Goal: Task Accomplishment & Management: Manage account settings

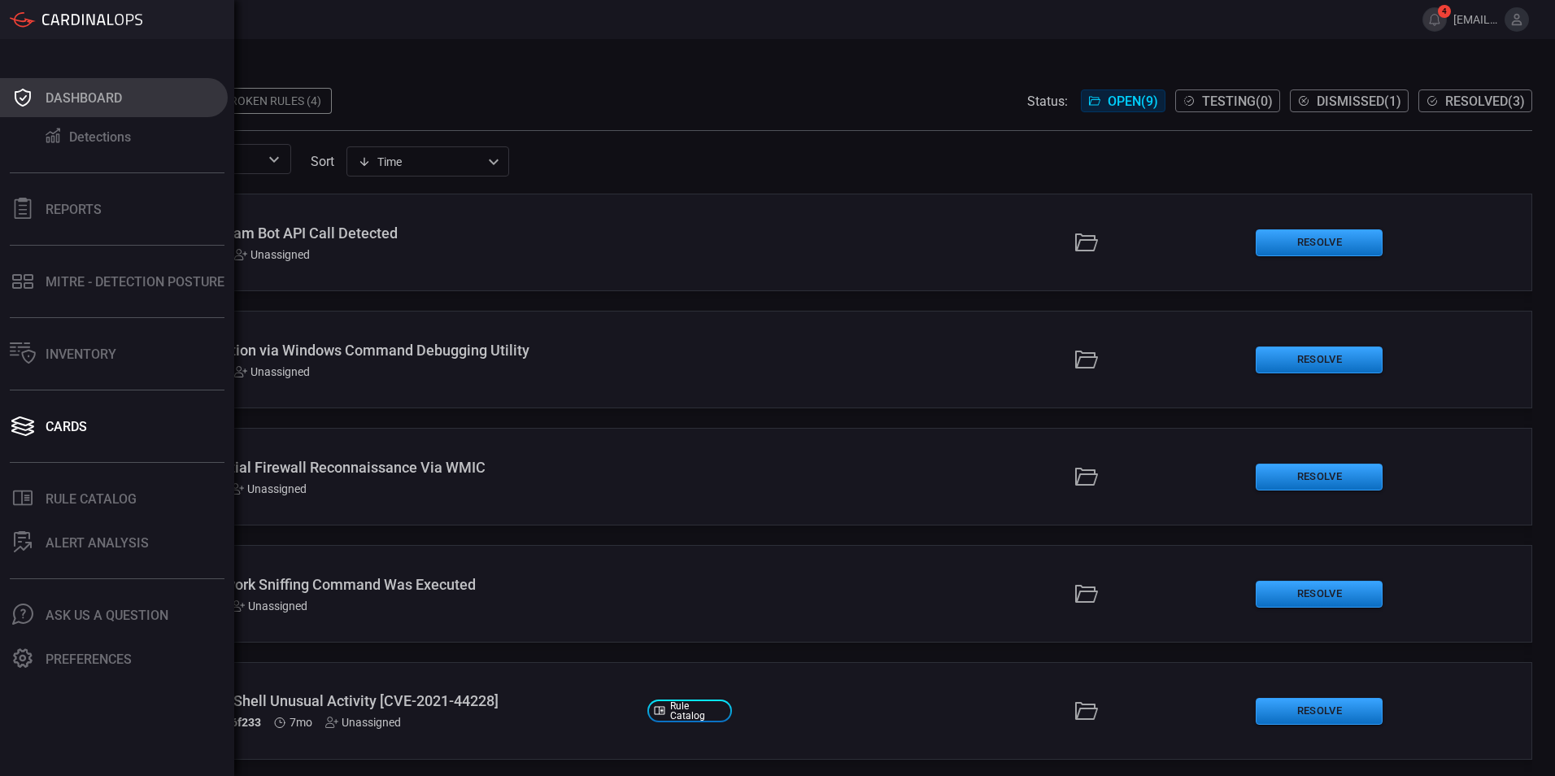
click at [50, 109] on button "Dashboard" at bounding box center [114, 97] width 228 height 39
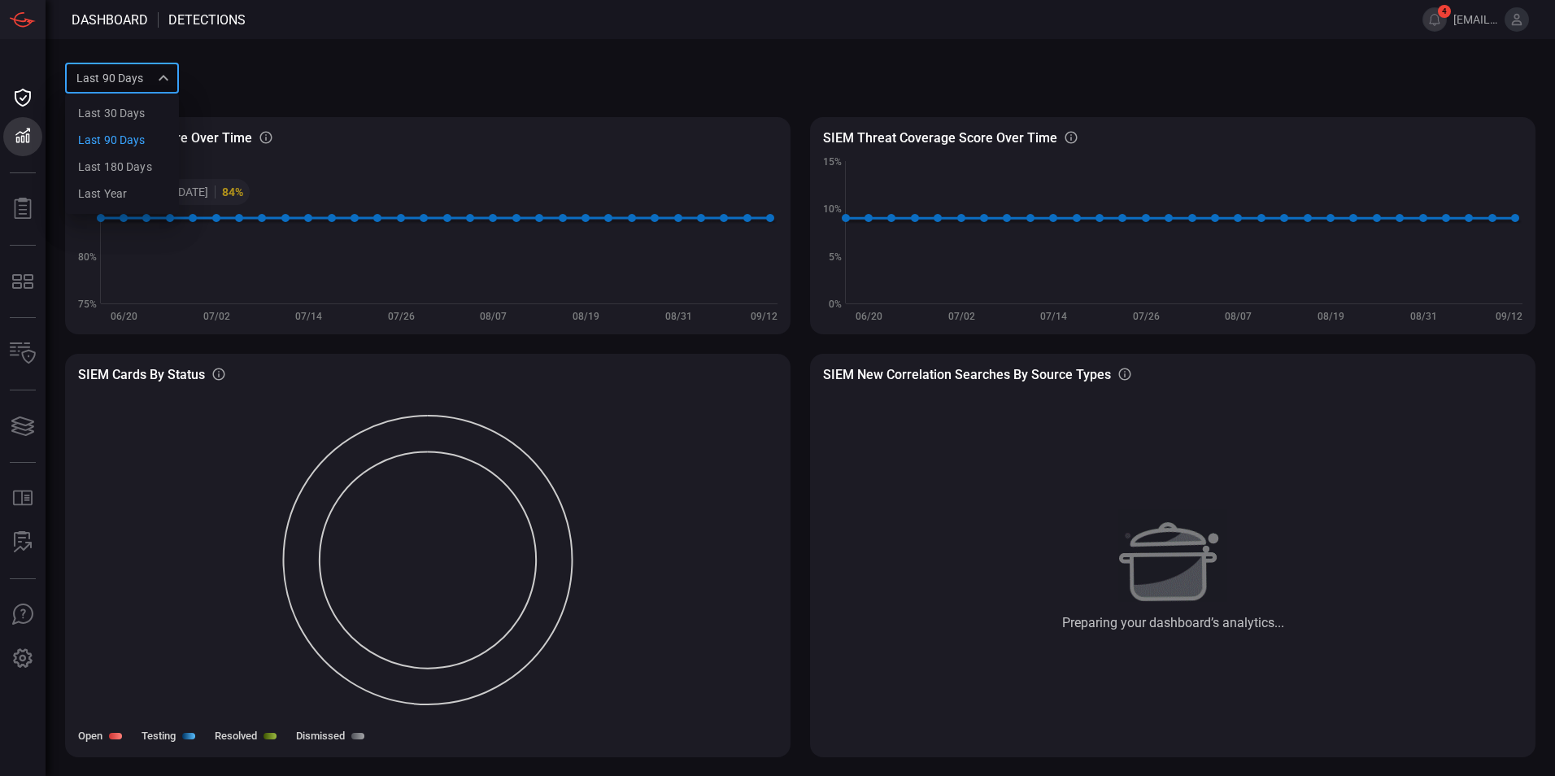
click at [147, 68] on div "Last 90 days quarter Last 30 days Last 90 days Last 180 days Last year ​" at bounding box center [122, 78] width 114 height 30
click at [147, 189] on li "Last year" at bounding box center [122, 193] width 114 height 27
type input "year"
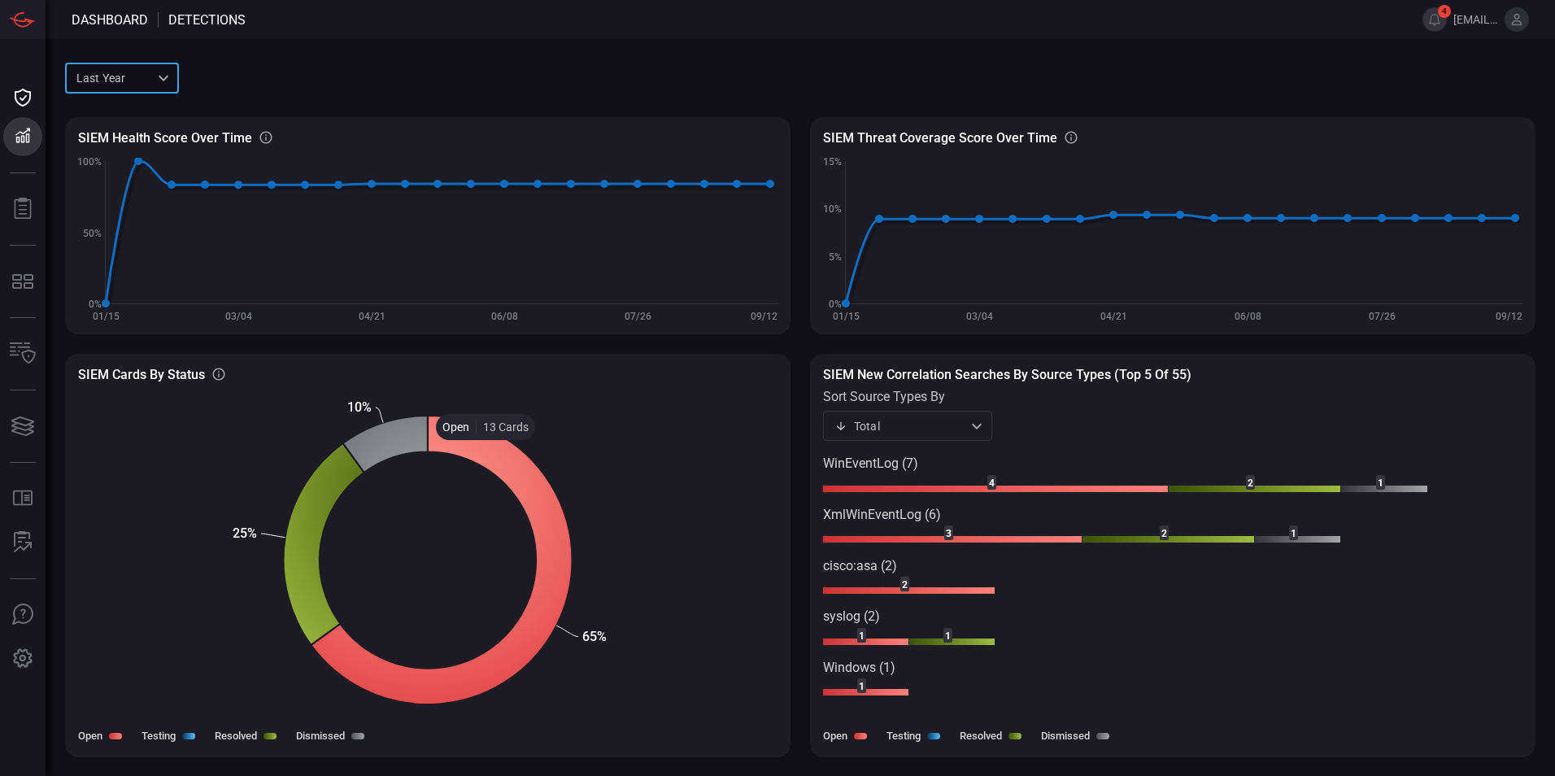
click at [485, 453] on icon at bounding box center [441, 559] width 261 height 289
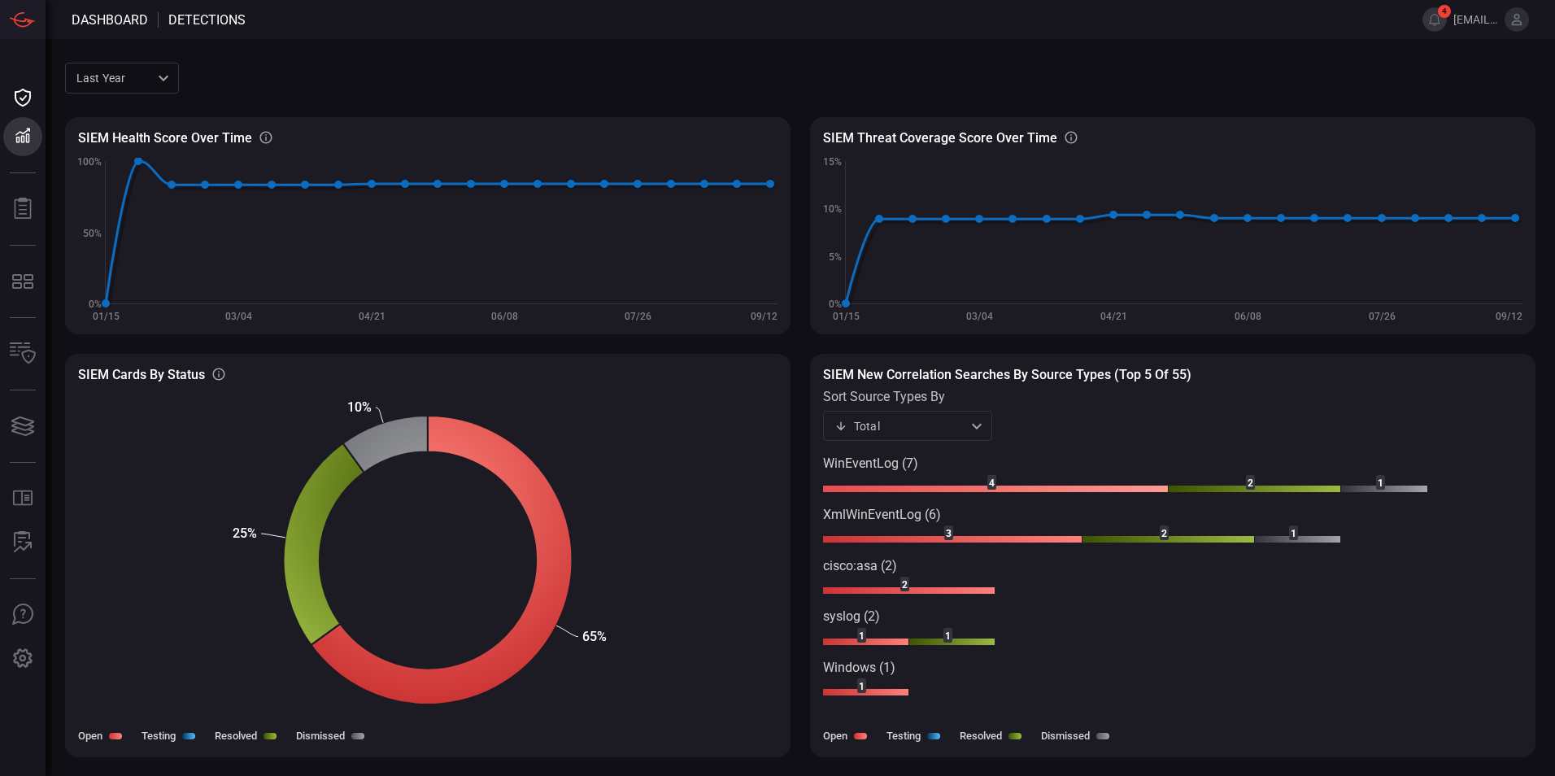
click at [903, 491] on rect at bounding box center [996, 488] width 346 height 7
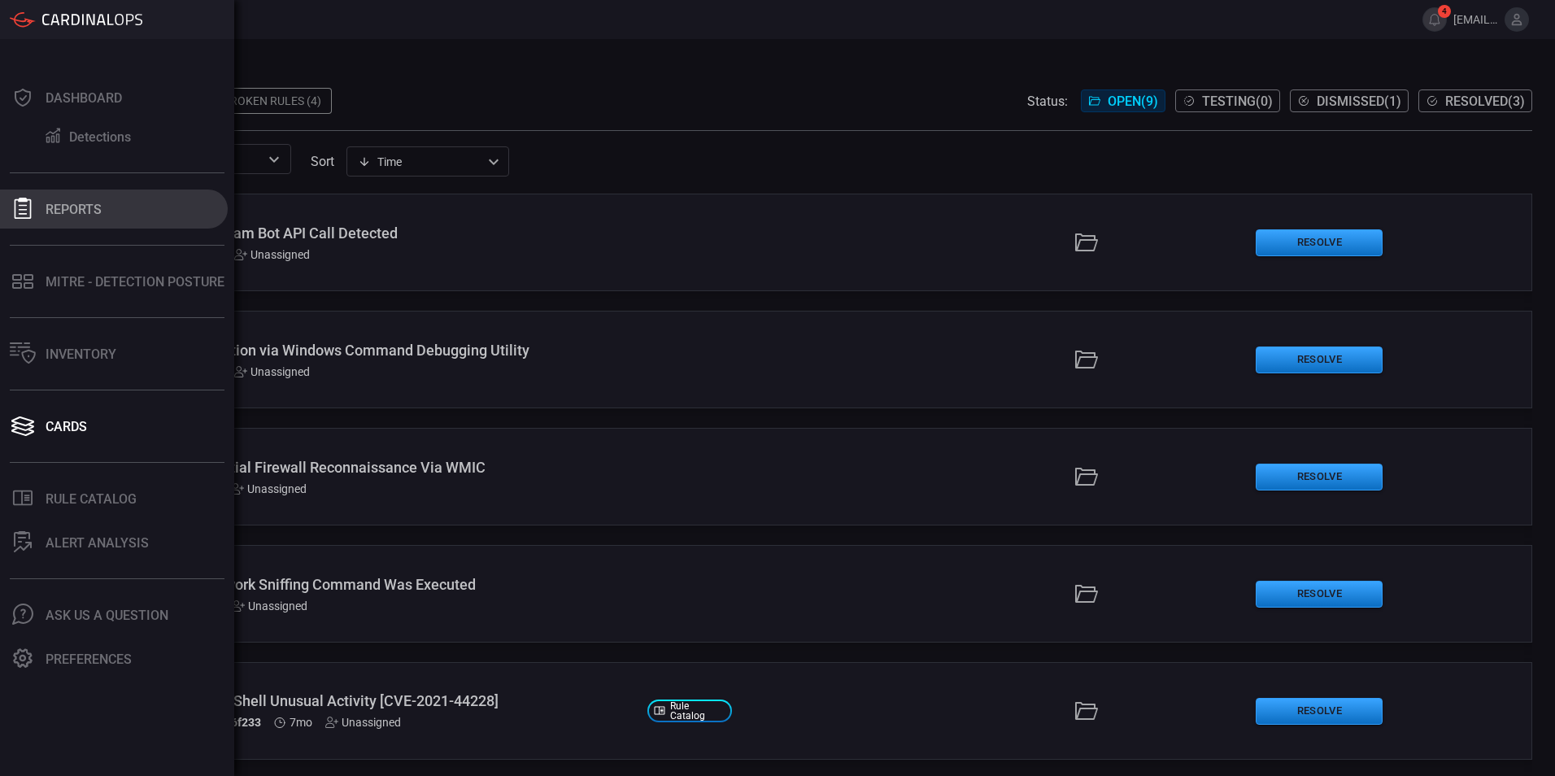
click at [24, 205] on icon at bounding box center [23, 208] width 17 height 21
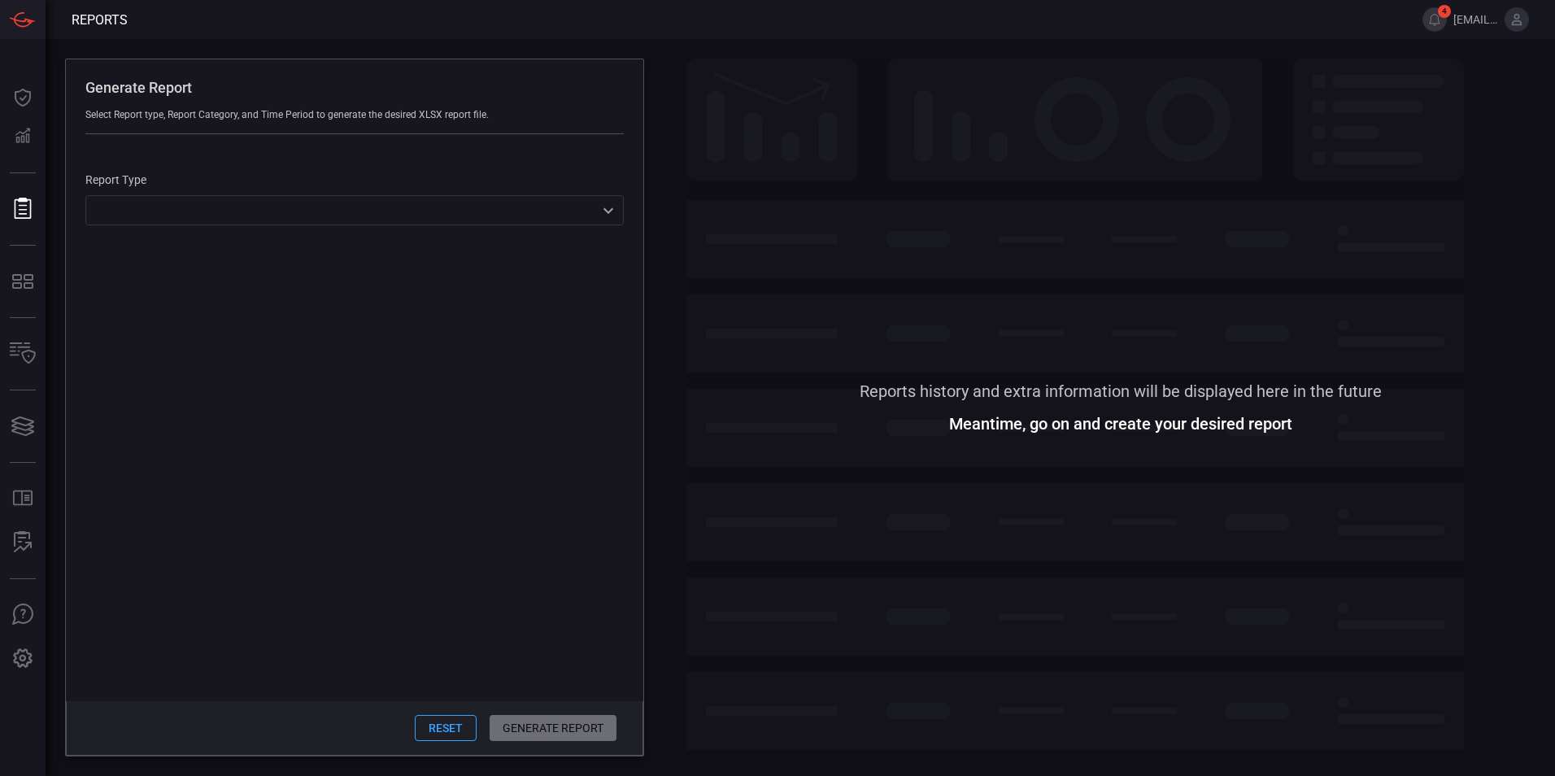
click at [520, 727] on div "Reset Generate Report" at bounding box center [354, 728] width 577 height 54
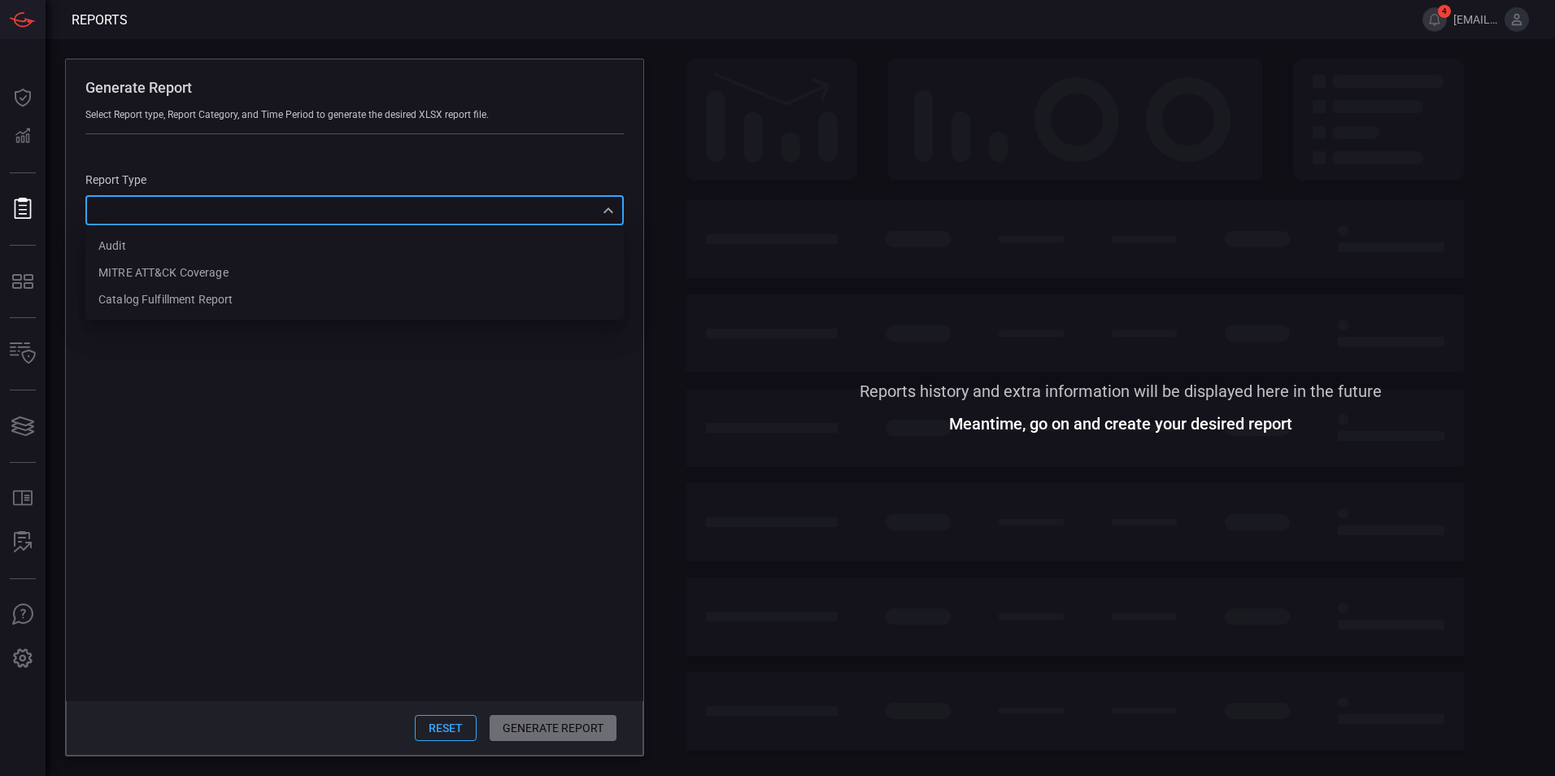
click at [325, 213] on div "​ Audit MITRE ATT&CK Coverage Catalog fulfillment report ​" at bounding box center [354, 210] width 538 height 30
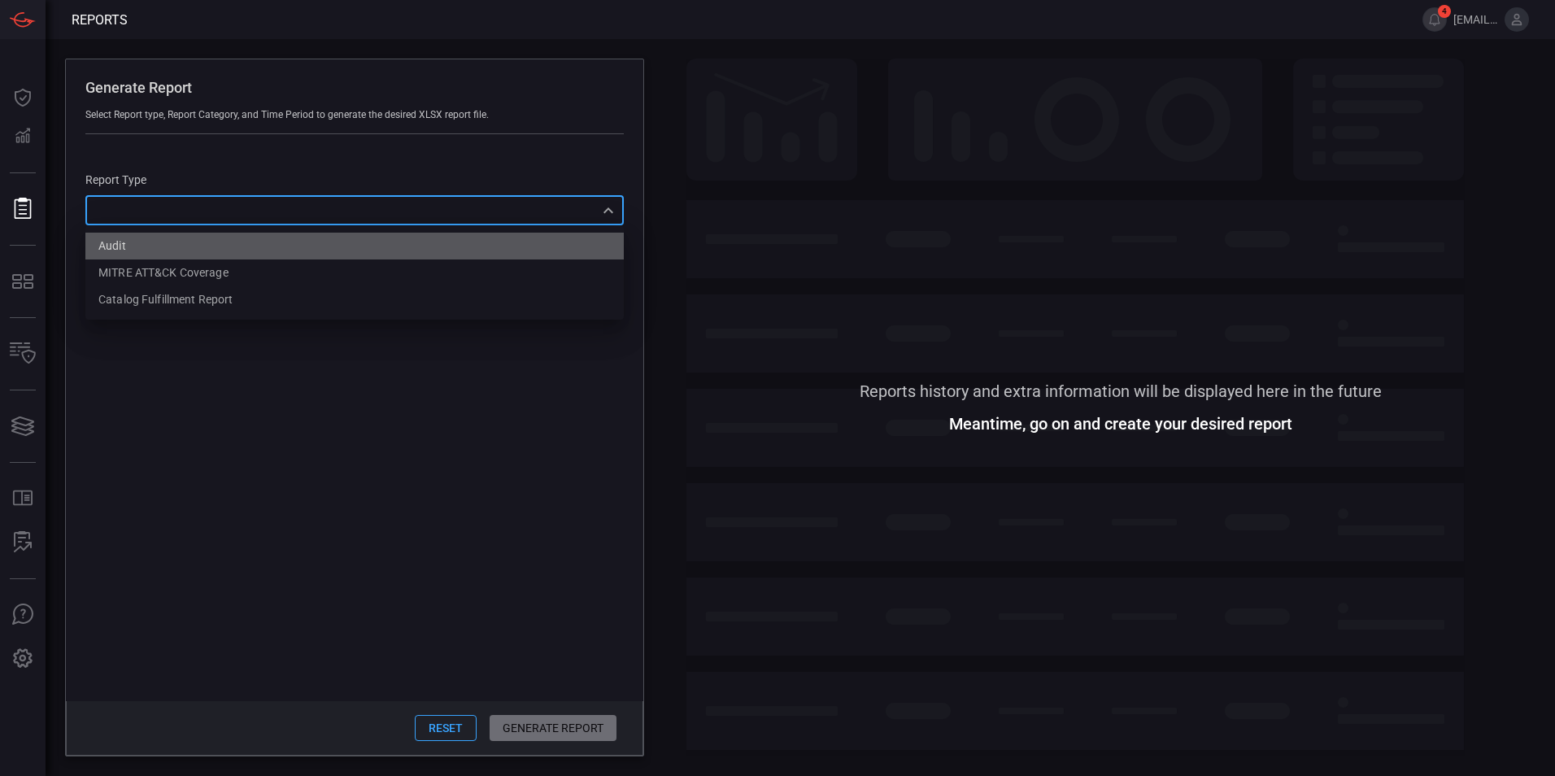
click at [287, 251] on li "Audit" at bounding box center [354, 246] width 538 height 27
type input "Audit"
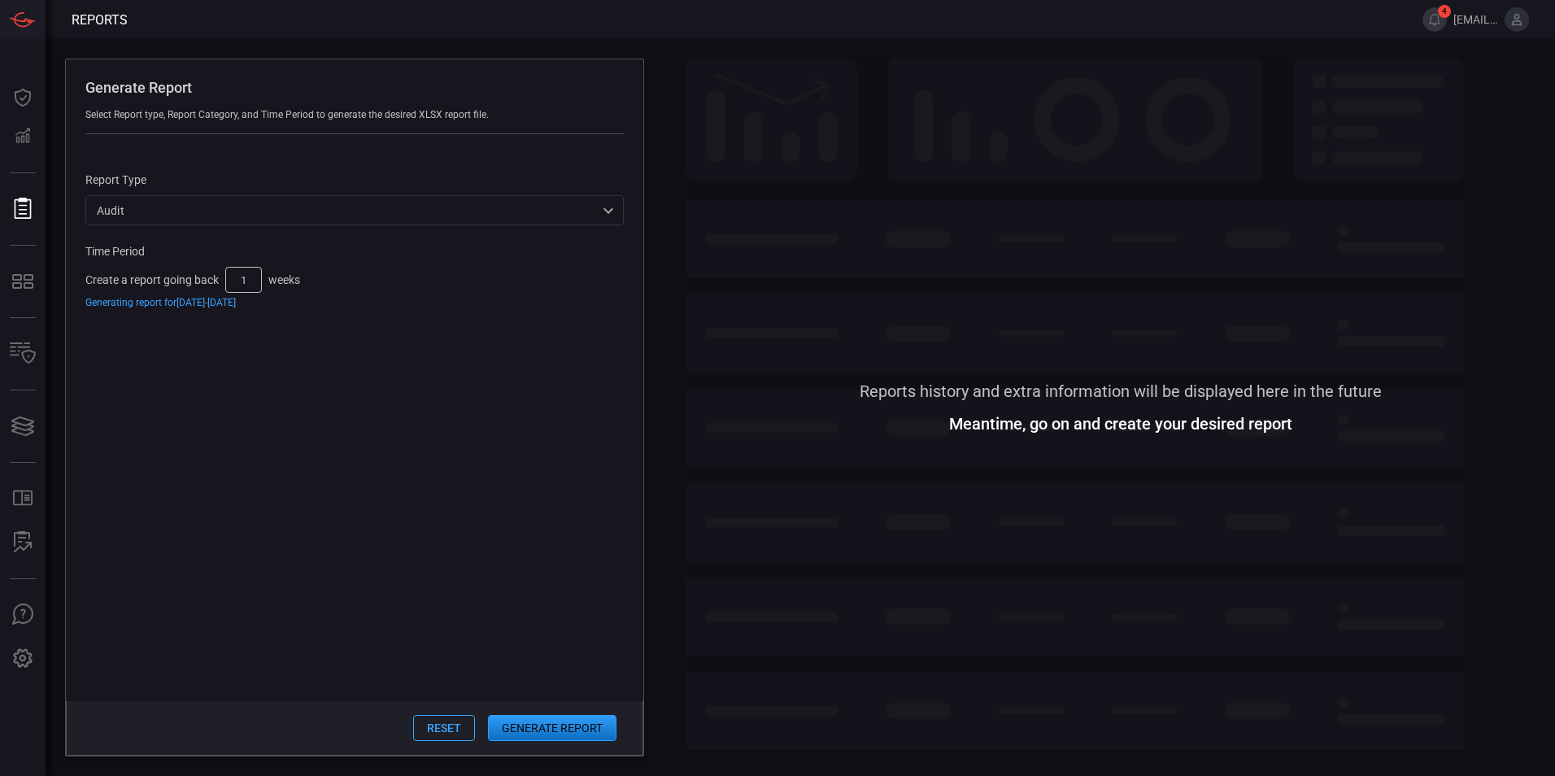
click at [568, 734] on button "Generate Report" at bounding box center [552, 728] width 128 height 26
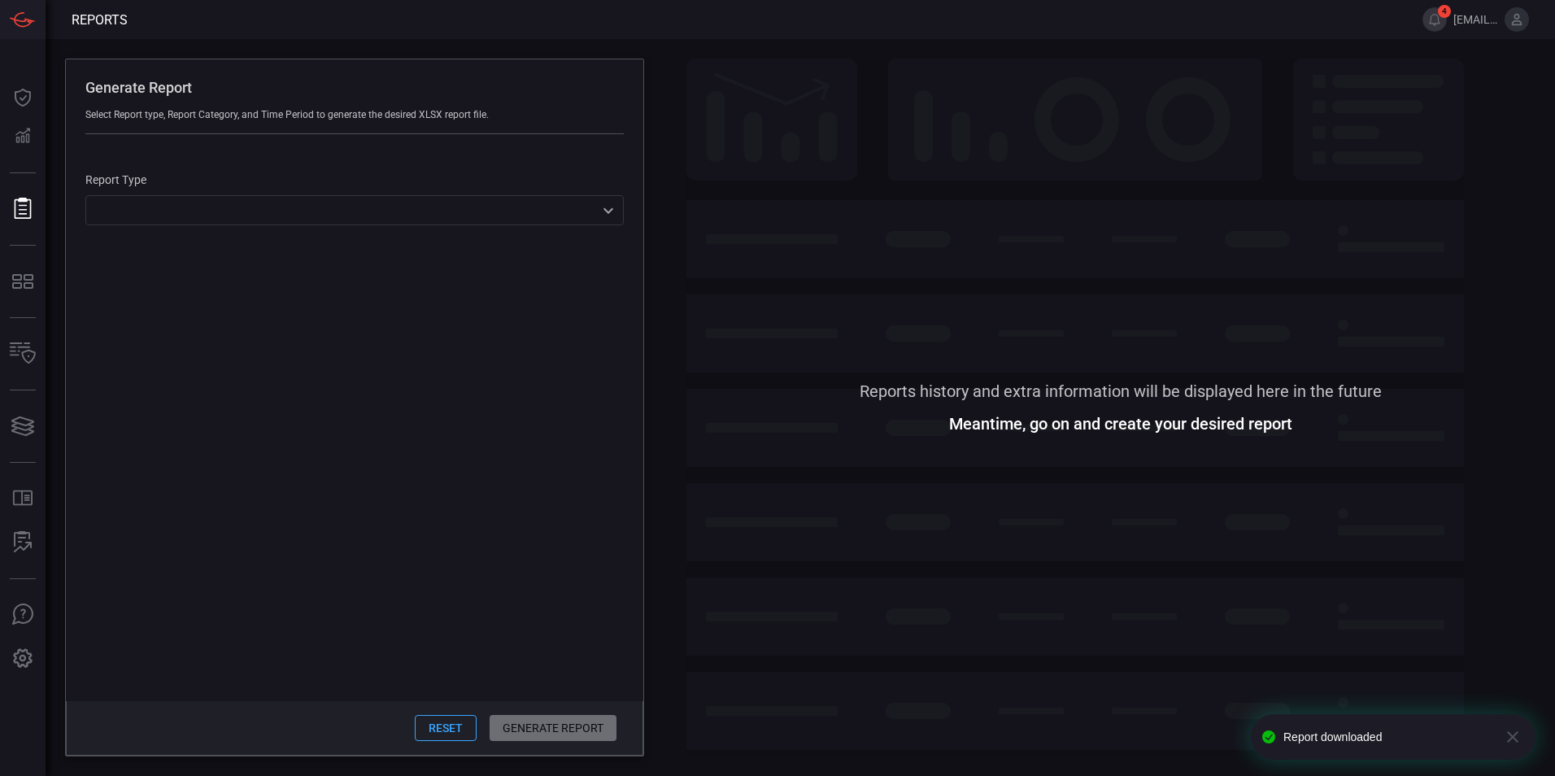
click at [371, 204] on div "​ ​" at bounding box center [354, 210] width 538 height 30
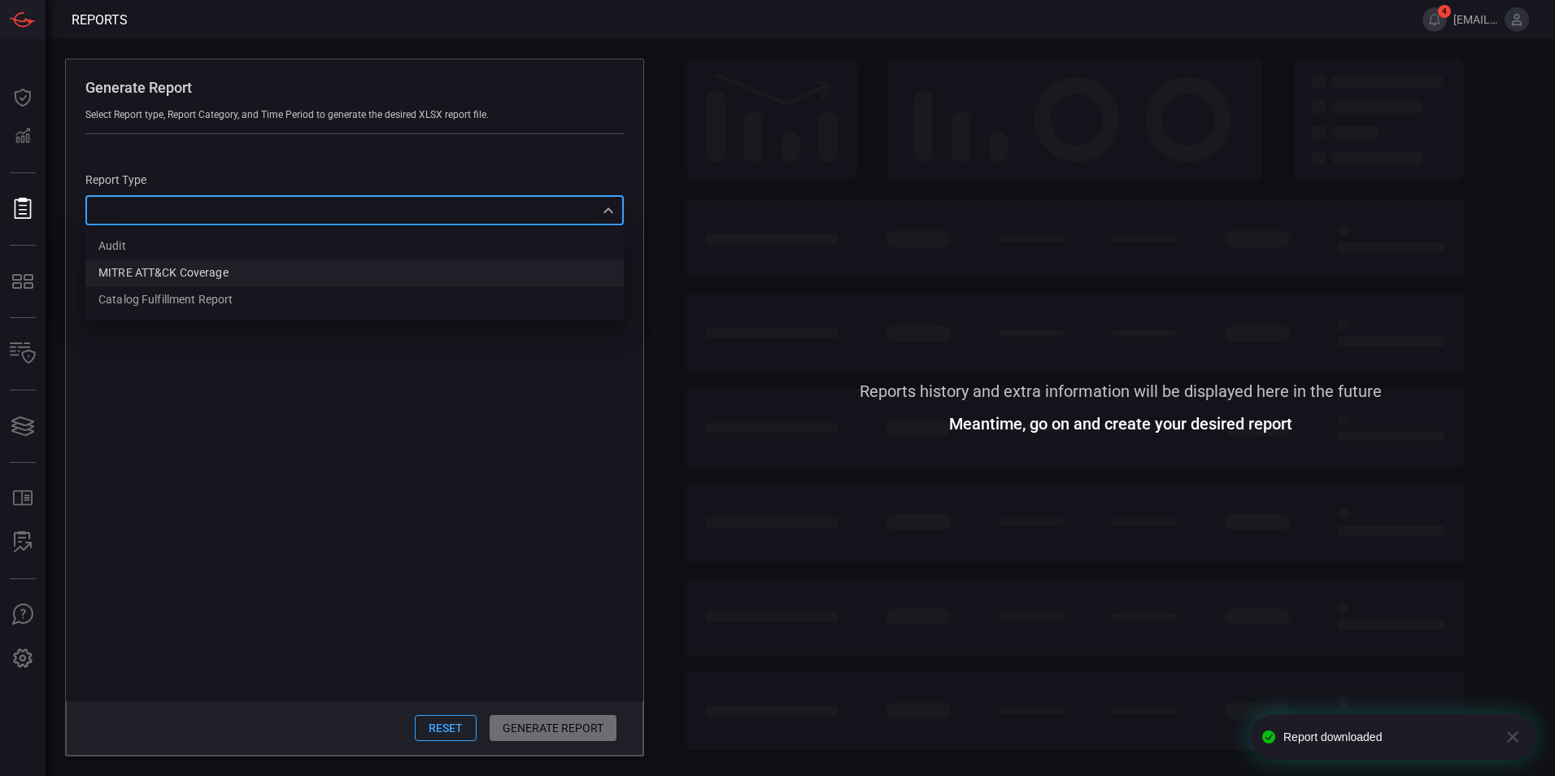
click at [220, 273] on div "MITRE ATT&CK Coverage" at bounding box center [163, 272] width 130 height 17
type input "mitreCoverage"
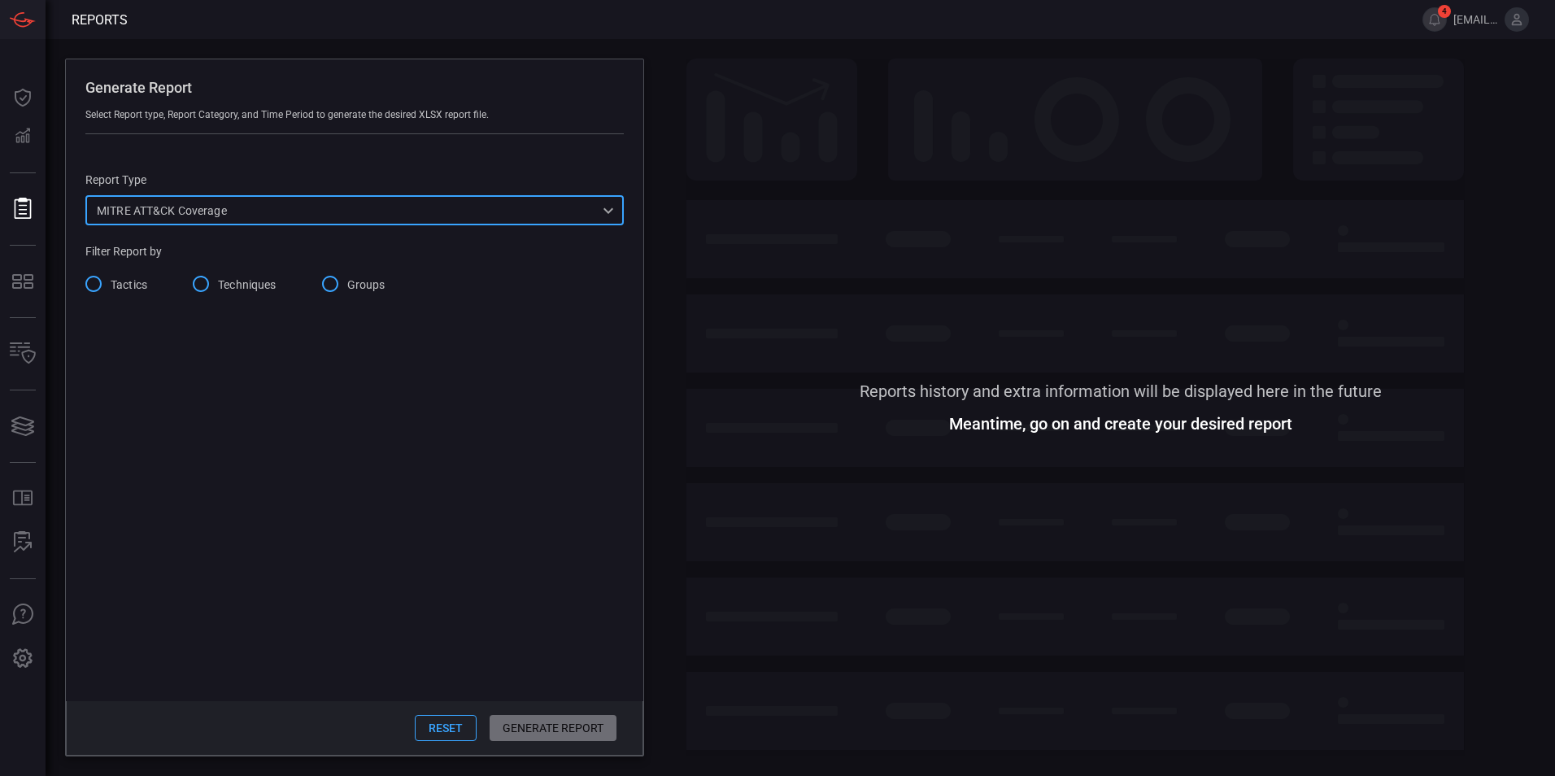
click at [332, 284] on input "Groups" at bounding box center [330, 284] width 34 height 34
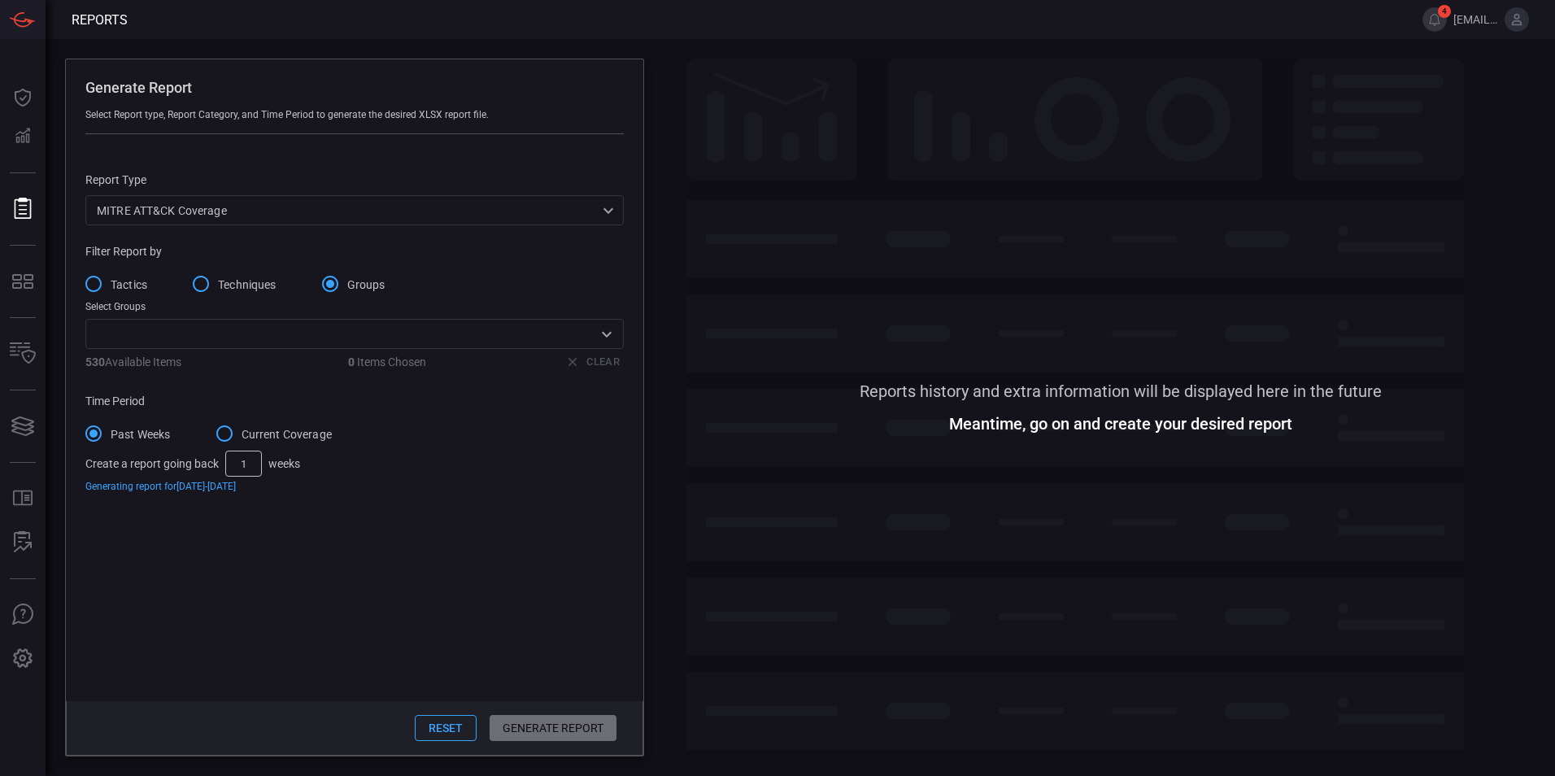
click at [332, 337] on input "text" at bounding box center [341, 334] width 502 height 20
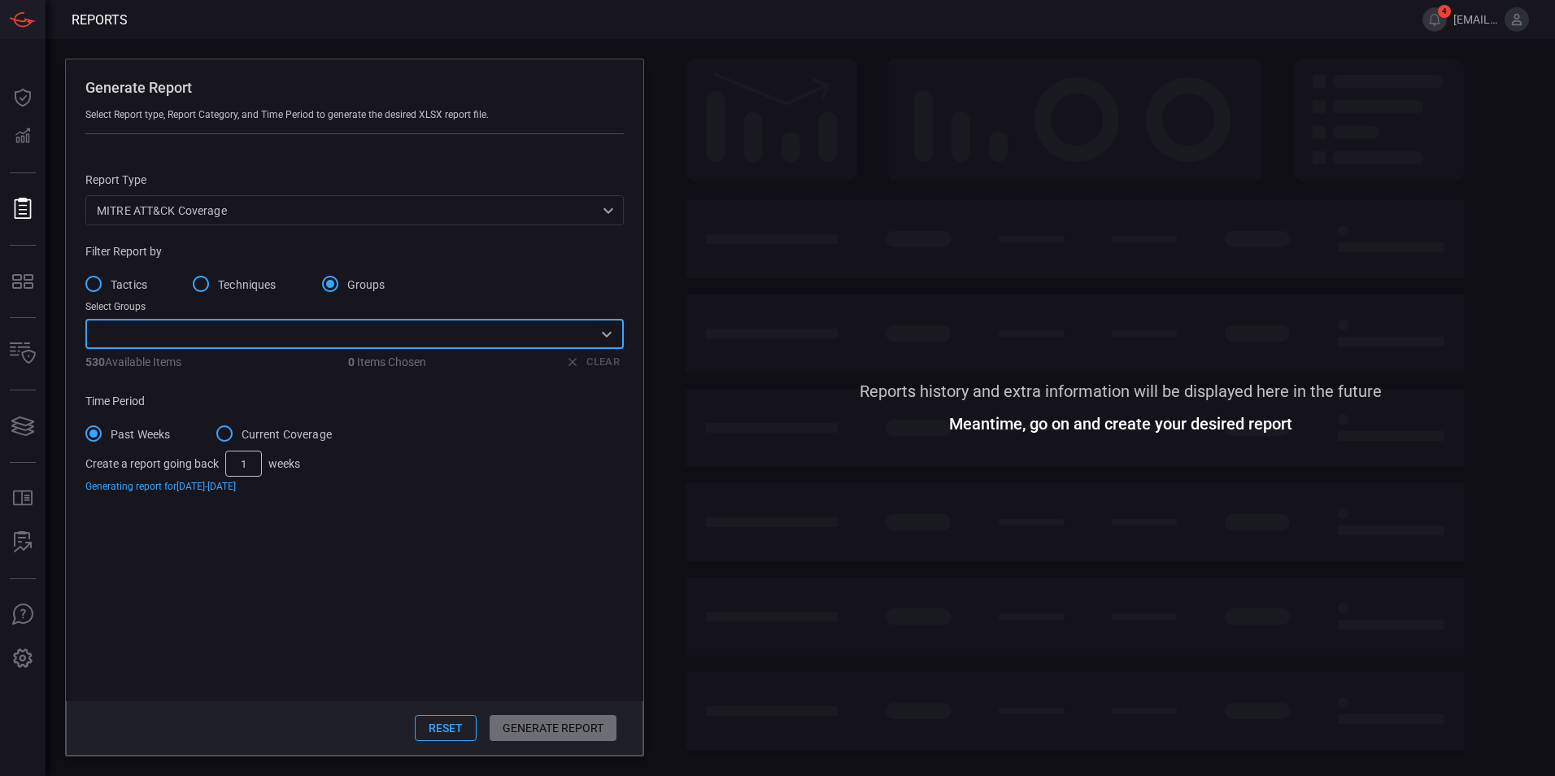
click at [332, 337] on input "text" at bounding box center [341, 334] width 502 height 20
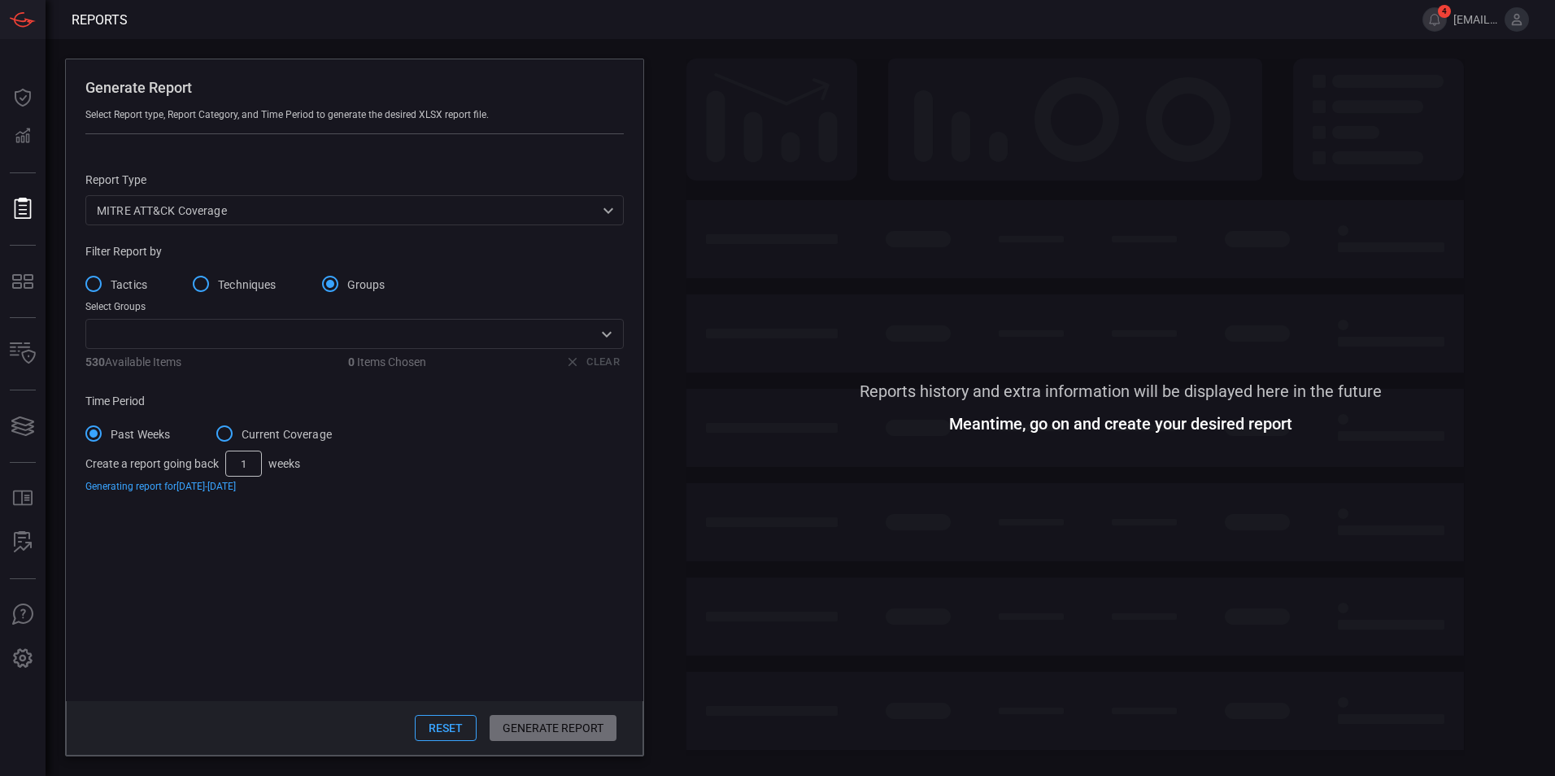
click at [448, 729] on button "Reset" at bounding box center [446, 728] width 62 height 26
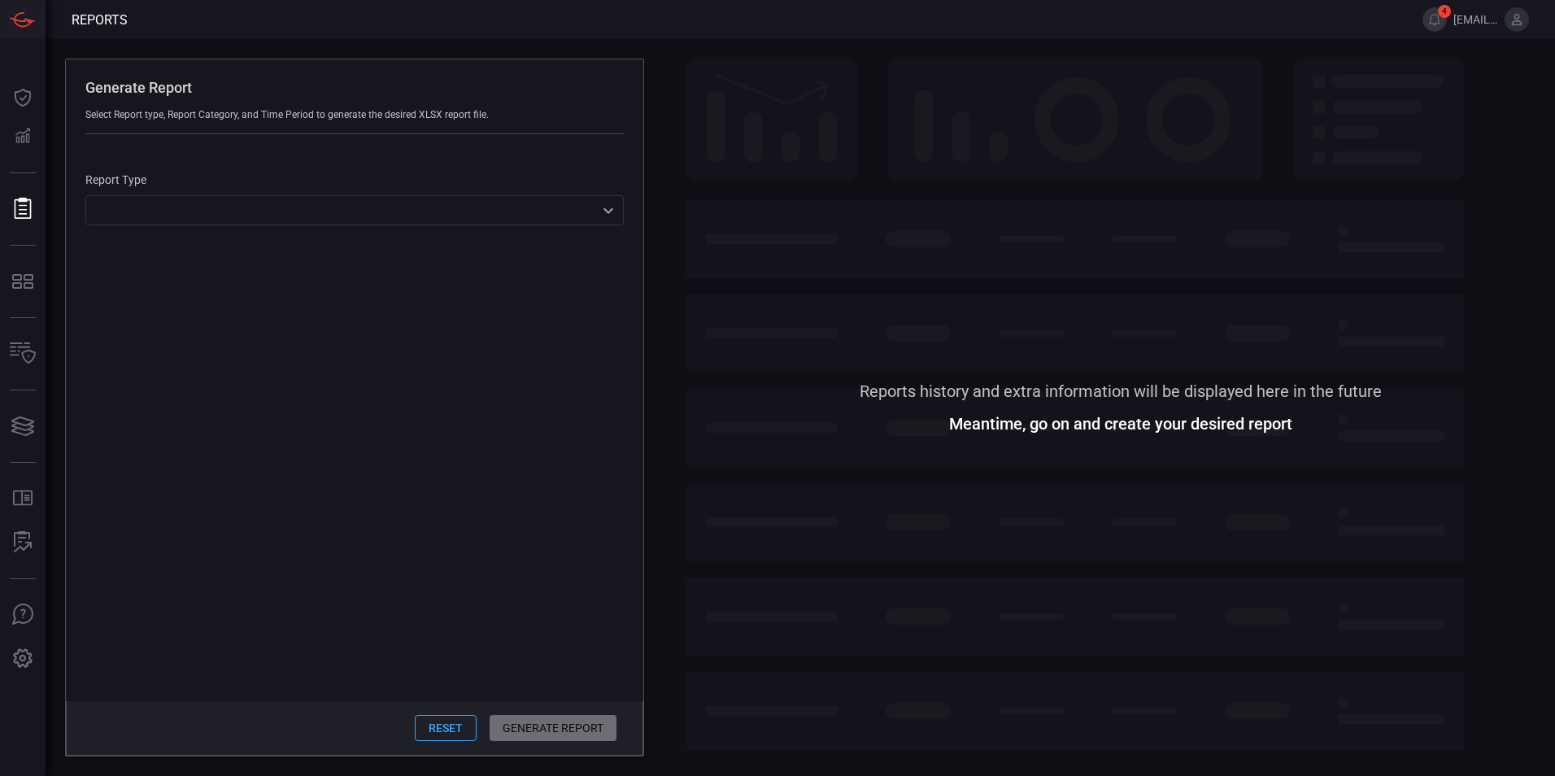
click at [307, 201] on div "​ ​" at bounding box center [354, 210] width 538 height 30
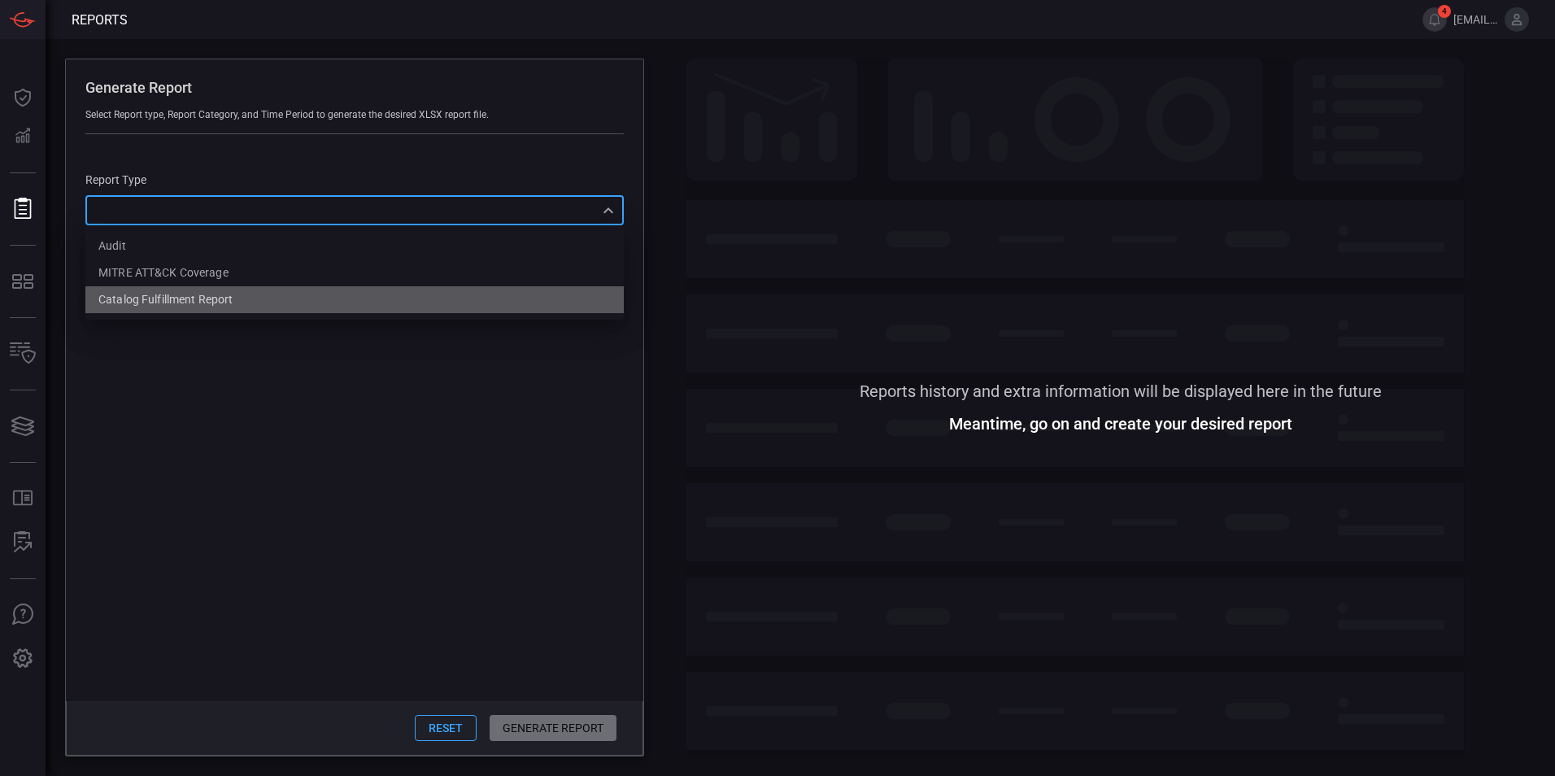
click at [234, 300] on li "Catalog fulfillment report" at bounding box center [354, 299] width 538 height 27
type input "CatalogReport"
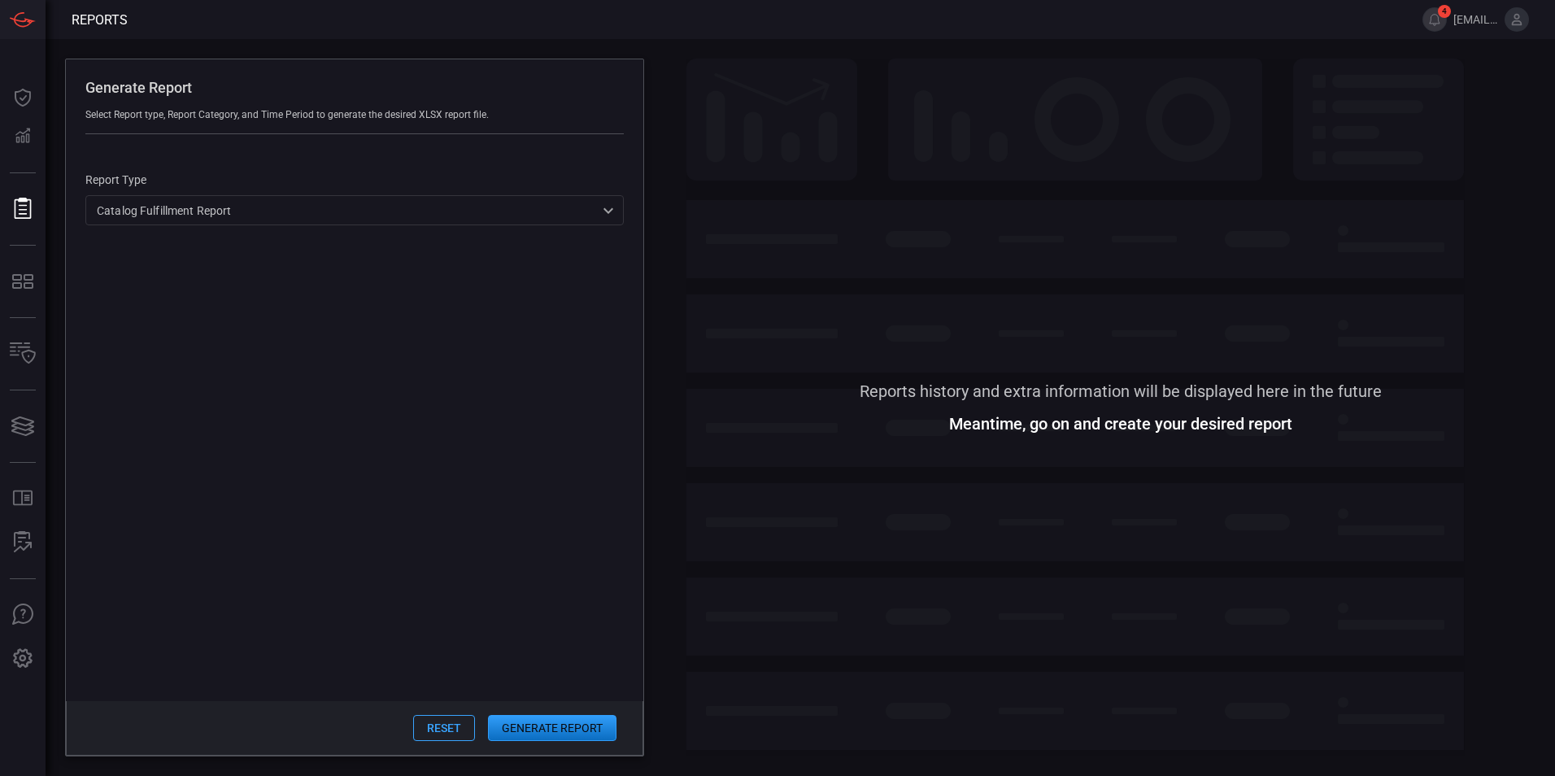
click at [520, 738] on button "Generate Report" at bounding box center [552, 728] width 128 height 26
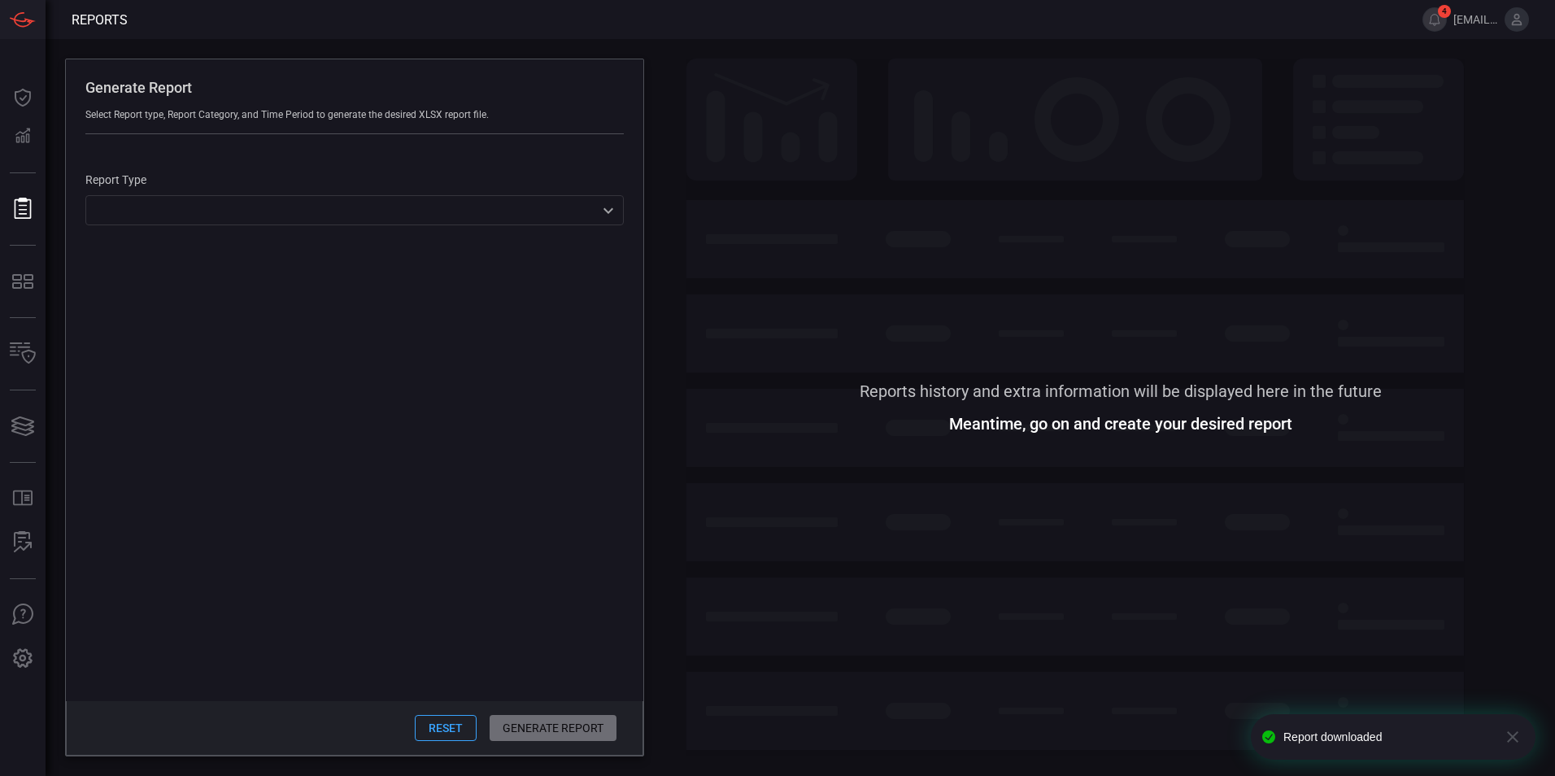
click at [442, 716] on button "Reset" at bounding box center [446, 728] width 62 height 26
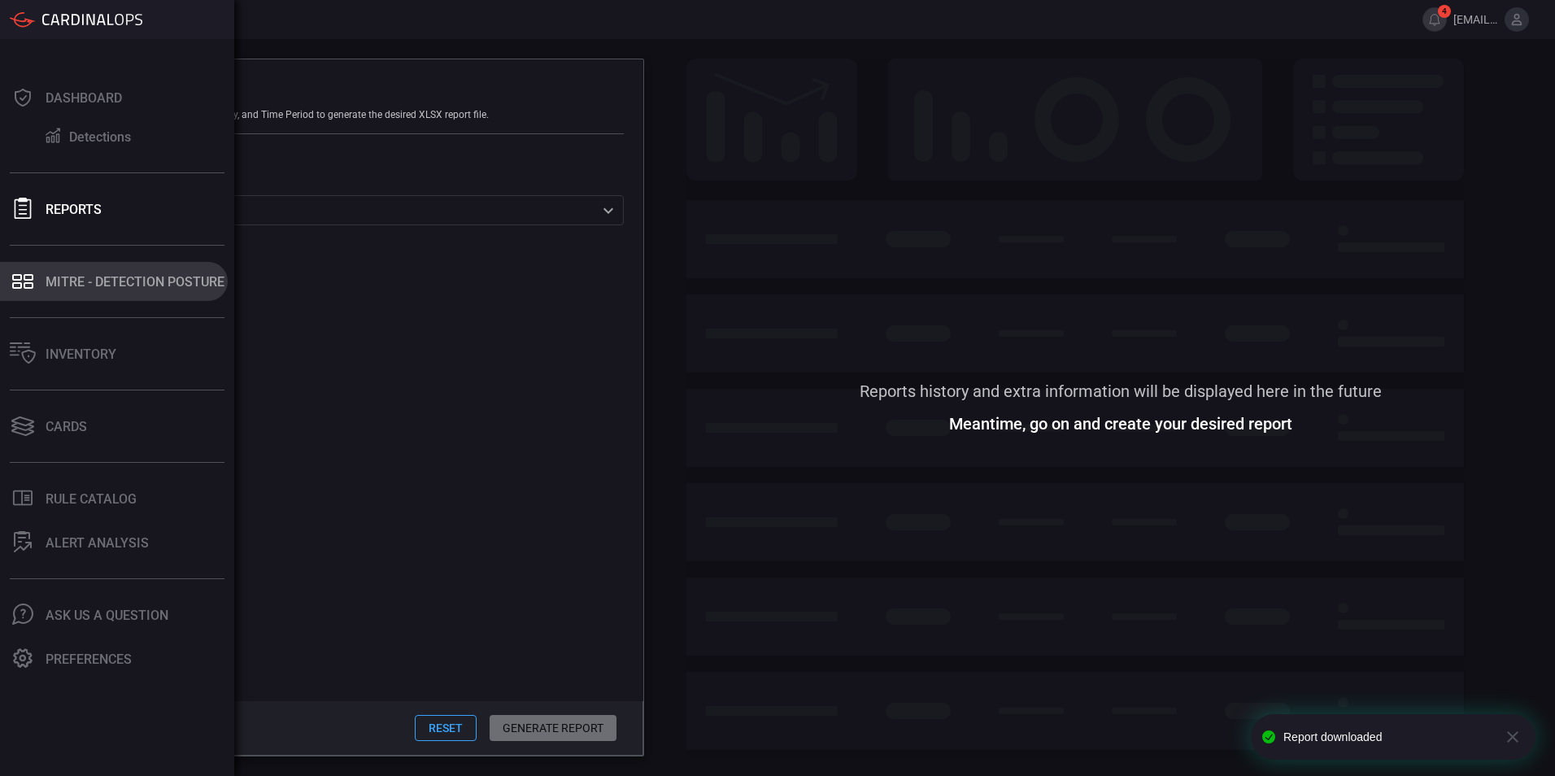
click at [26, 281] on icon at bounding box center [23, 281] width 26 height 23
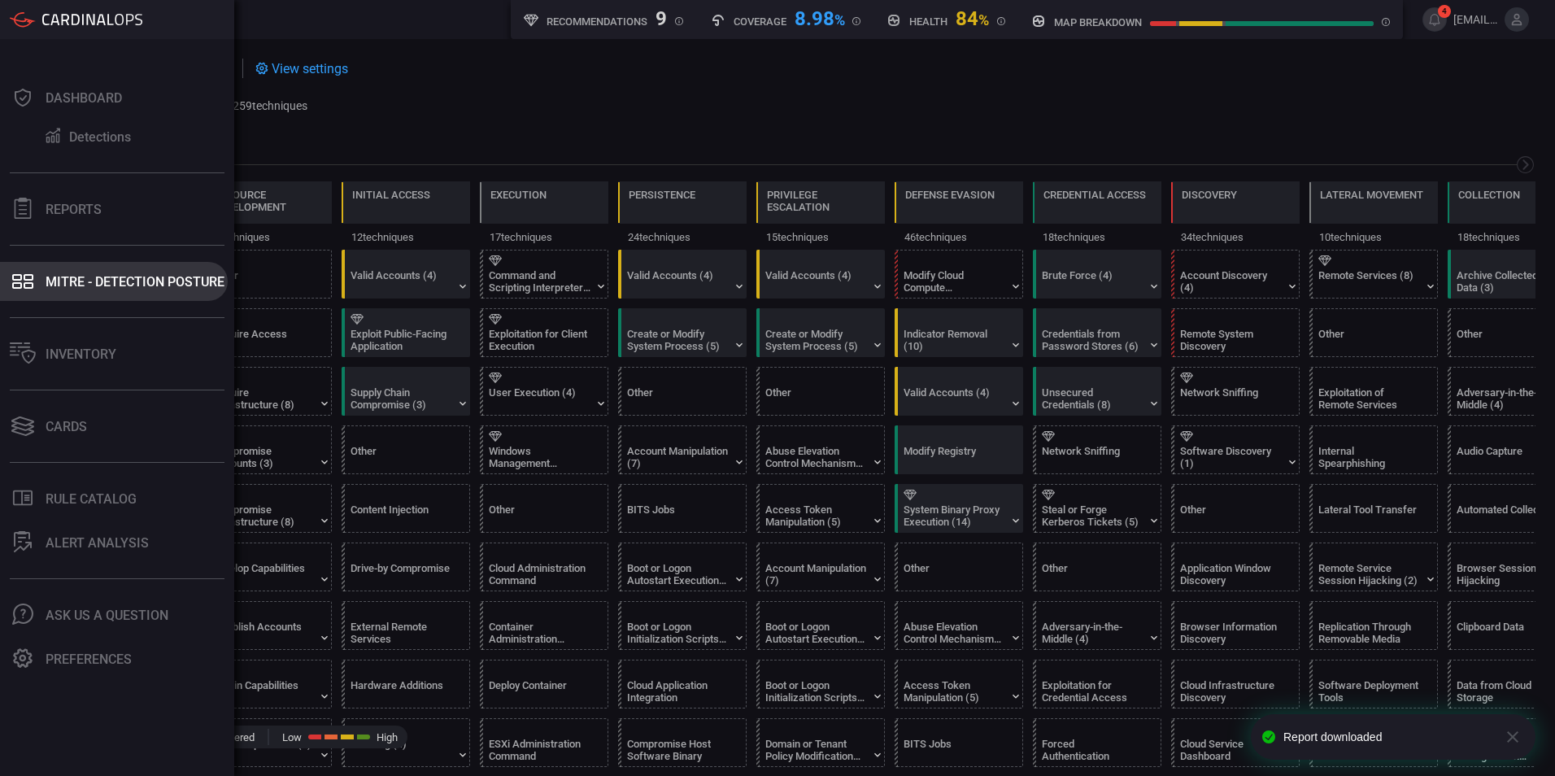
scroll to position [0, 213]
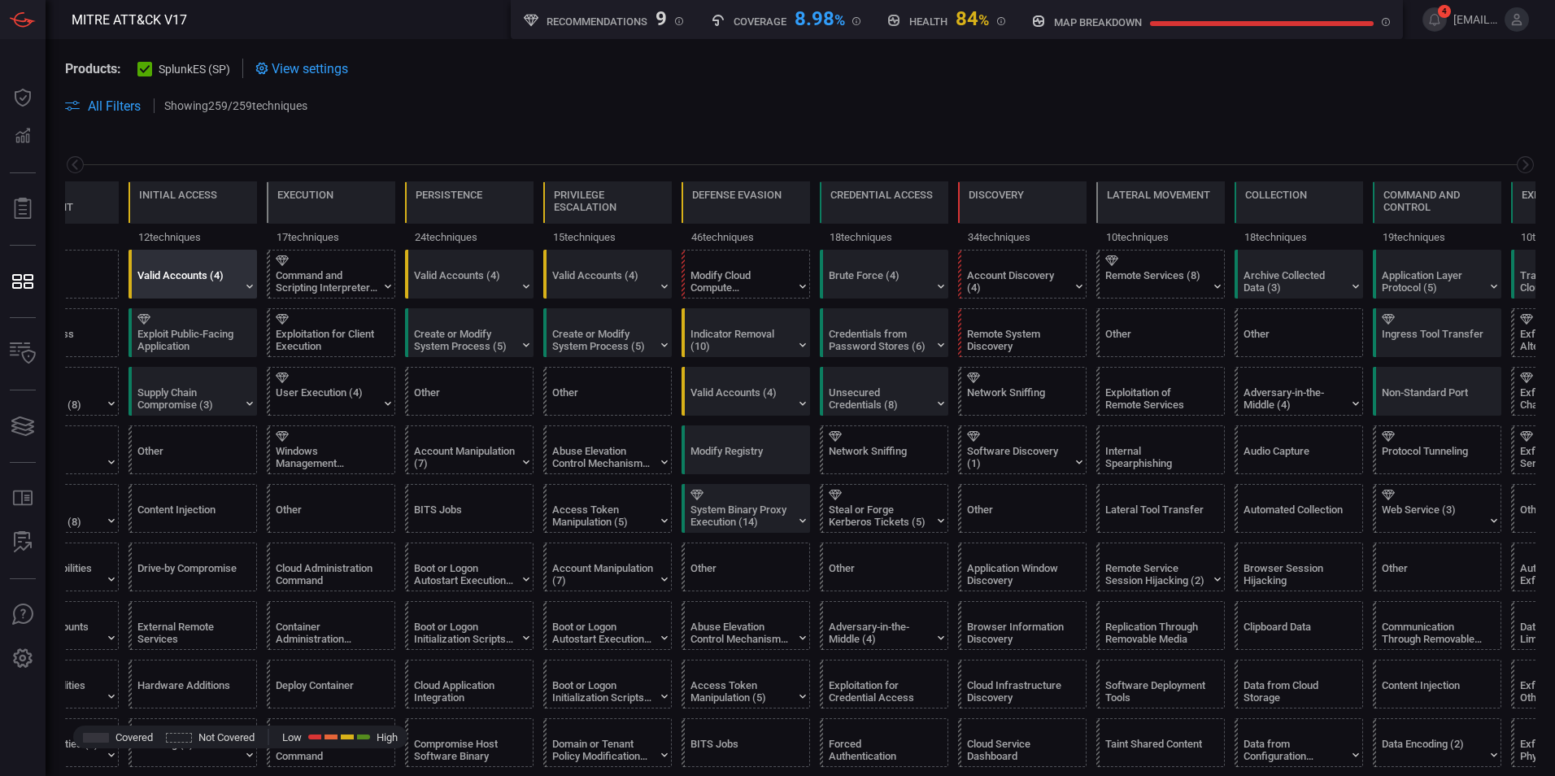
click at [195, 272] on div "Valid Accounts (4)" at bounding box center [188, 281] width 102 height 24
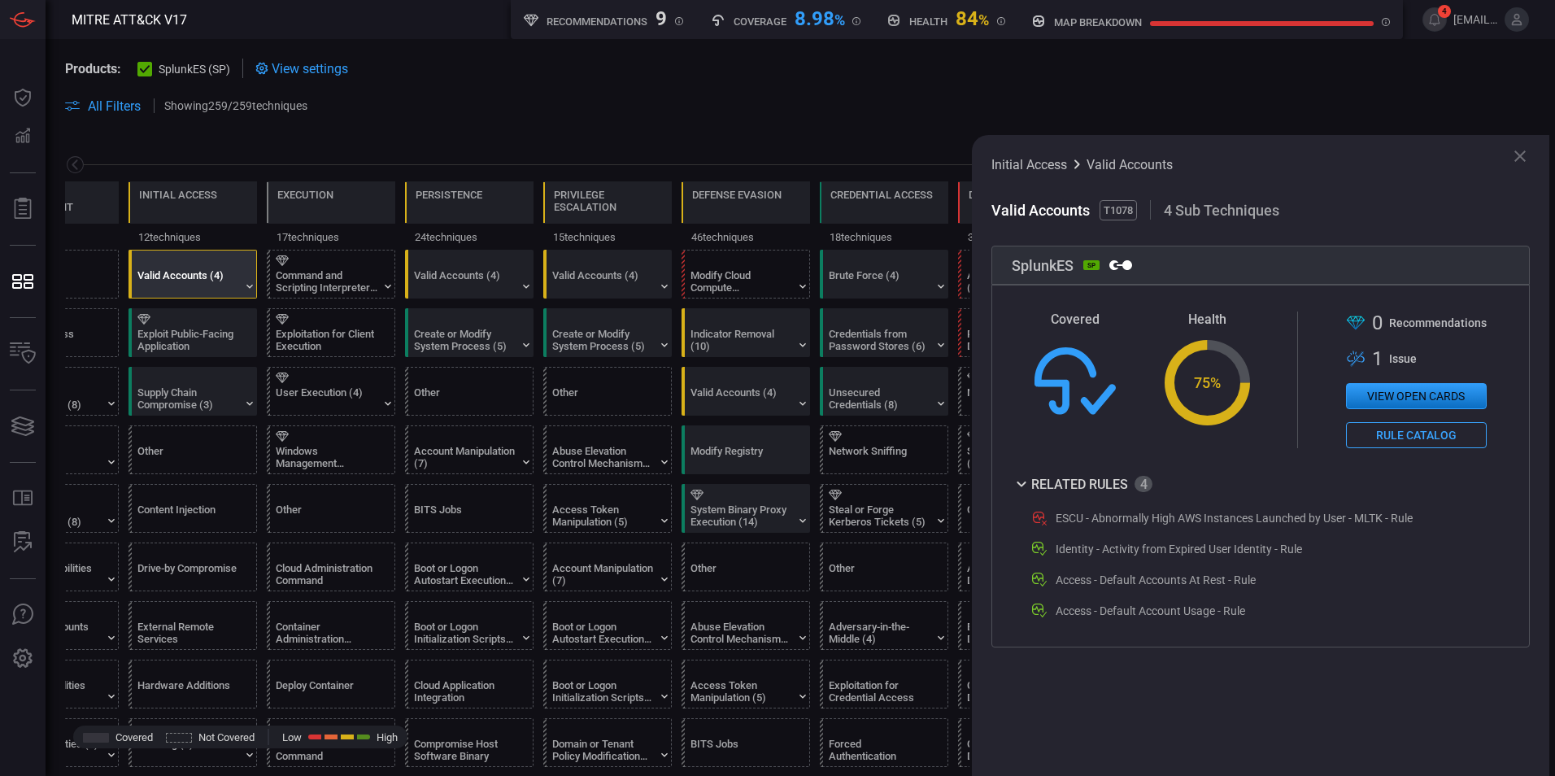
click at [1425, 389] on button "View open cards" at bounding box center [1416, 396] width 141 height 26
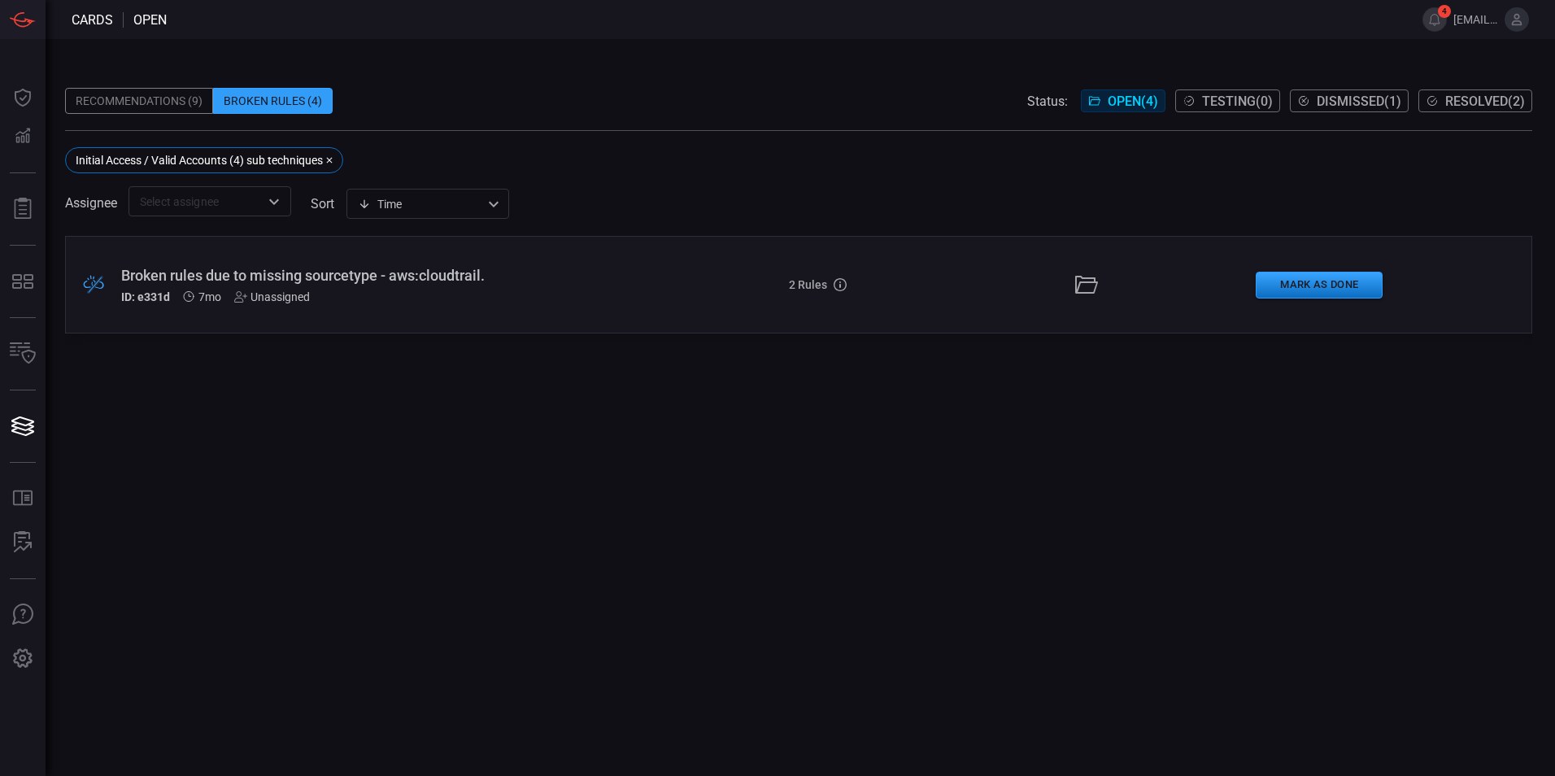
click at [387, 302] on div "ID: e331d 7mo Unassigned" at bounding box center [377, 296] width 513 height 13
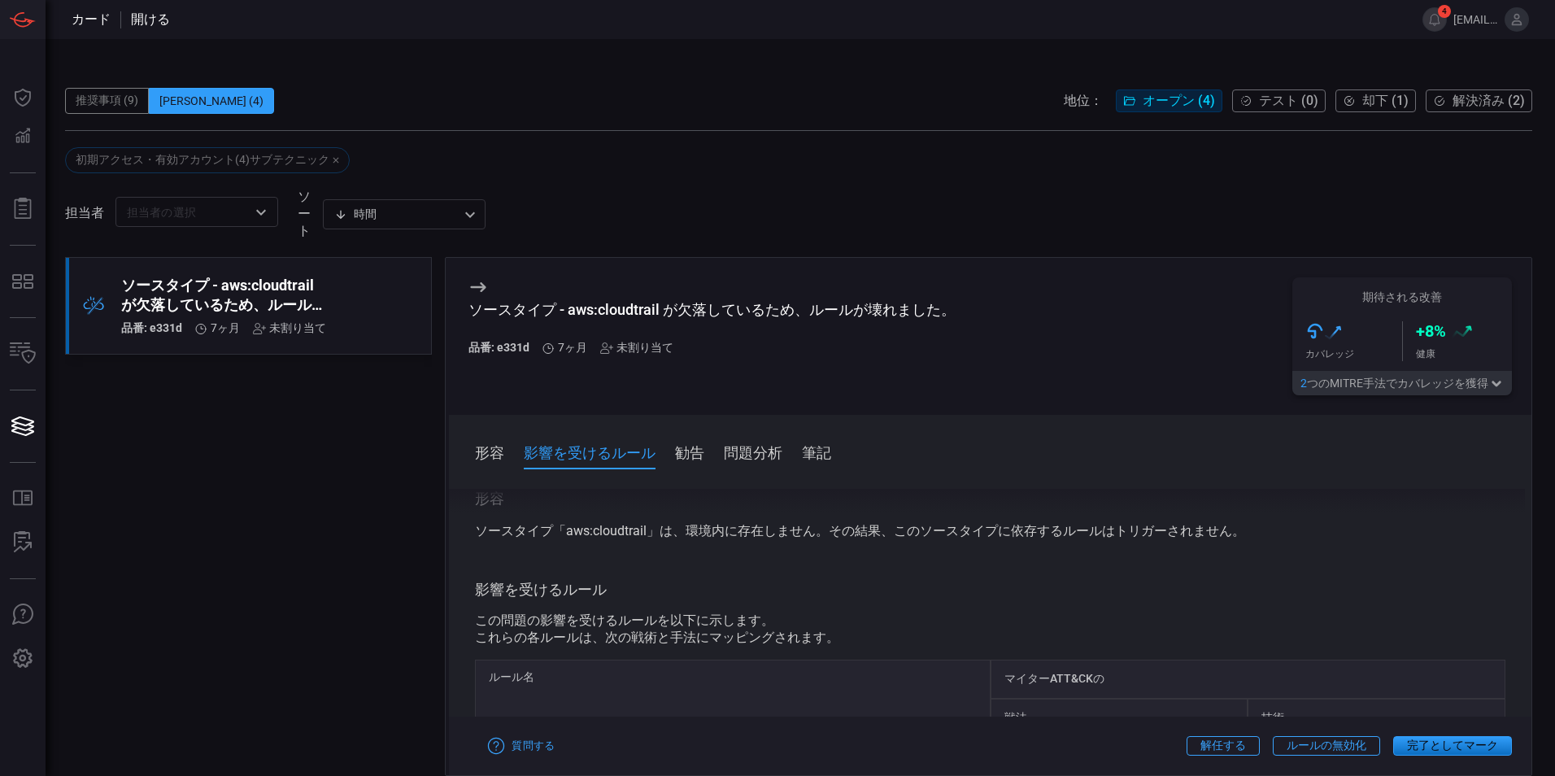
scroll to position [81, 0]
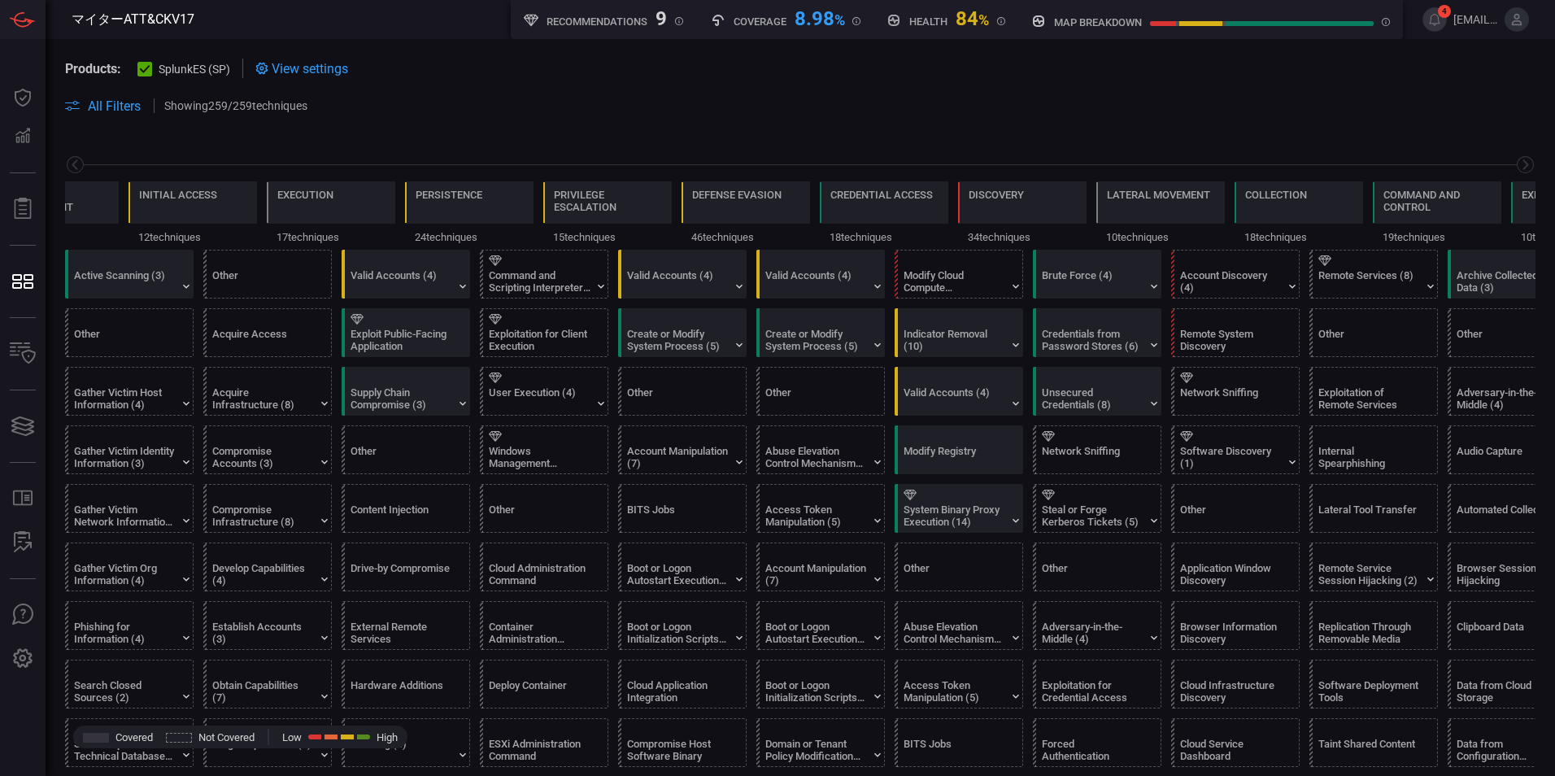
scroll to position [0, 213]
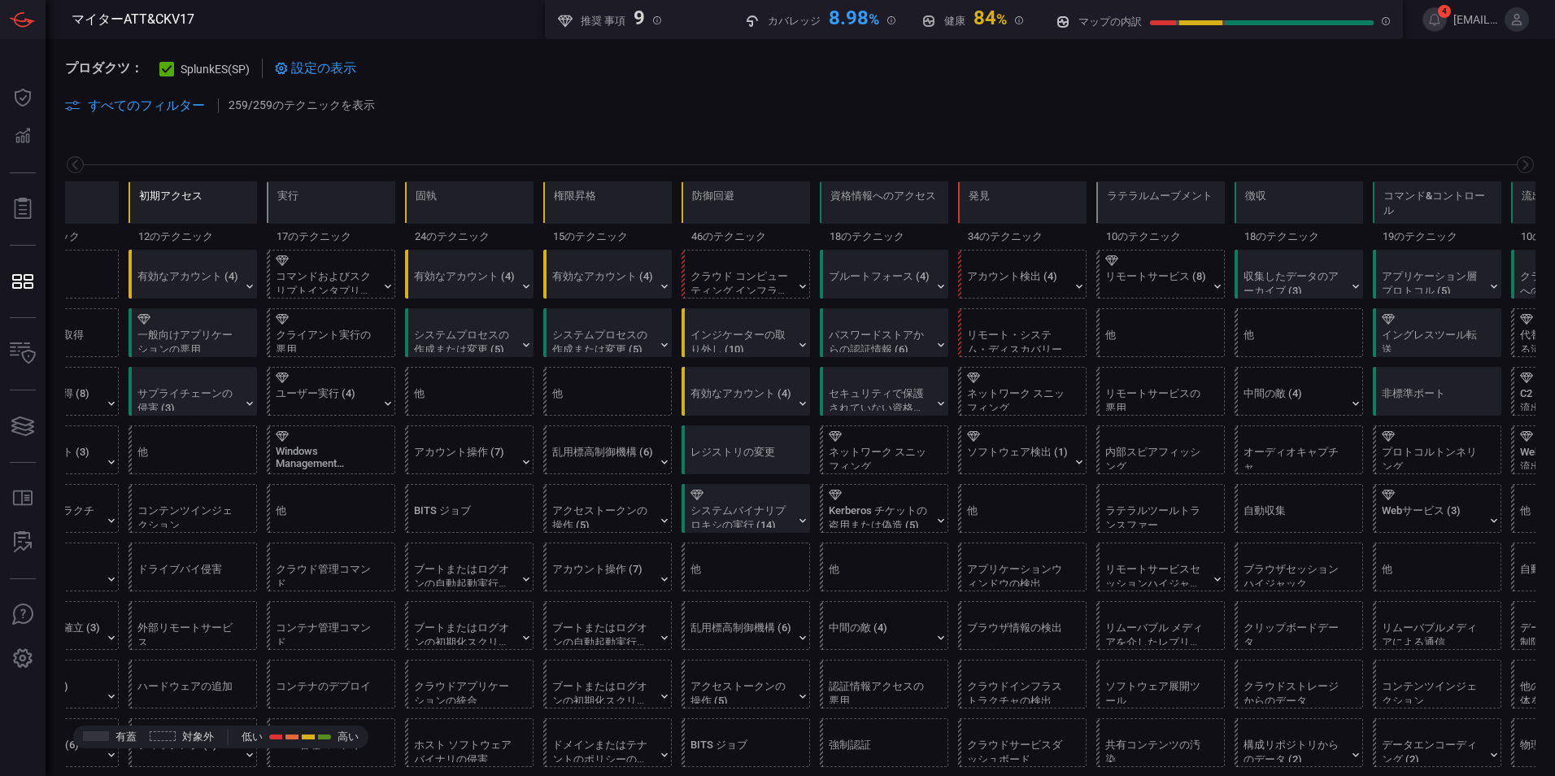
click at [185, 212] on div "初期アクセス" at bounding box center [170, 206] width 63 height 34
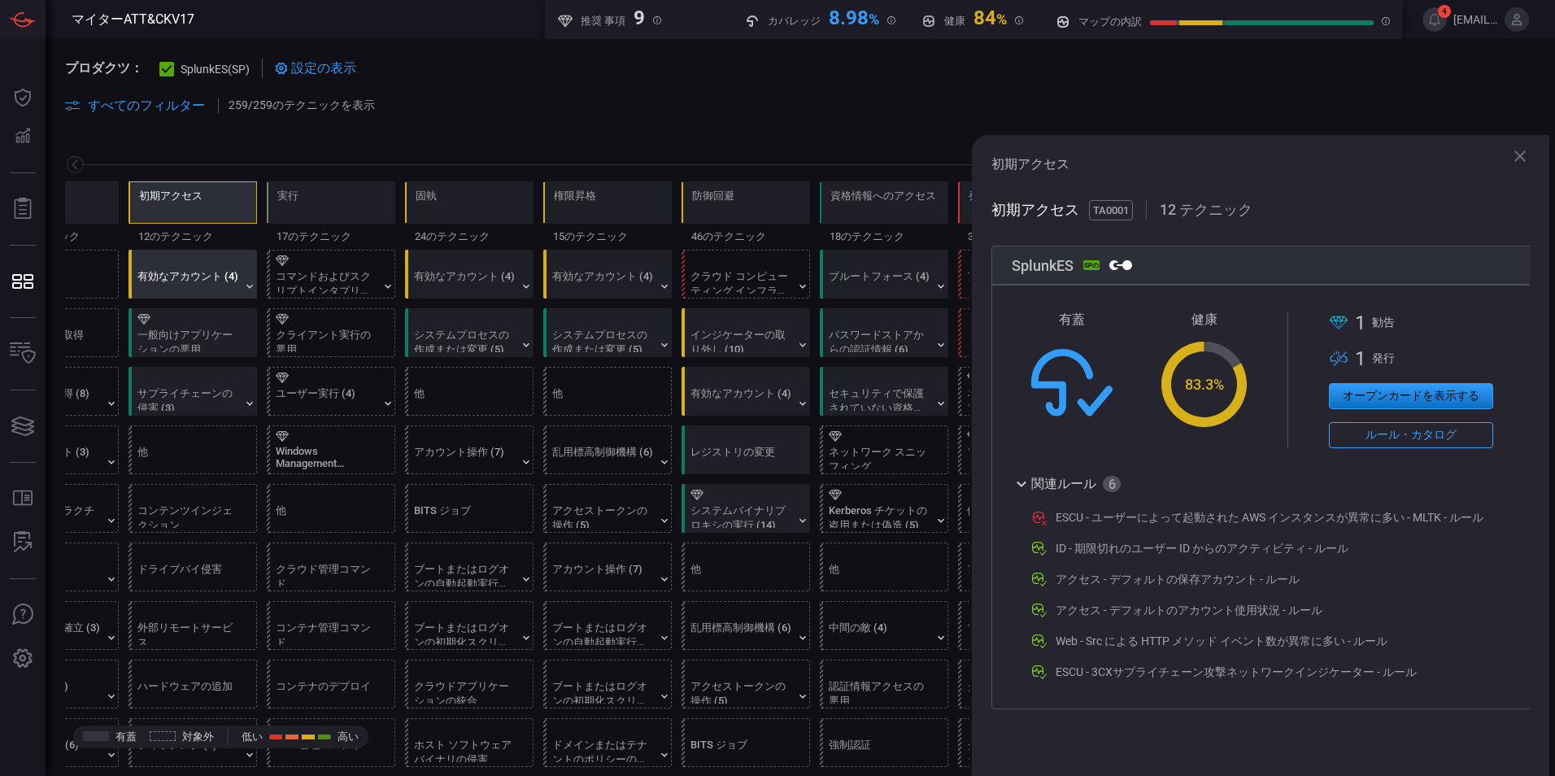
click at [194, 267] on div "有効なアカウント (4)" at bounding box center [197, 273] width 128 height 47
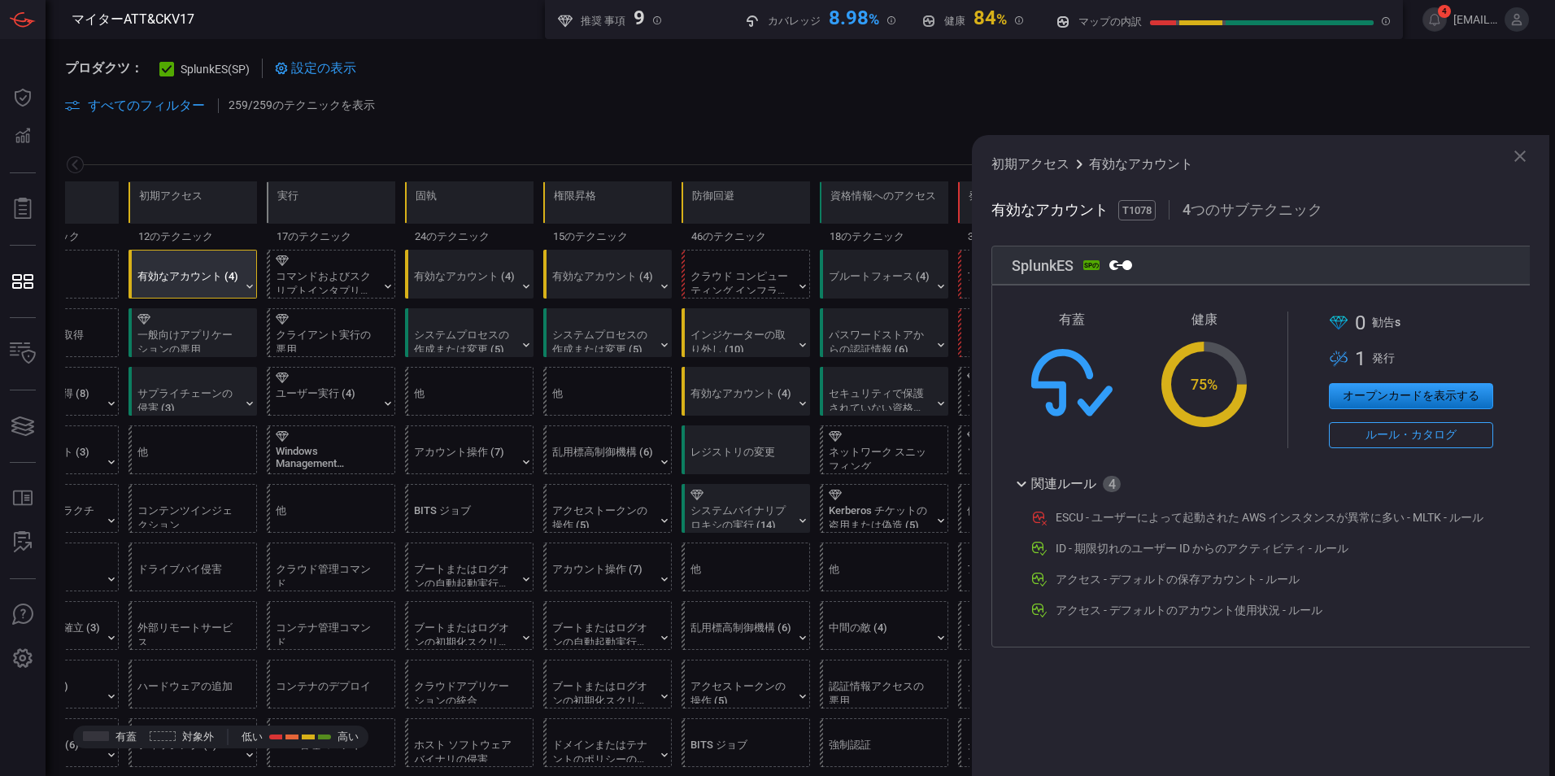
click at [1466, 439] on button "ルール・カタログ" at bounding box center [1410, 435] width 164 height 26
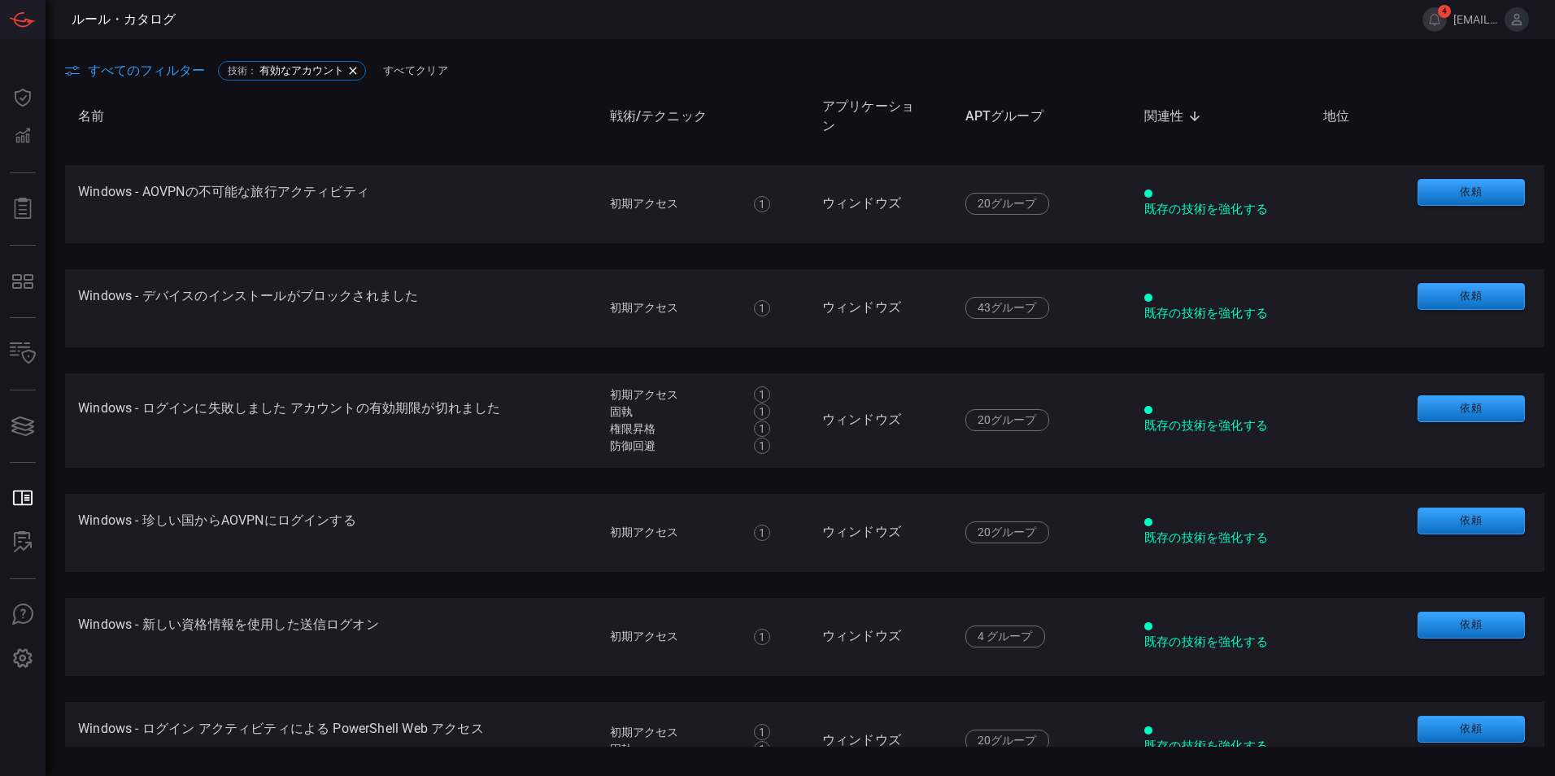
scroll to position [1951, 0]
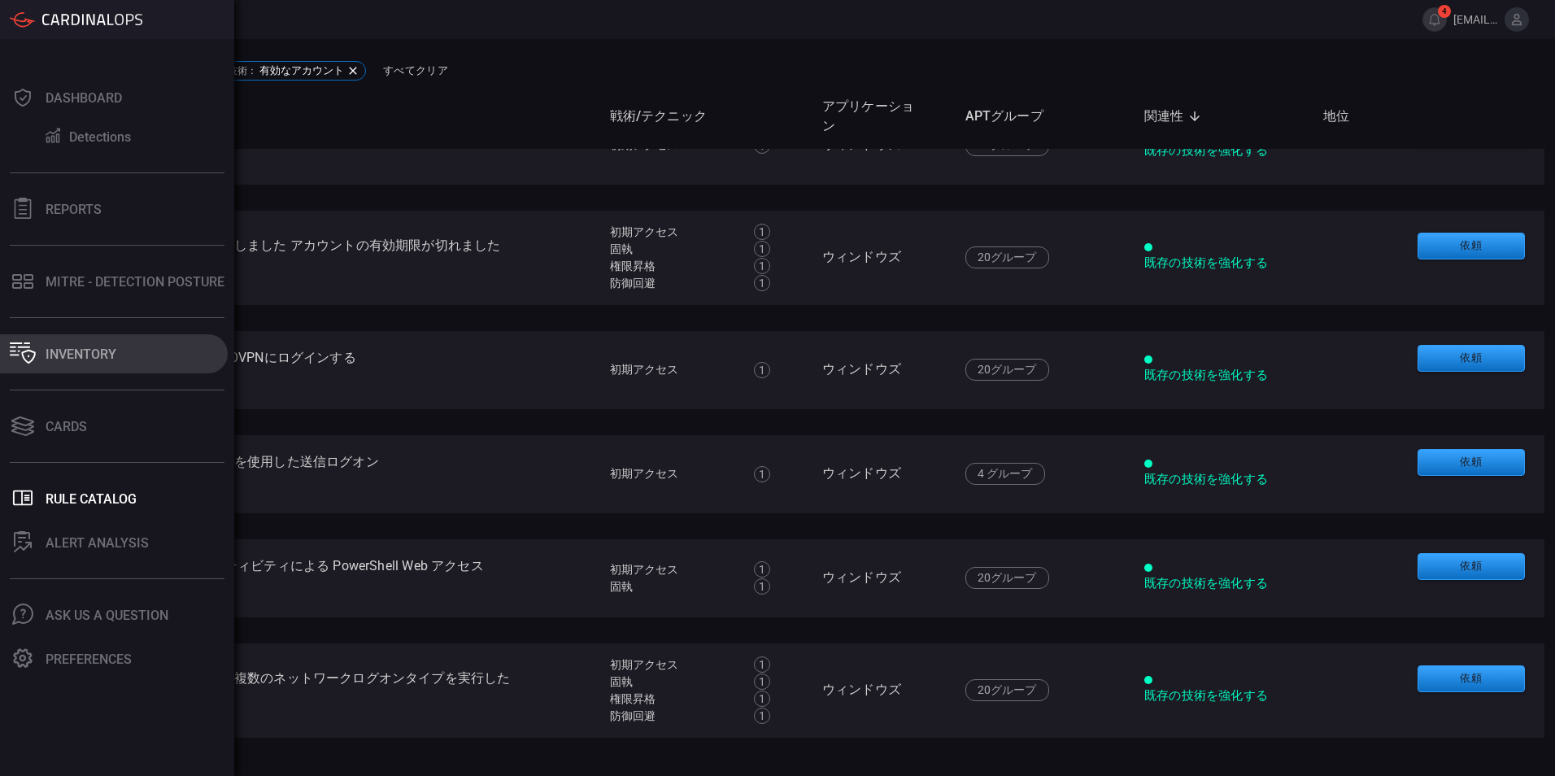
click at [25, 358] on icon at bounding box center [23, 352] width 26 height 21
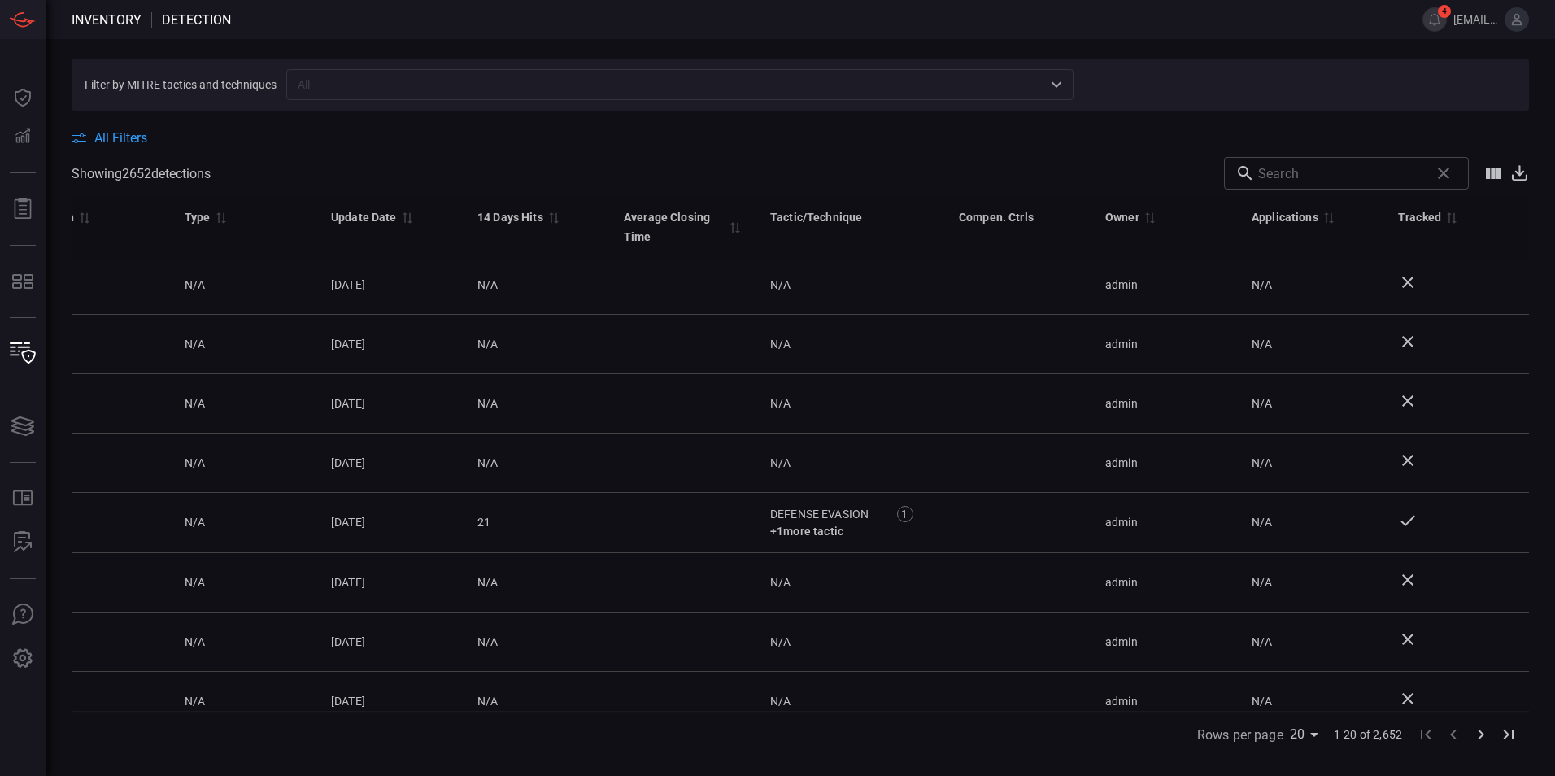
scroll to position [0, 627]
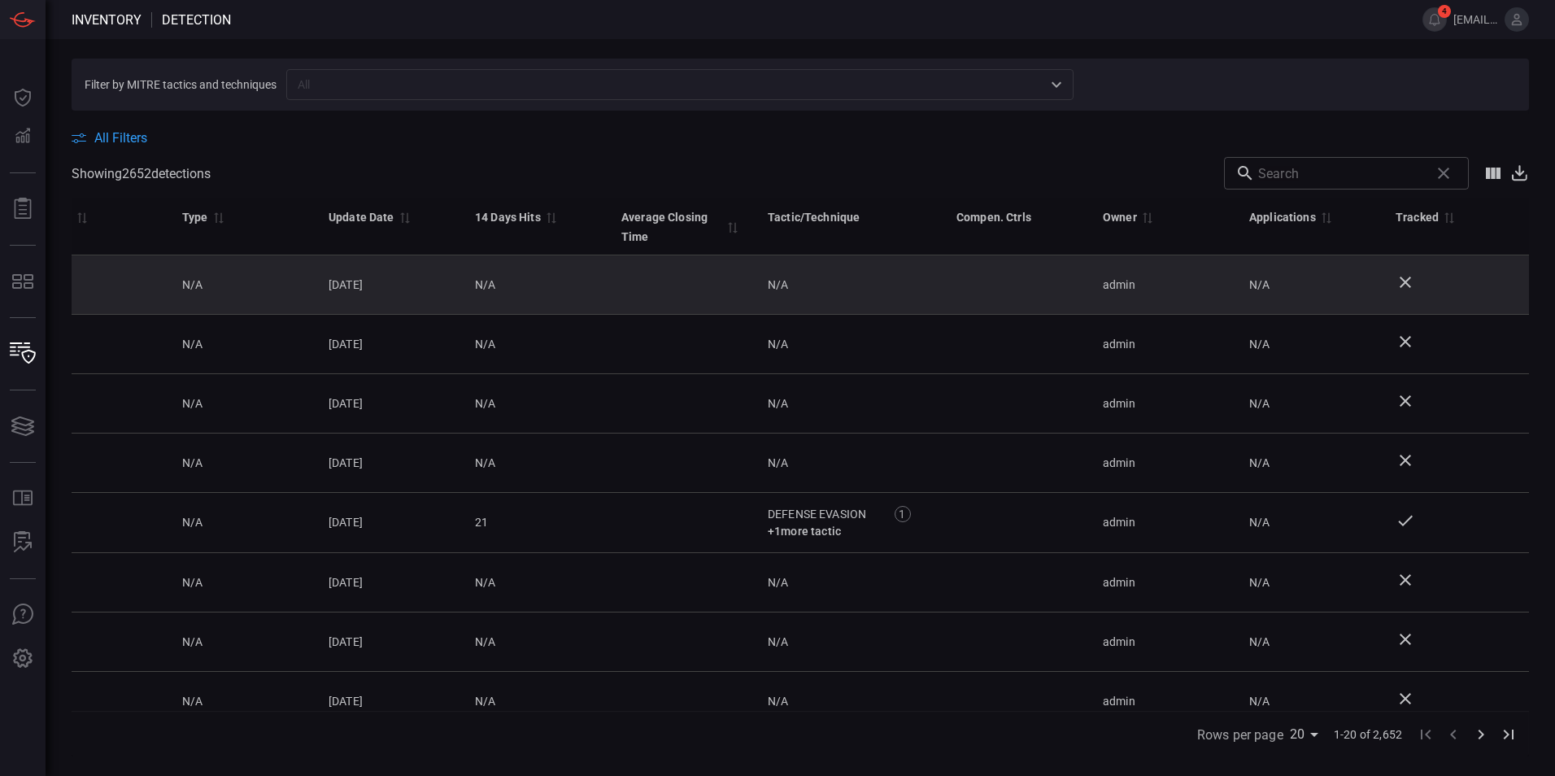
click at [1362, 296] on td "N/A" at bounding box center [1309, 284] width 146 height 59
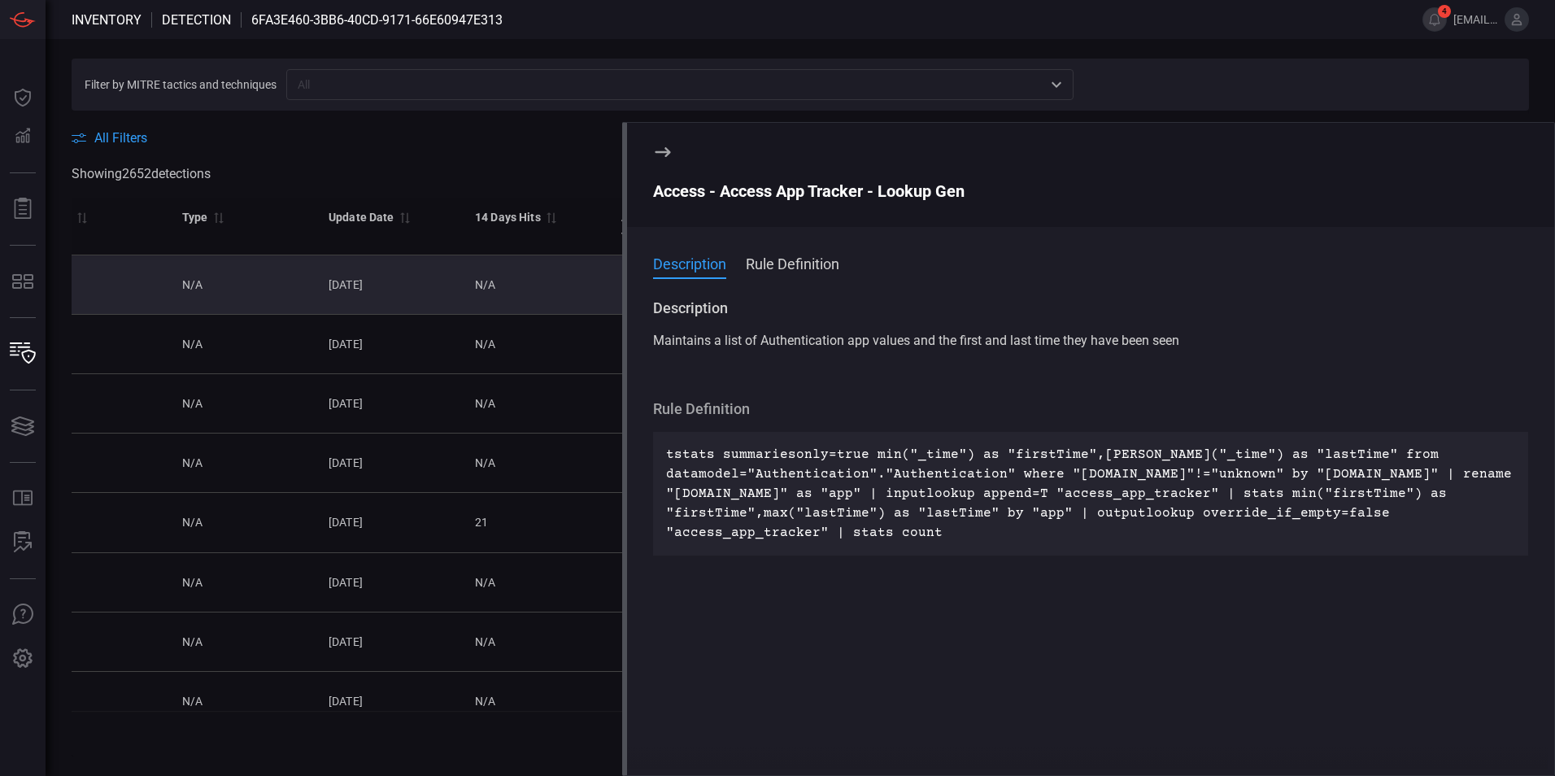
click at [662, 152] on icon at bounding box center [661, 152] width 15 height 10
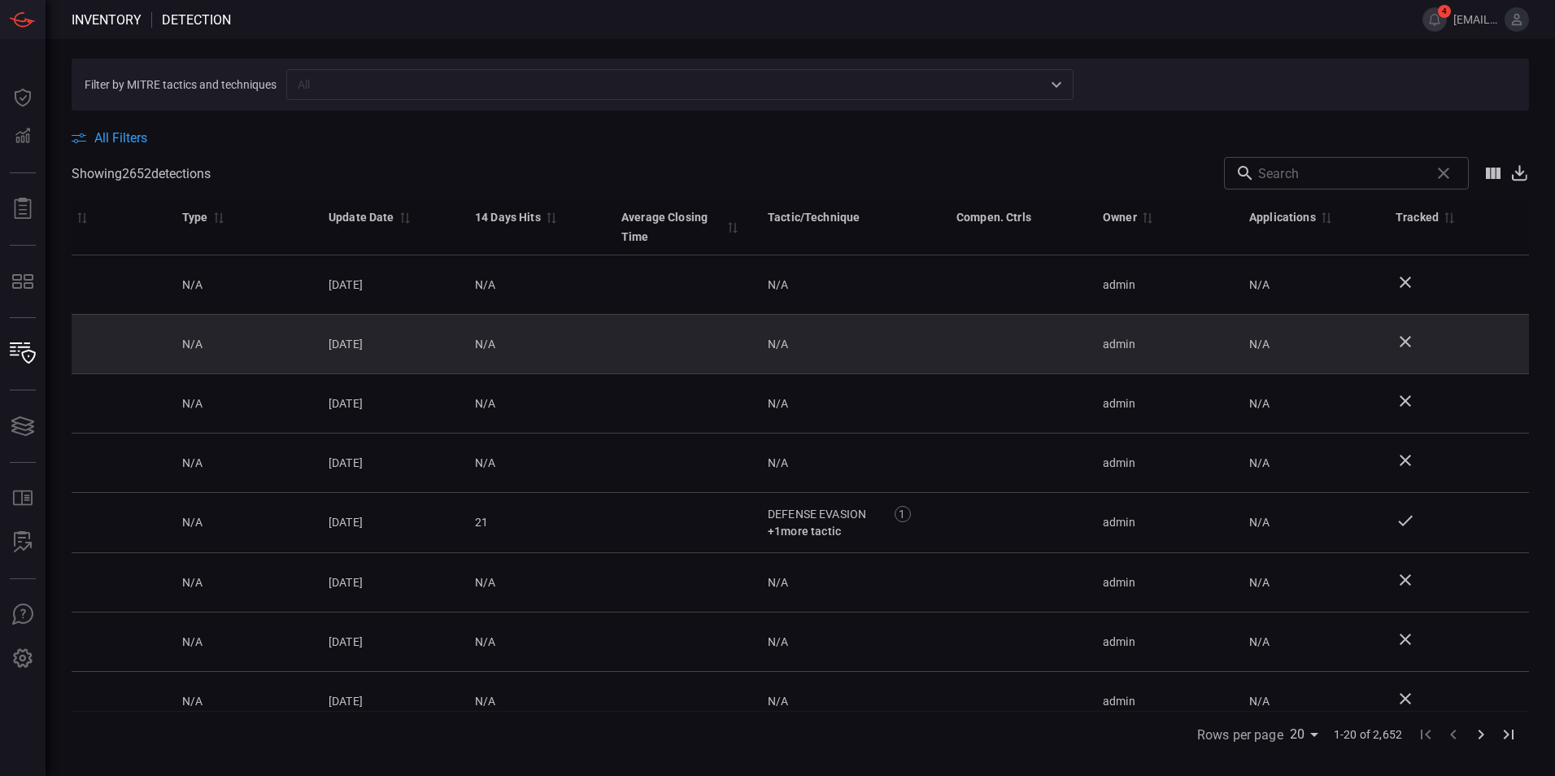
click at [1208, 341] on div "admin" at bounding box center [1162, 344] width 120 height 16
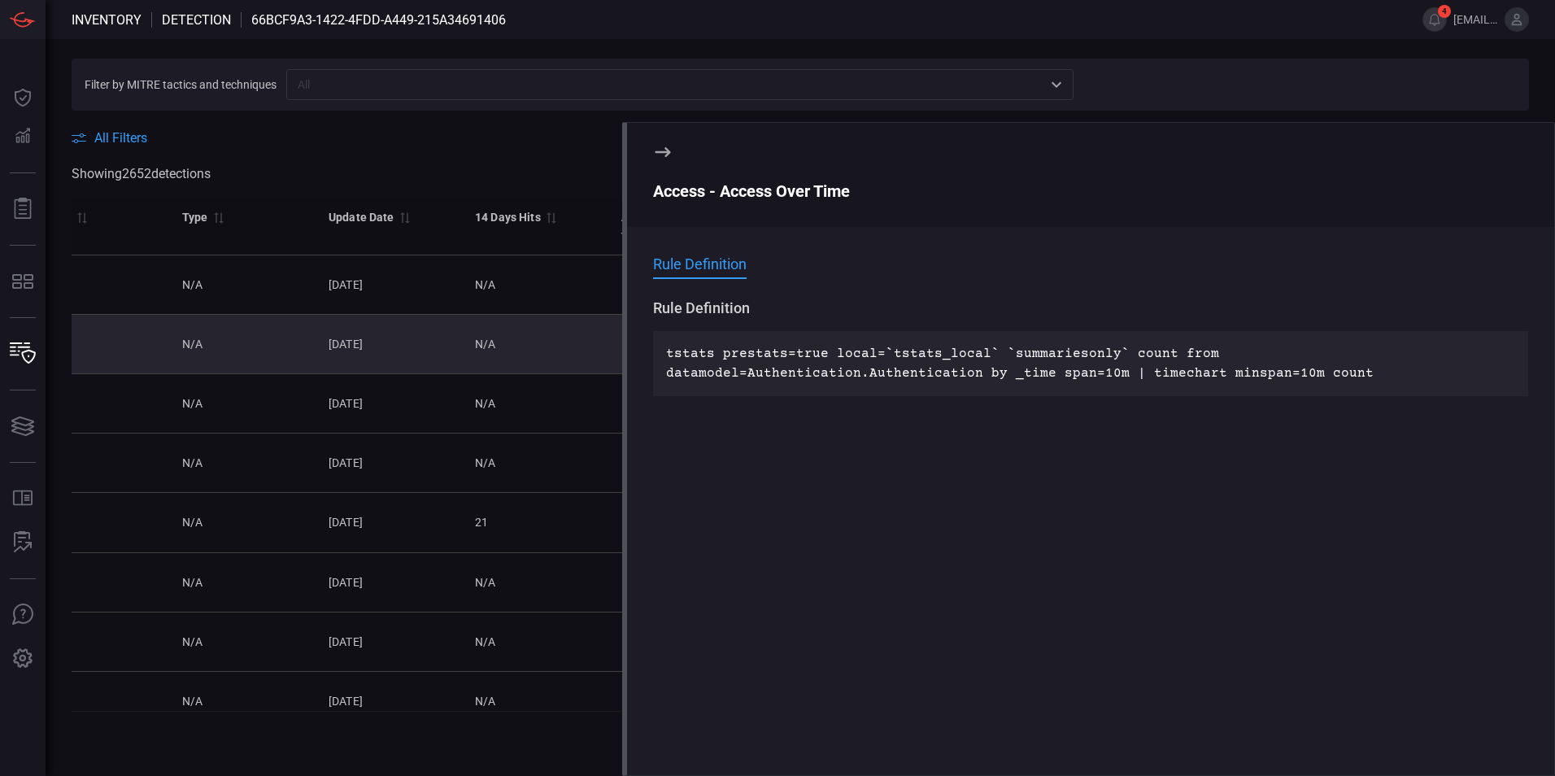
click at [659, 149] on icon at bounding box center [663, 152] width 20 height 20
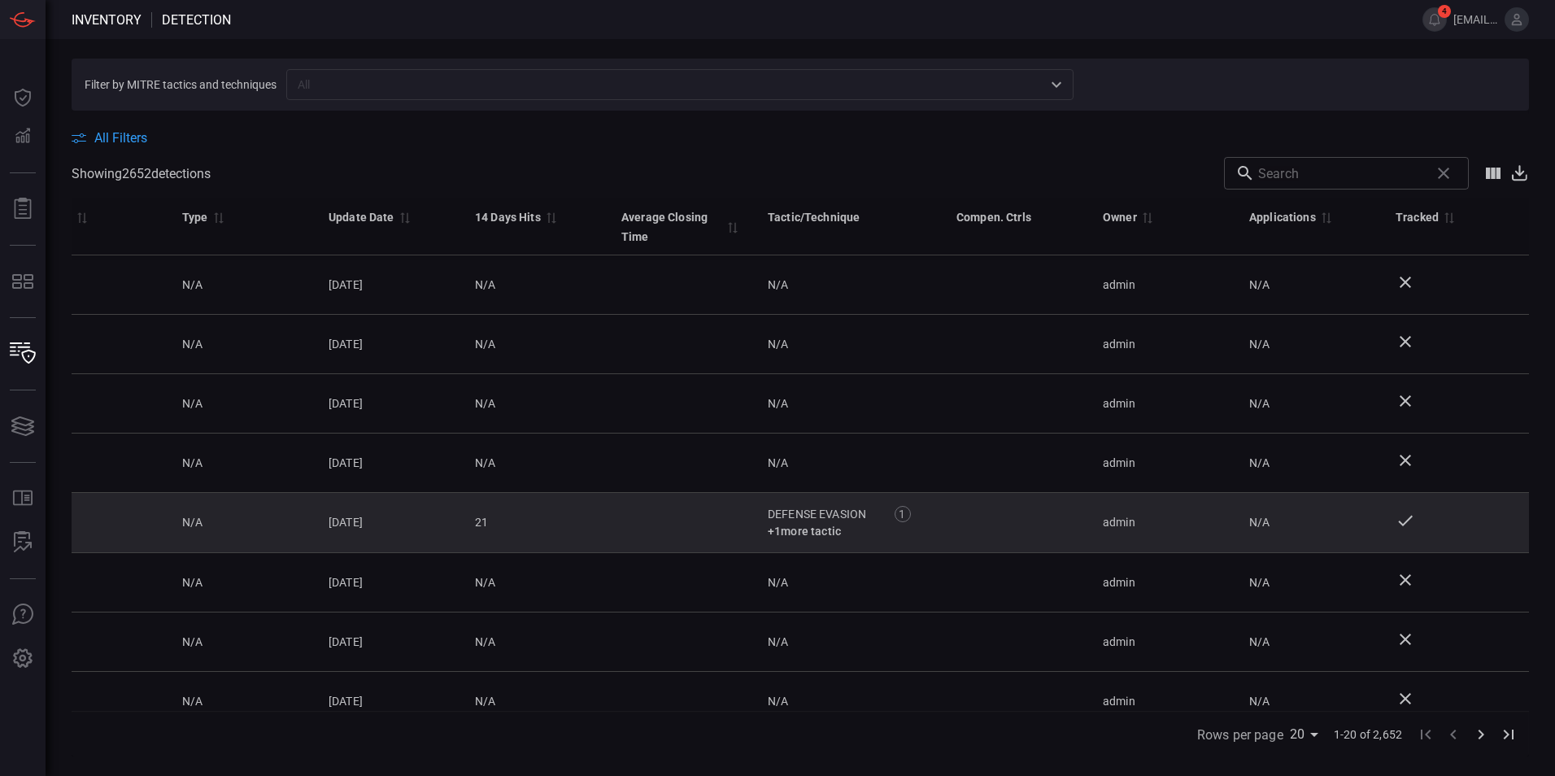
click at [1382, 526] on td at bounding box center [1455, 523] width 146 height 60
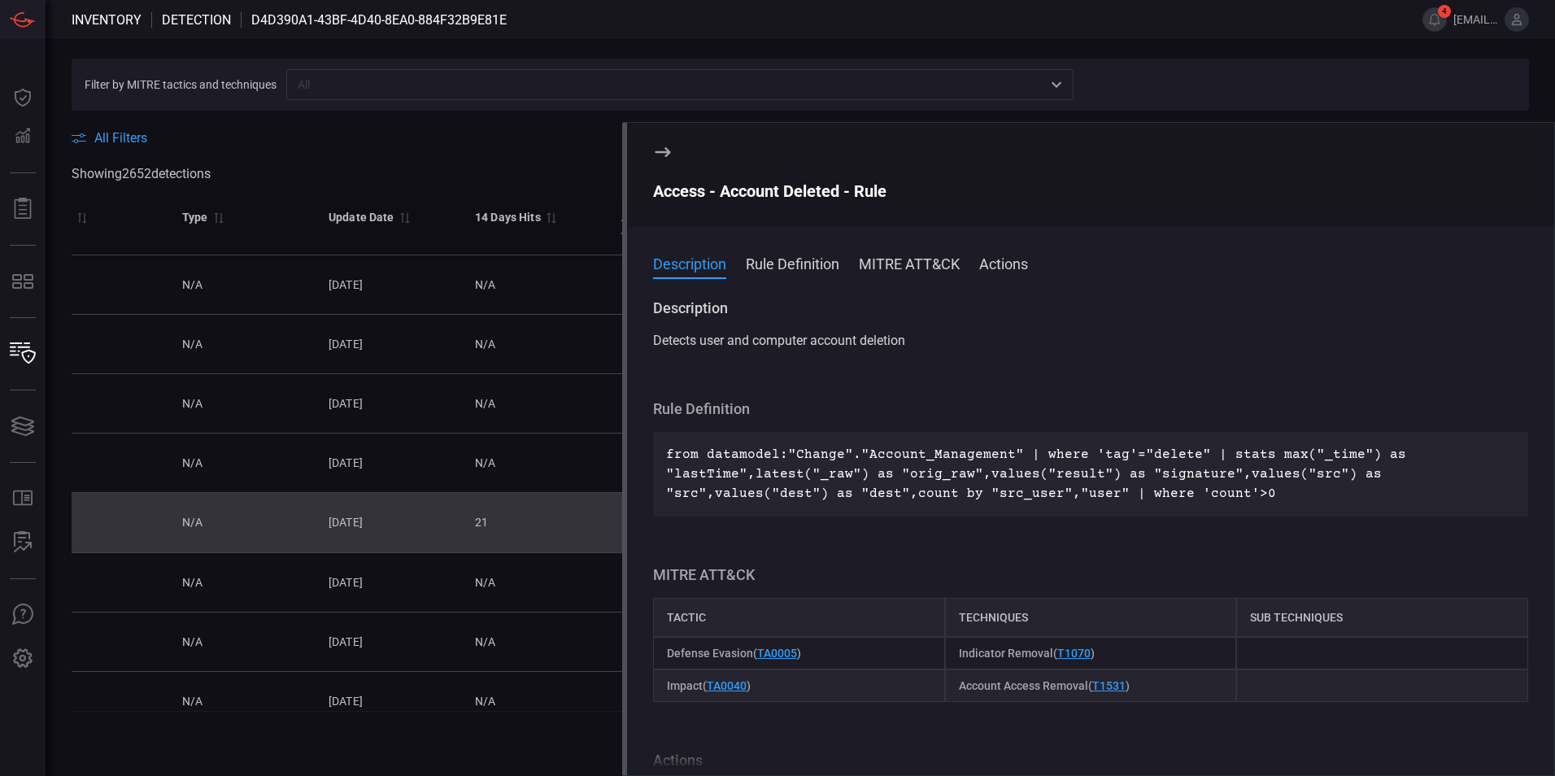
click at [564, 524] on div "21" at bounding box center [535, 522] width 120 height 16
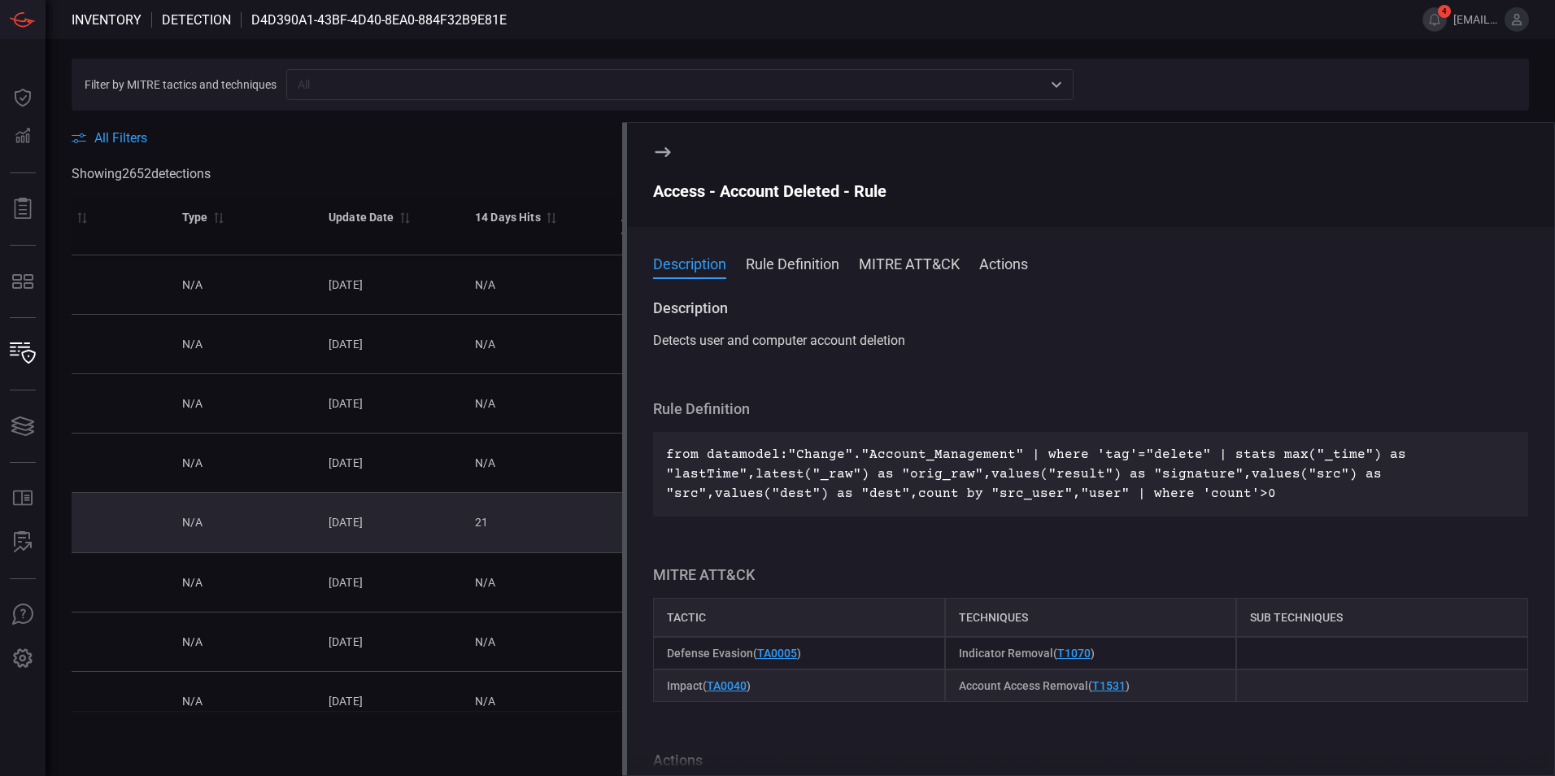
click at [671, 152] on icon at bounding box center [663, 152] width 20 height 20
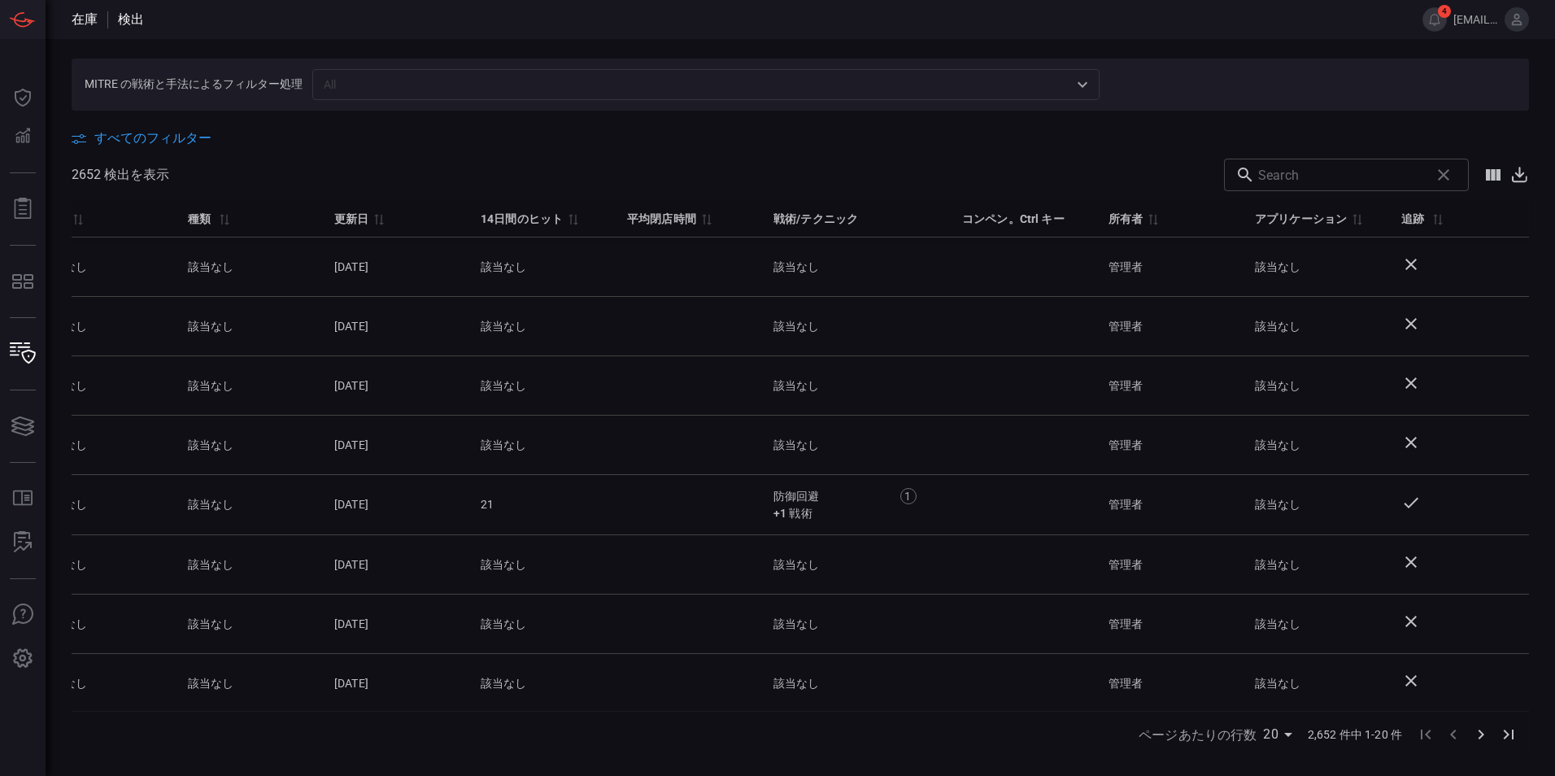
scroll to position [0, 627]
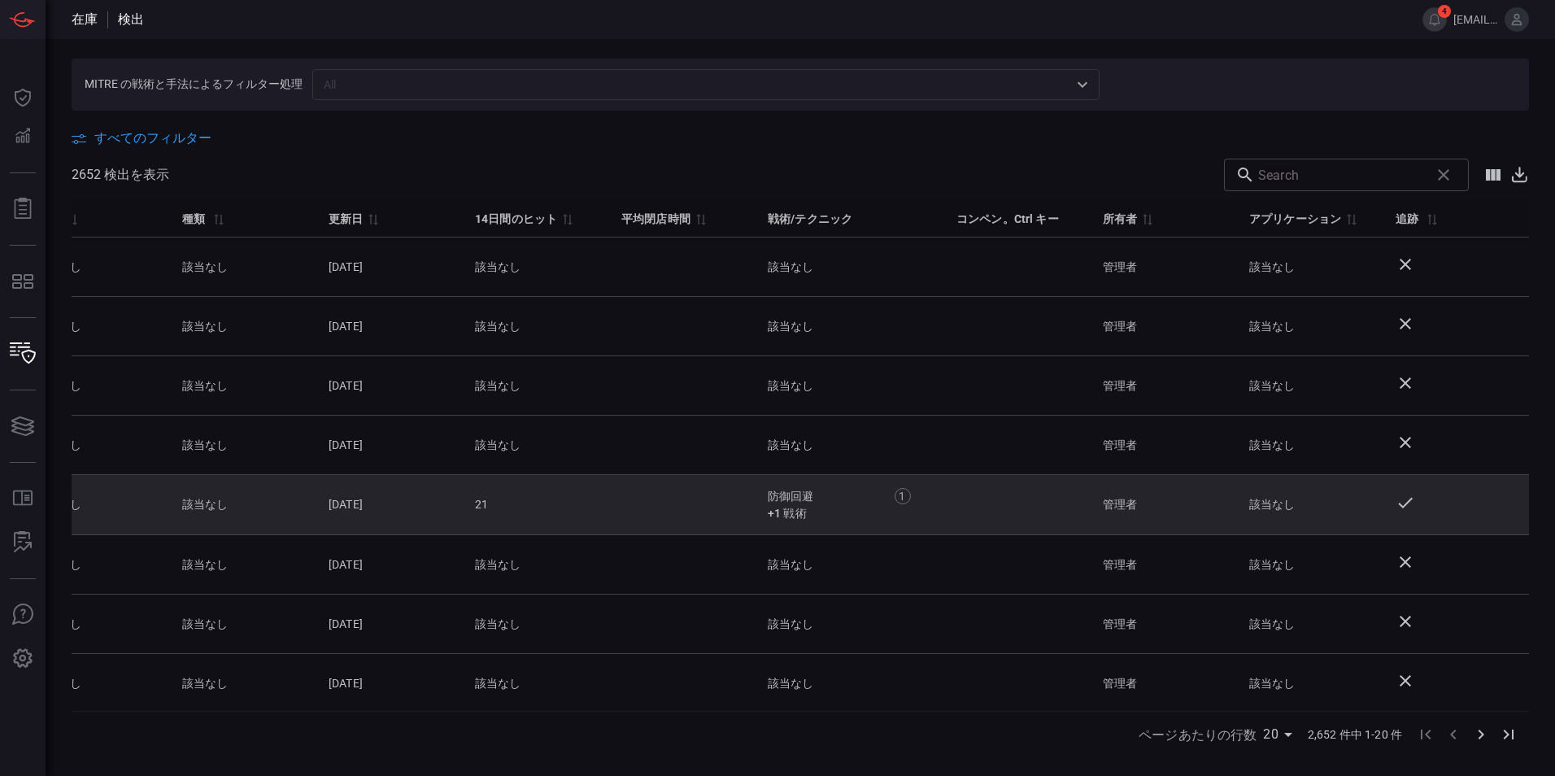
click at [808, 525] on td "防御回避 1 +1 戦術" at bounding box center [848, 505] width 189 height 60
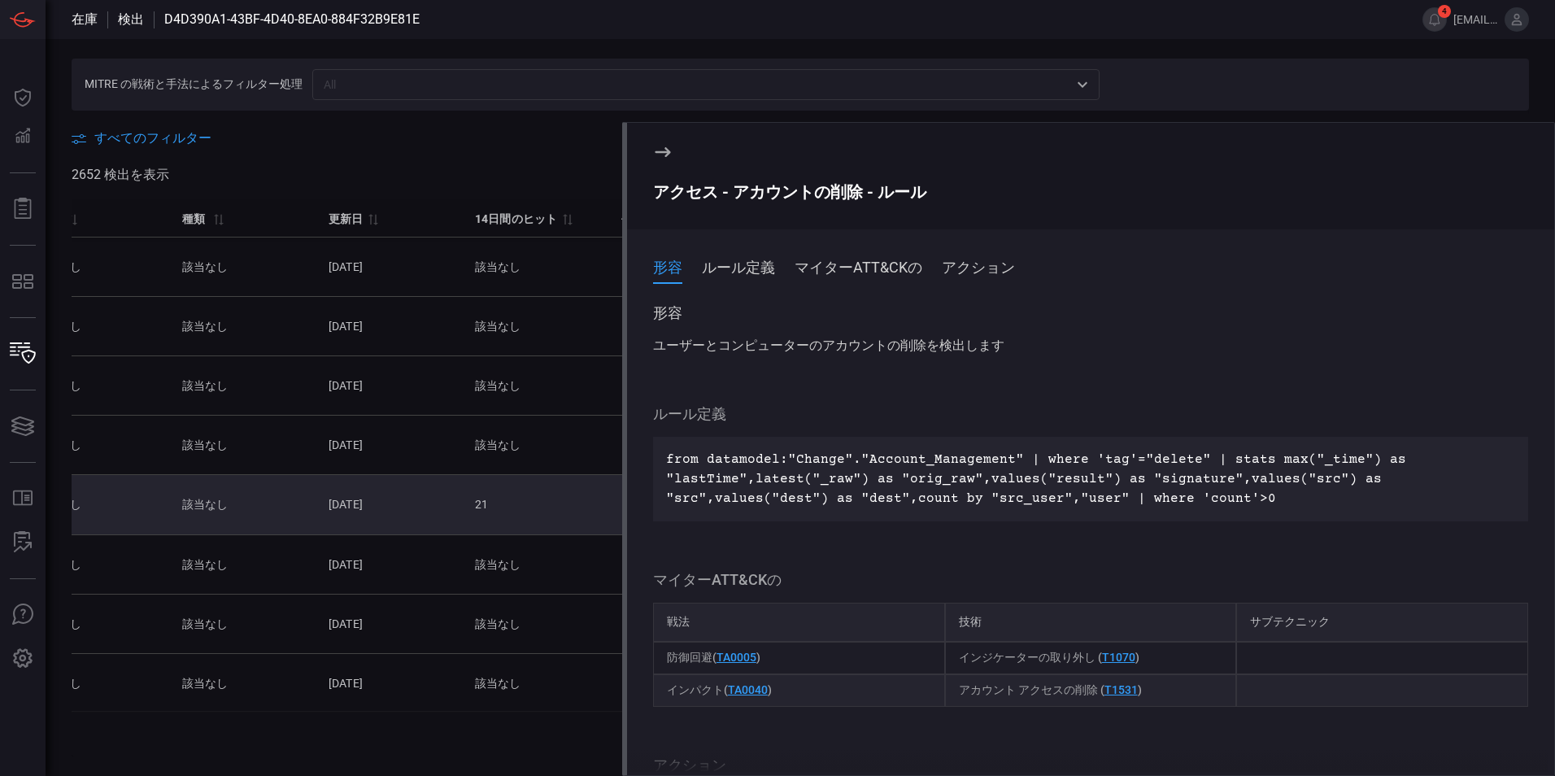
click at [754, 273] on button "ルール定義" at bounding box center [738, 266] width 73 height 22
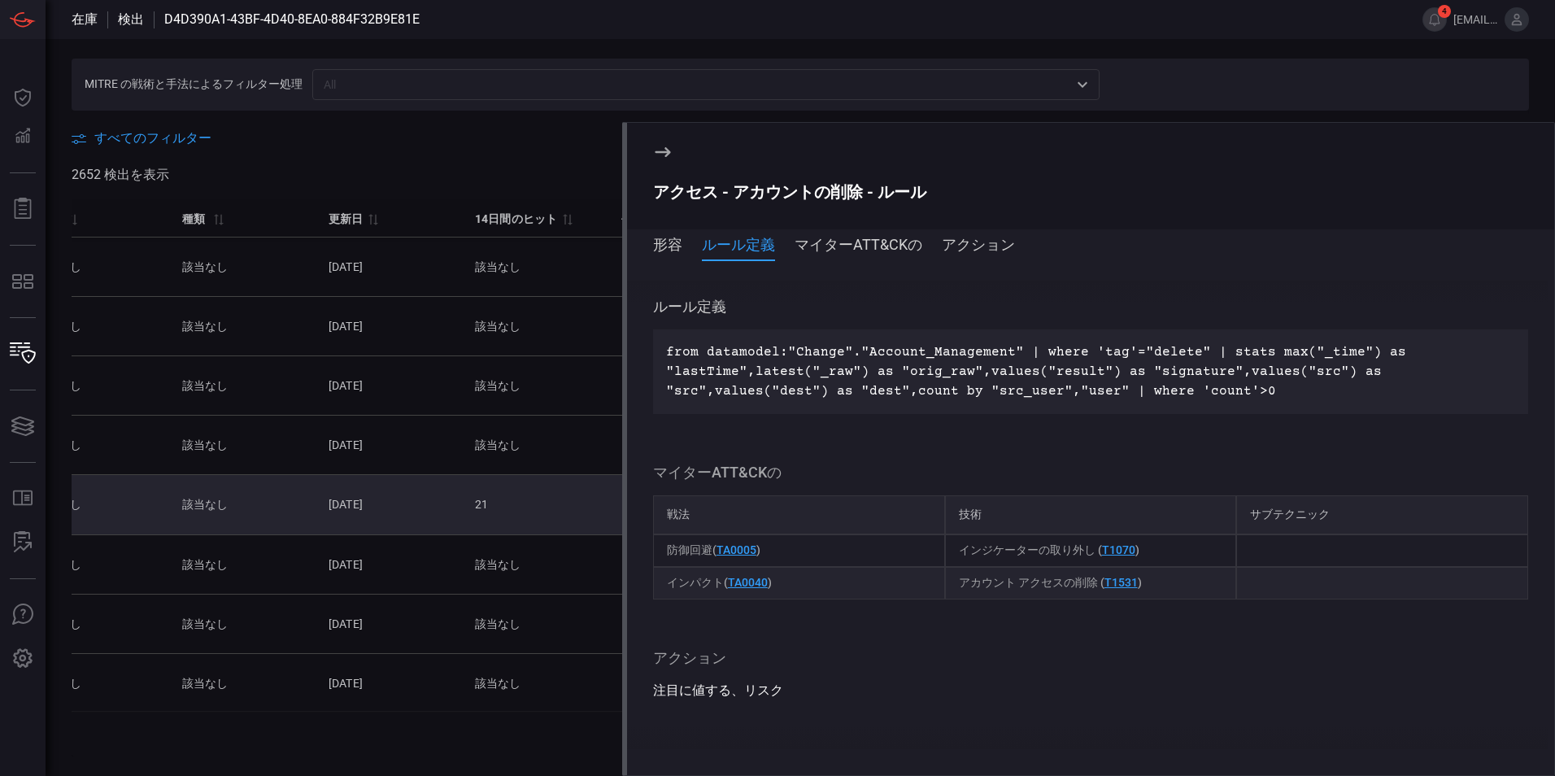
click at [856, 251] on button "マイターATT&CKの" at bounding box center [858, 244] width 128 height 22
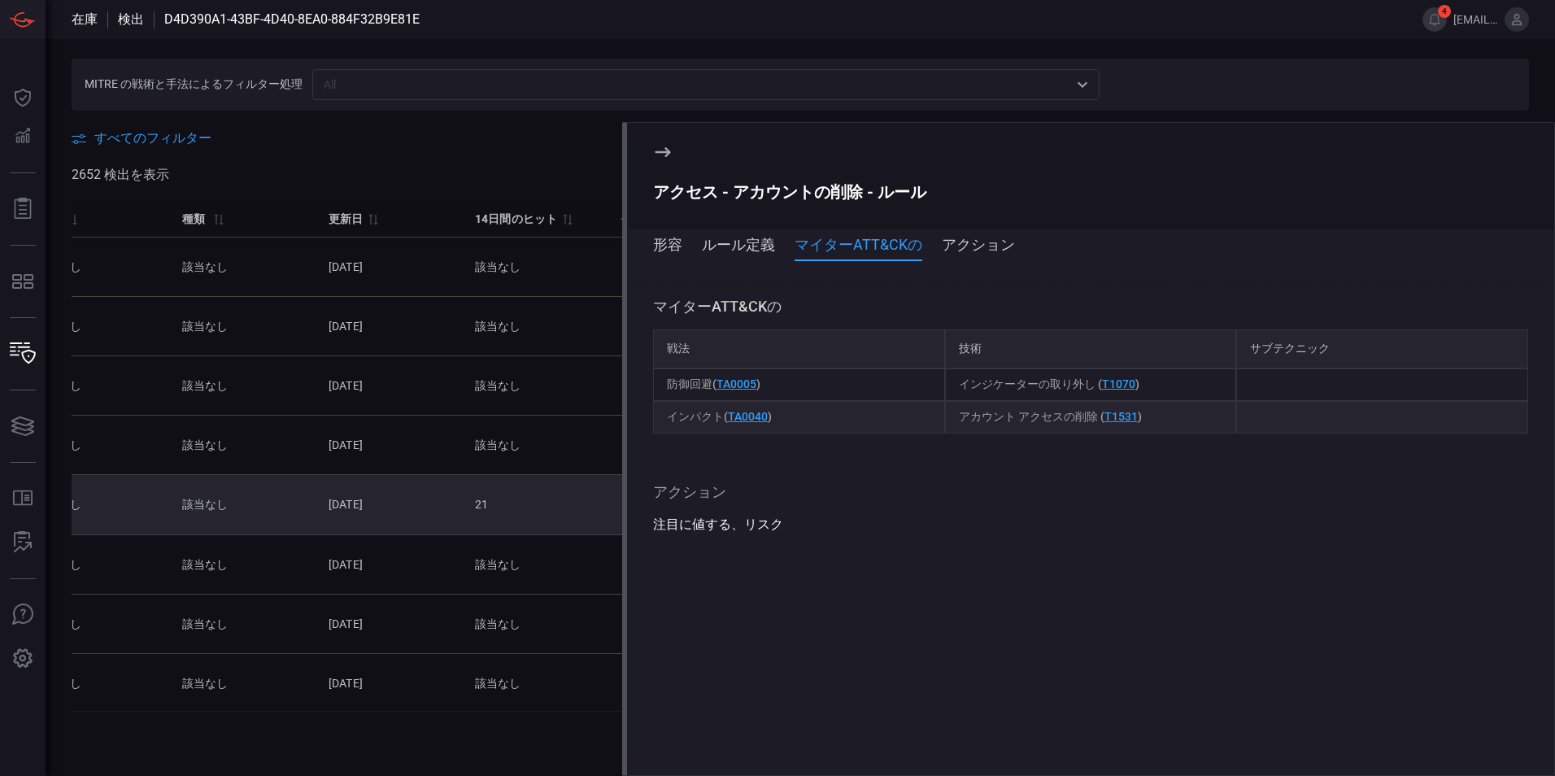
click at [968, 253] on button "アクション" at bounding box center [977, 244] width 73 height 22
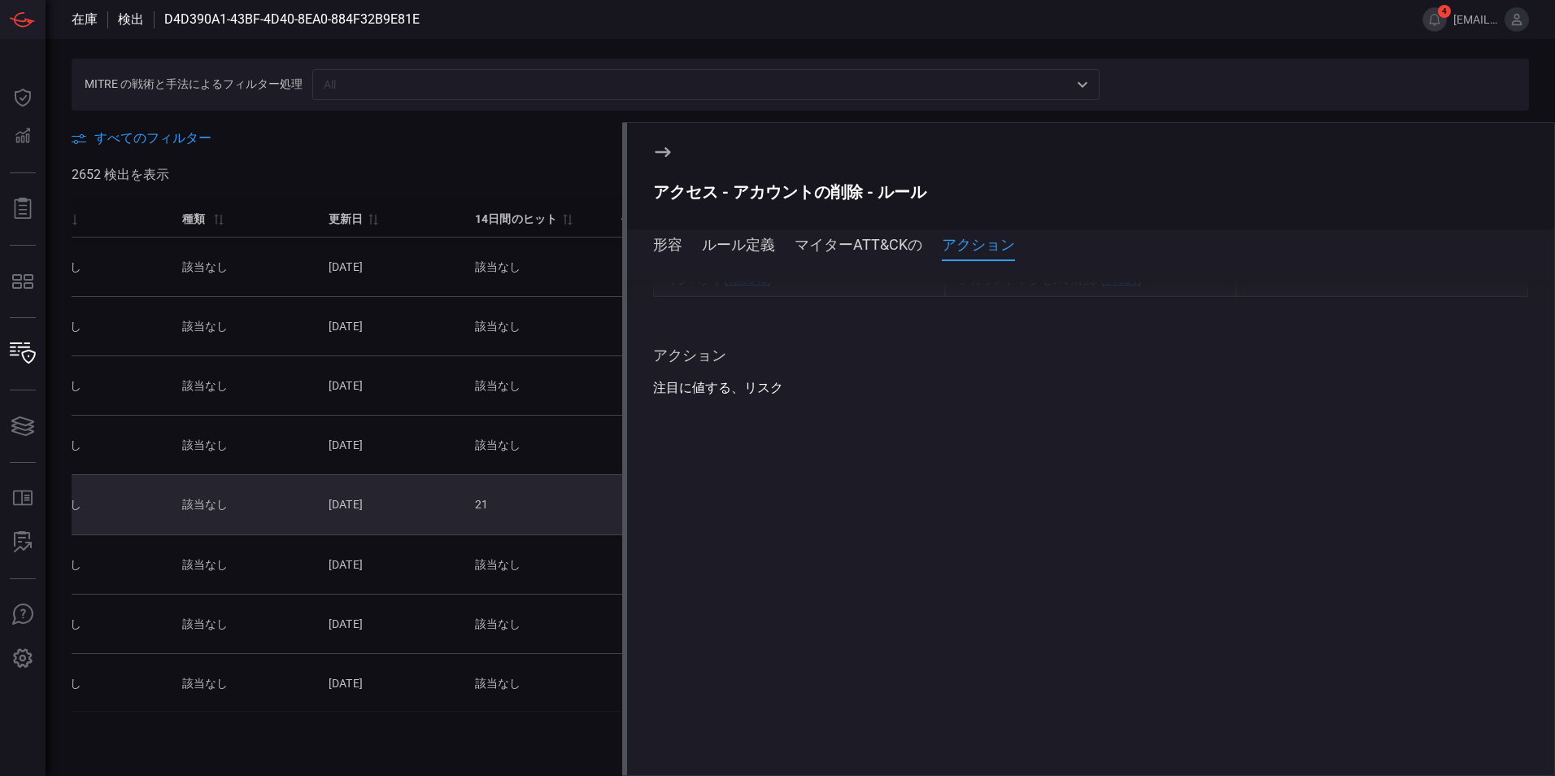
click at [654, 154] on icon at bounding box center [663, 152] width 20 height 20
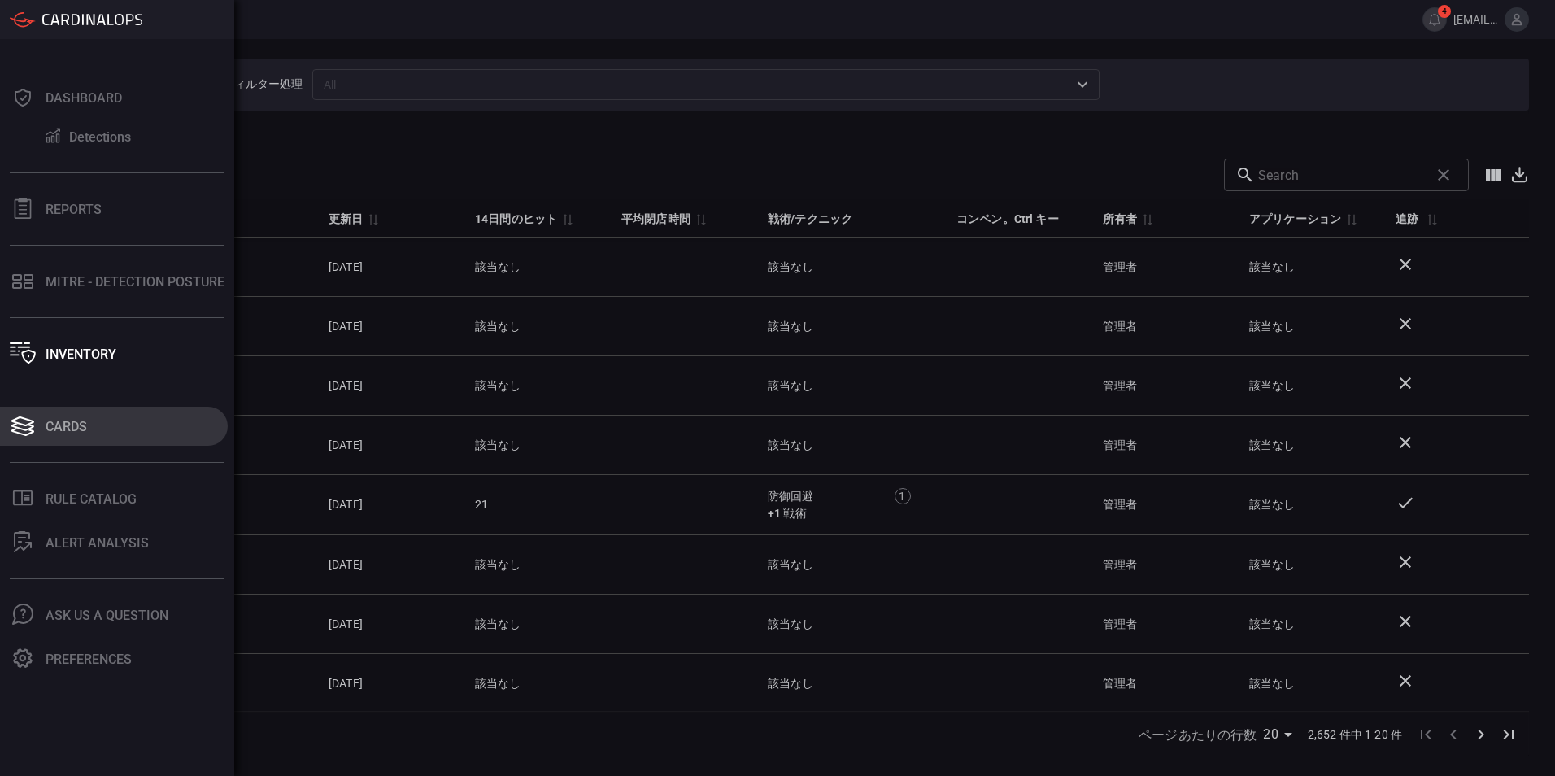
click at [34, 427] on icon at bounding box center [23, 426] width 26 height 23
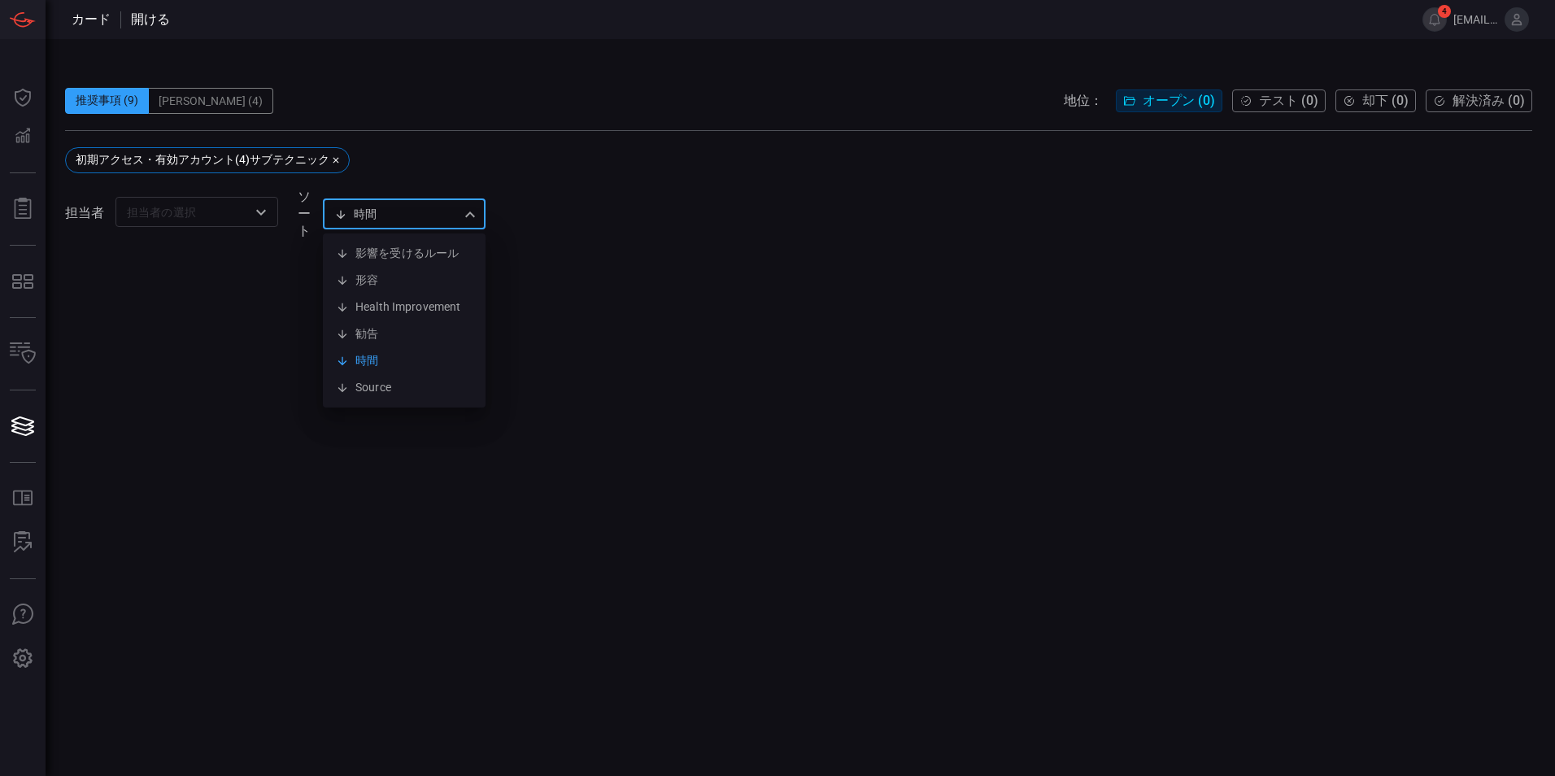
click at [388, 215] on div "時間 visibleUpdateTime 影響を受けるルール 形容 Health Improvement 勧告 時間 Source ​" at bounding box center [404, 214] width 163 height 30
click at [388, 215] on div at bounding box center [777, 388] width 1555 height 776
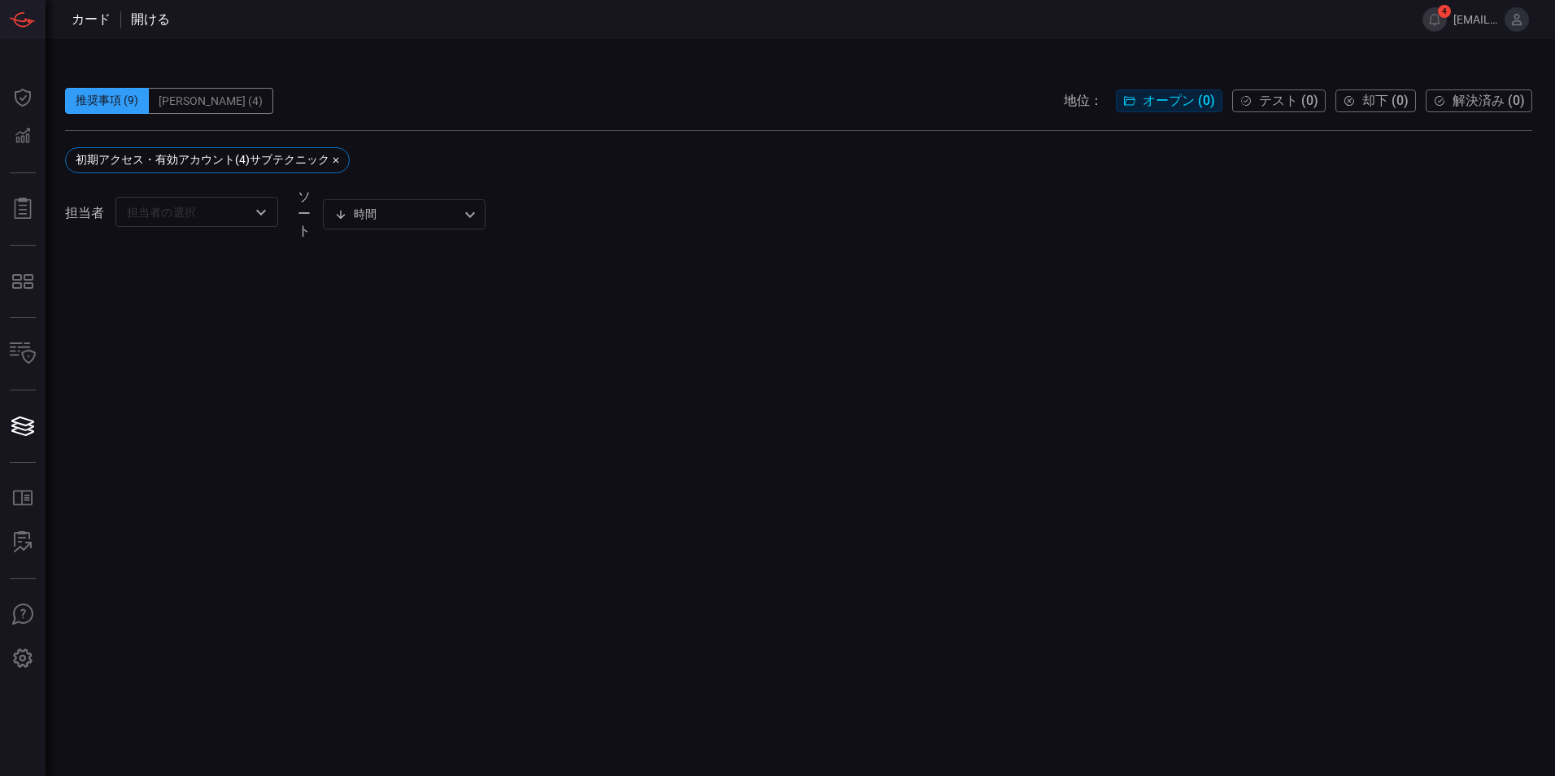
click at [266, 102] on div "[PERSON_NAME] (4)" at bounding box center [211, 101] width 124 height 26
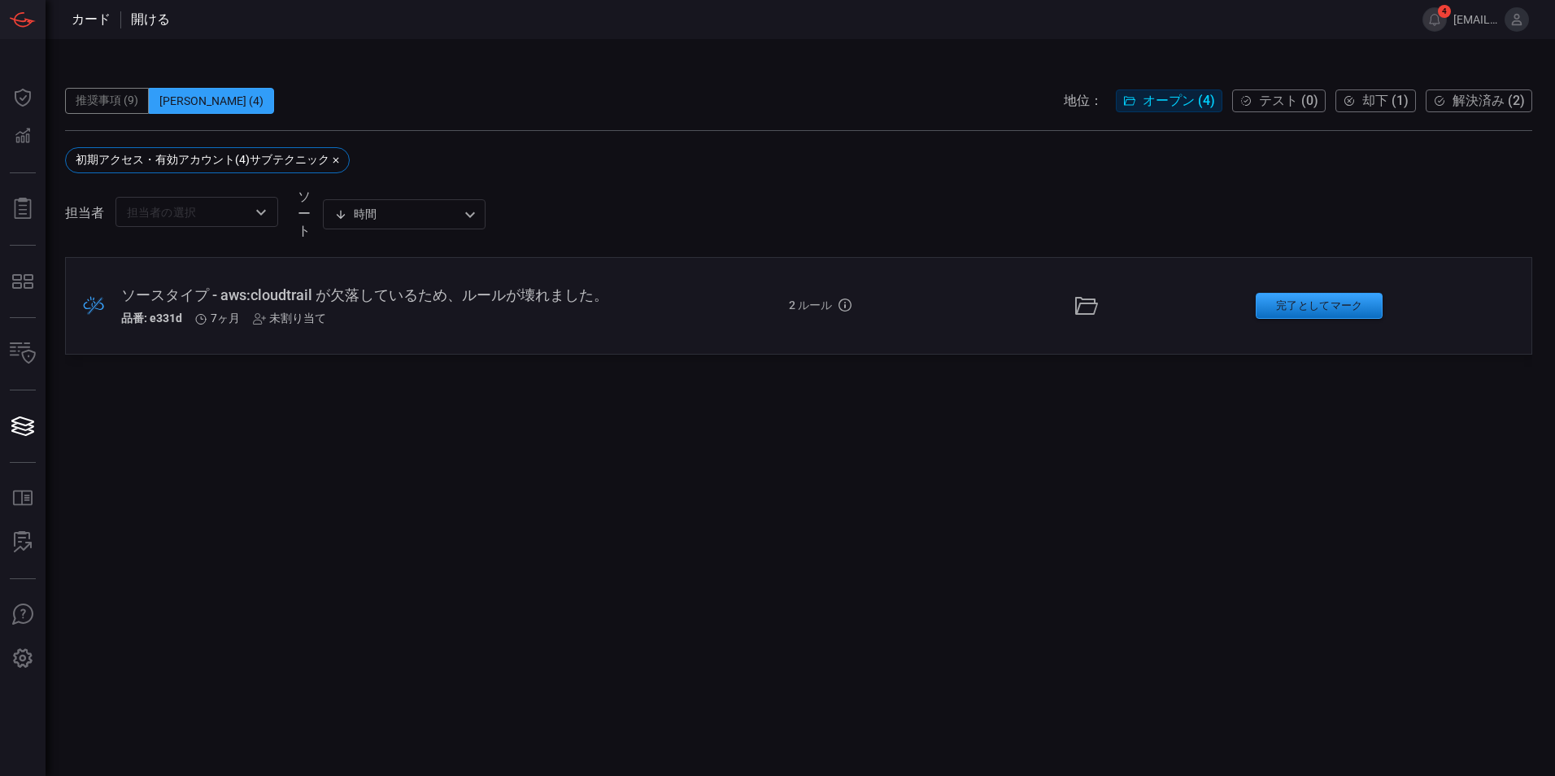
click at [115, 98] on div "推奨事項 (9)" at bounding box center [107, 101] width 84 height 26
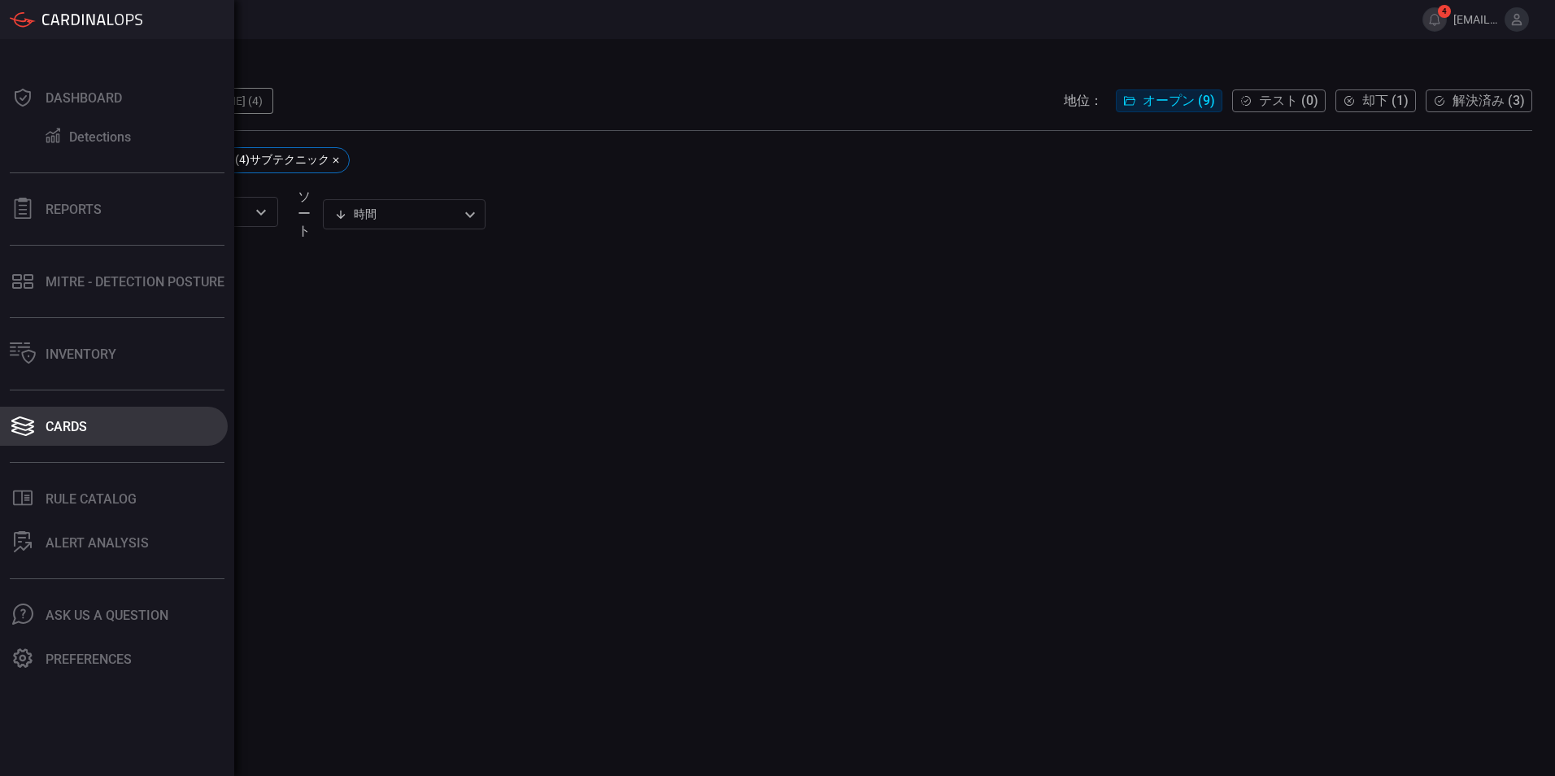
click at [35, 428] on icon at bounding box center [23, 426] width 26 height 23
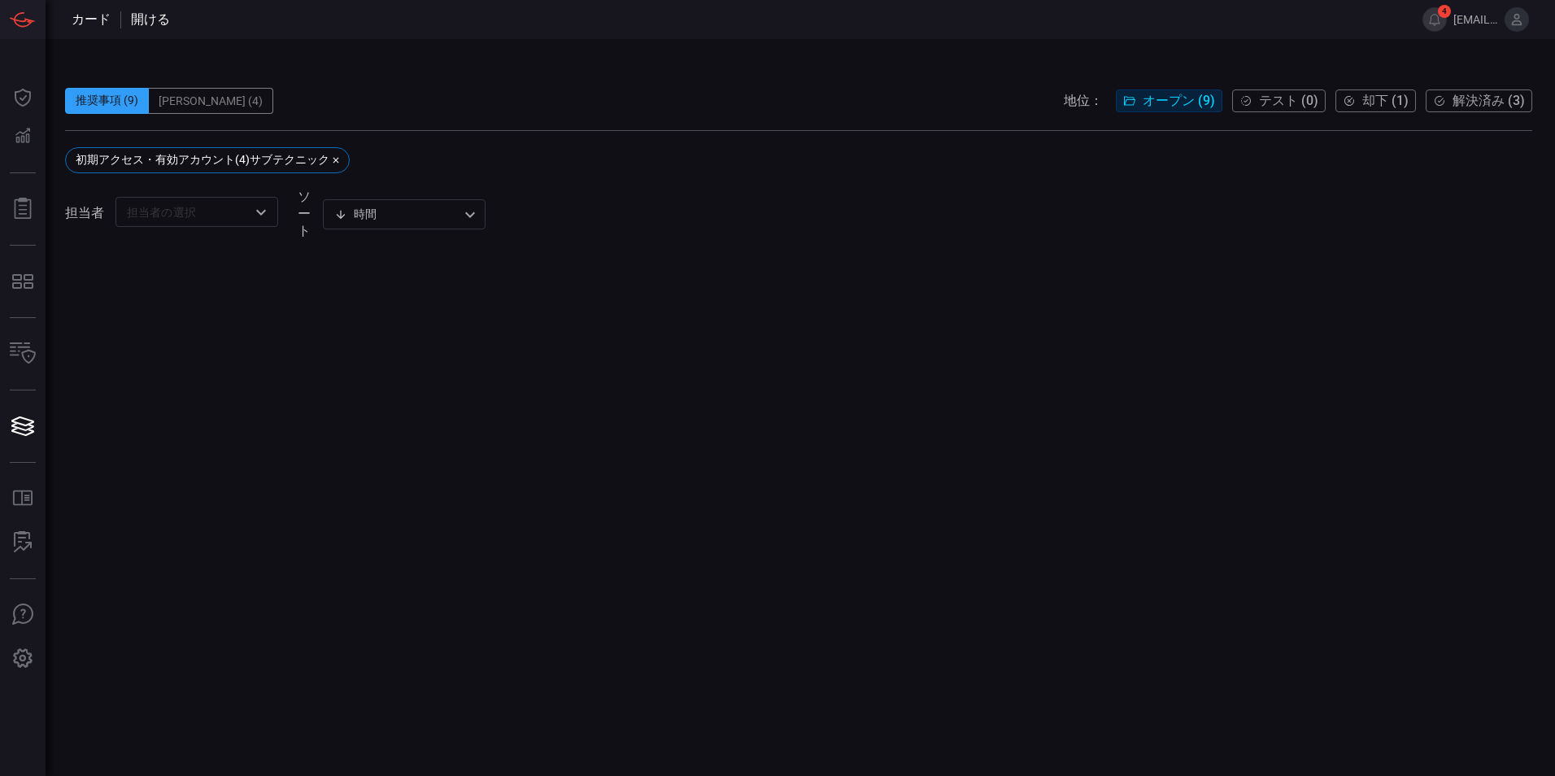
click at [251, 103] on div "[PERSON_NAME] (4)" at bounding box center [211, 101] width 124 height 26
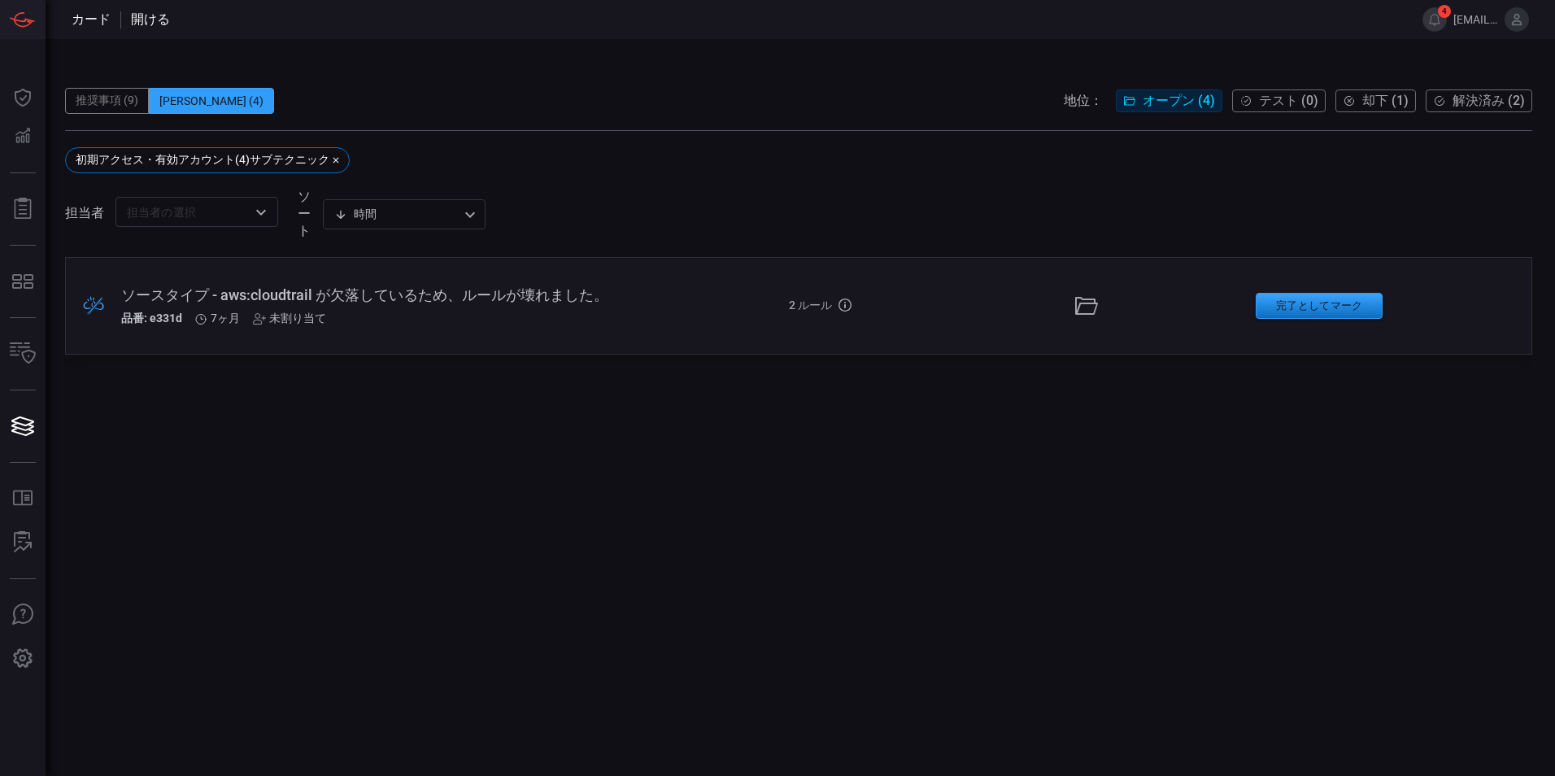
click at [124, 103] on div "推奨事項 (9)" at bounding box center [107, 101] width 84 height 26
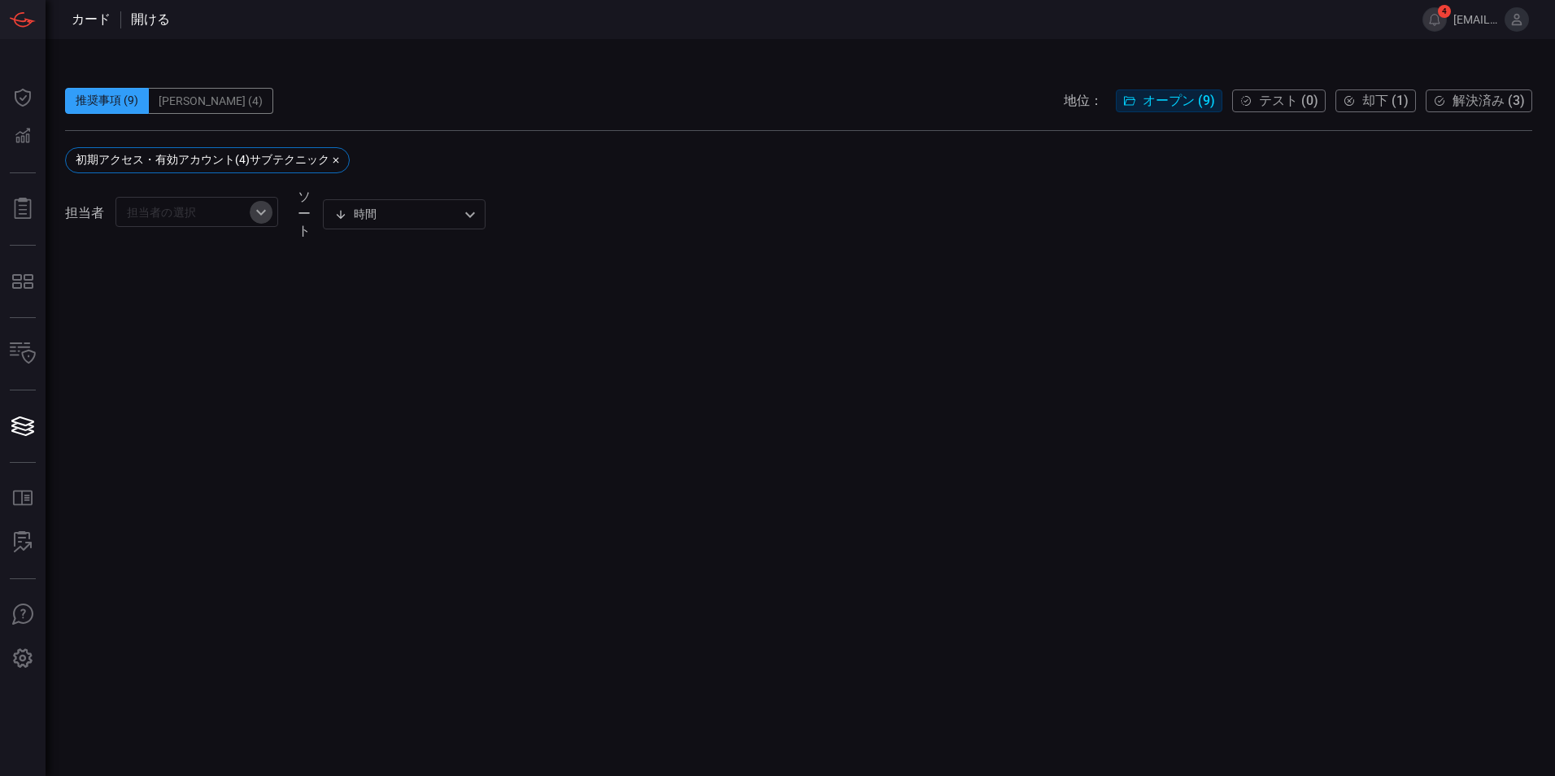
click at [264, 218] on icon "開ける" at bounding box center [261, 212] width 20 height 20
click at [372, 314] on div at bounding box center [798, 516] width 1467 height 519
drag, startPoint x: 372, startPoint y: 314, endPoint x: 924, endPoint y: 388, distance: 557.8
click at [924, 388] on div at bounding box center [798, 516] width 1467 height 519
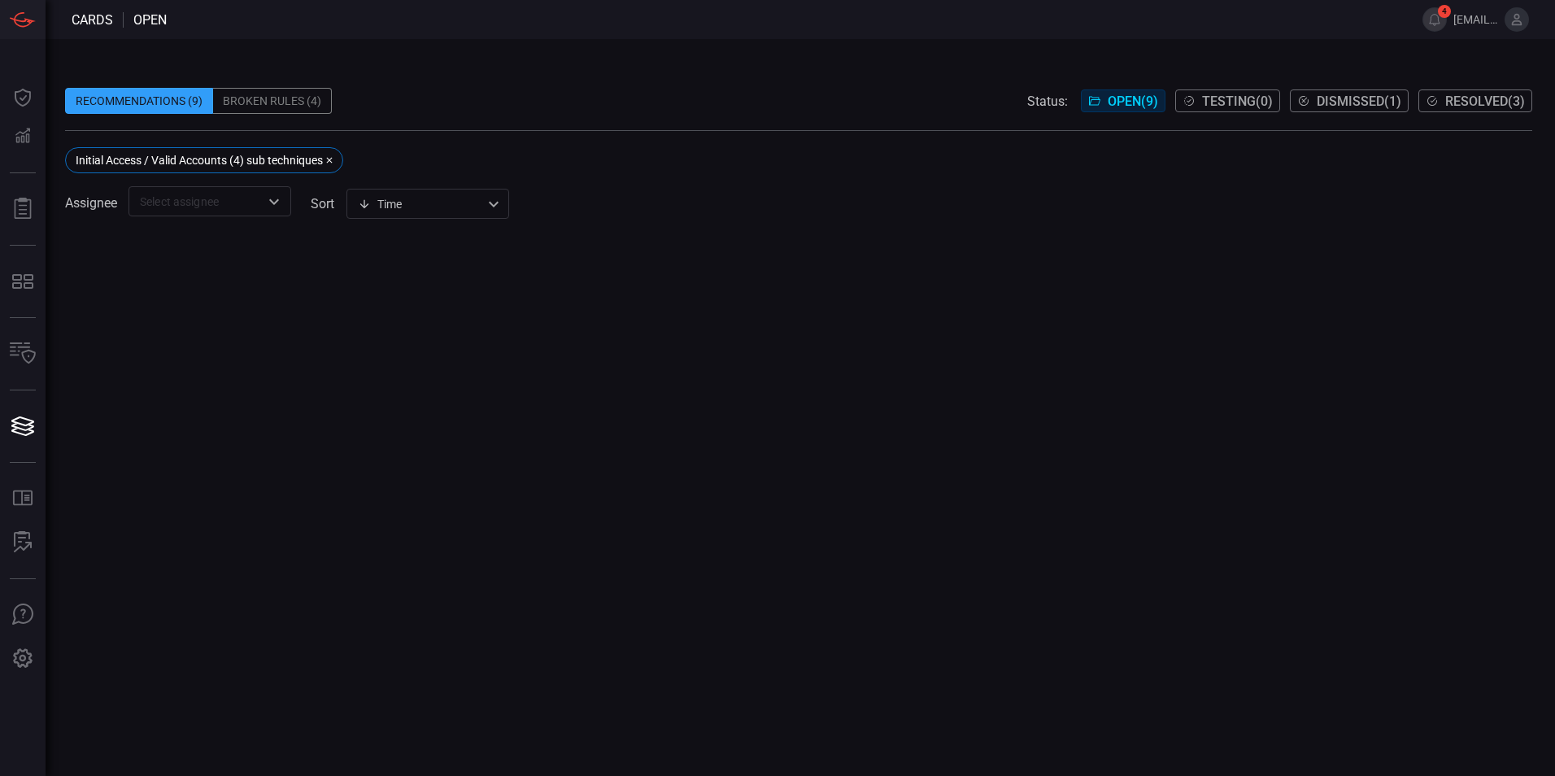
click at [176, 165] on div "Initial Access / Valid Accounts (4) sub techniques" at bounding box center [199, 160] width 247 height 13
click at [191, 209] on input "text" at bounding box center [196, 201] width 126 height 20
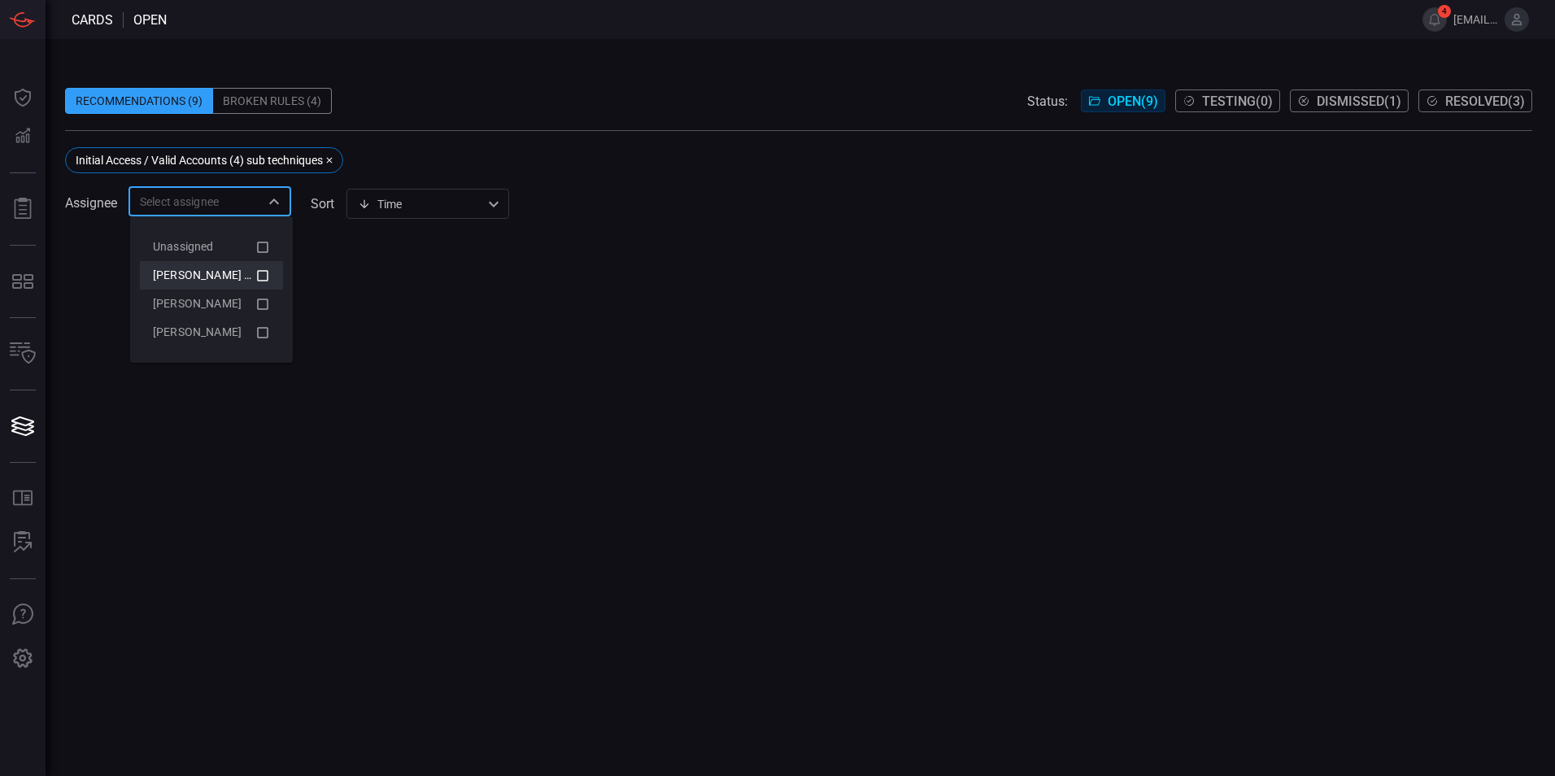
click at [259, 279] on icon at bounding box center [262, 276] width 15 height 20
click at [260, 254] on icon at bounding box center [262, 247] width 15 height 20
click at [259, 302] on icon at bounding box center [262, 304] width 15 height 20
click at [260, 333] on icon at bounding box center [262, 333] width 15 height 20
click at [354, 272] on div at bounding box center [798, 506] width 1467 height 540
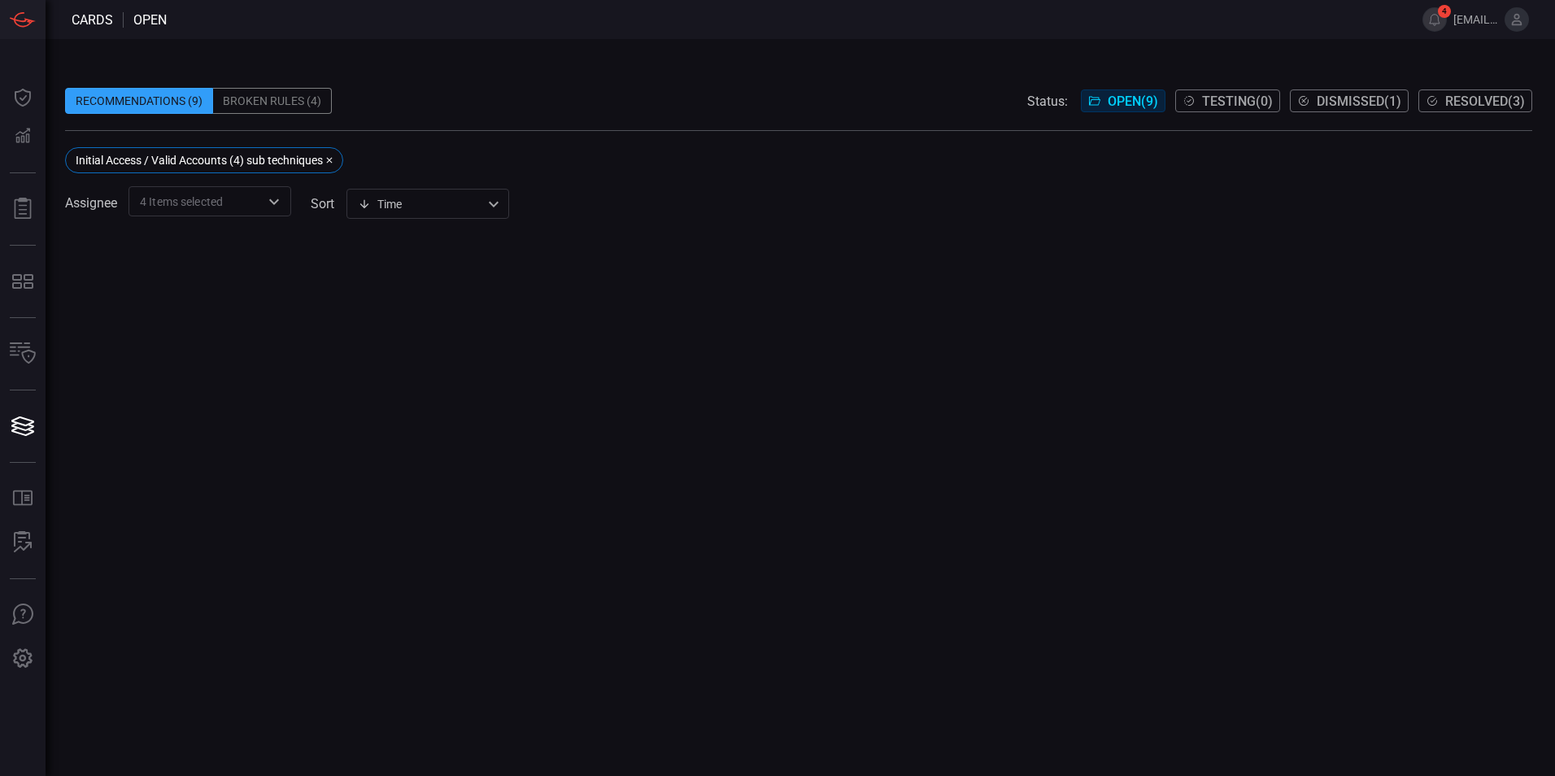
click at [1130, 107] on font "Open ( 9" at bounding box center [1130, 100] width 46 height 15
click at [1342, 104] on font "Dismissed ( 1" at bounding box center [1356, 100] width 80 height 15
click at [1457, 102] on span "Resolved ( 3 )" at bounding box center [1485, 100] width 80 height 15
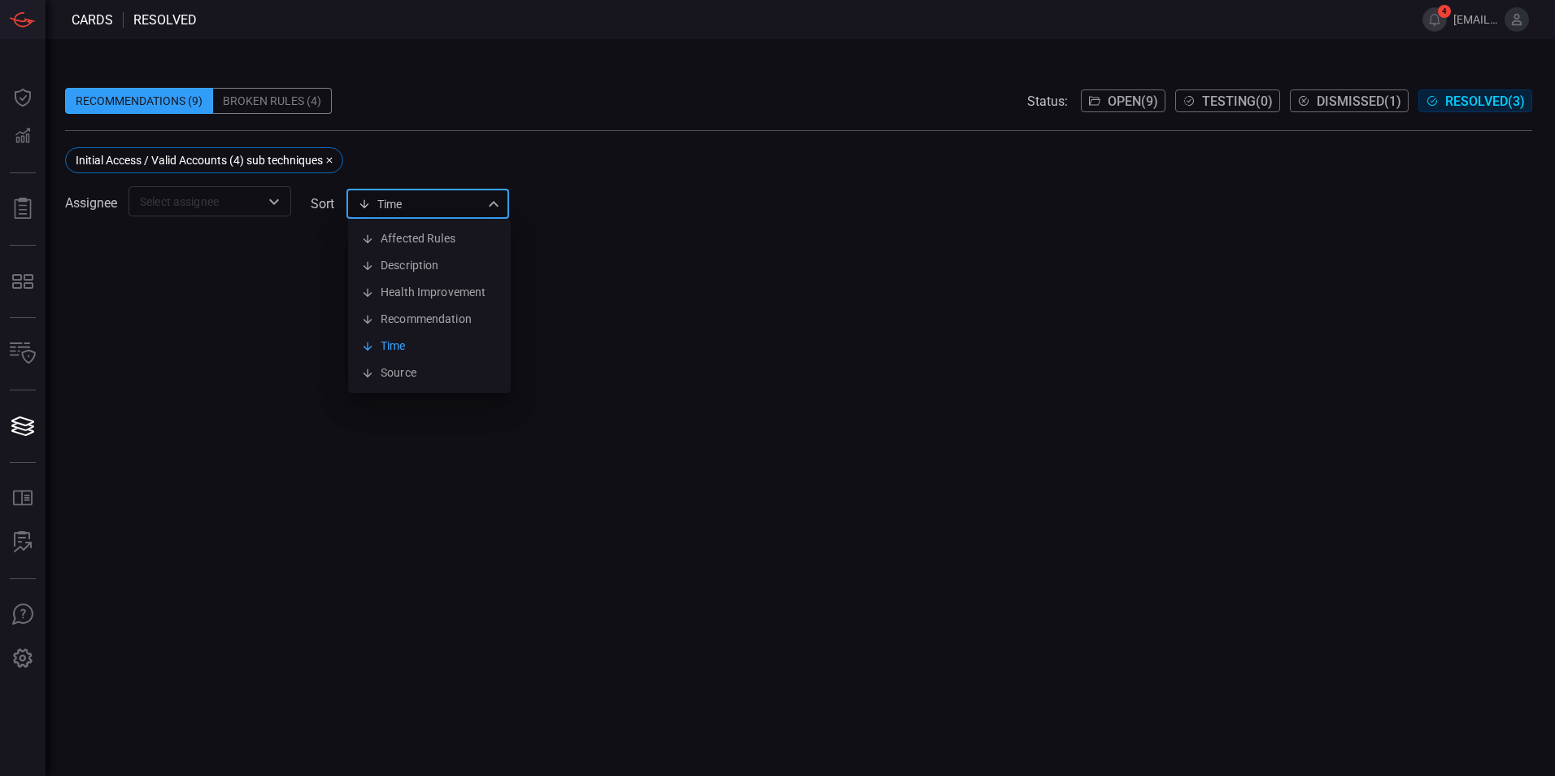
click at [412, 208] on div "Time visibleUpdateTime Affected Rules Description Health Improvement Recommenda…" at bounding box center [427, 204] width 163 height 30
click at [427, 216] on div at bounding box center [777, 388] width 1555 height 776
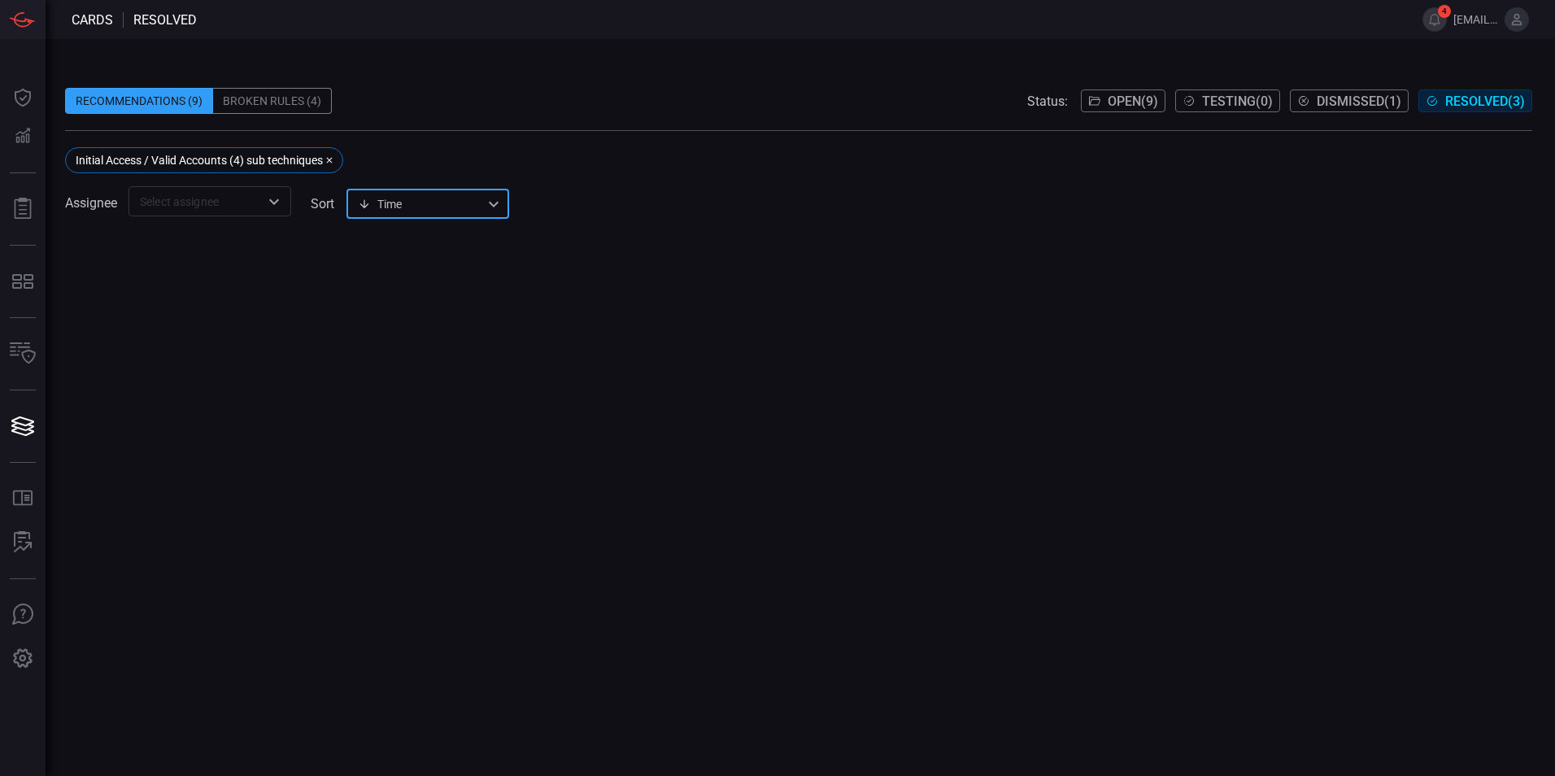
click at [329, 157] on icon "button" at bounding box center [329, 160] width 10 height 10
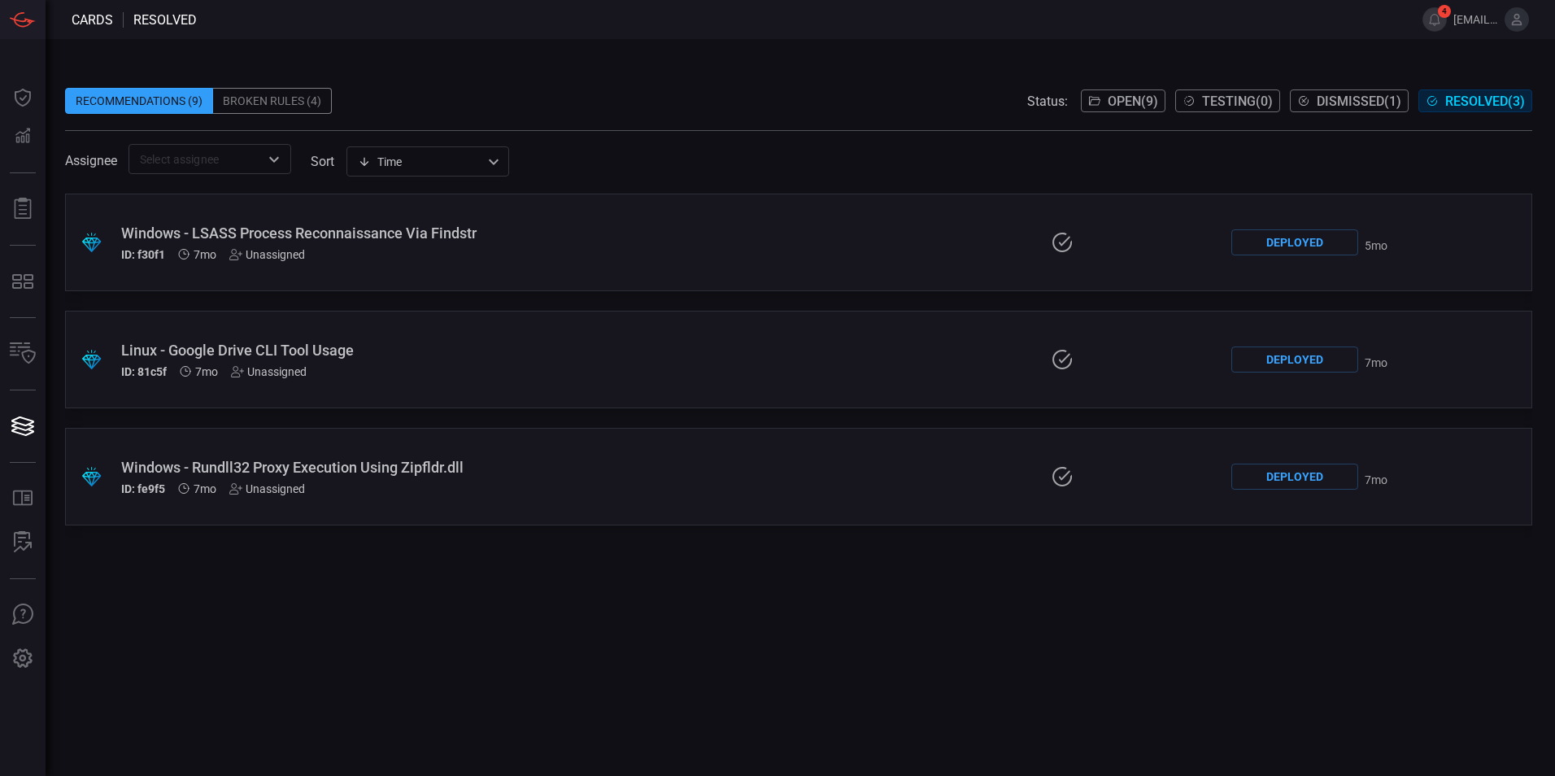
click at [896, 246] on div ".suggested_cards_icon{fill:url(#suggested_cards_icon);} Windows - LSASS Process…" at bounding box center [798, 243] width 1467 height 98
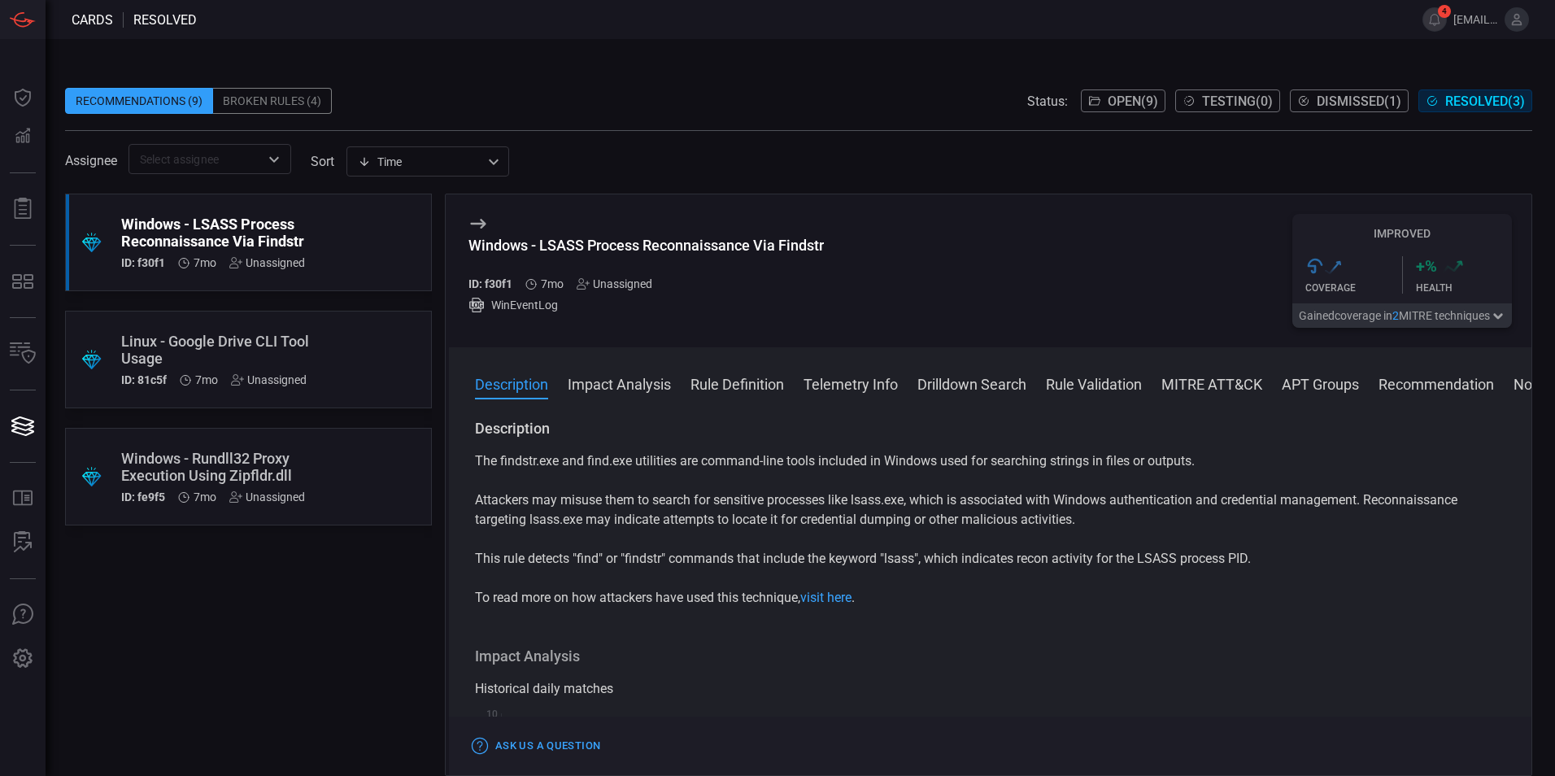
click at [478, 230] on icon at bounding box center [478, 224] width 20 height 20
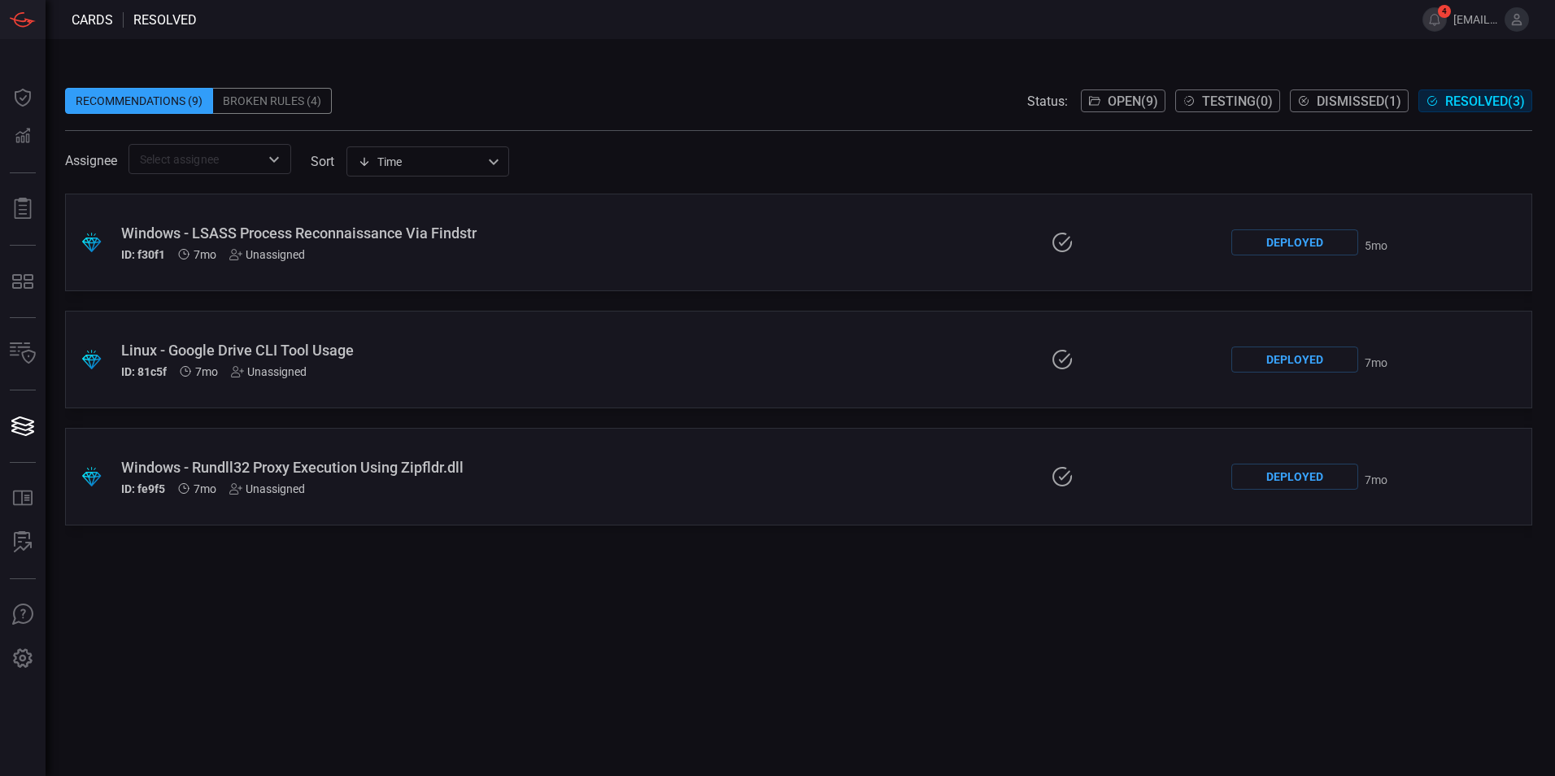
click at [810, 246] on div ".suggested_cards_icon{fill:url(#suggested_cards_icon);} Windows - LSASS Process…" at bounding box center [798, 243] width 1467 height 98
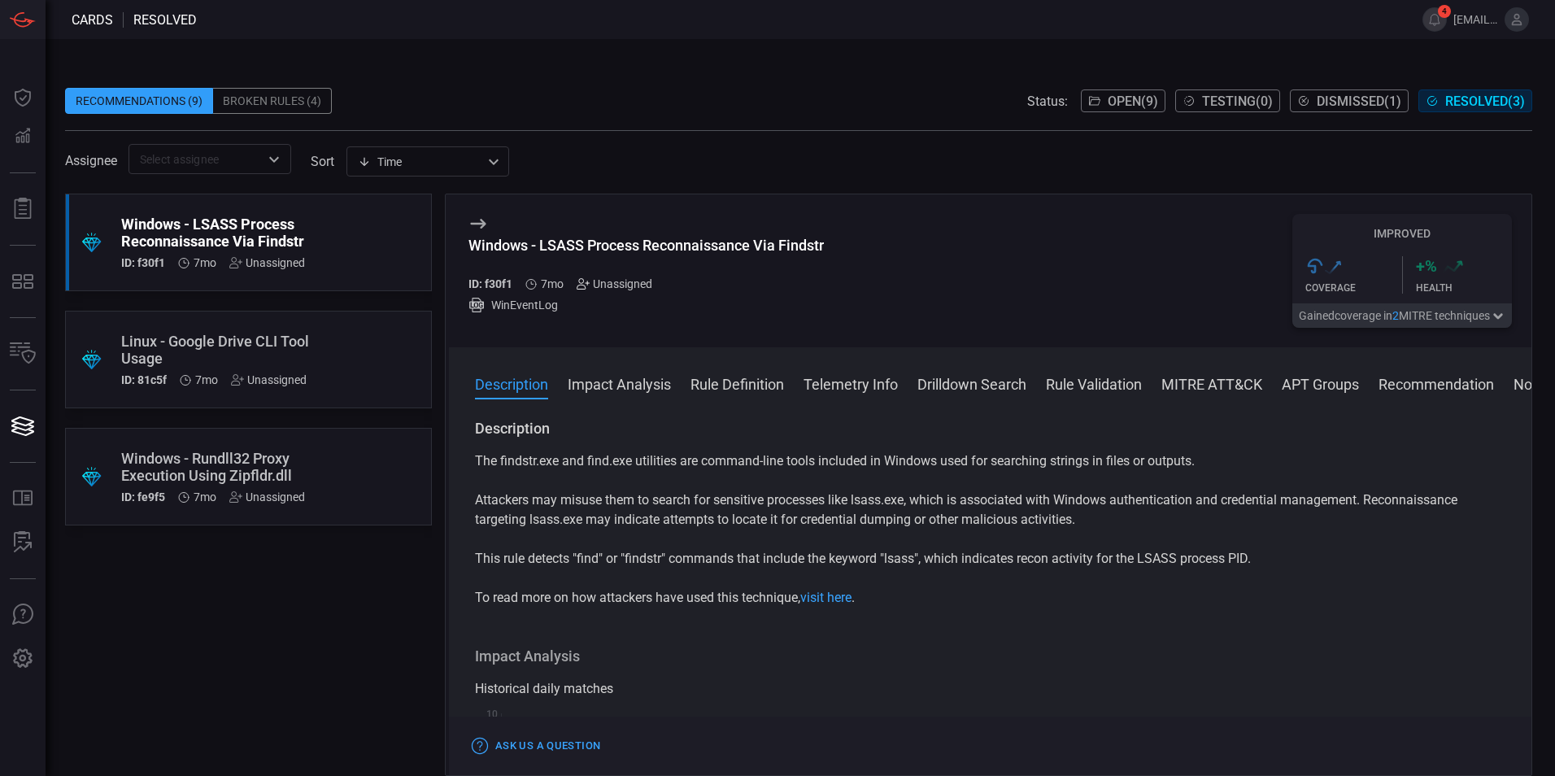
click at [581, 285] on icon at bounding box center [580, 284] width 8 height 11
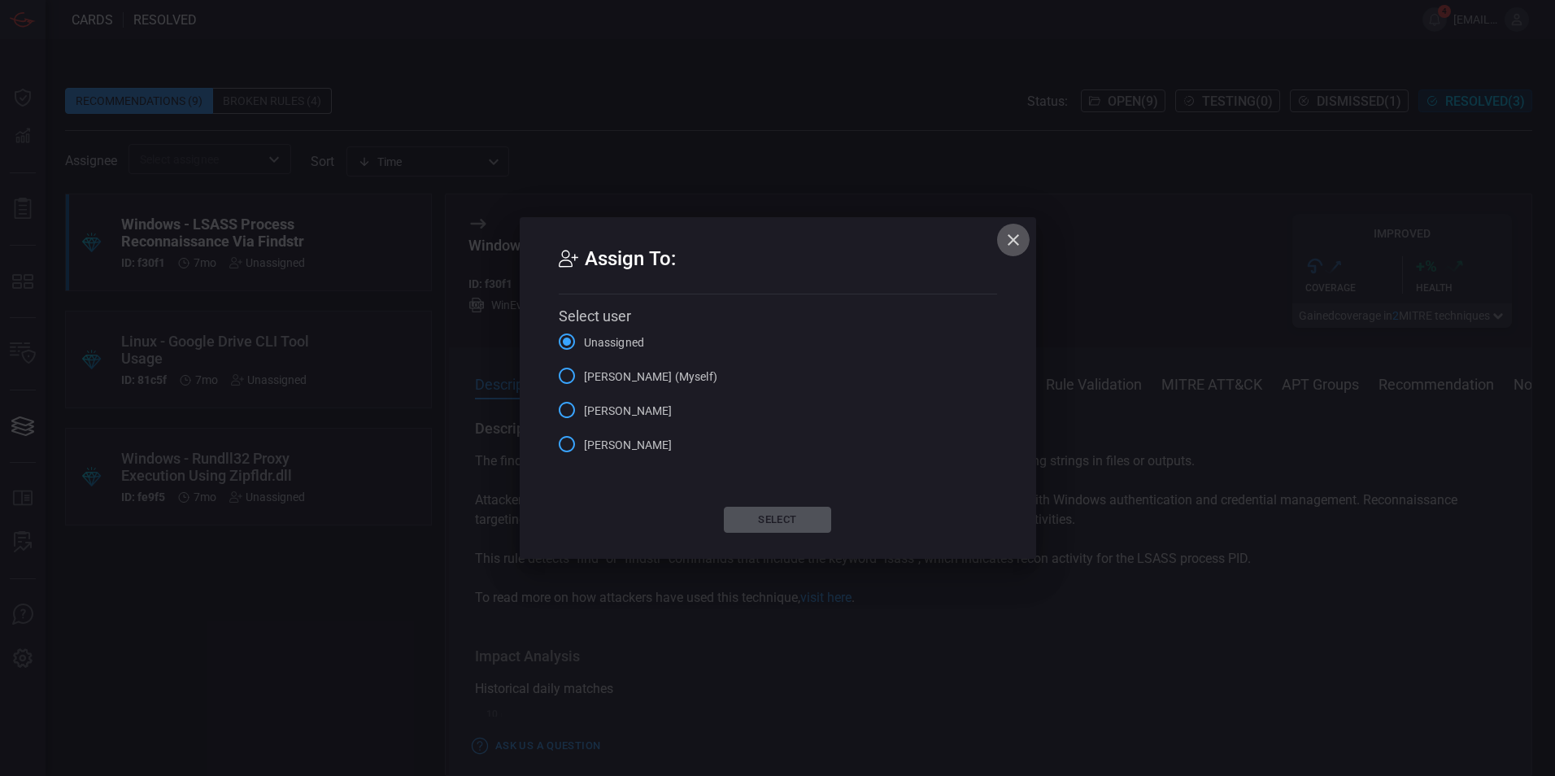
click at [1008, 241] on icon "button" at bounding box center [1013, 240] width 20 height 20
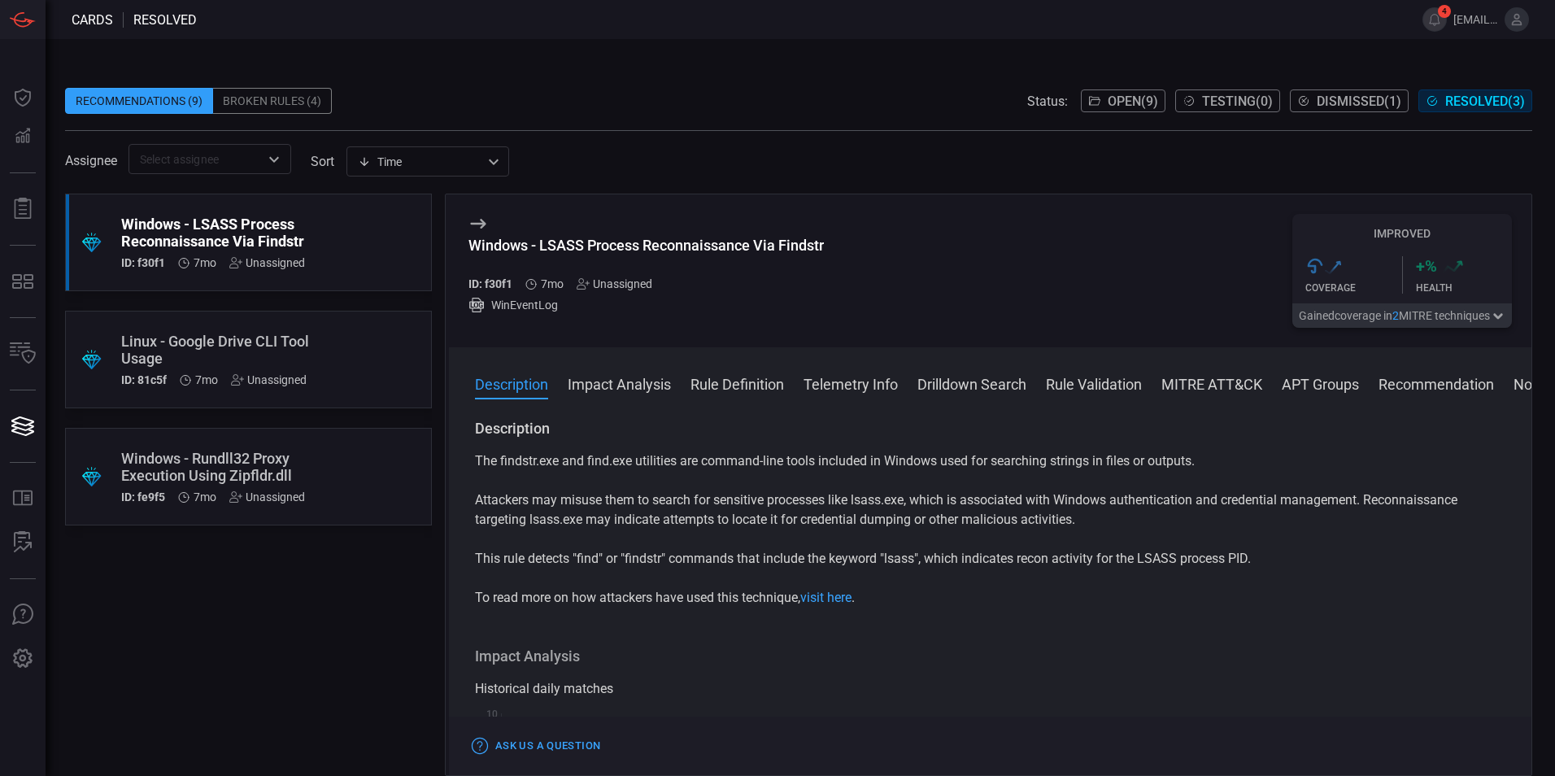
click at [471, 222] on icon at bounding box center [478, 224] width 20 height 20
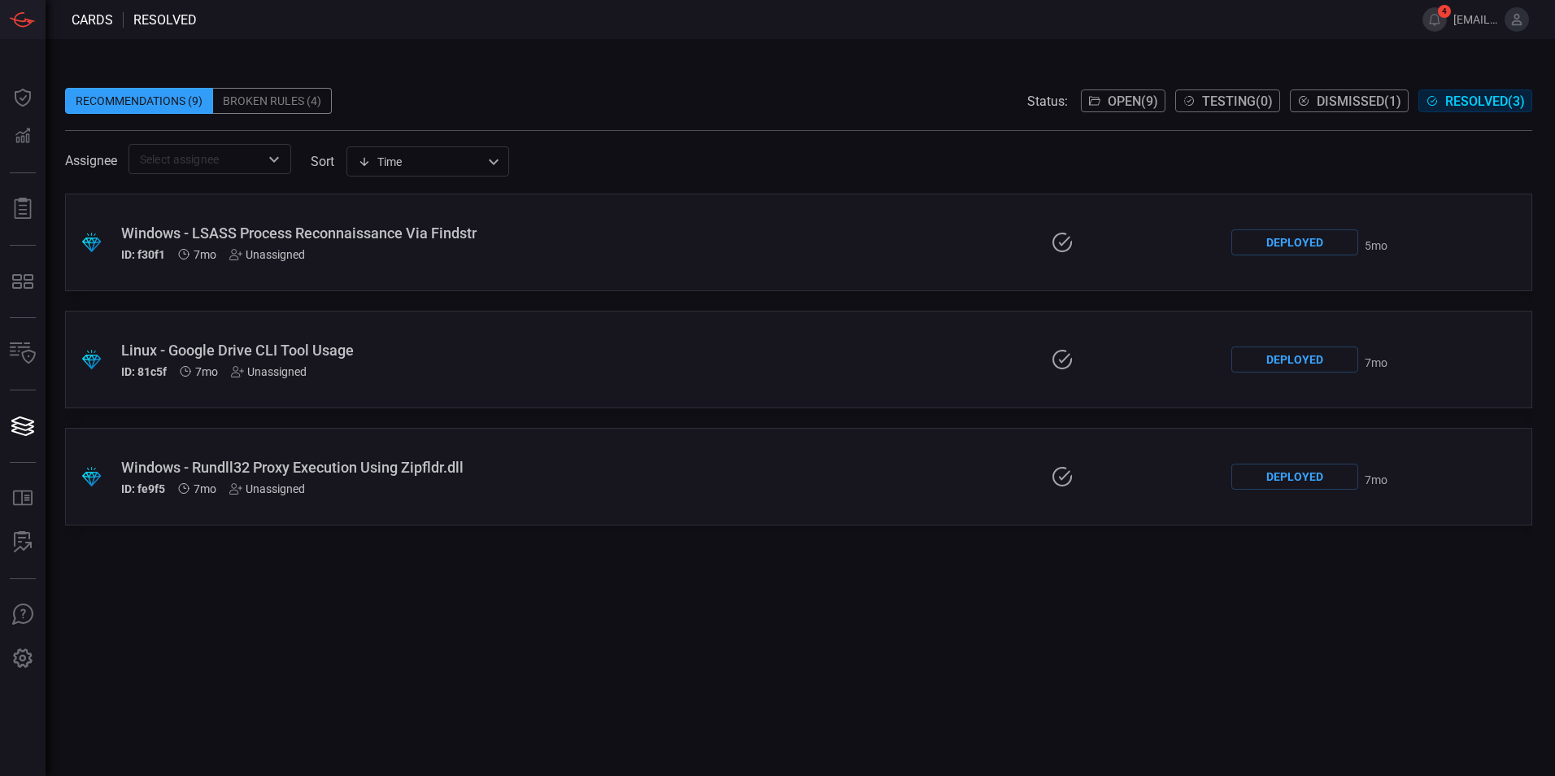
drag, startPoint x: 86, startPoint y: 667, endPoint x: 569, endPoint y: 644, distance: 483.5
click at [569, 644] on div ".suggested_cards_icon{fill:url(#suggested_cards_icon);} Windows - LSASS Process…" at bounding box center [798, 485] width 1467 height 582
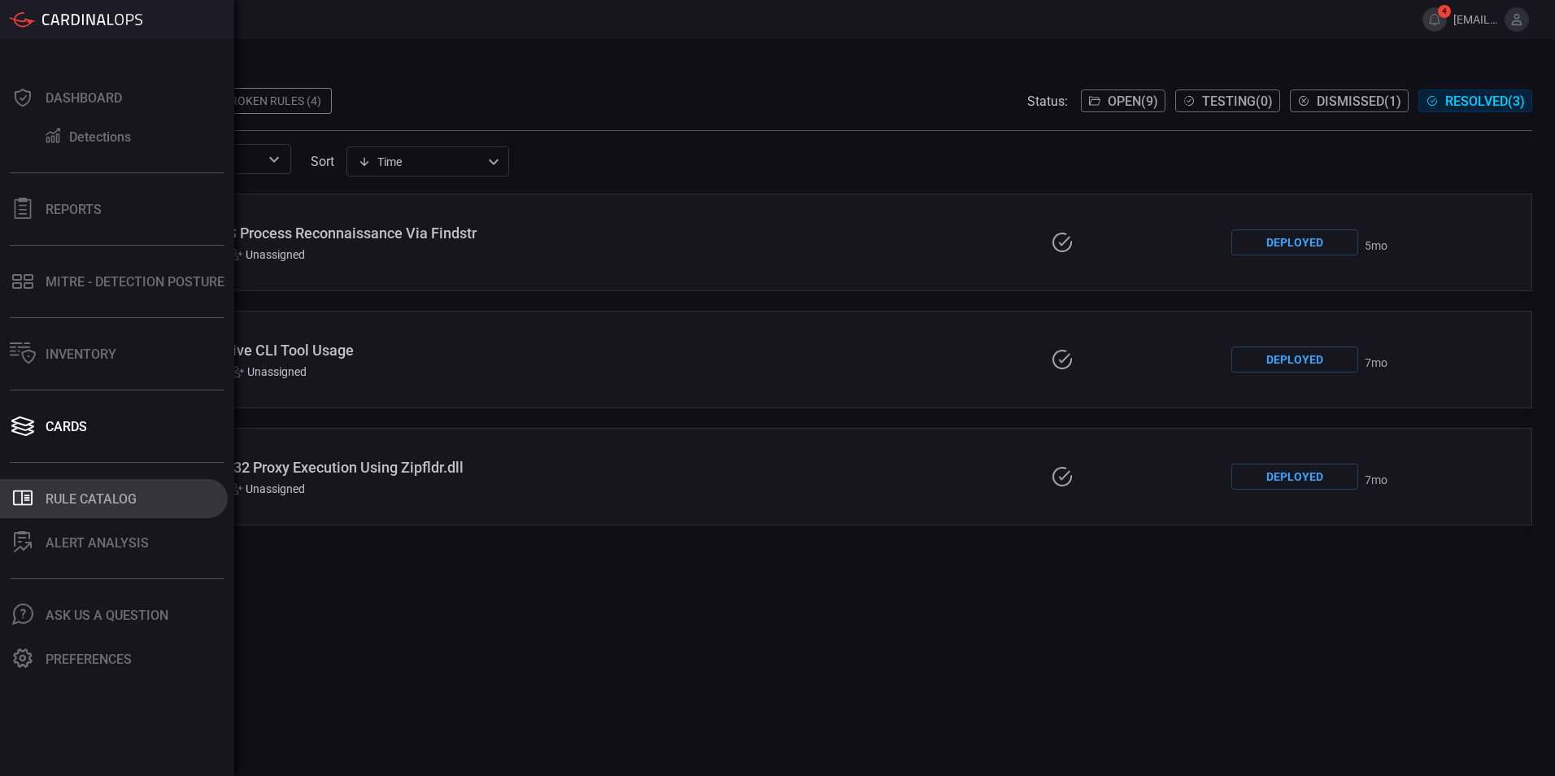
click at [53, 492] on font "Rule Catalog" at bounding box center [91, 498] width 91 height 15
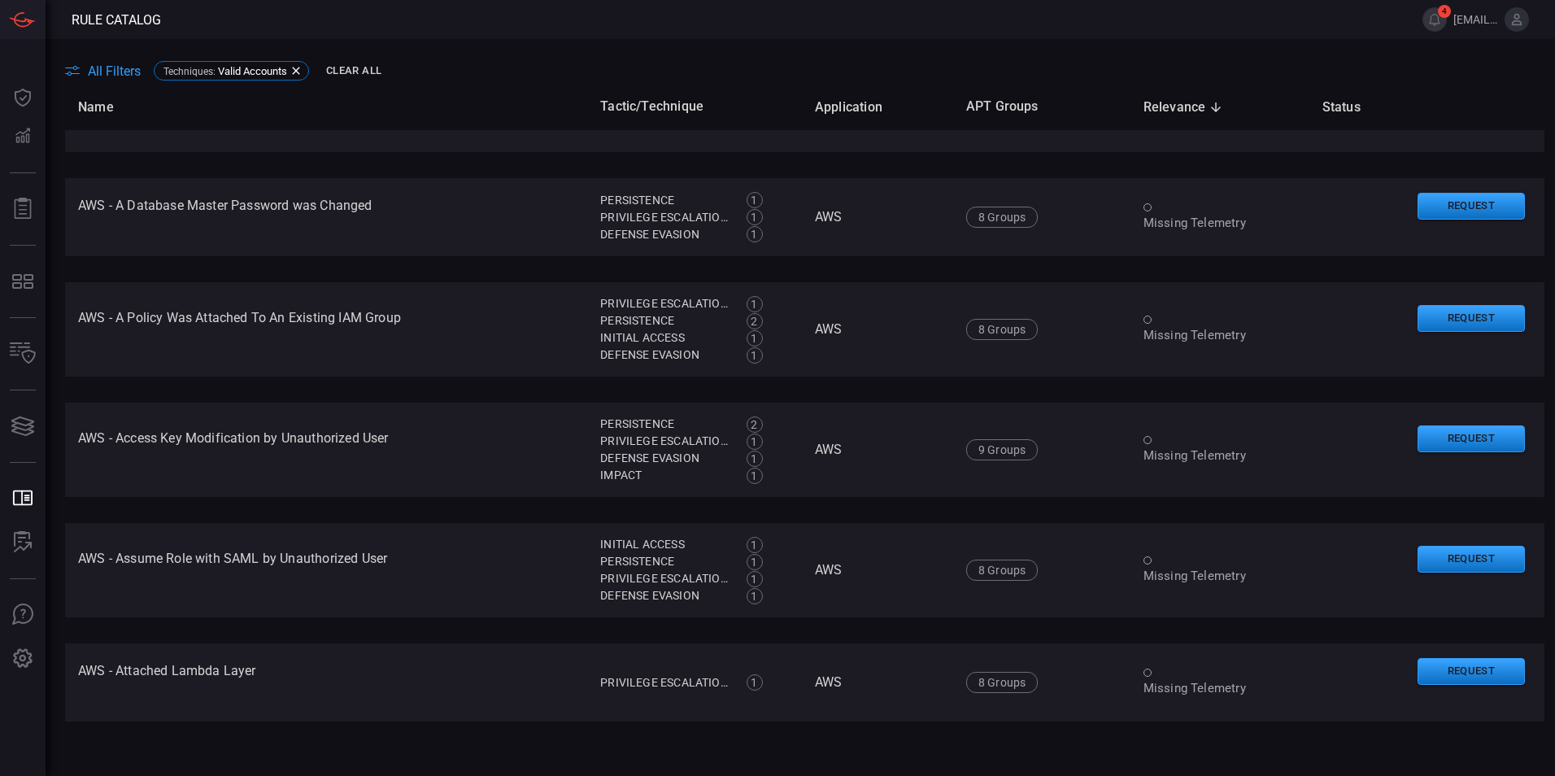
scroll to position [2827, 0]
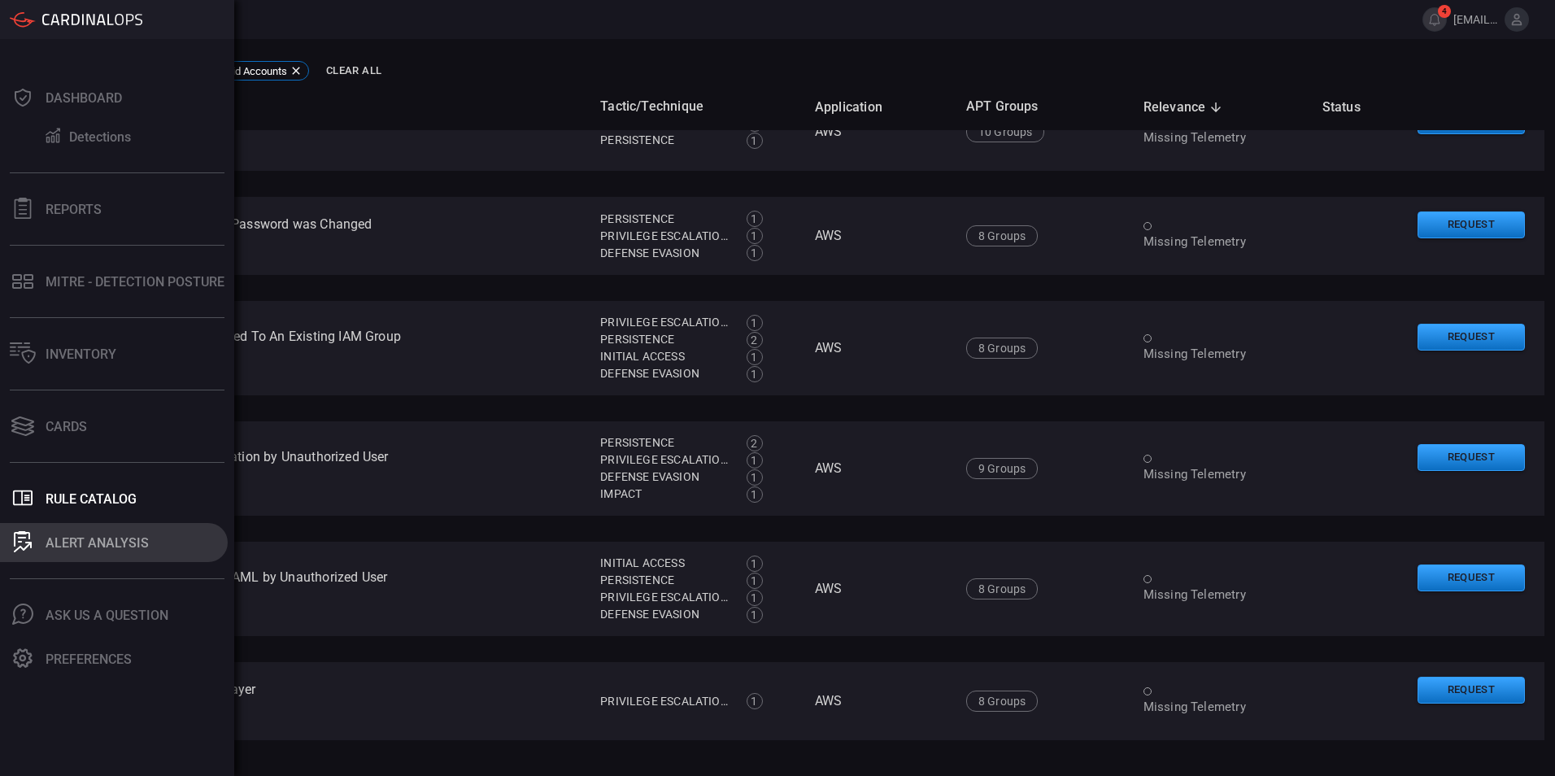
click at [32, 536] on div at bounding box center [23, 542] width 26 height 23
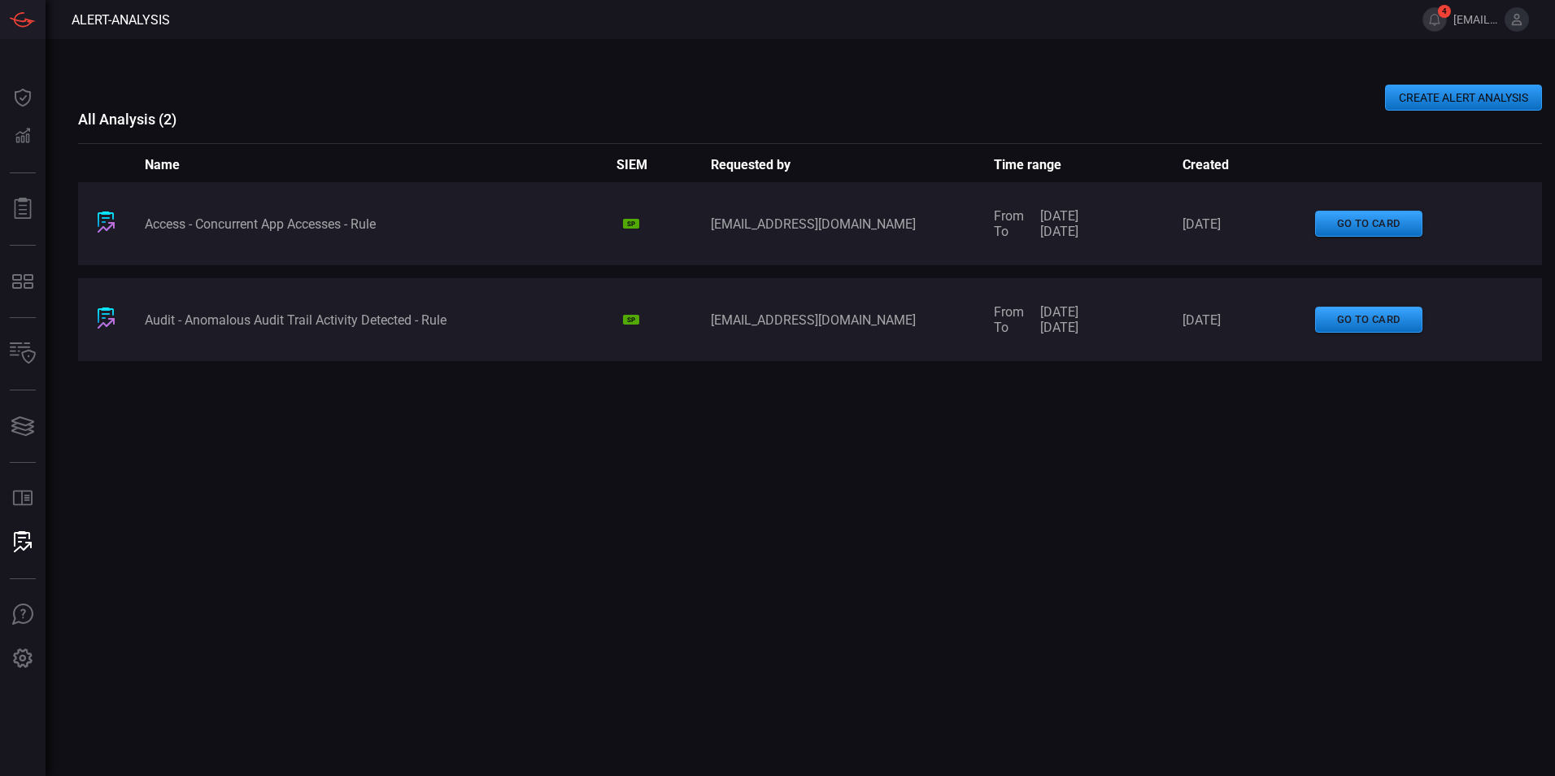
click at [1457, 101] on button "CREATE ALERT ANALYSIS" at bounding box center [1463, 98] width 157 height 26
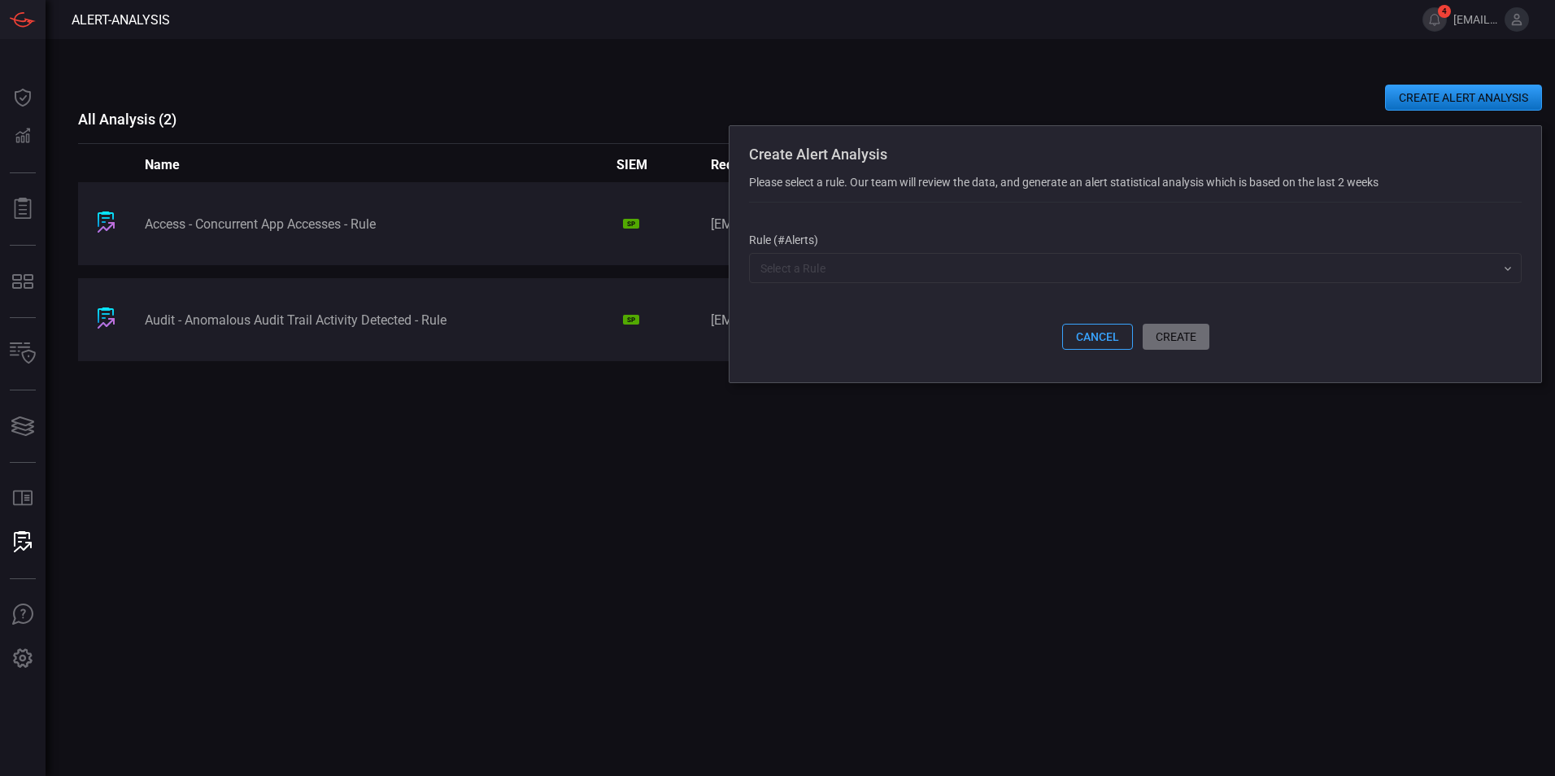
click at [1089, 333] on button "cancel" at bounding box center [1097, 337] width 71 height 26
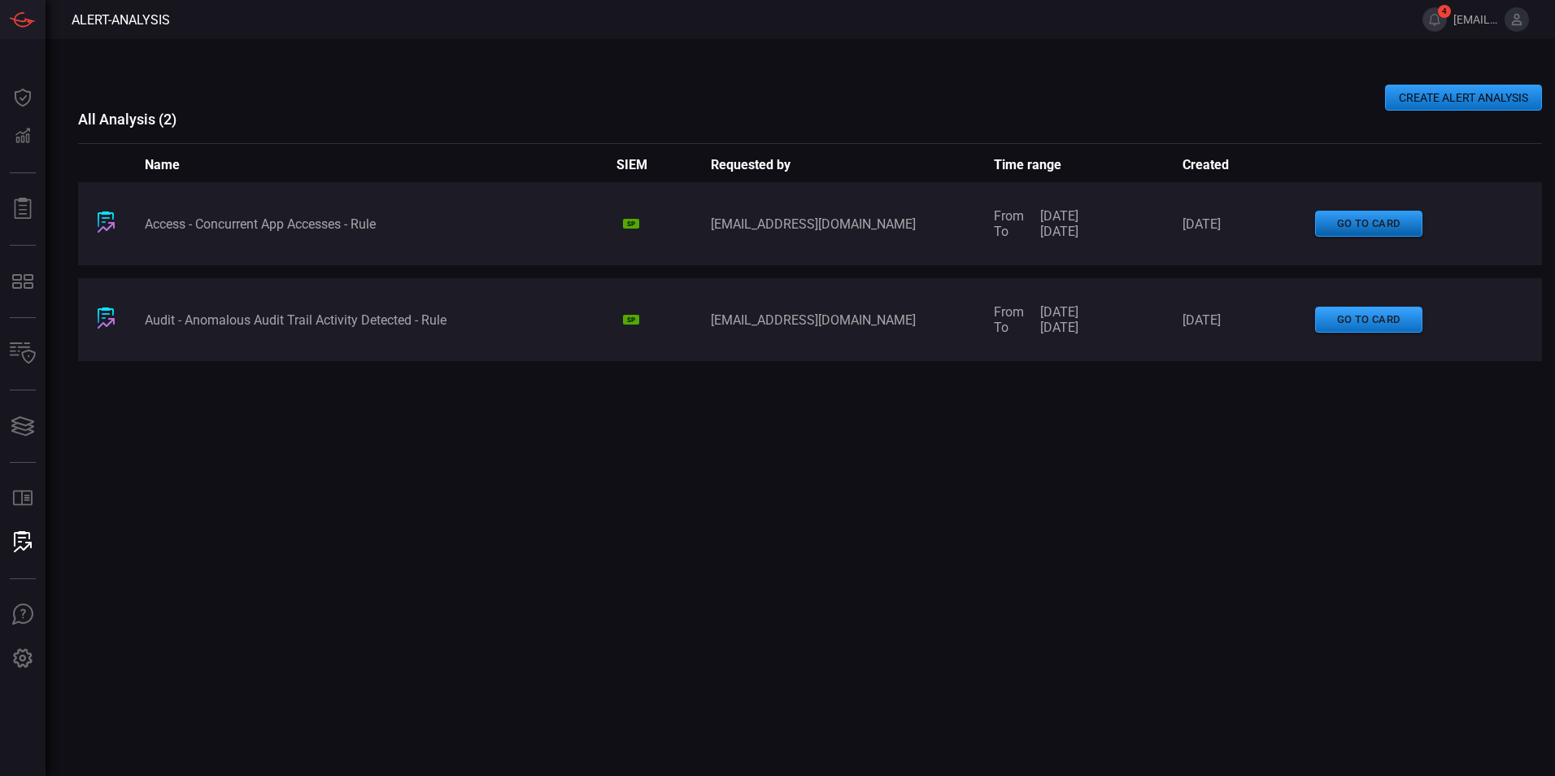
click at [1397, 227] on button "go to card" at bounding box center [1368, 224] width 107 height 27
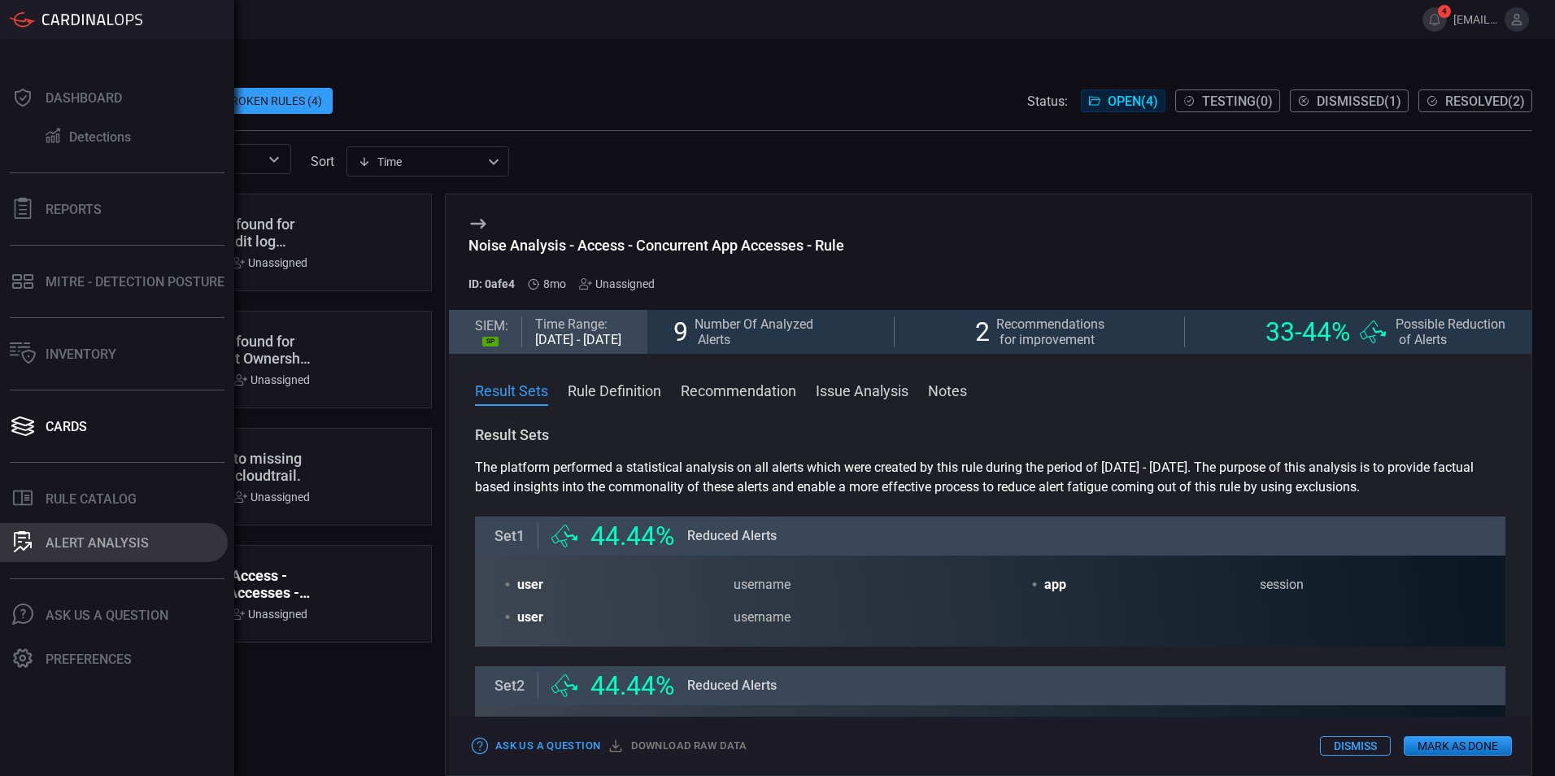
click at [19, 534] on icon at bounding box center [22, 538] width 16 height 15
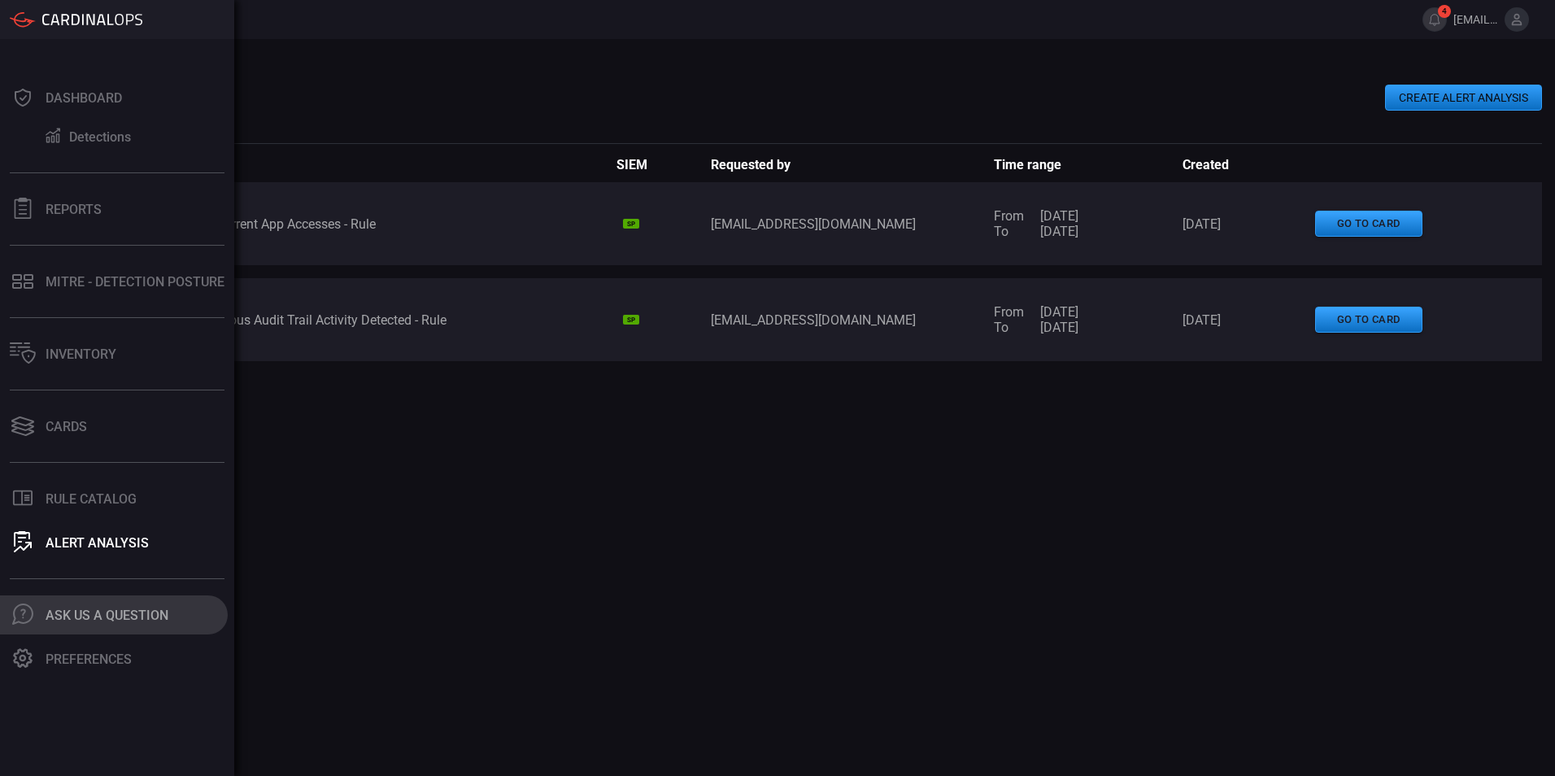
click at [37, 620] on button ".cls-1 { fill: #6d6d74; } .cls-2 { clip-path: url(#clippath); } .cls-3 { fill: …" at bounding box center [114, 614] width 228 height 39
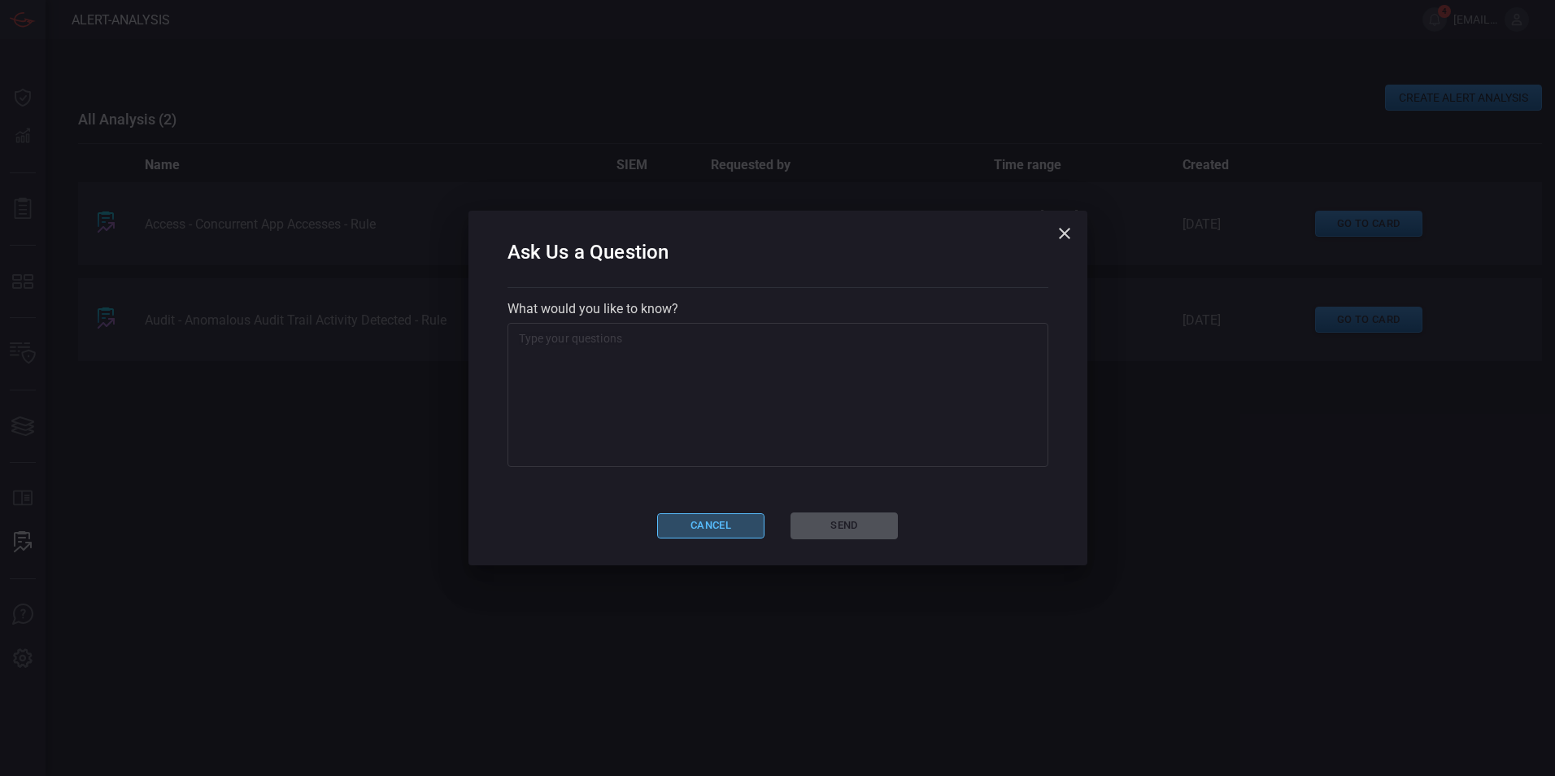
click at [703, 525] on button "Cancel" at bounding box center [710, 525] width 107 height 25
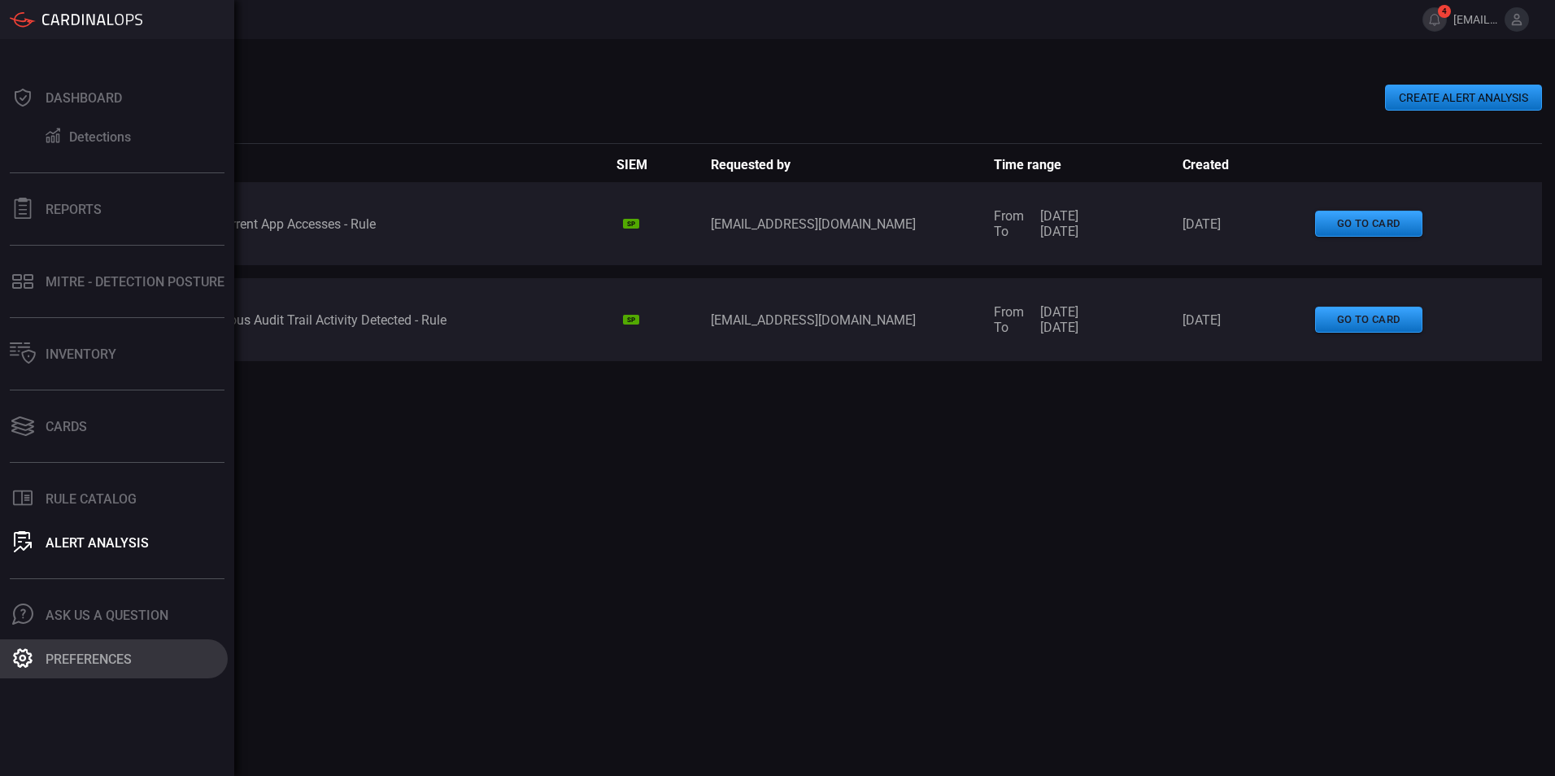
click at [44, 655] on button "Preferences" at bounding box center [114, 658] width 228 height 39
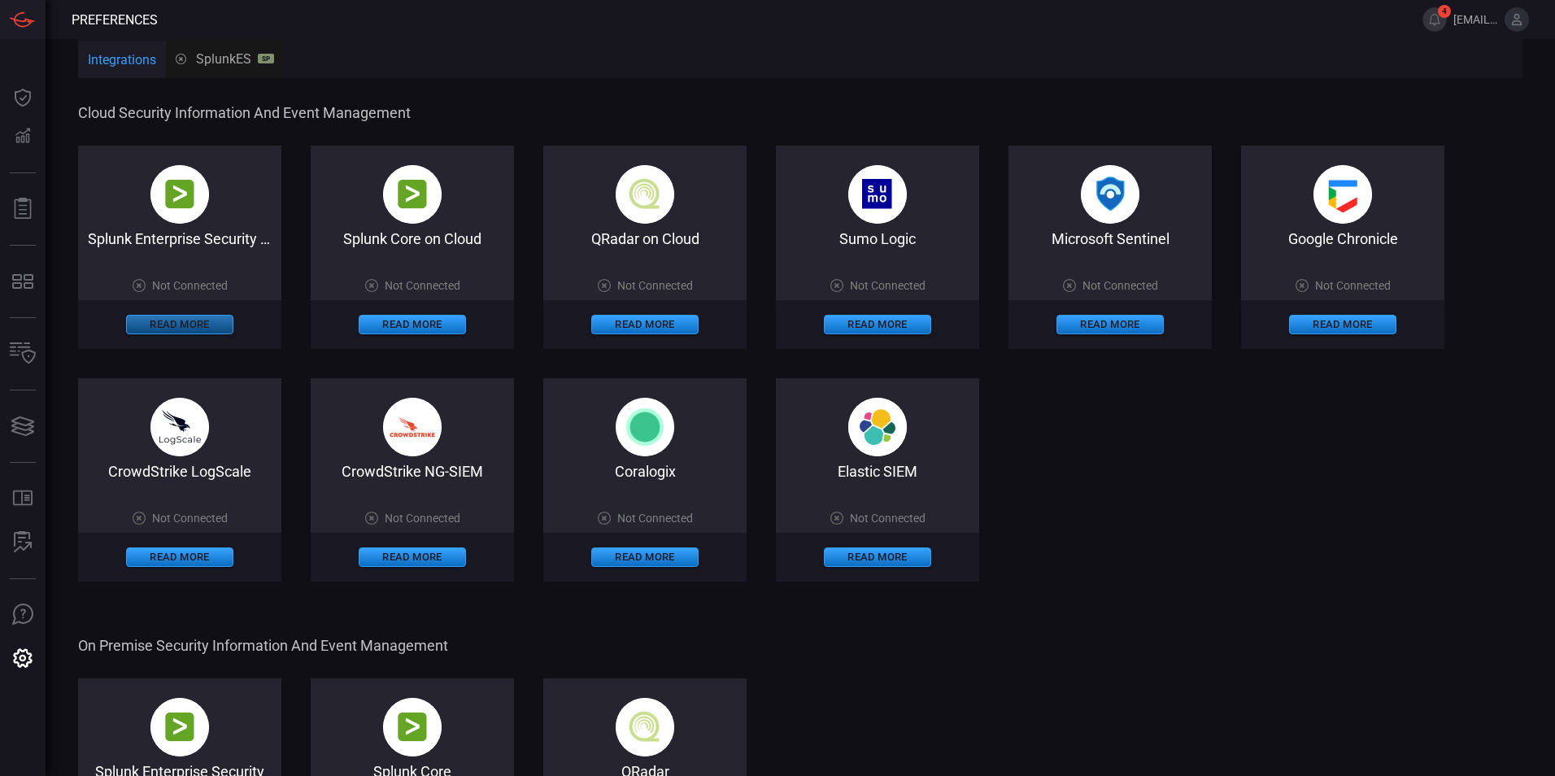
click at [151, 320] on button "Read More" at bounding box center [179, 325] width 107 height 20
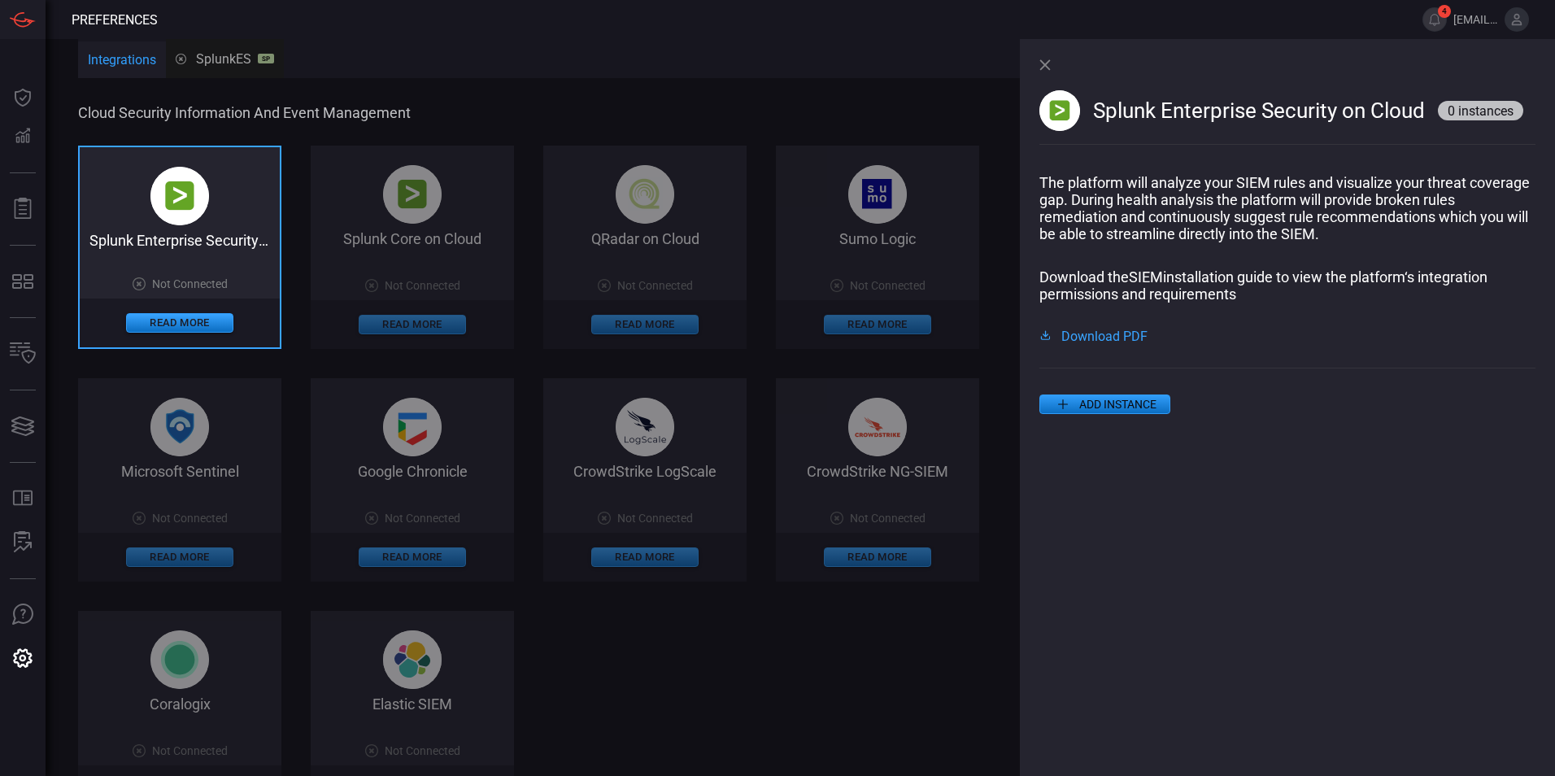
click at [686, 108] on span "Cloud Security Information and Event Management" at bounding box center [554, 112] width 953 height 17
click at [859, 710] on div "Splunk Enterprise Security on Cloud Not Connected Read More Splunk Core on Clou…" at bounding box center [556, 480] width 956 height 668
click at [1040, 71] on div "Splunk Enterprise Security on Cloud 0 instances" at bounding box center [1287, 106] width 496 height 135
click at [1041, 60] on div "Splunk Enterprise Security on Cloud 0 instances" at bounding box center [1287, 106] width 496 height 135
click at [1042, 60] on div "Splunk Enterprise Security on Cloud 0 instances" at bounding box center [1287, 106] width 496 height 135
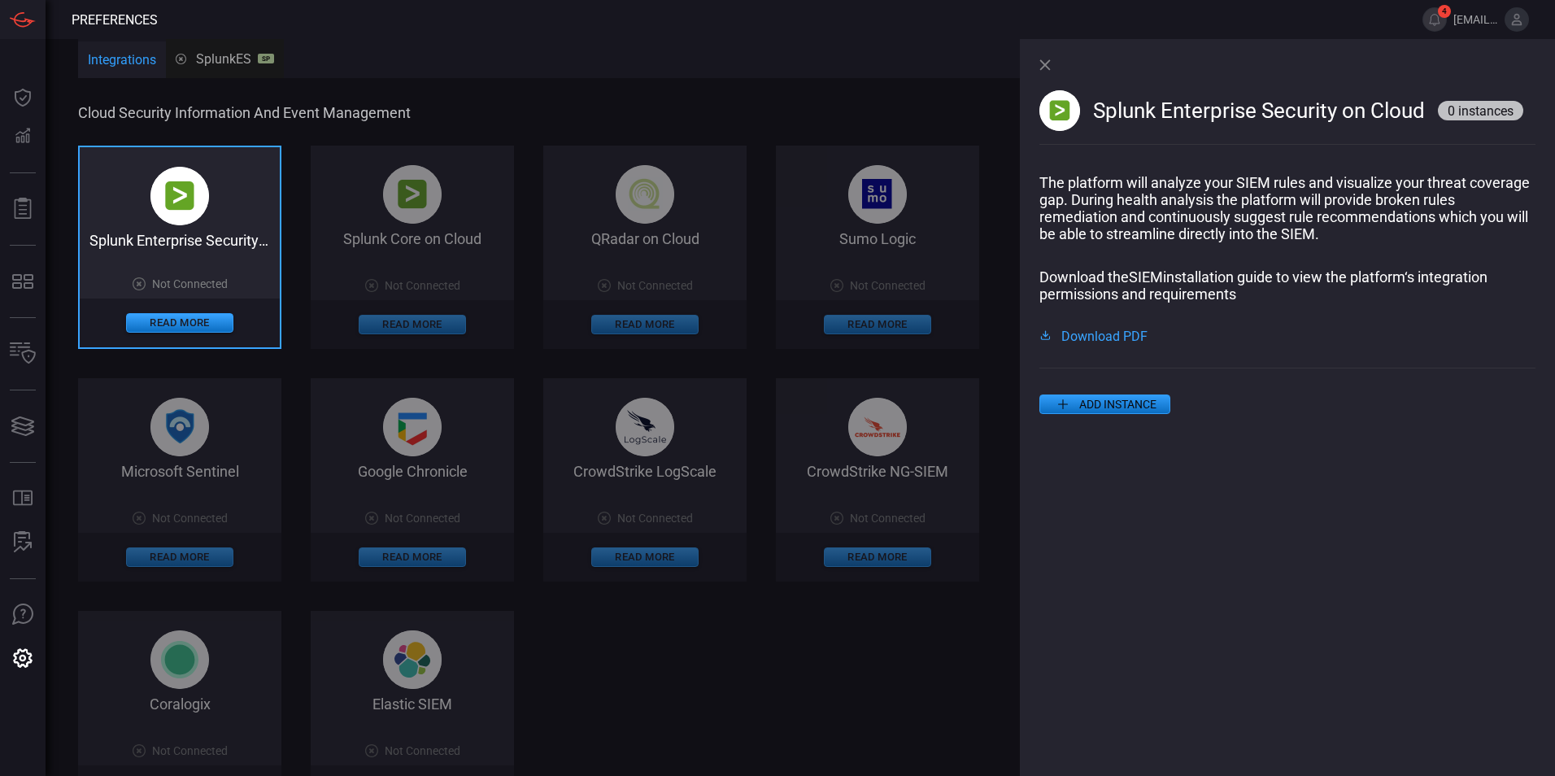
click at [1046, 68] on icon at bounding box center [1044, 64] width 11 height 11
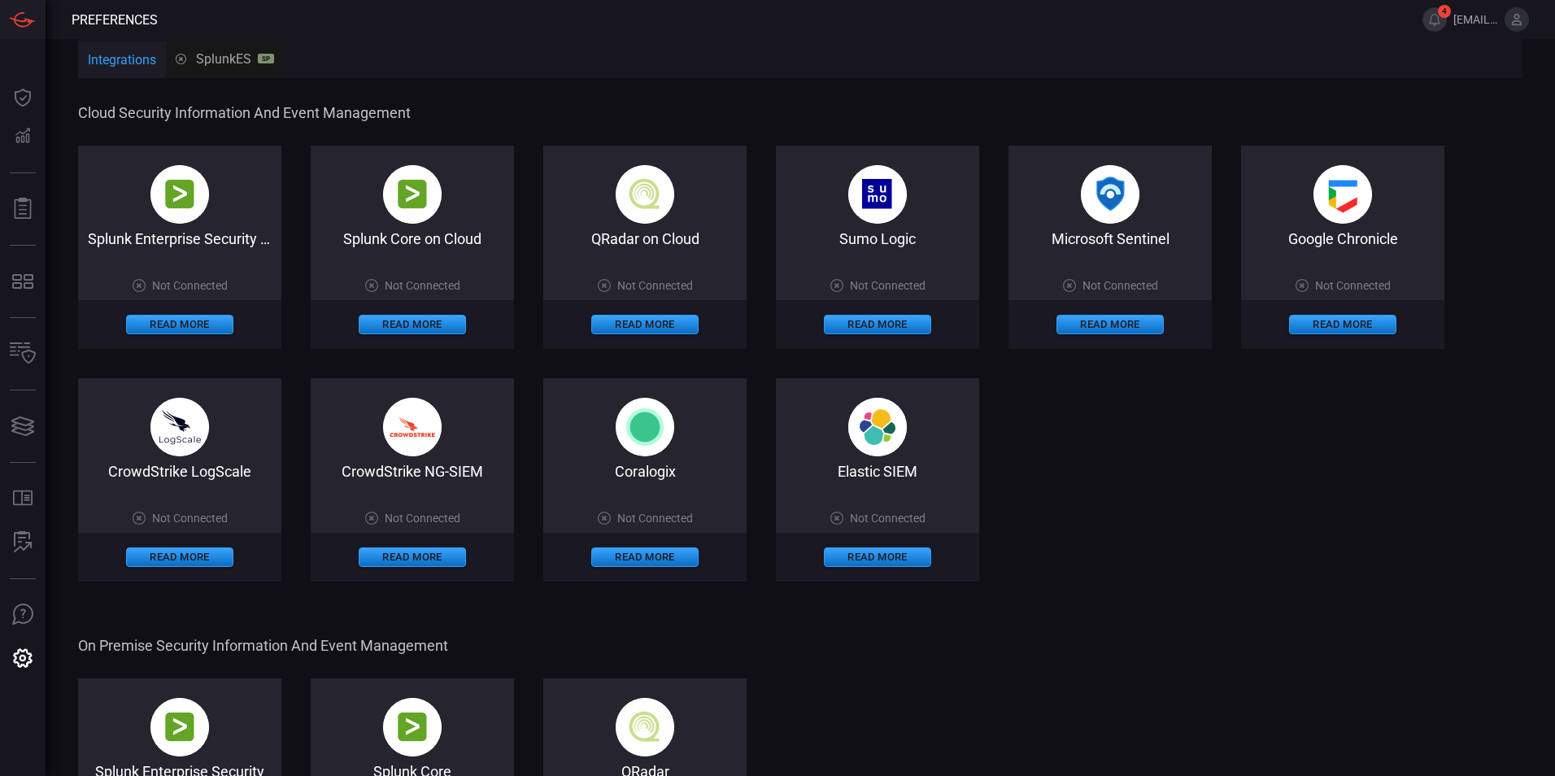
click at [98, 59] on button "Integrations" at bounding box center [122, 60] width 88 height 39
click at [202, 323] on button "Read More" at bounding box center [179, 325] width 107 height 20
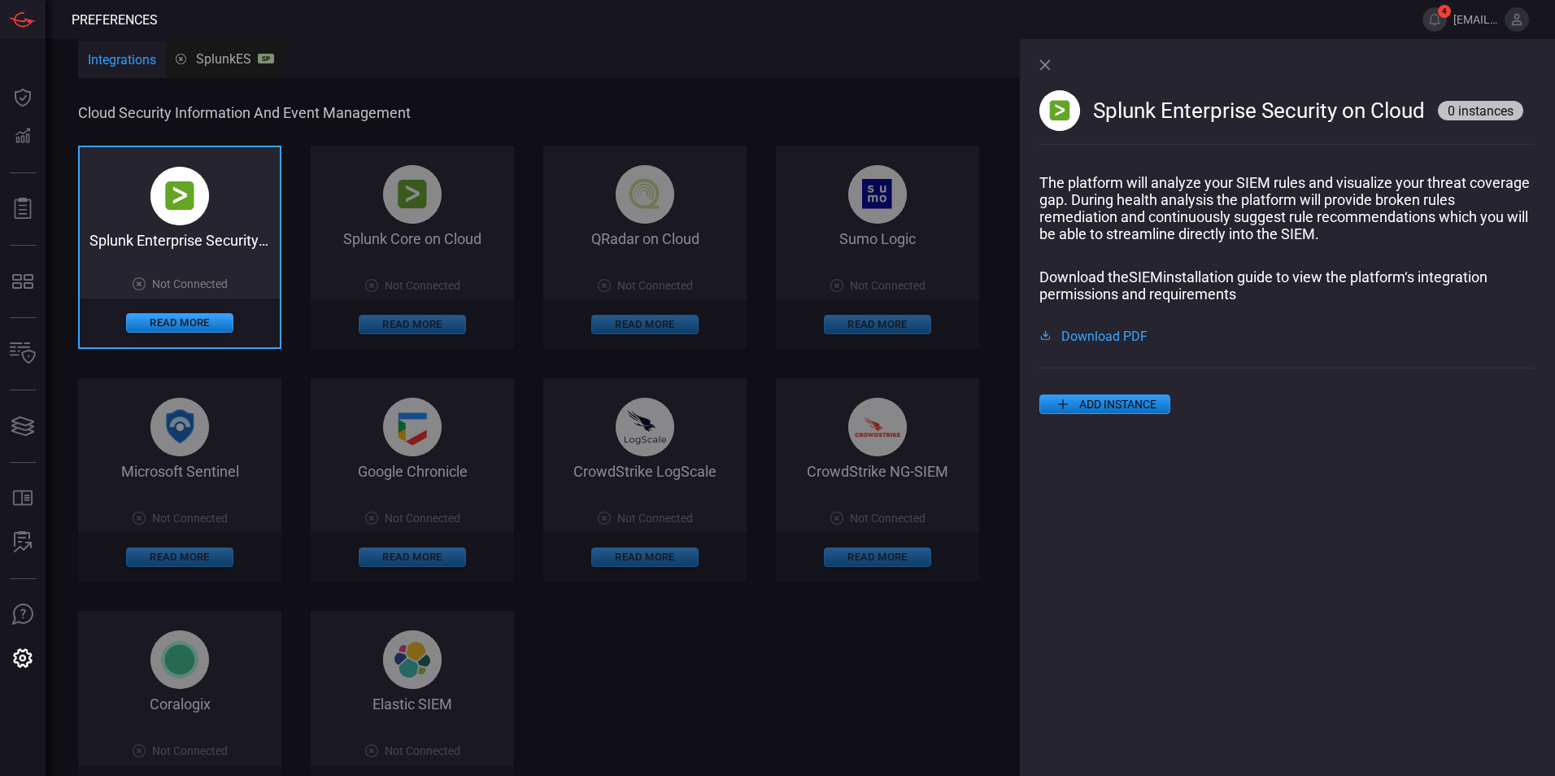
click at [1043, 68] on icon at bounding box center [1044, 64] width 11 height 11
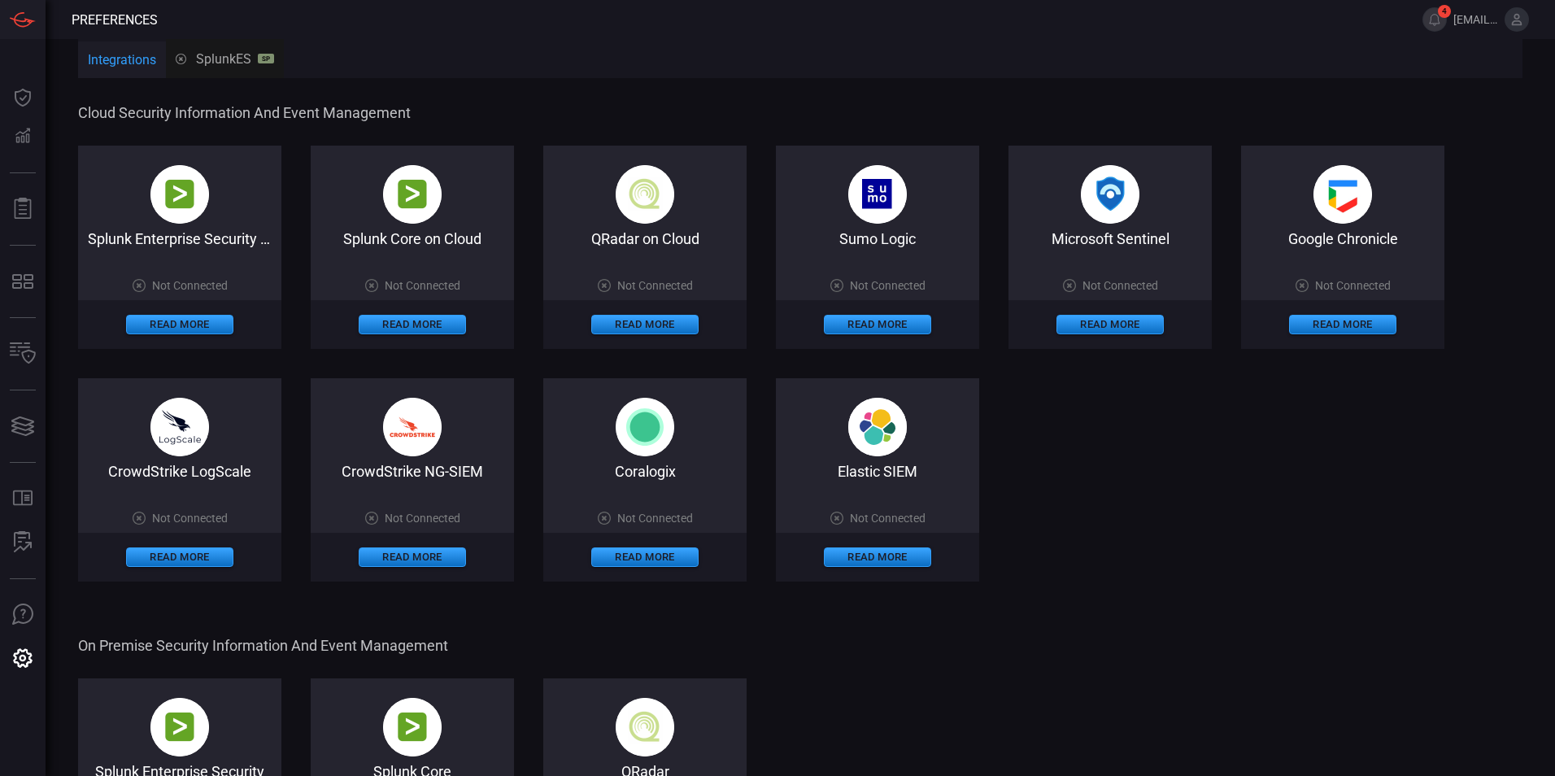
click at [135, 63] on button "Integrations" at bounding box center [122, 60] width 88 height 39
click at [94, 58] on button "Integrations" at bounding box center [122, 60] width 88 height 39
click at [119, 57] on button "Integrations" at bounding box center [122, 60] width 88 height 39
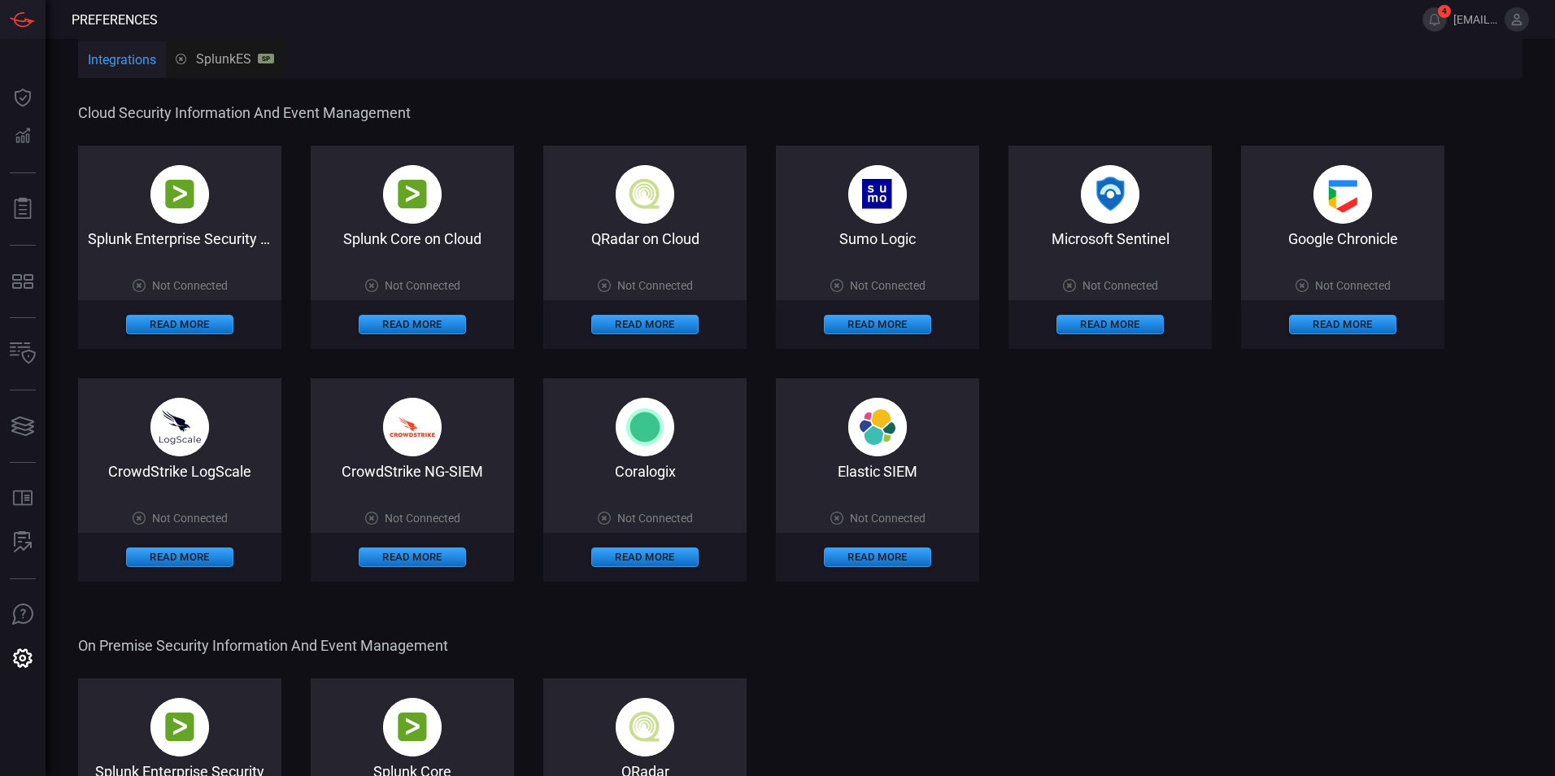
click at [119, 57] on button "Integrations" at bounding box center [122, 60] width 88 height 39
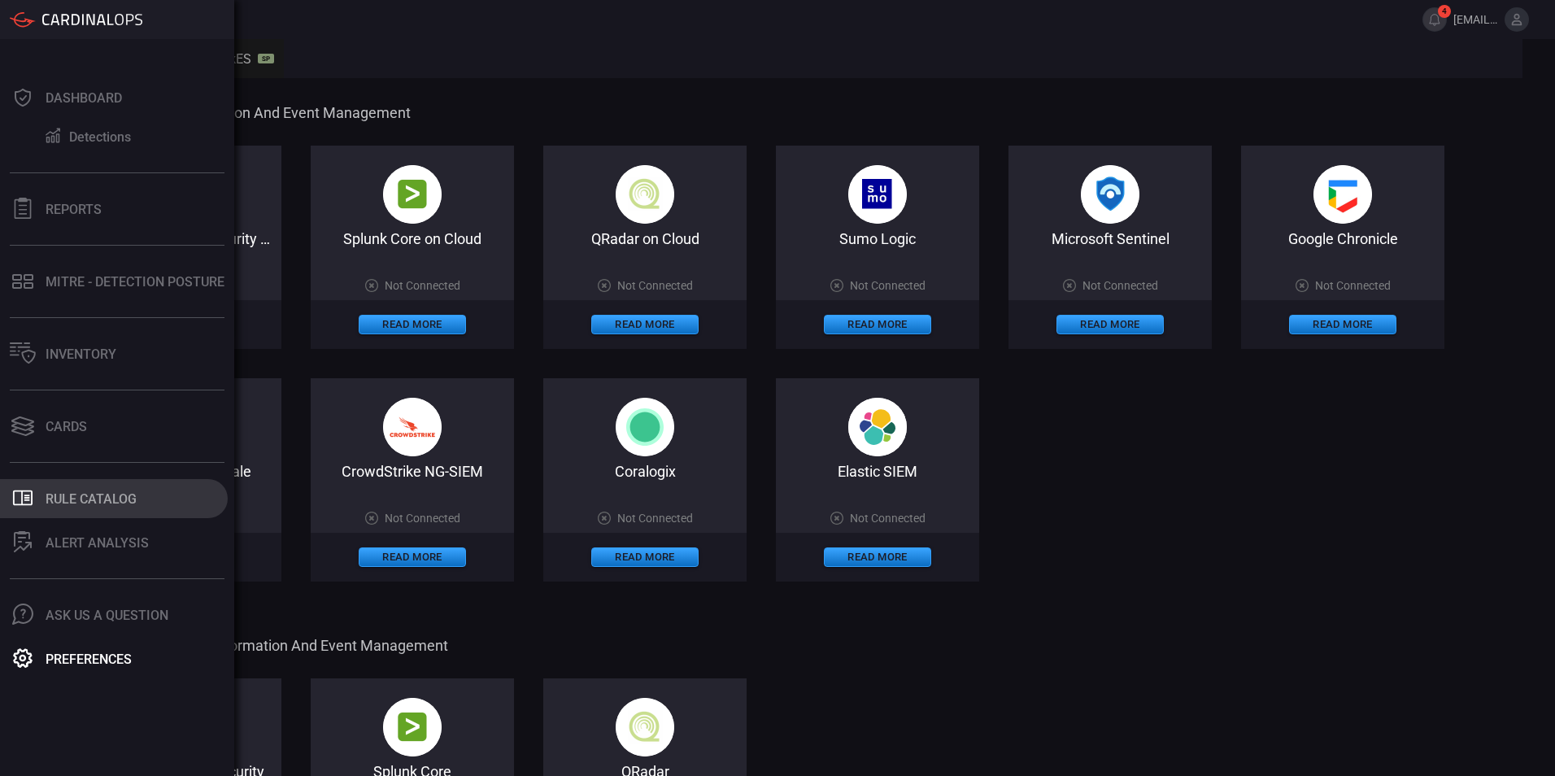
click at [28, 504] on icon at bounding box center [23, 497] width 20 height 15
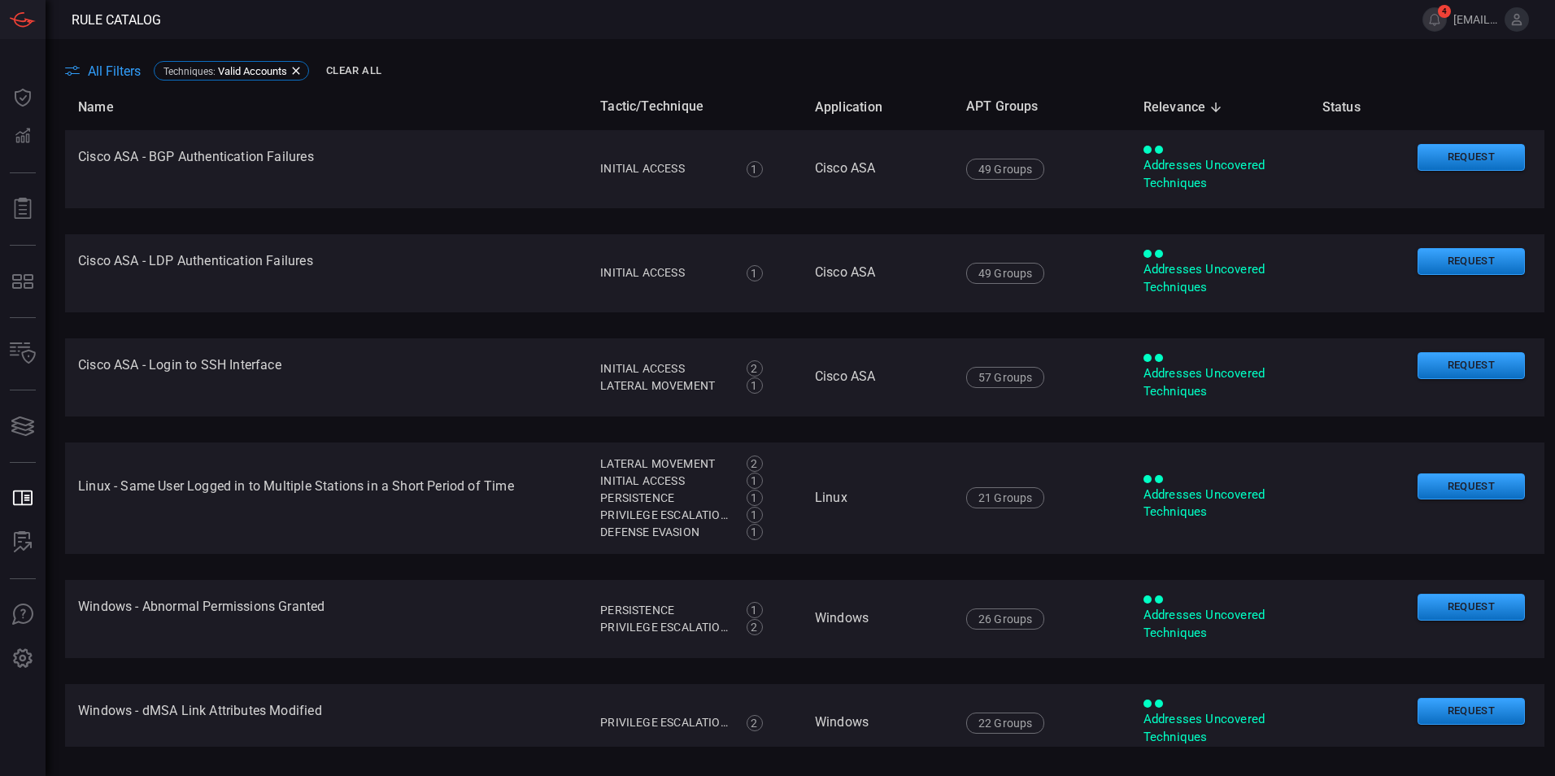
click at [130, 75] on span "All Filters" at bounding box center [114, 70] width 53 height 15
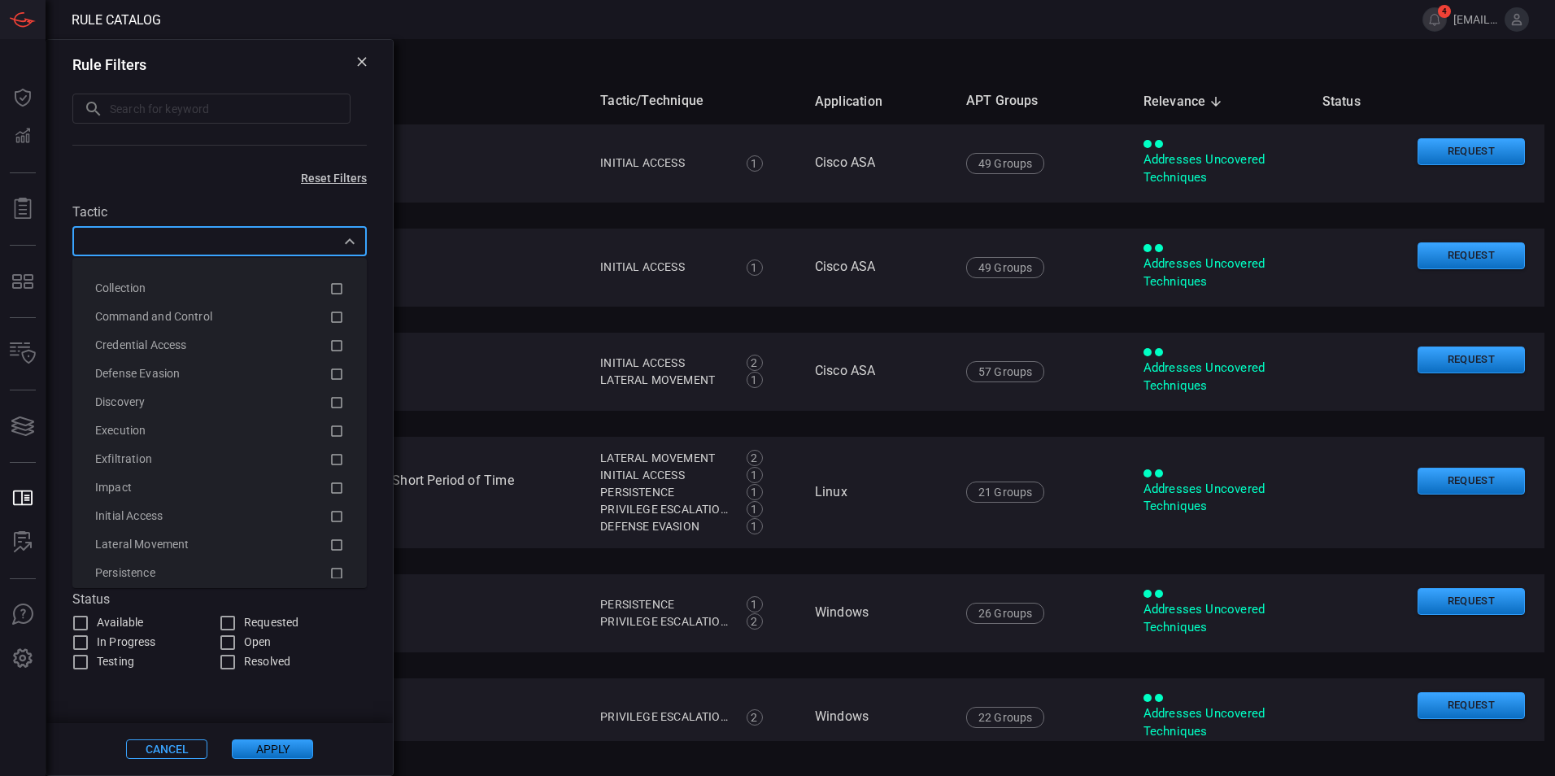
click at [215, 247] on input "text" at bounding box center [206, 241] width 258 height 20
click at [268, 201] on div "Tactic ​ Technique 1 Items selected ​ Groups ​ Application ​ Relevance Addresse…" at bounding box center [219, 428] width 346 height 487
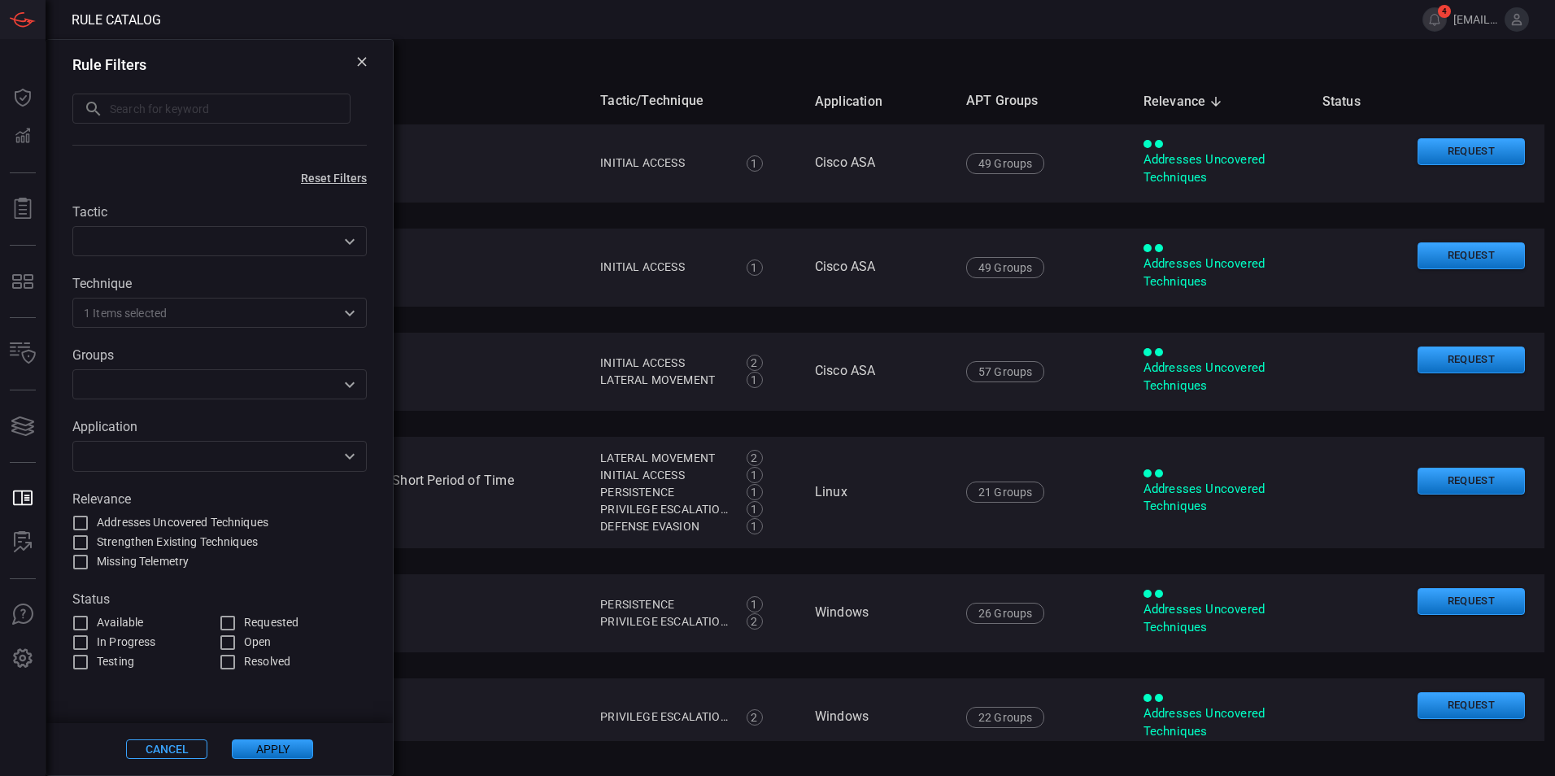
click at [169, 750] on button "Cancel" at bounding box center [166, 749] width 81 height 20
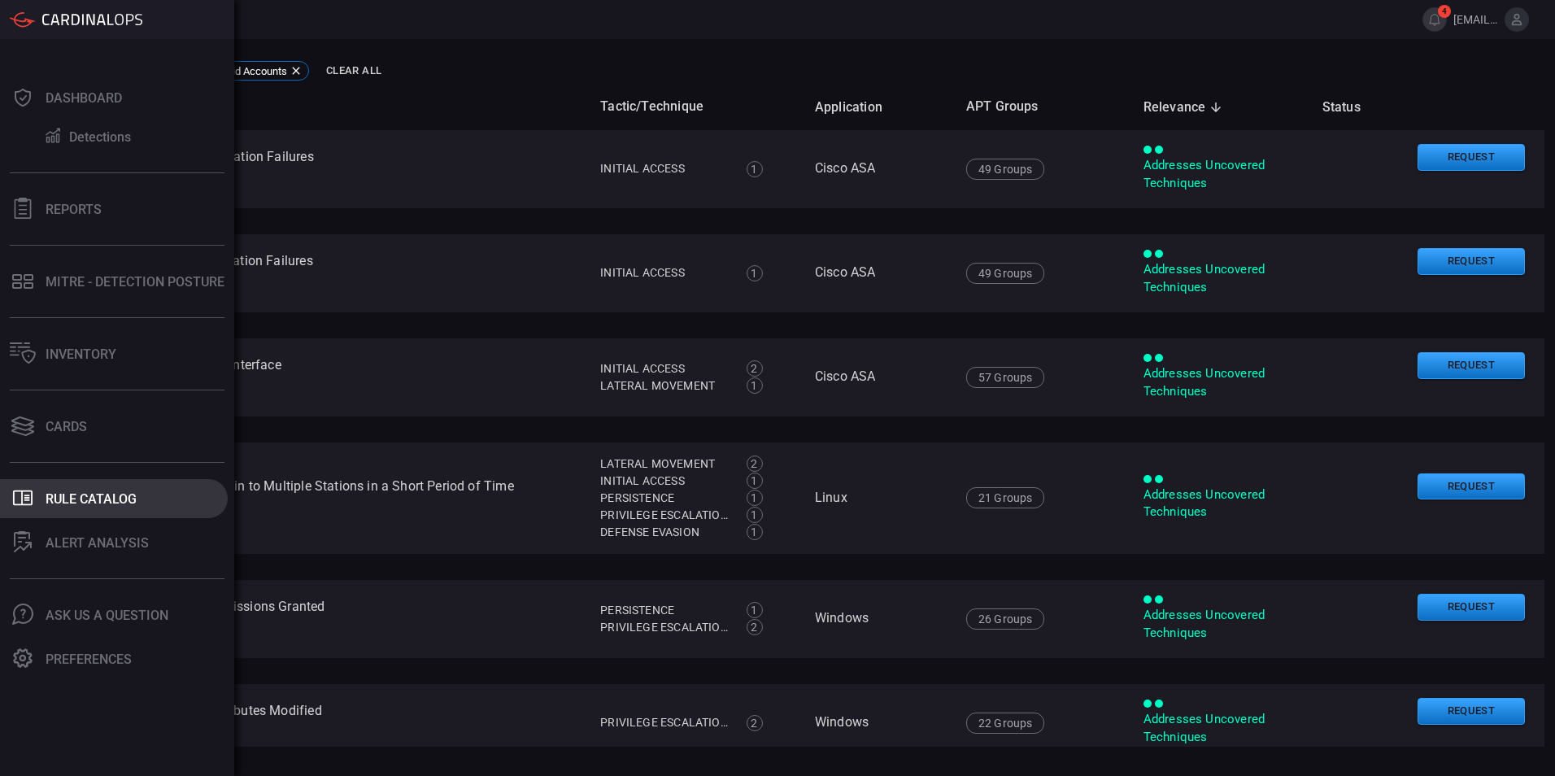
click at [16, 504] on icon at bounding box center [23, 497] width 20 height 15
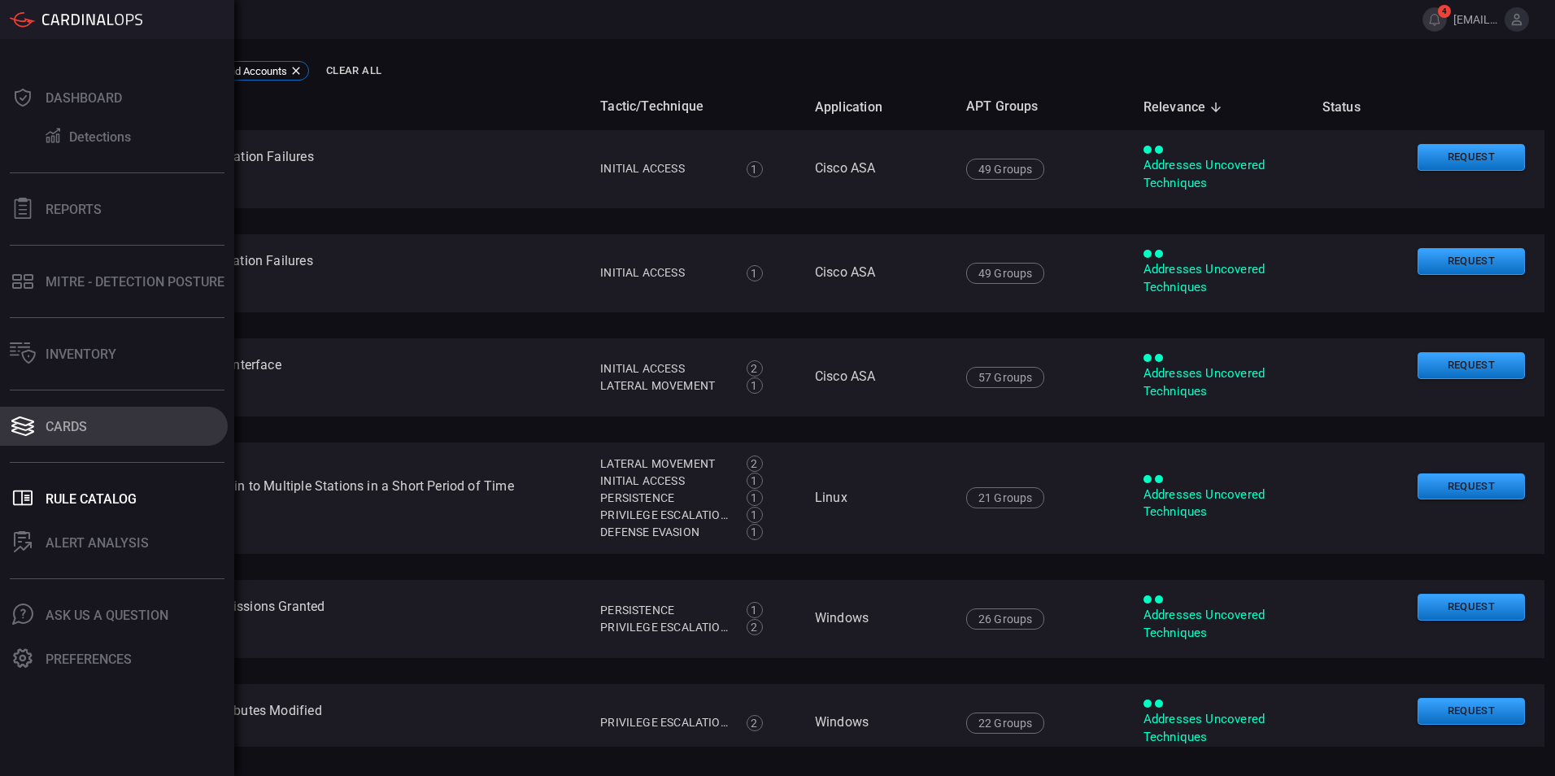
click at [30, 420] on icon at bounding box center [22, 421] width 23 height 10
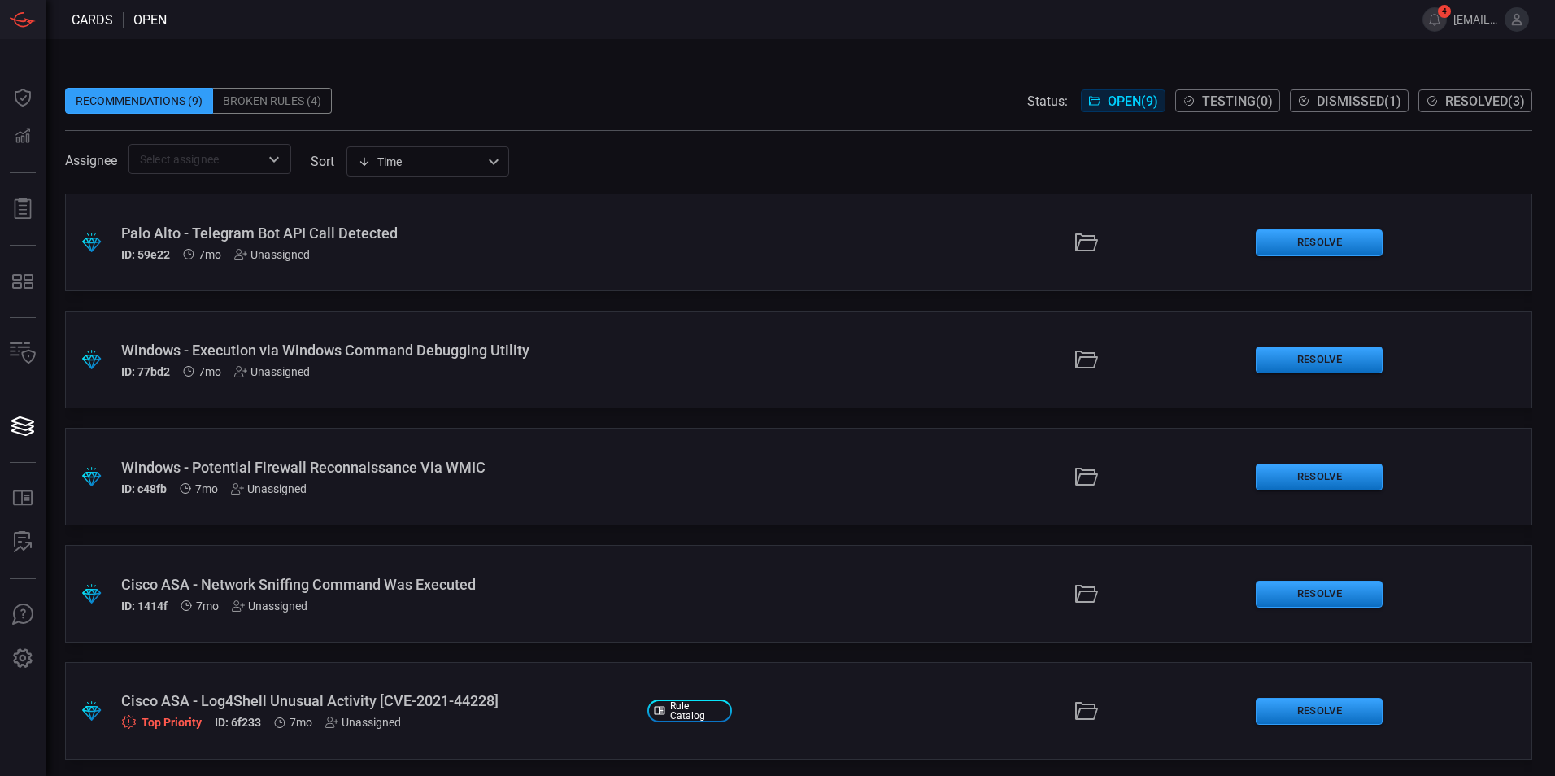
click at [297, 103] on div "Broken Rules (4)" at bounding box center [272, 101] width 119 height 26
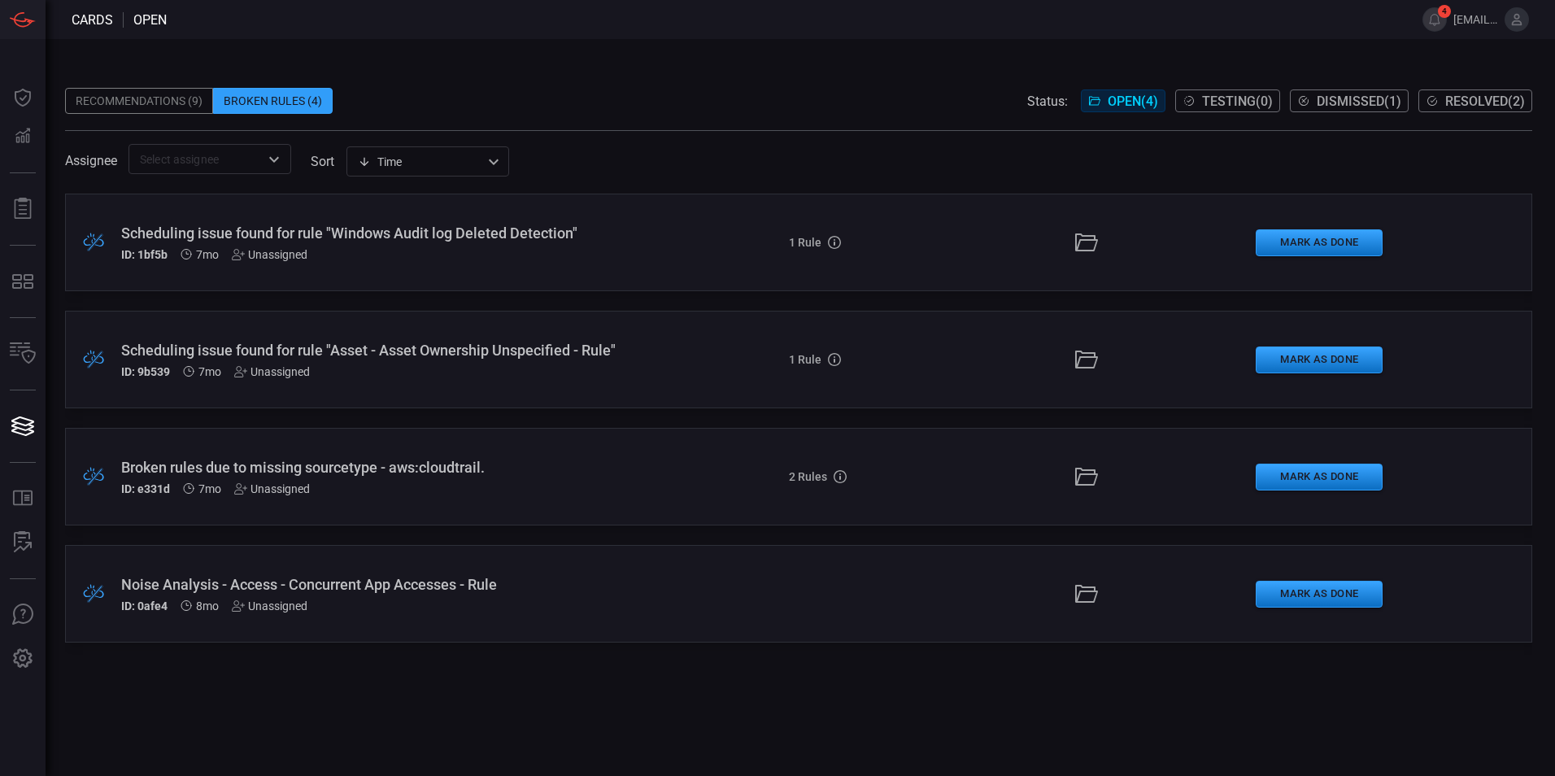
click at [502, 238] on div "Scheduling issue found for rule "Windows Audit log Deleted Detection"" at bounding box center [377, 232] width 513 height 17
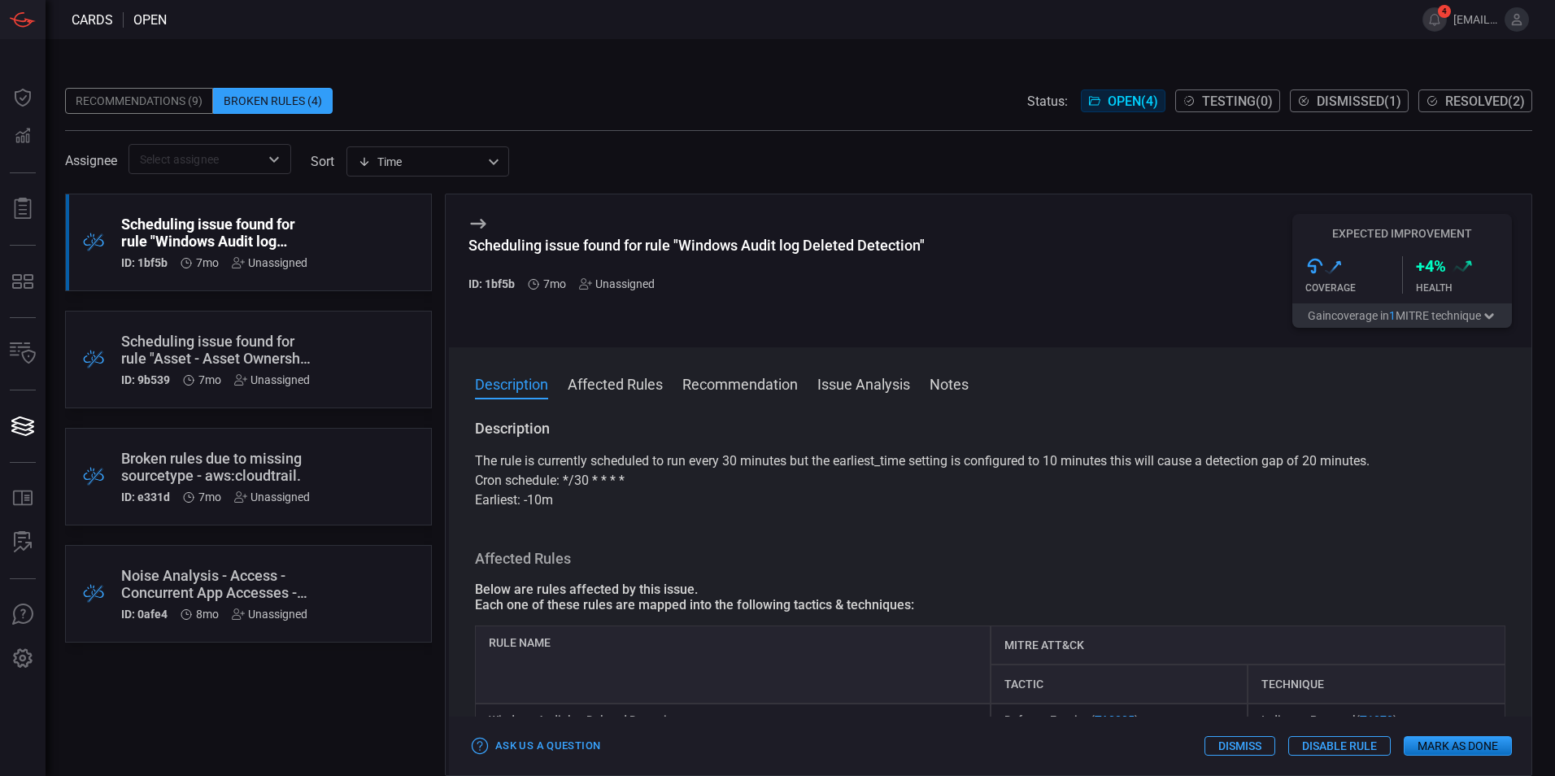
click at [593, 388] on button "Affected Rules" at bounding box center [614, 383] width 95 height 20
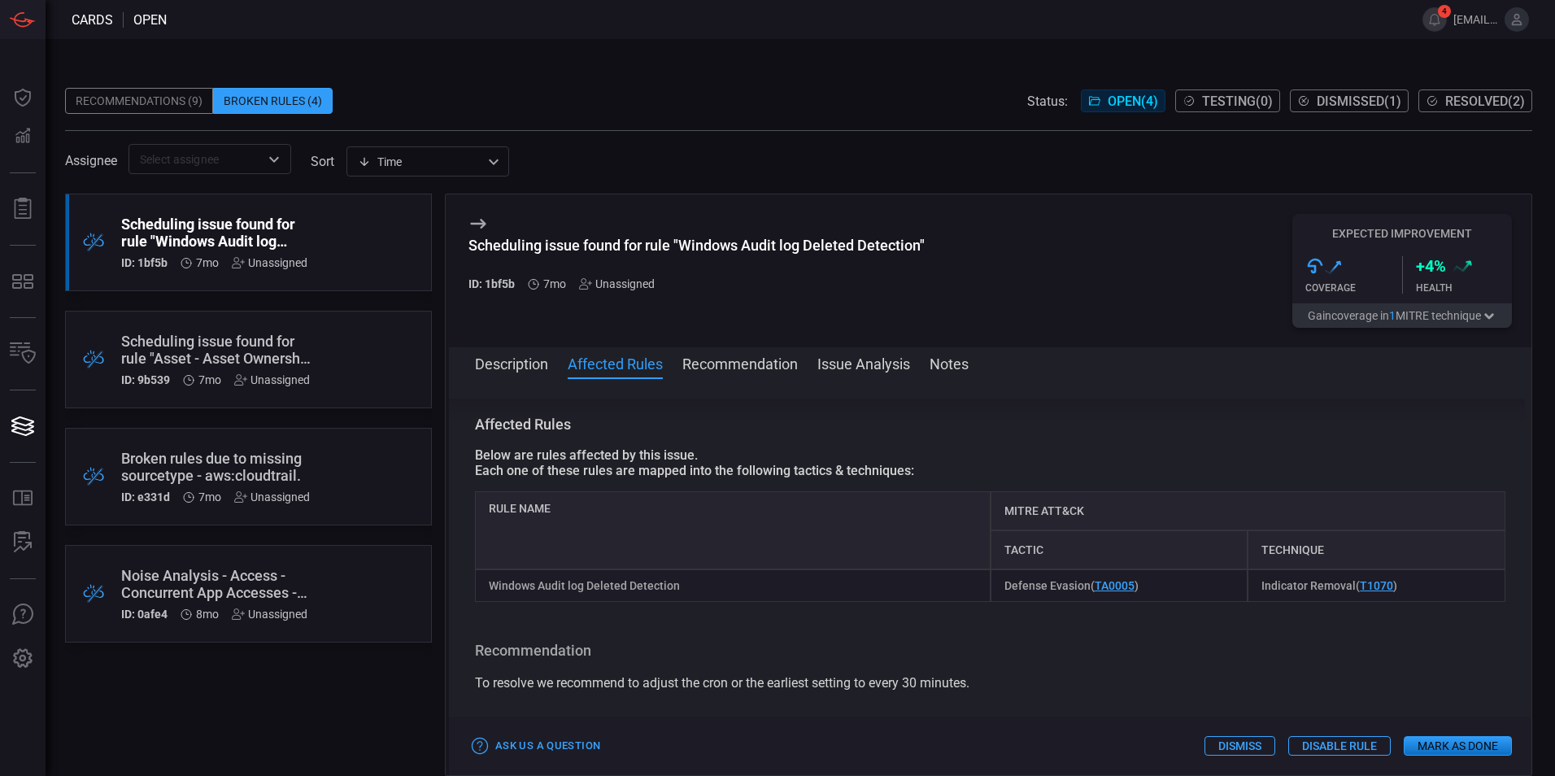
click at [748, 363] on button "Recommendation" at bounding box center [739, 363] width 115 height 20
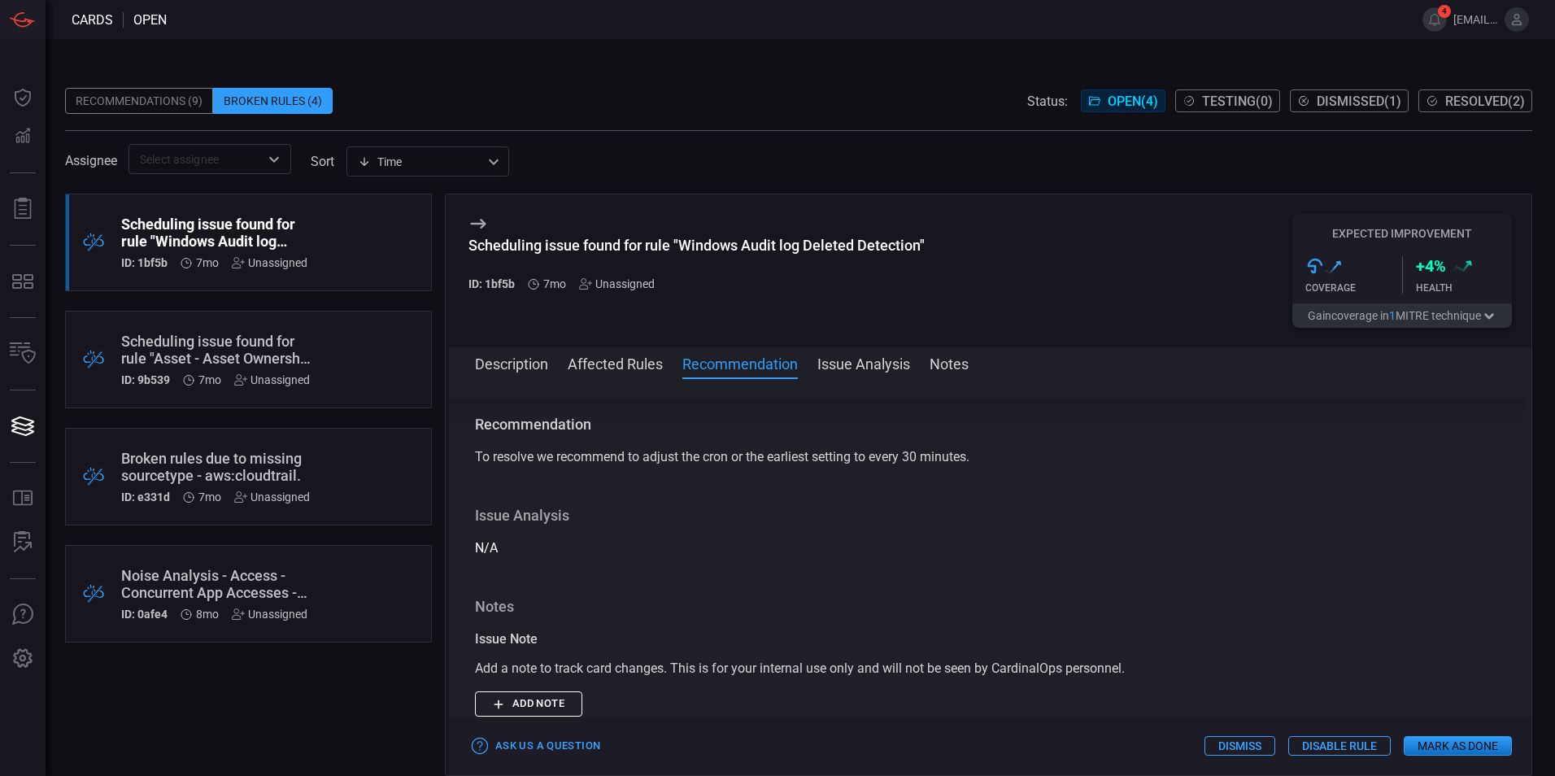
click at [889, 366] on button "Issue Analysis" at bounding box center [863, 363] width 93 height 20
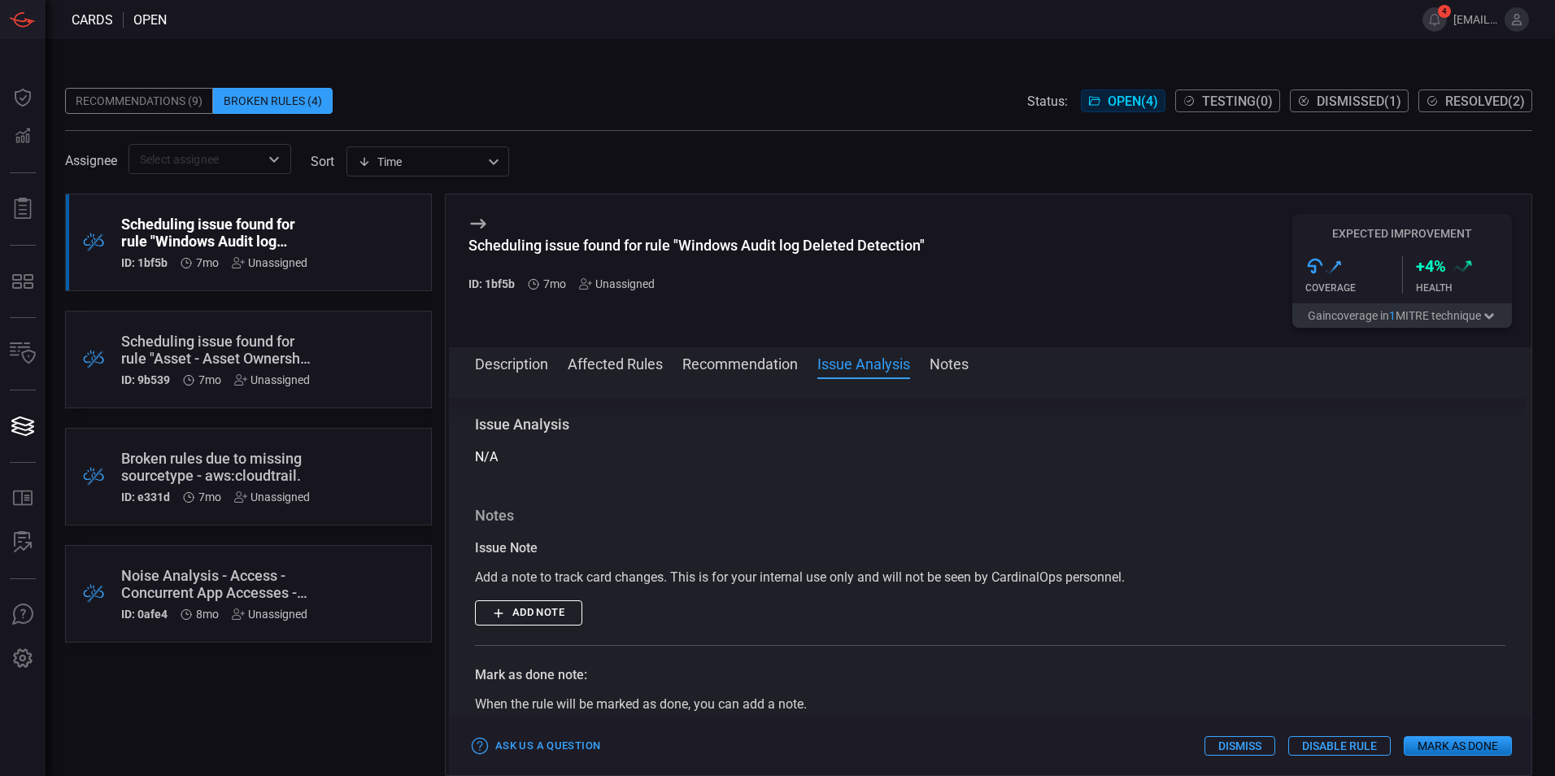
click at [959, 366] on button "Notes" at bounding box center [948, 363] width 39 height 20
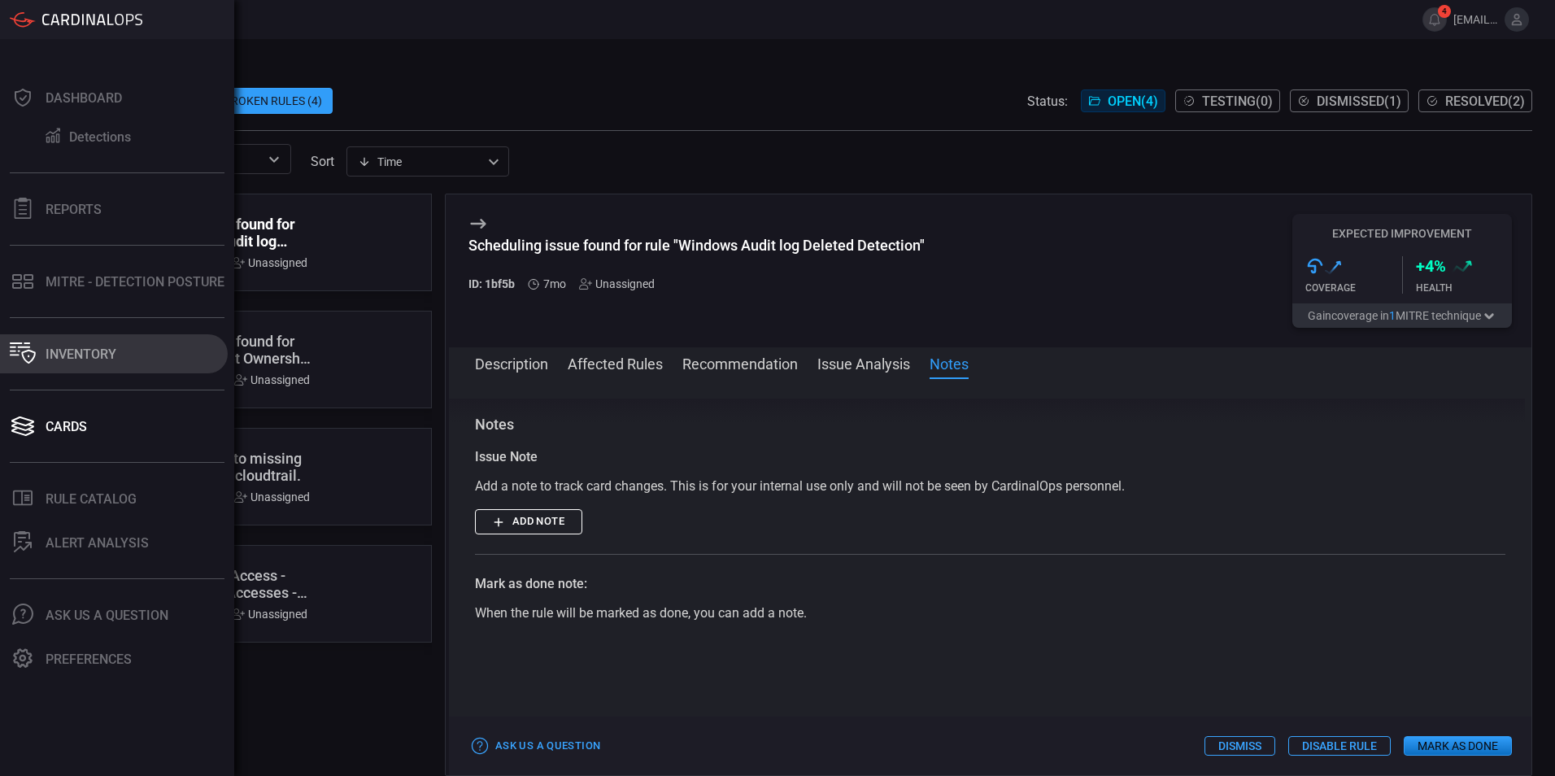
drag, startPoint x: 31, startPoint y: 346, endPoint x: 24, endPoint y: 356, distance: 11.7
click at [24, 356] on icon at bounding box center [23, 352] width 26 height 21
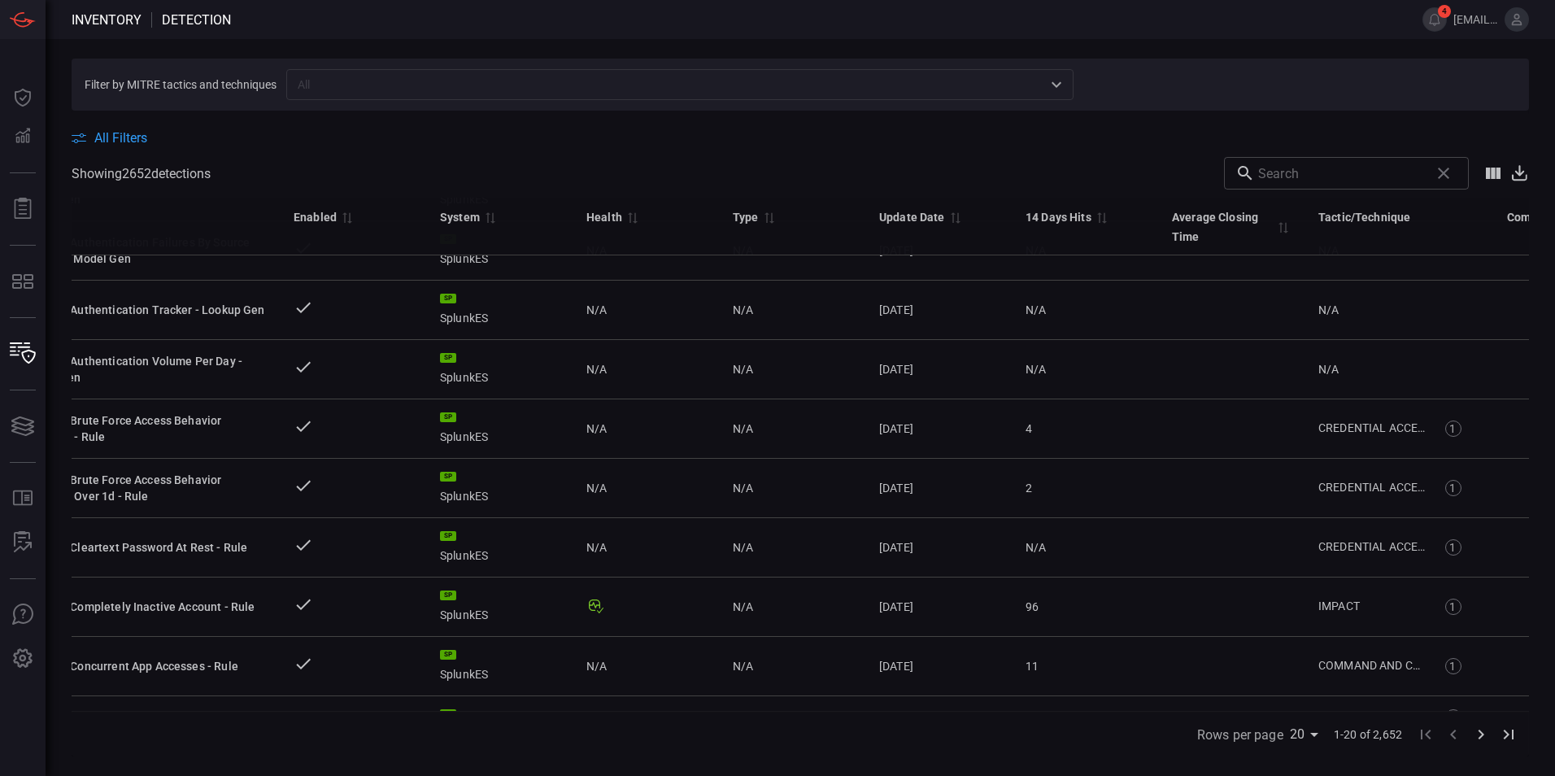
scroll to position [746, 64]
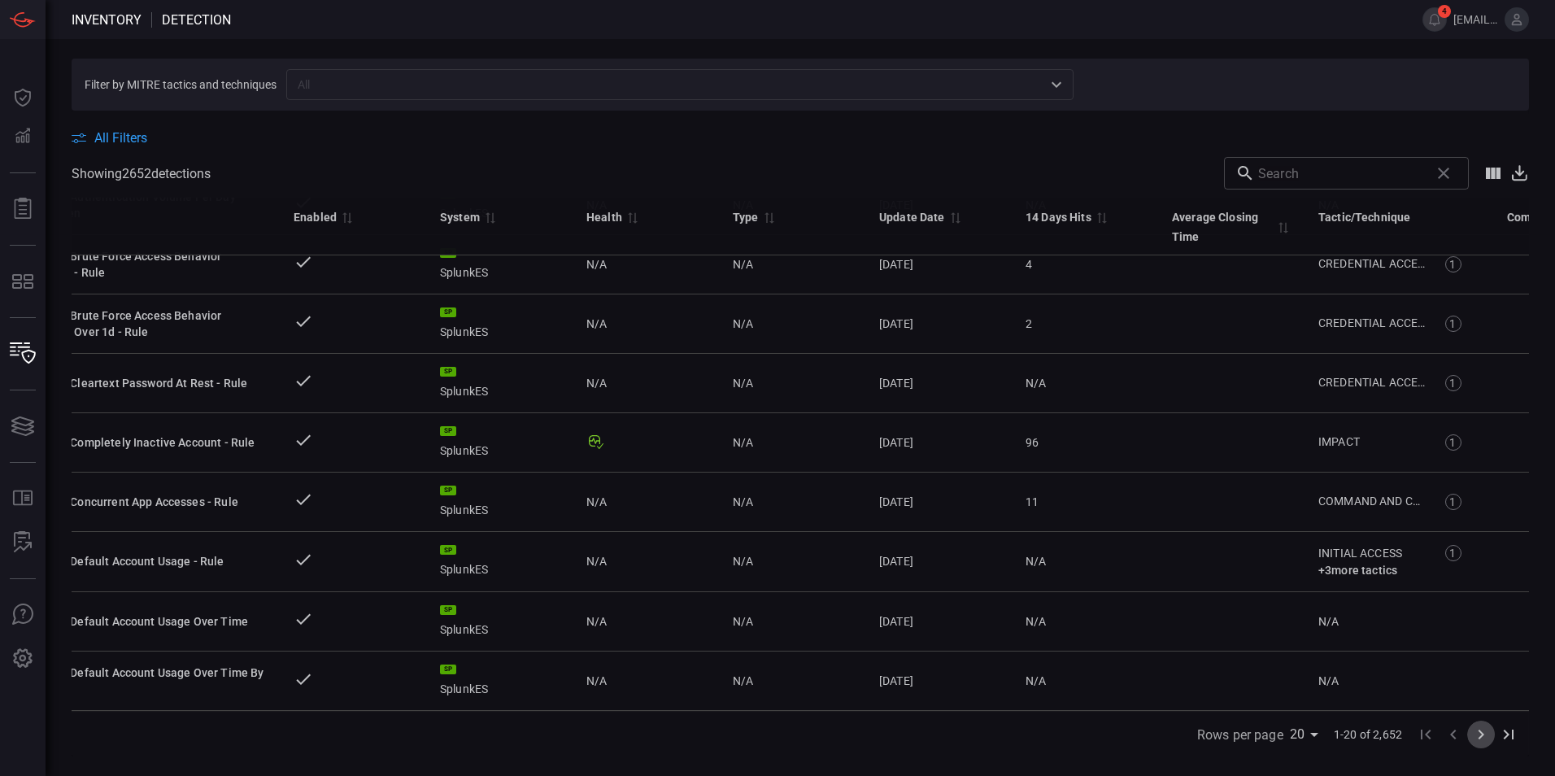
click at [1477, 733] on icon "Go to next page" at bounding box center [1481, 734] width 20 height 20
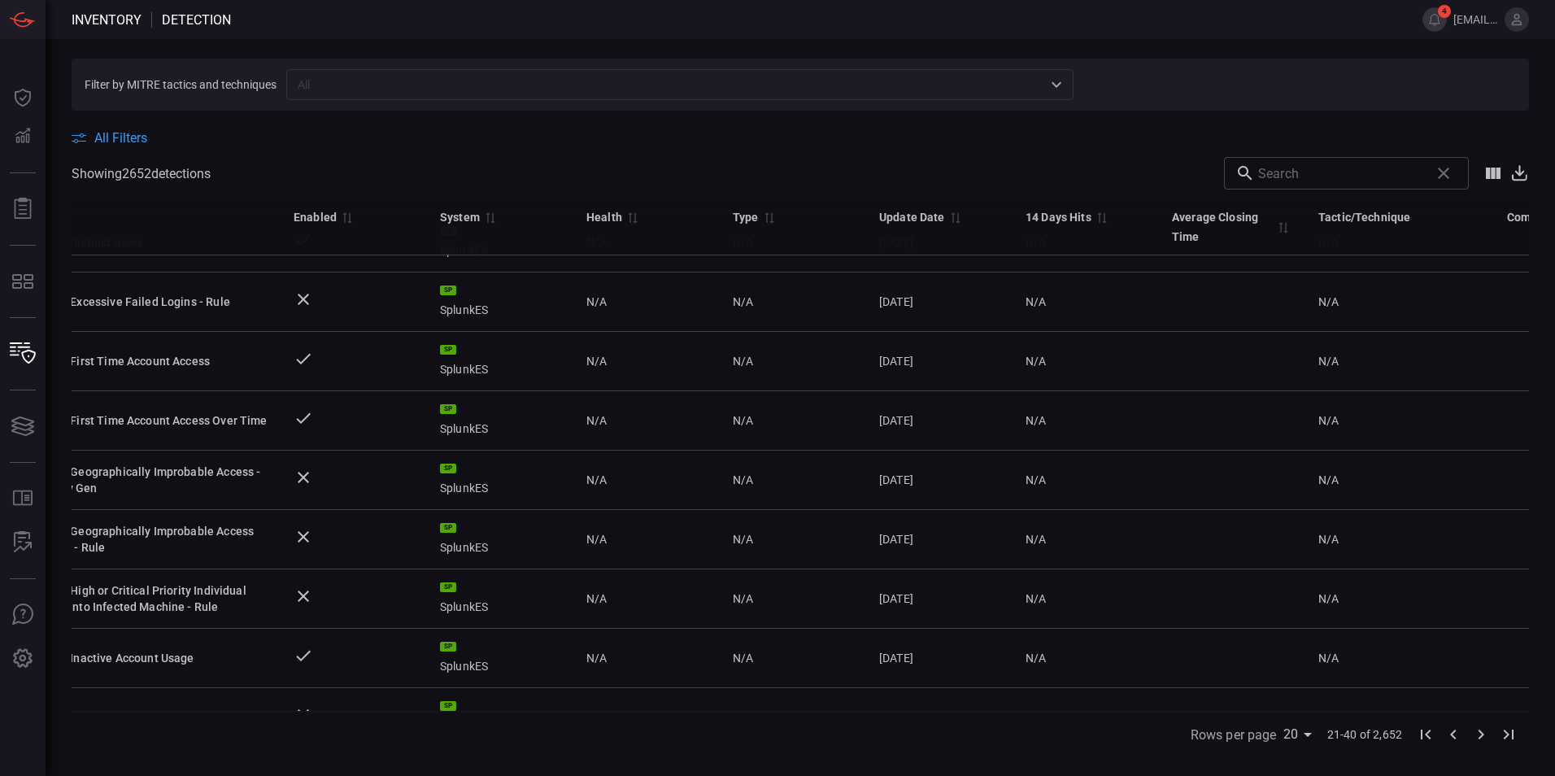
scroll to position [745, 64]
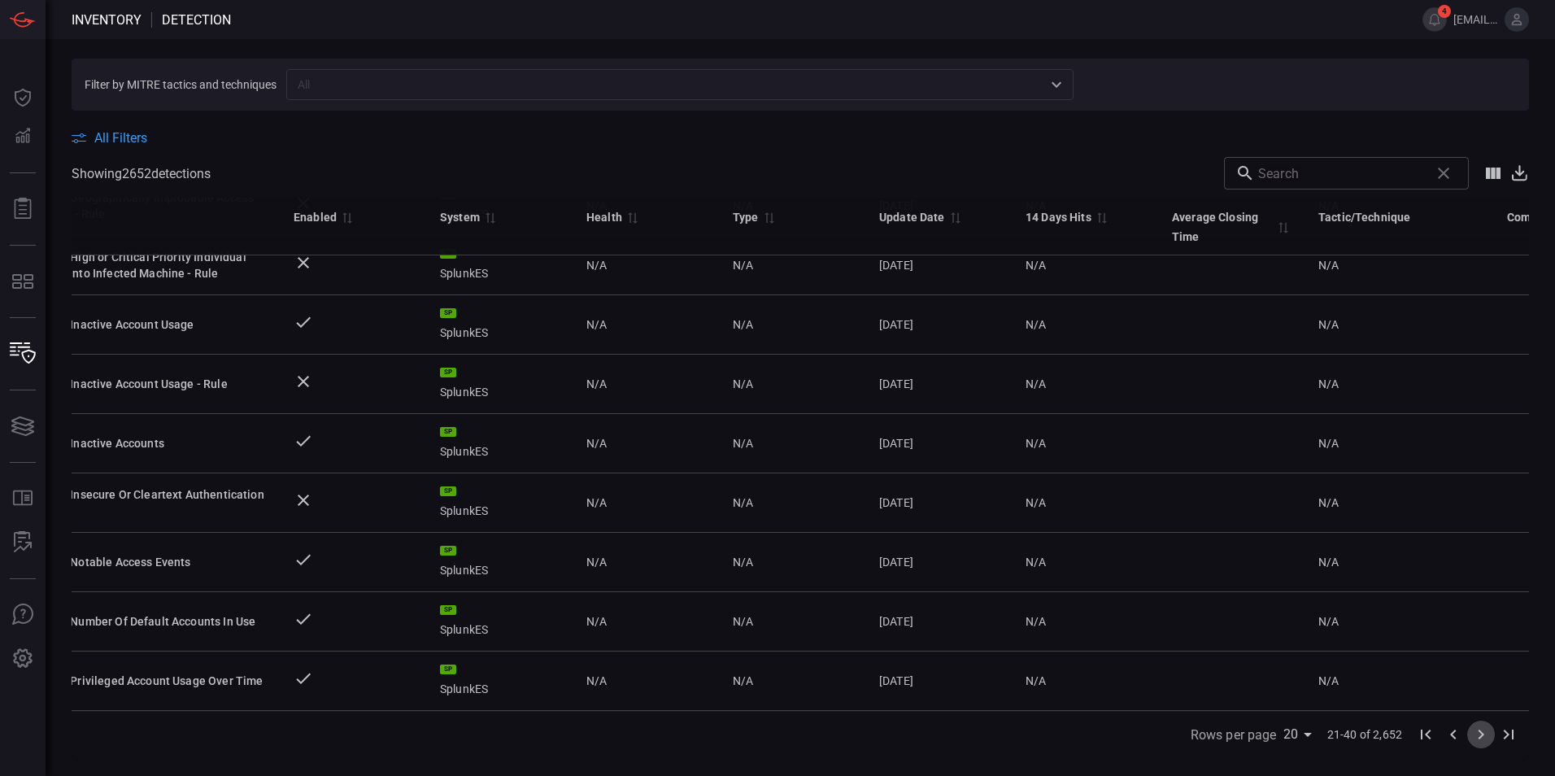
click at [1484, 733] on icon "Go to next page" at bounding box center [1481, 734] width 20 height 20
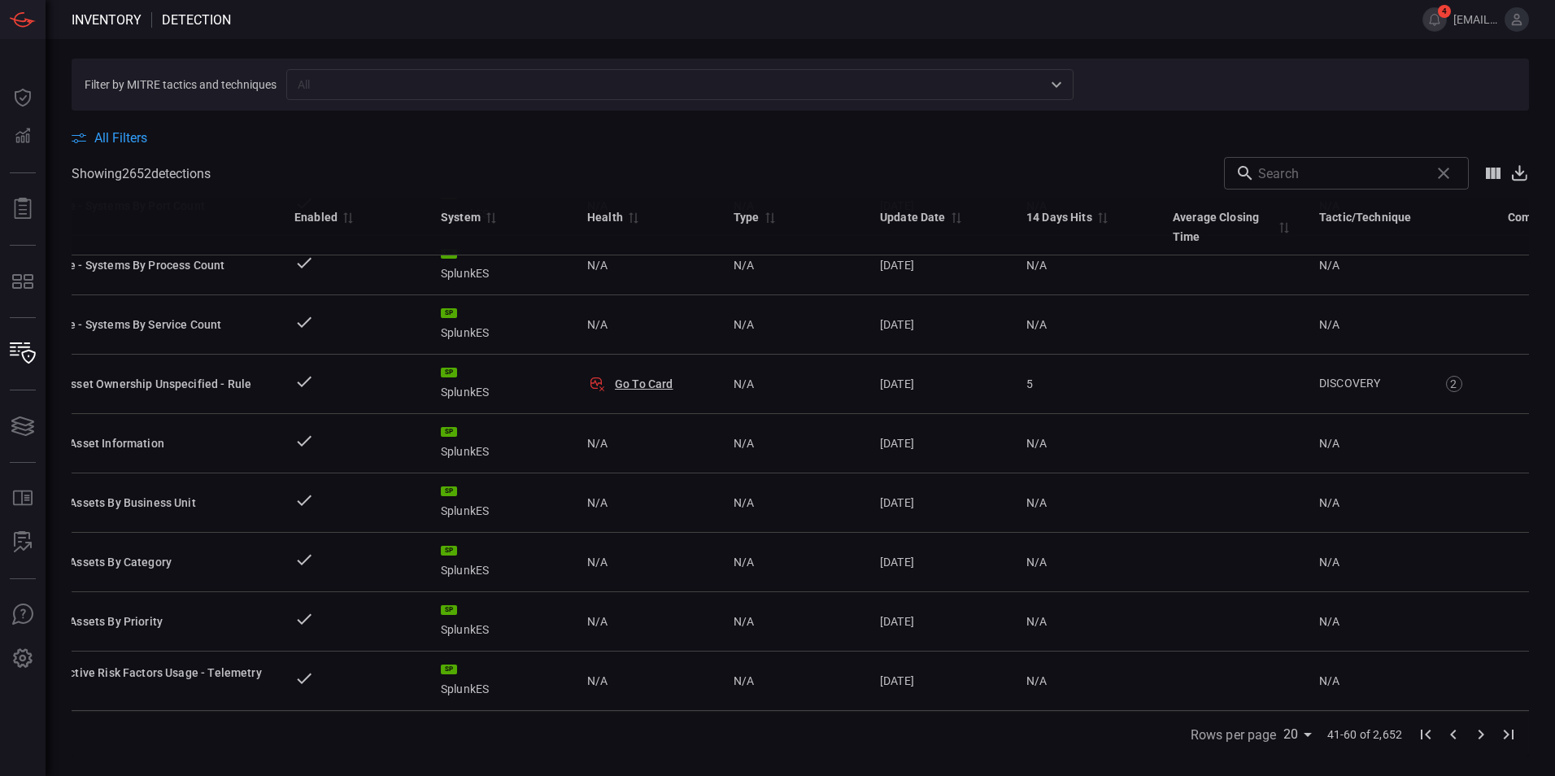
scroll to position [744, 0]
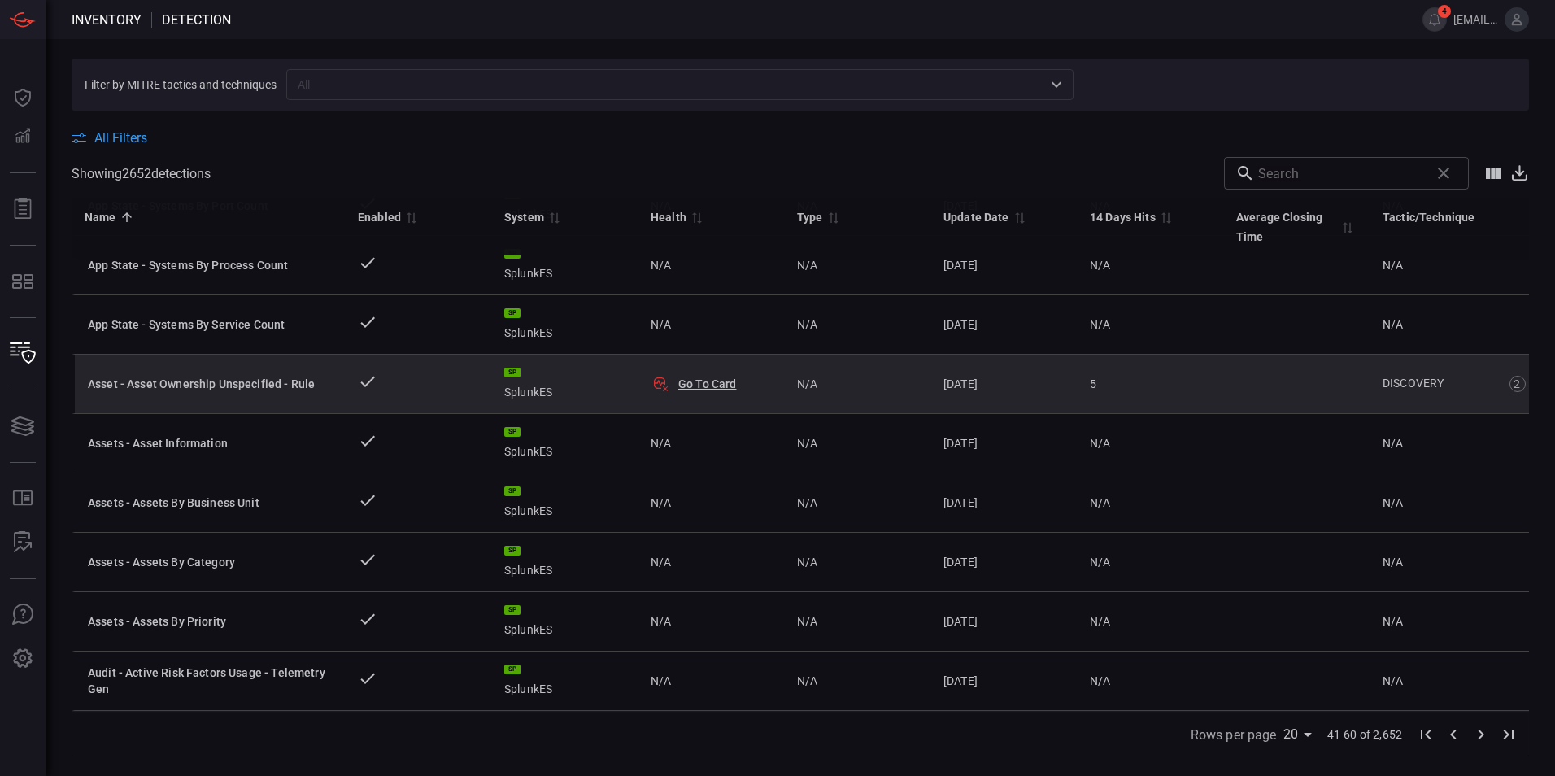
click at [720, 376] on button "Go To Card" at bounding box center [707, 384] width 59 height 16
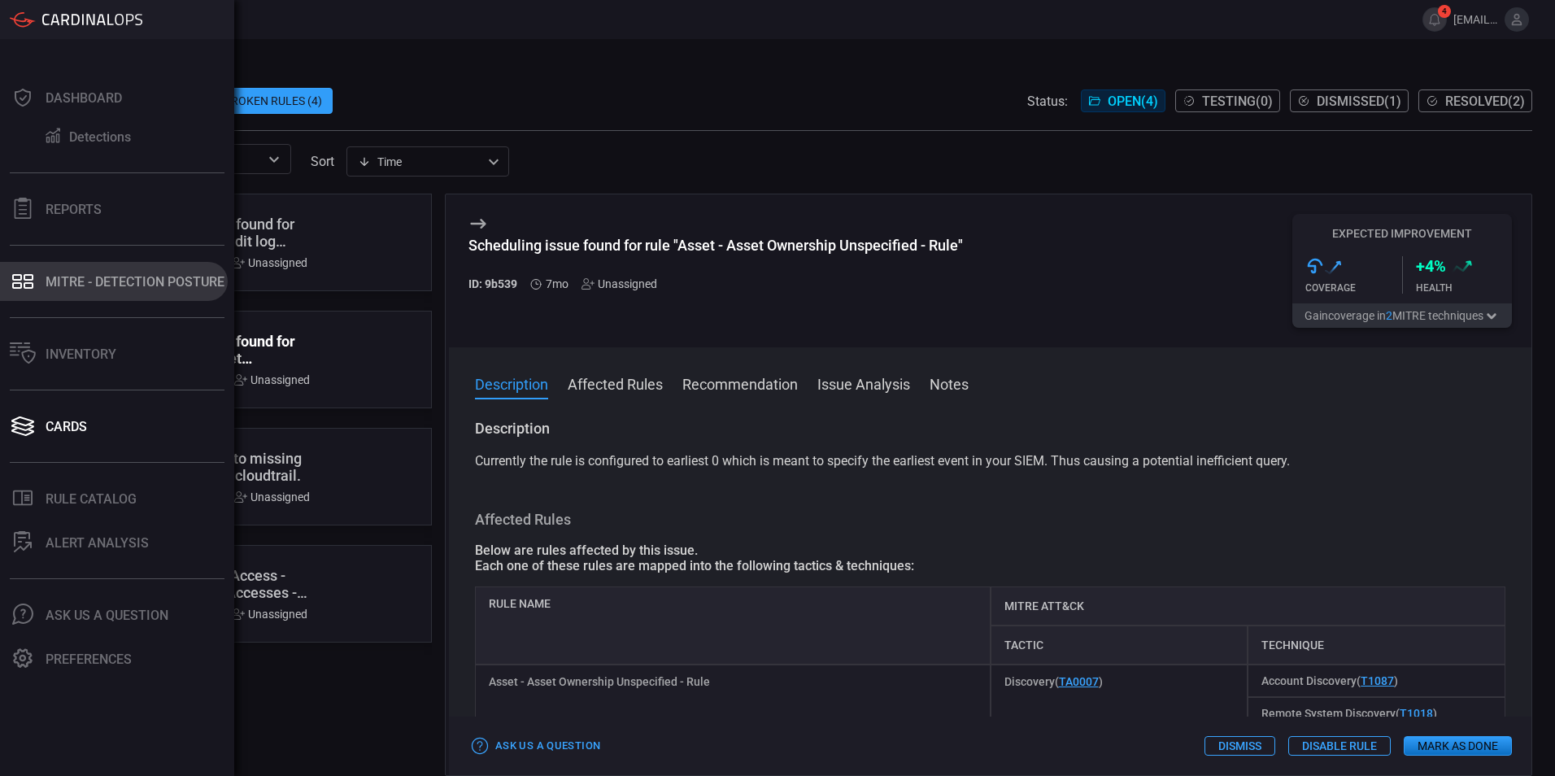
click at [36, 267] on button "MITRE - Detection Posture" at bounding box center [114, 281] width 228 height 39
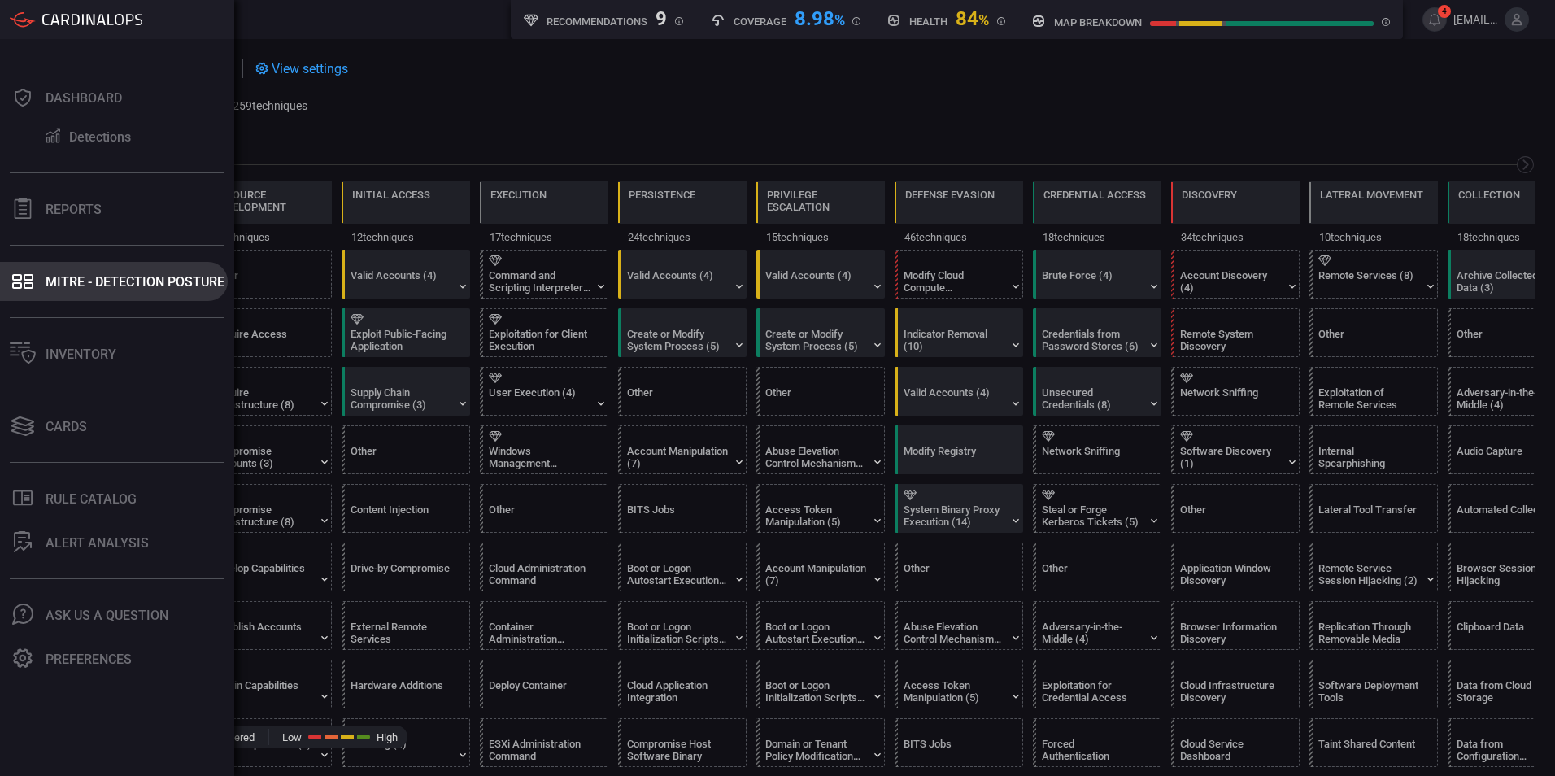
scroll to position [0, 213]
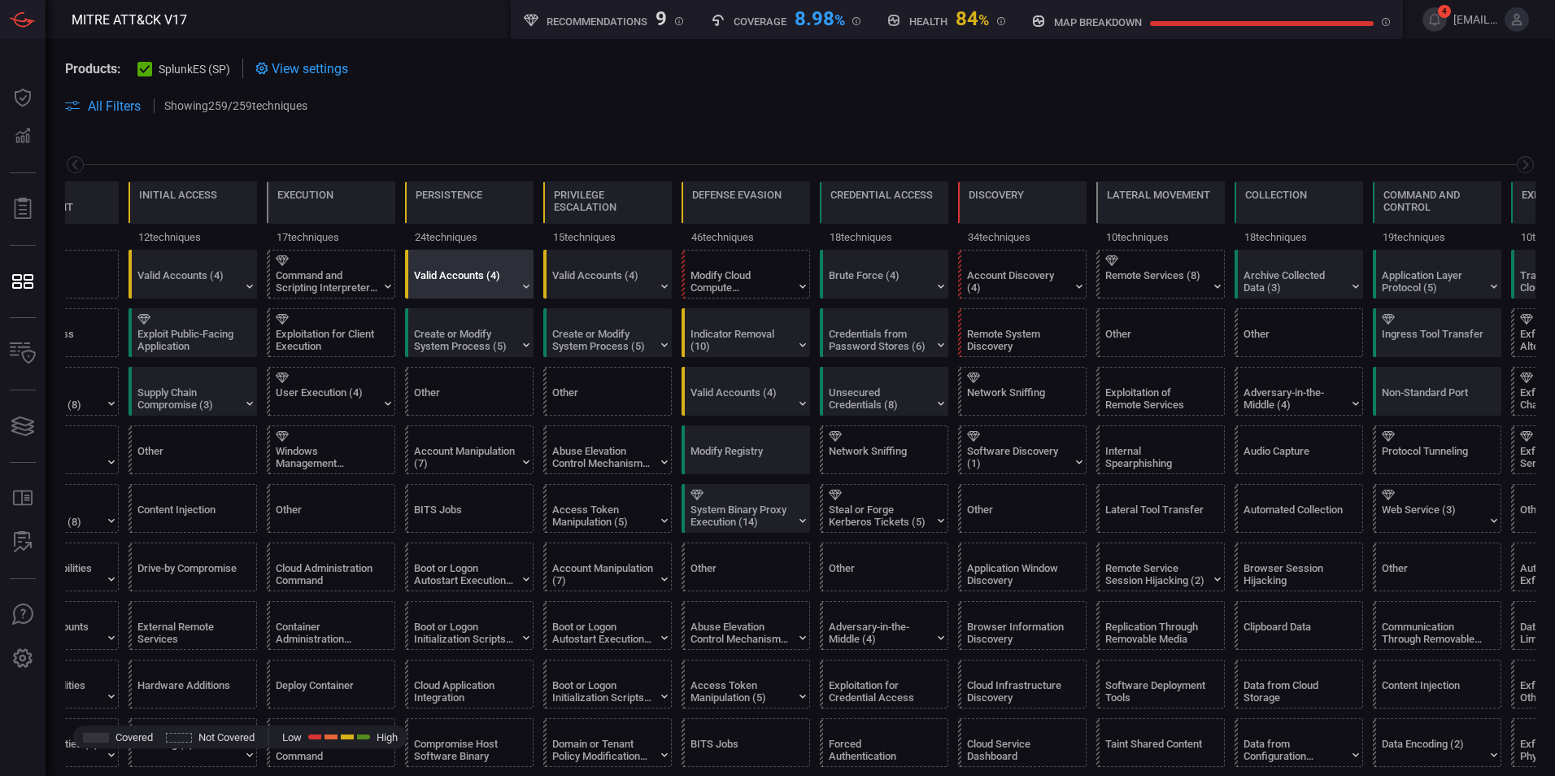
click at [453, 277] on div "Valid Accounts (4)" at bounding box center [465, 281] width 102 height 24
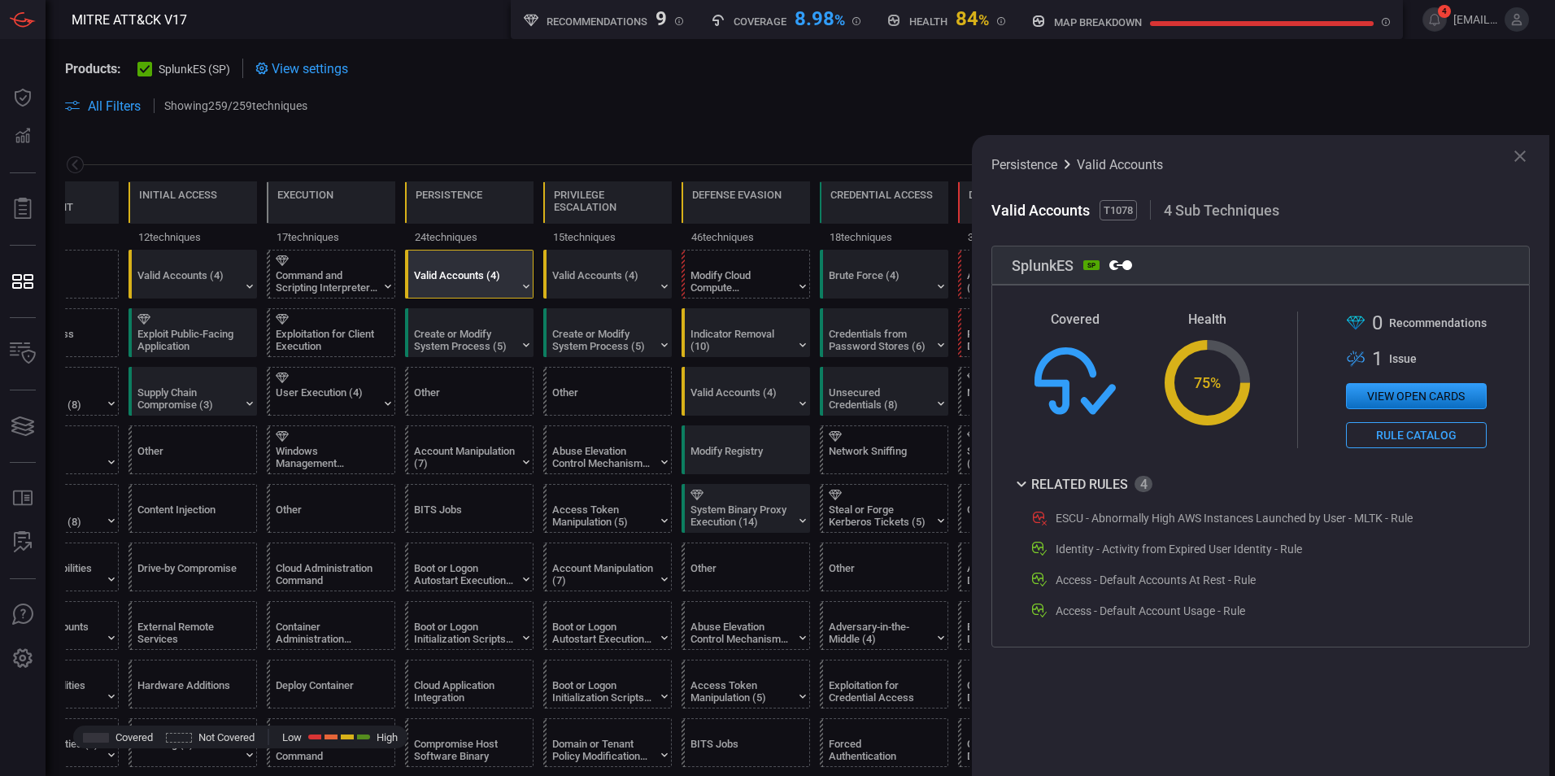
click at [1440, 400] on button "View open cards" at bounding box center [1416, 396] width 141 height 26
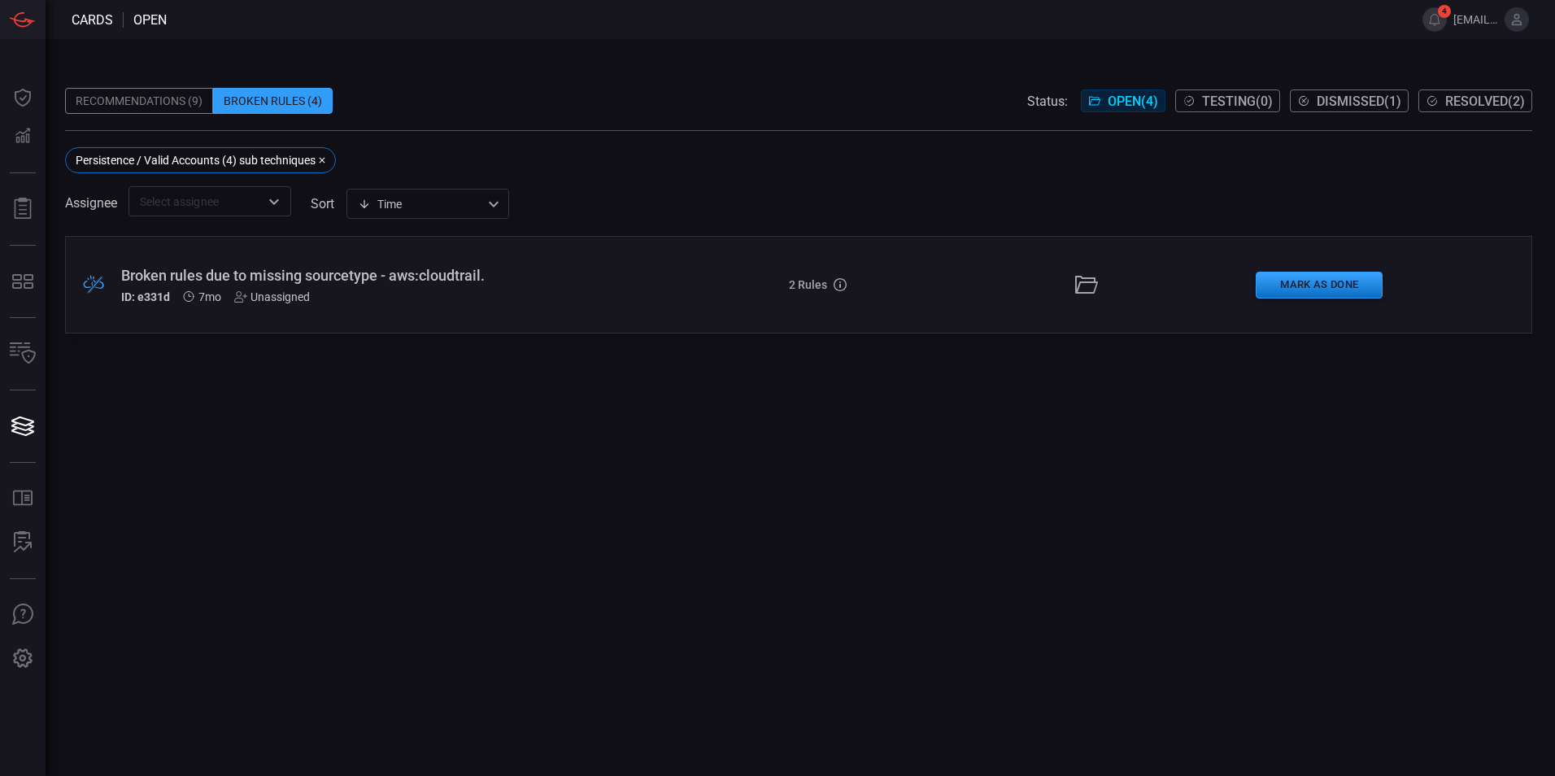
click at [464, 290] on div "ID: e331d 7mo Unassigned" at bounding box center [377, 296] width 513 height 13
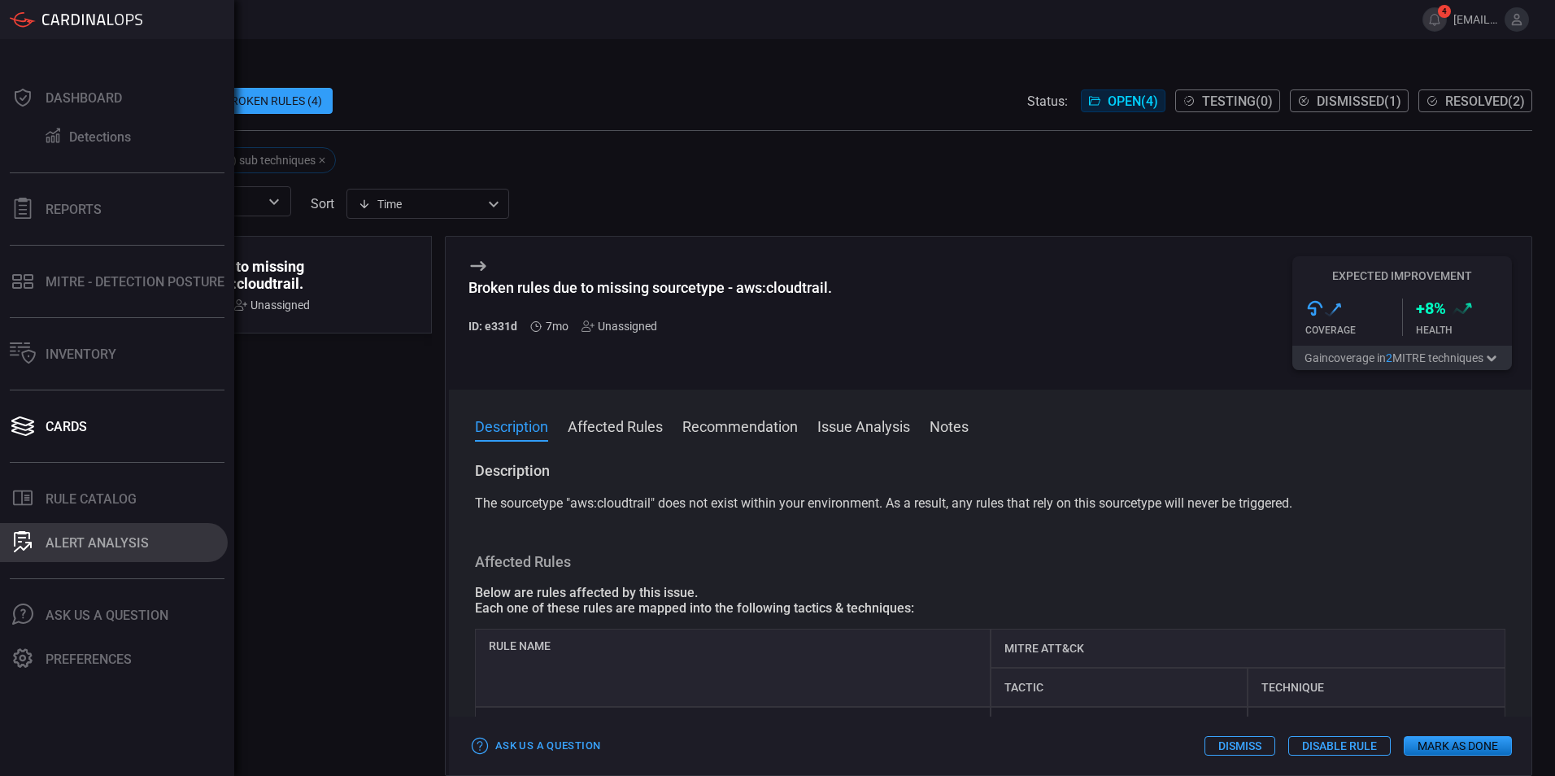
click at [36, 537] on button "ALERT ANALYSIS" at bounding box center [114, 542] width 228 height 39
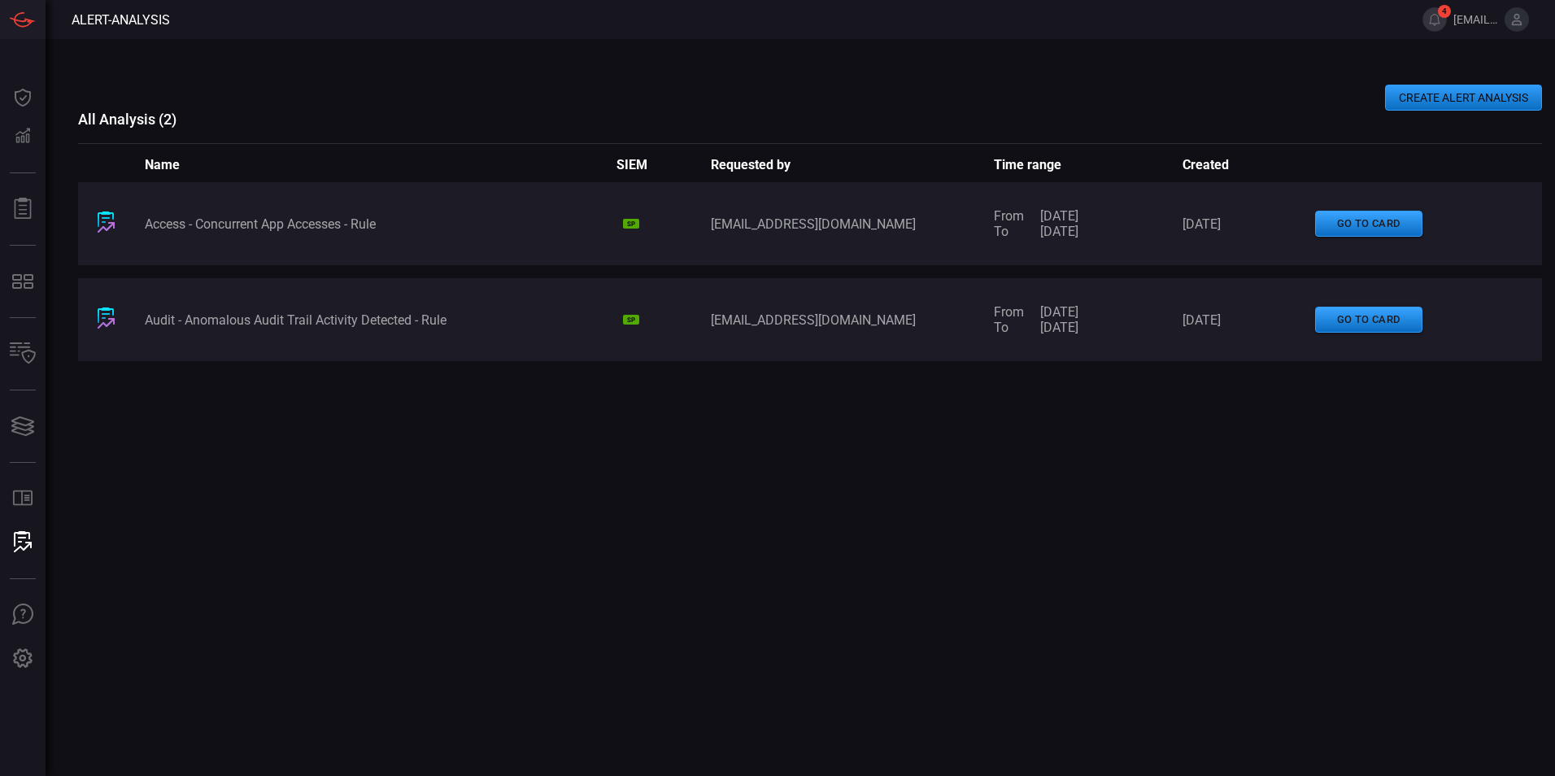
click at [1451, 106] on button "CREATE ALERT ANALYSIS" at bounding box center [1463, 98] width 157 height 26
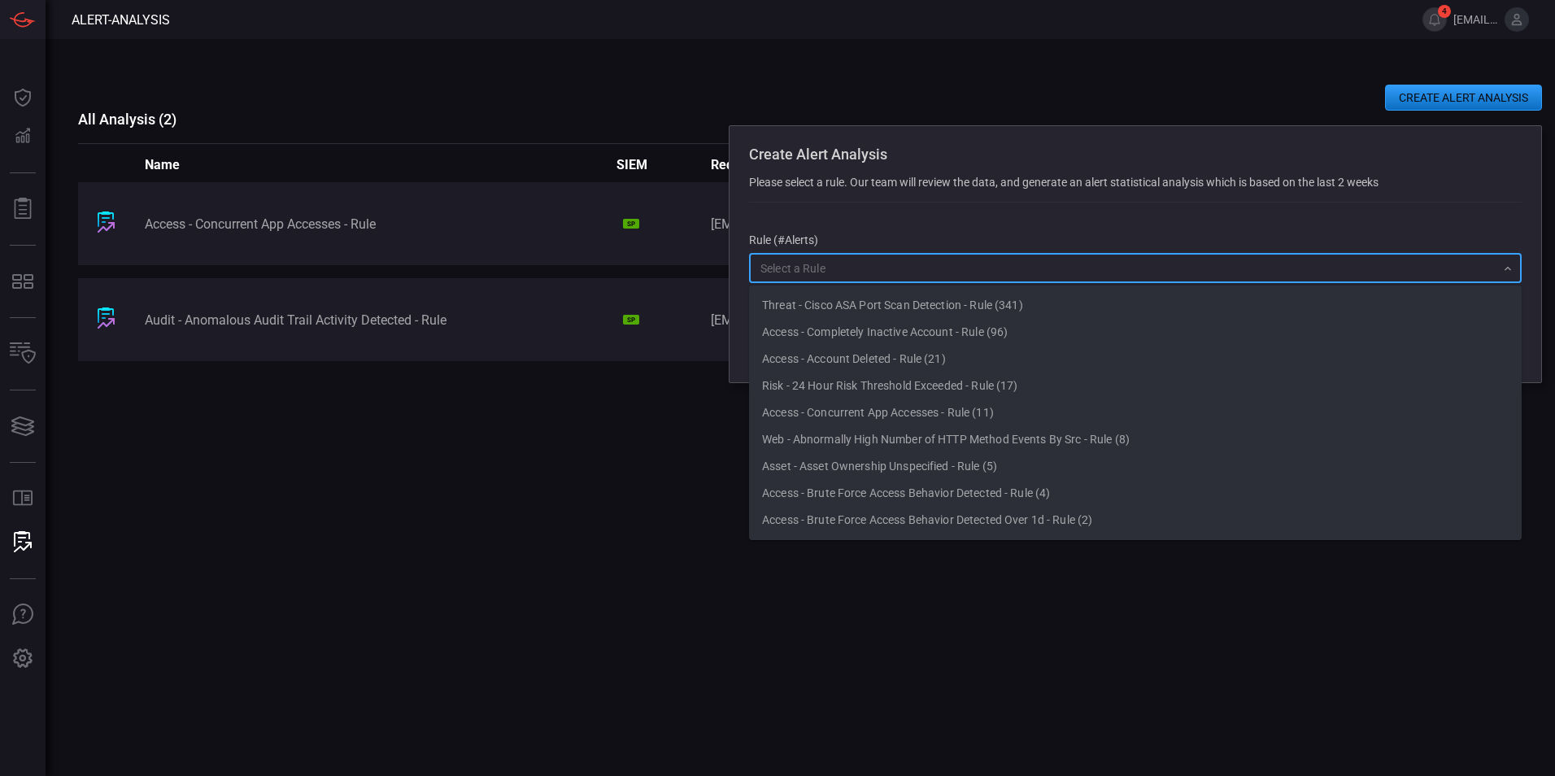
click at [923, 276] on input "text" at bounding box center [1122, 268] width 736 height 20
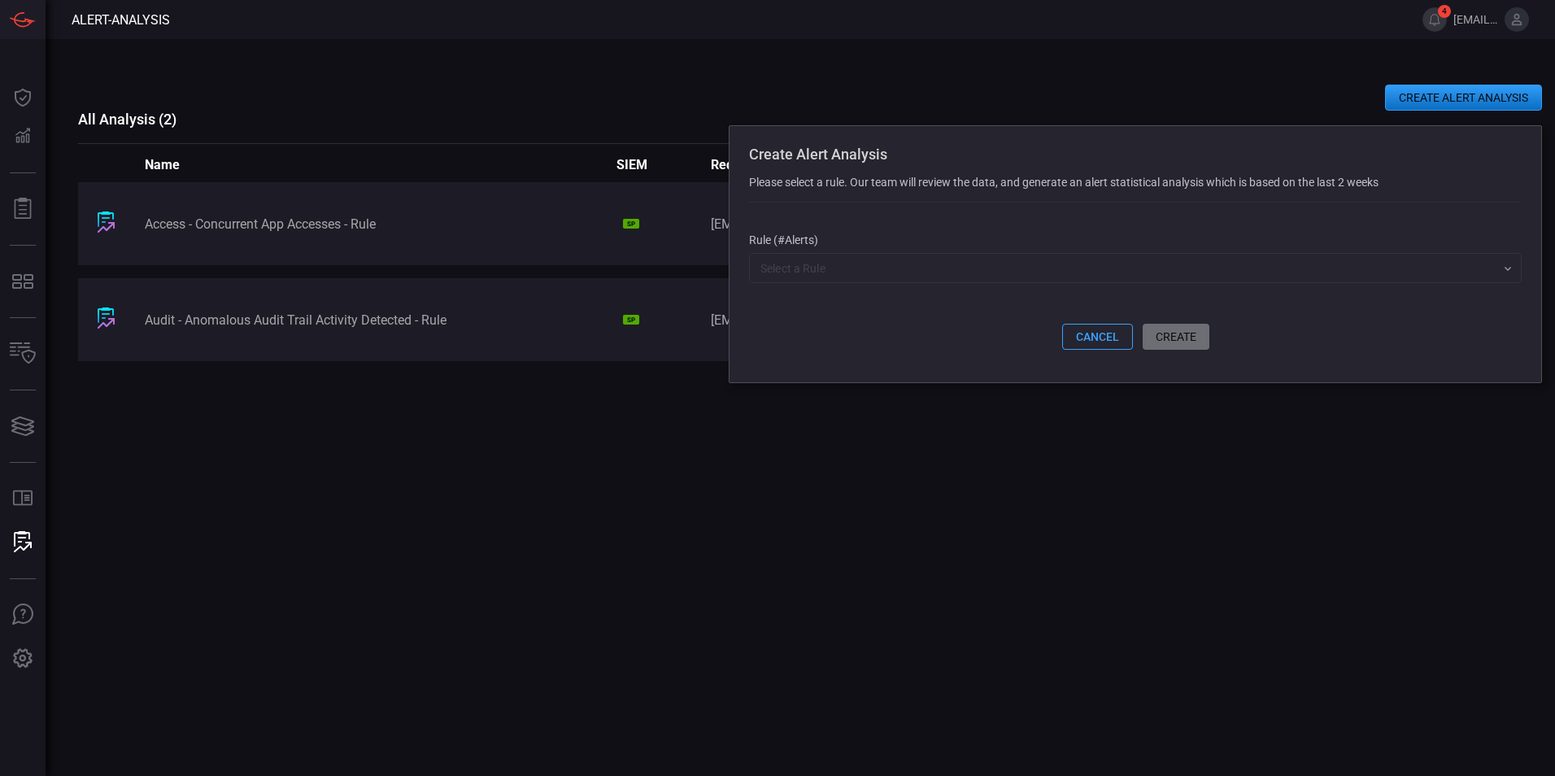
click at [600, 623] on div "Access - Concurrent App Accesses - Rule SP yuto.oishi@scsksecurity.co.jp From 0…" at bounding box center [809, 422] width 1463 height 481
click at [1103, 338] on button "cancel" at bounding box center [1097, 337] width 71 height 26
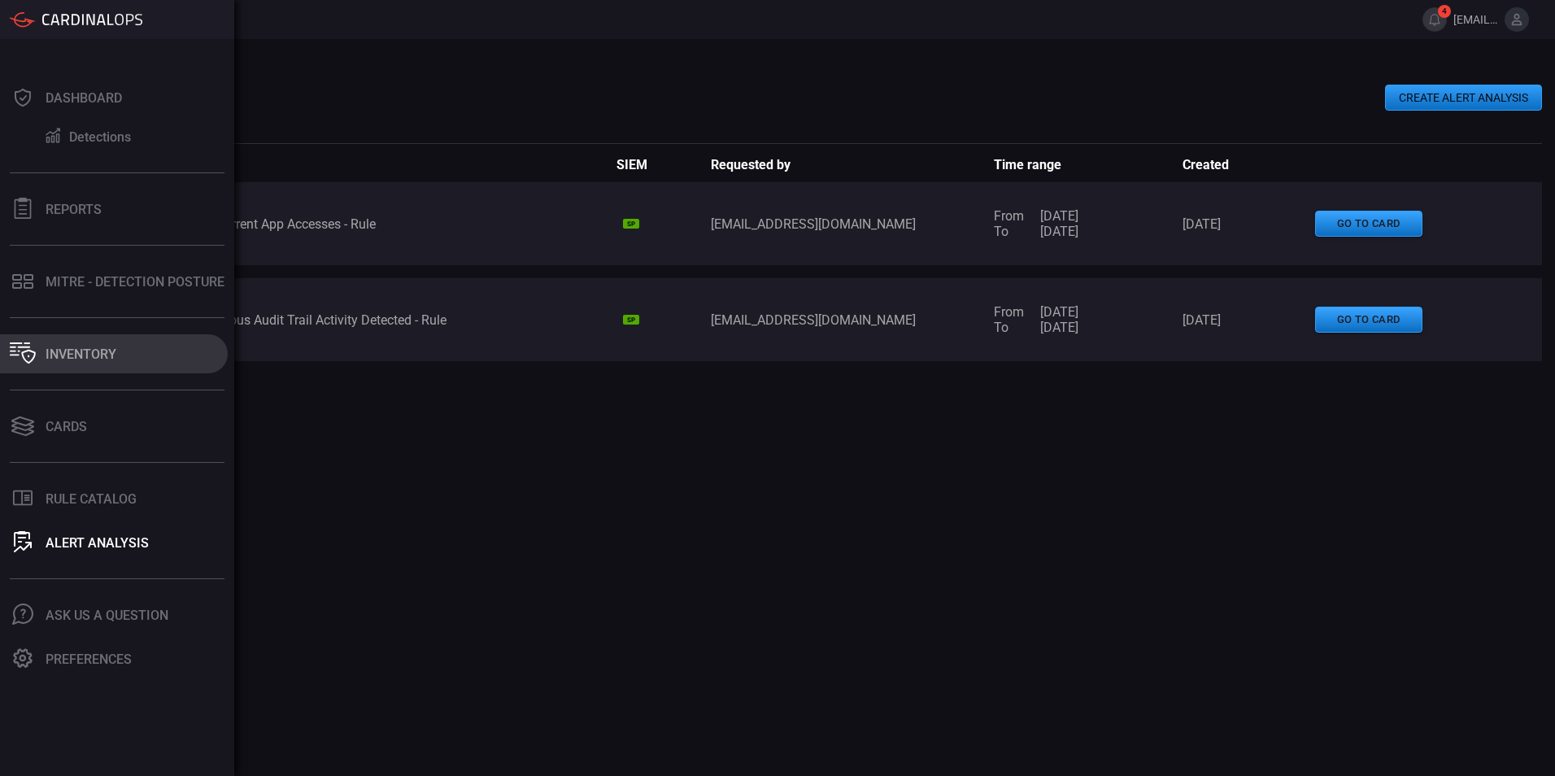
click at [41, 359] on button "Inventory" at bounding box center [114, 353] width 228 height 39
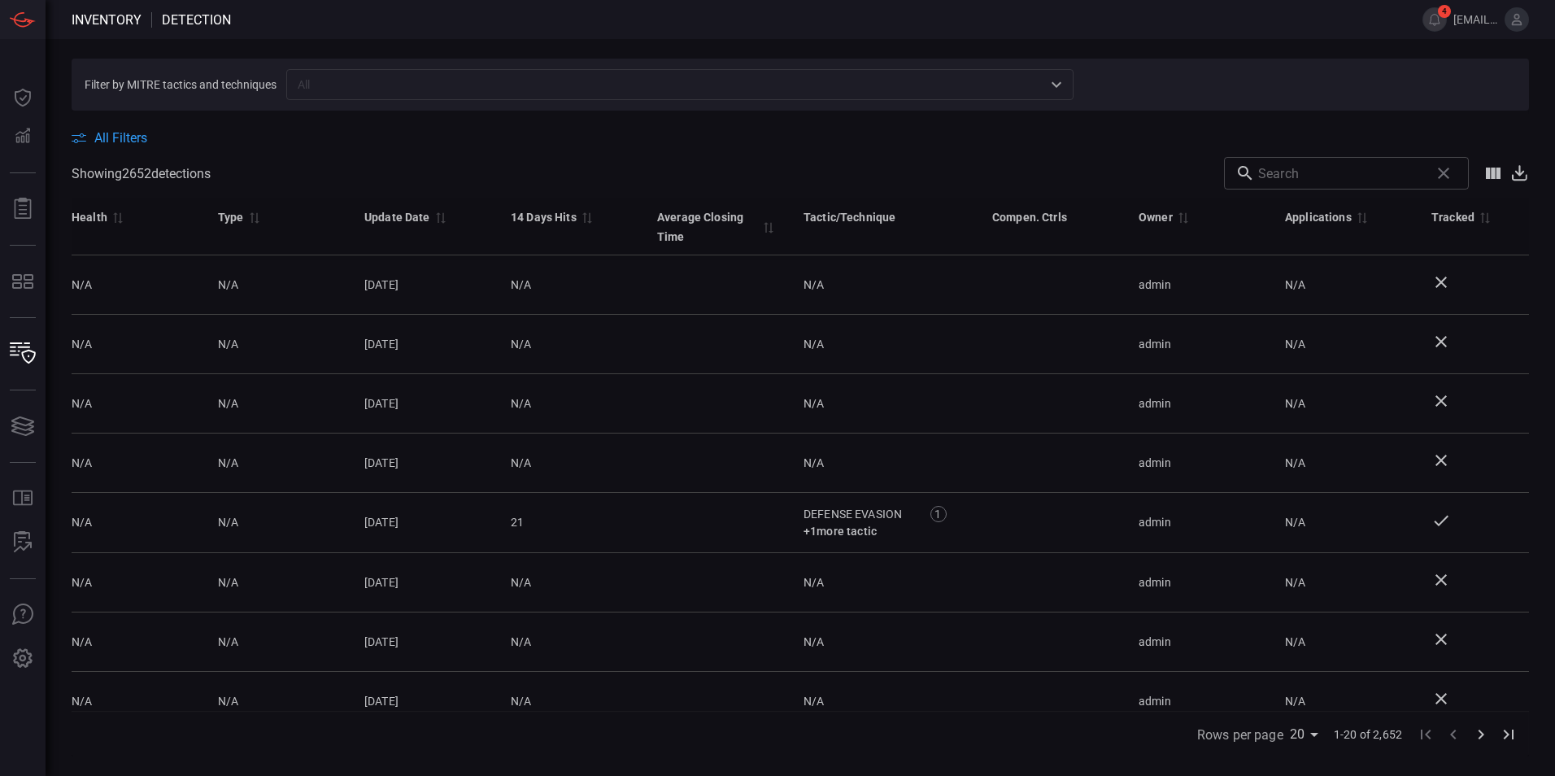
scroll to position [0, 627]
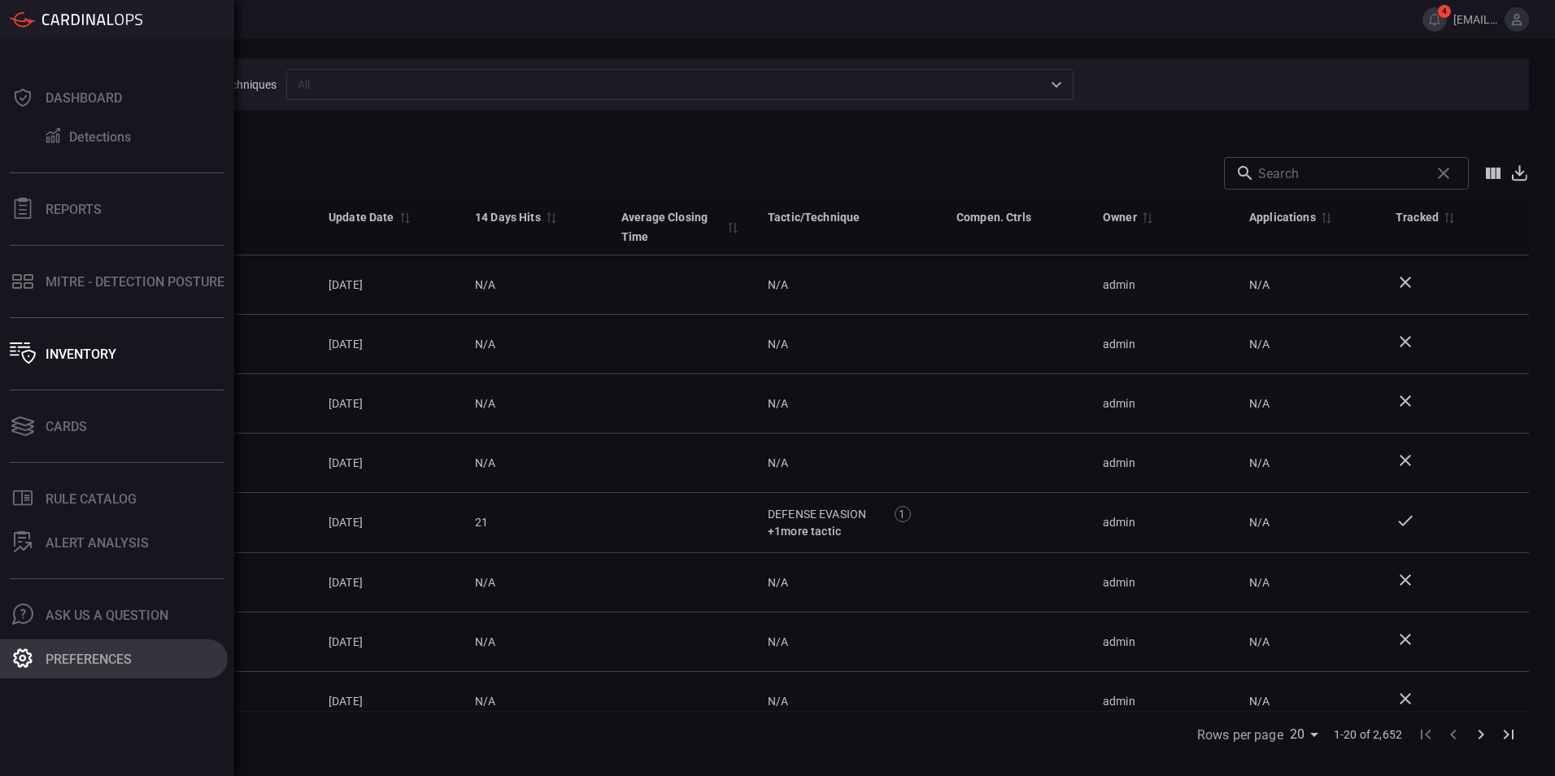
click at [96, 655] on font "Preferences" at bounding box center [89, 658] width 86 height 15
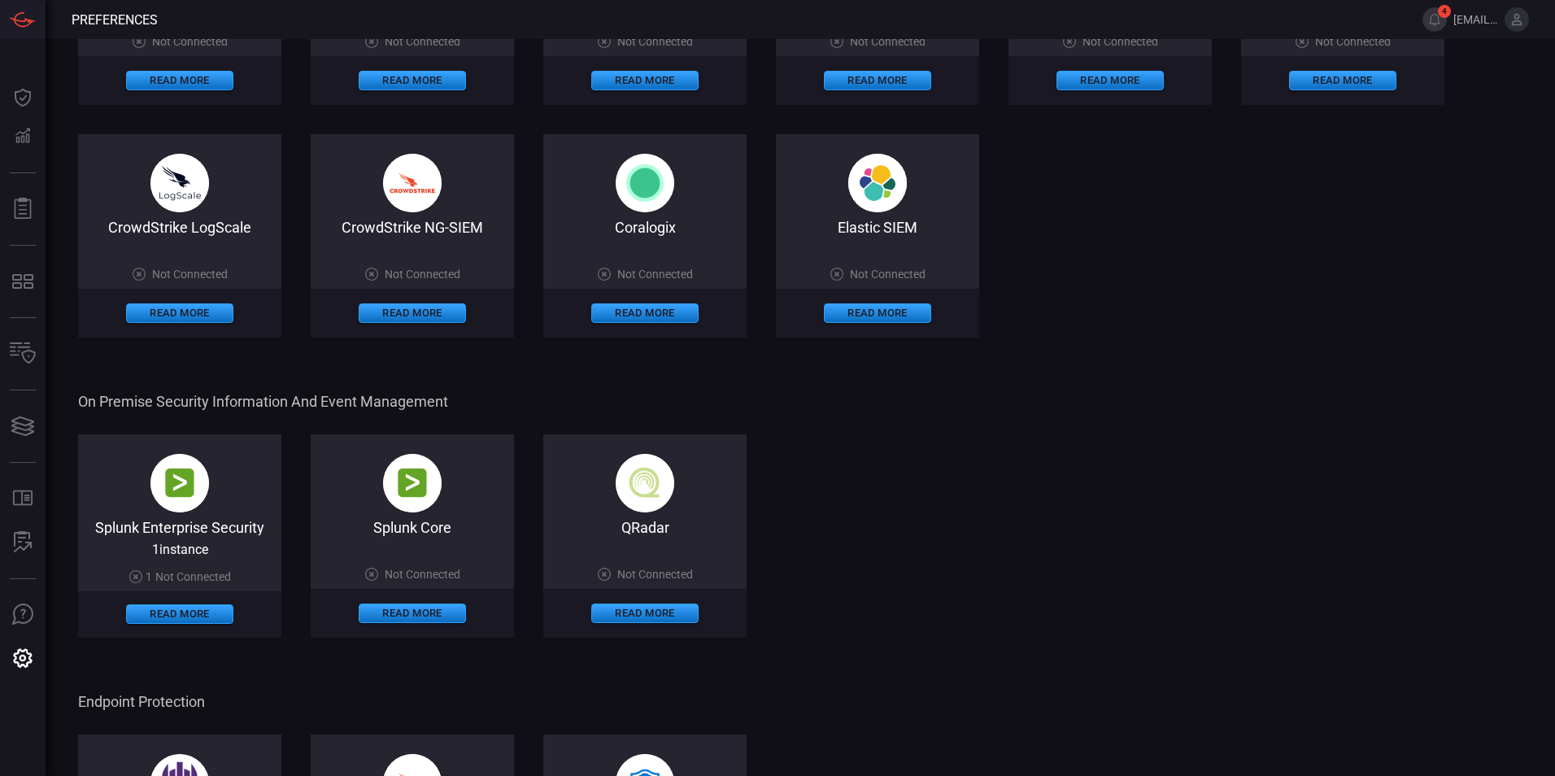
scroll to position [325, 0]
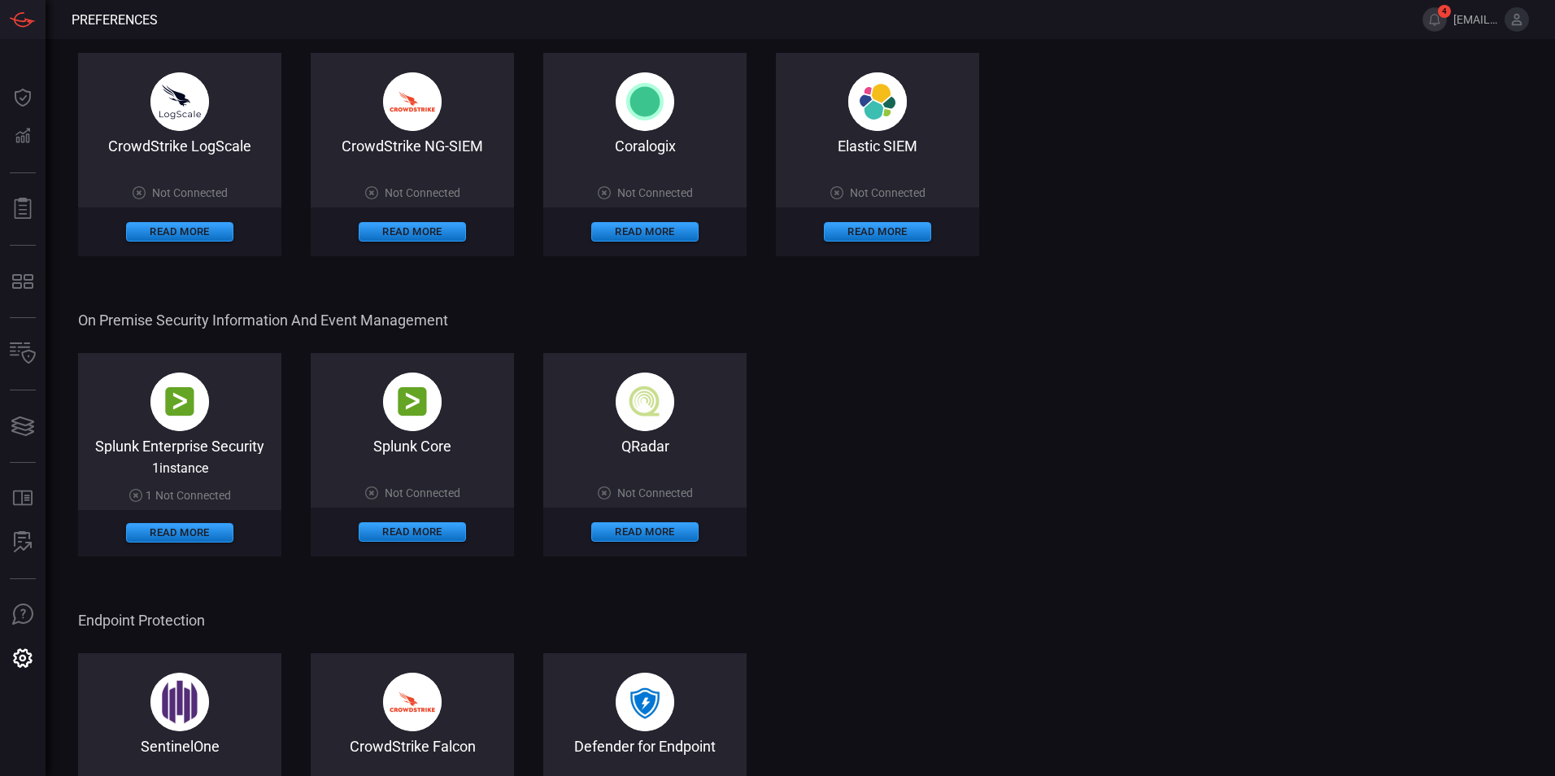
click at [172, 580] on div "Cloud Security Information and Event Management Splunk Enterprise Security on C…" at bounding box center [800, 467] width 1444 height 1423
click at [188, 615] on span "Endpoint Protection" at bounding box center [798, 619] width 1441 height 17
click at [197, 494] on span "Not Connected" at bounding box center [193, 495] width 76 height 13
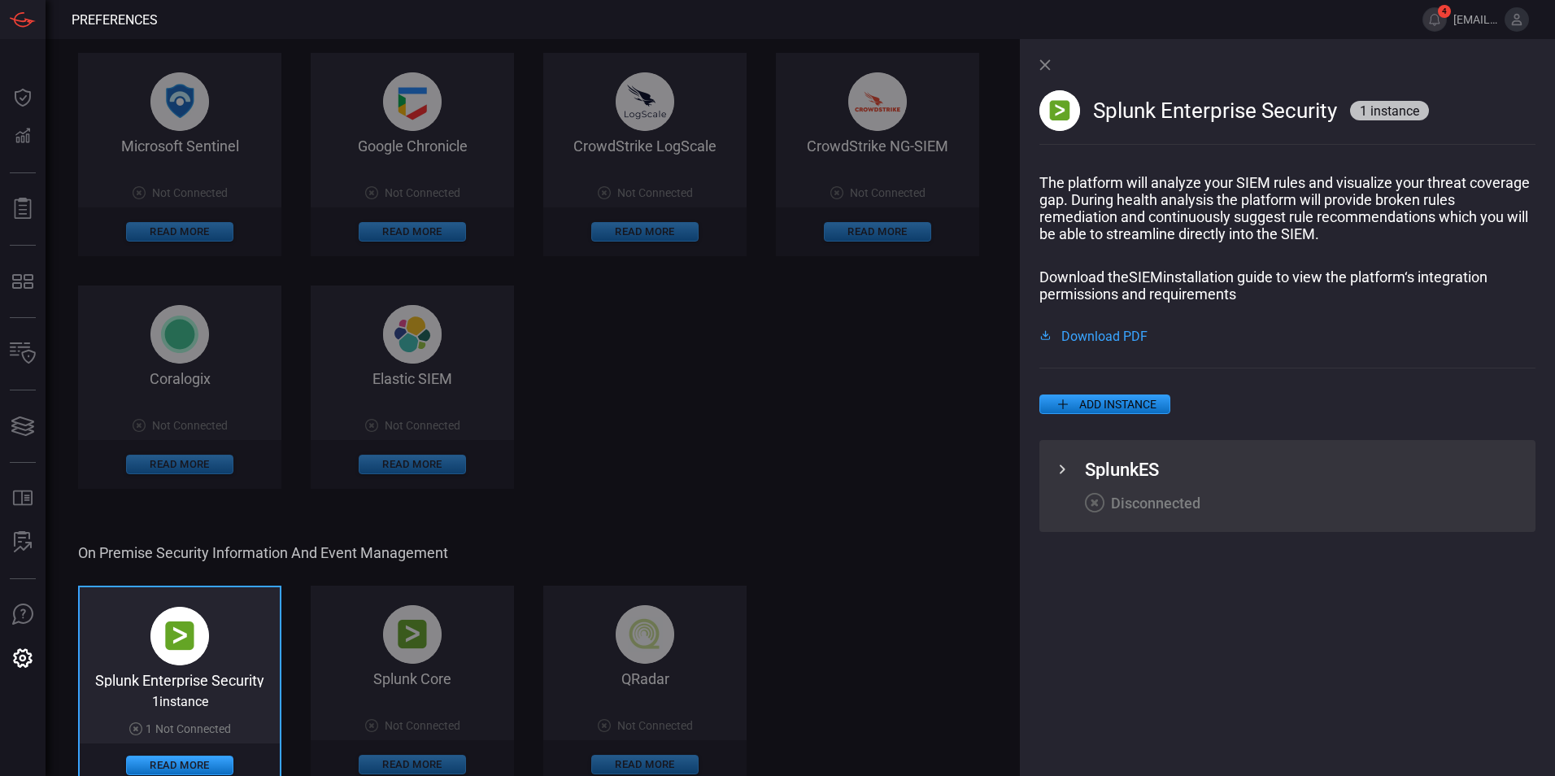
click at [1041, 65] on icon at bounding box center [1044, 64] width 11 height 11
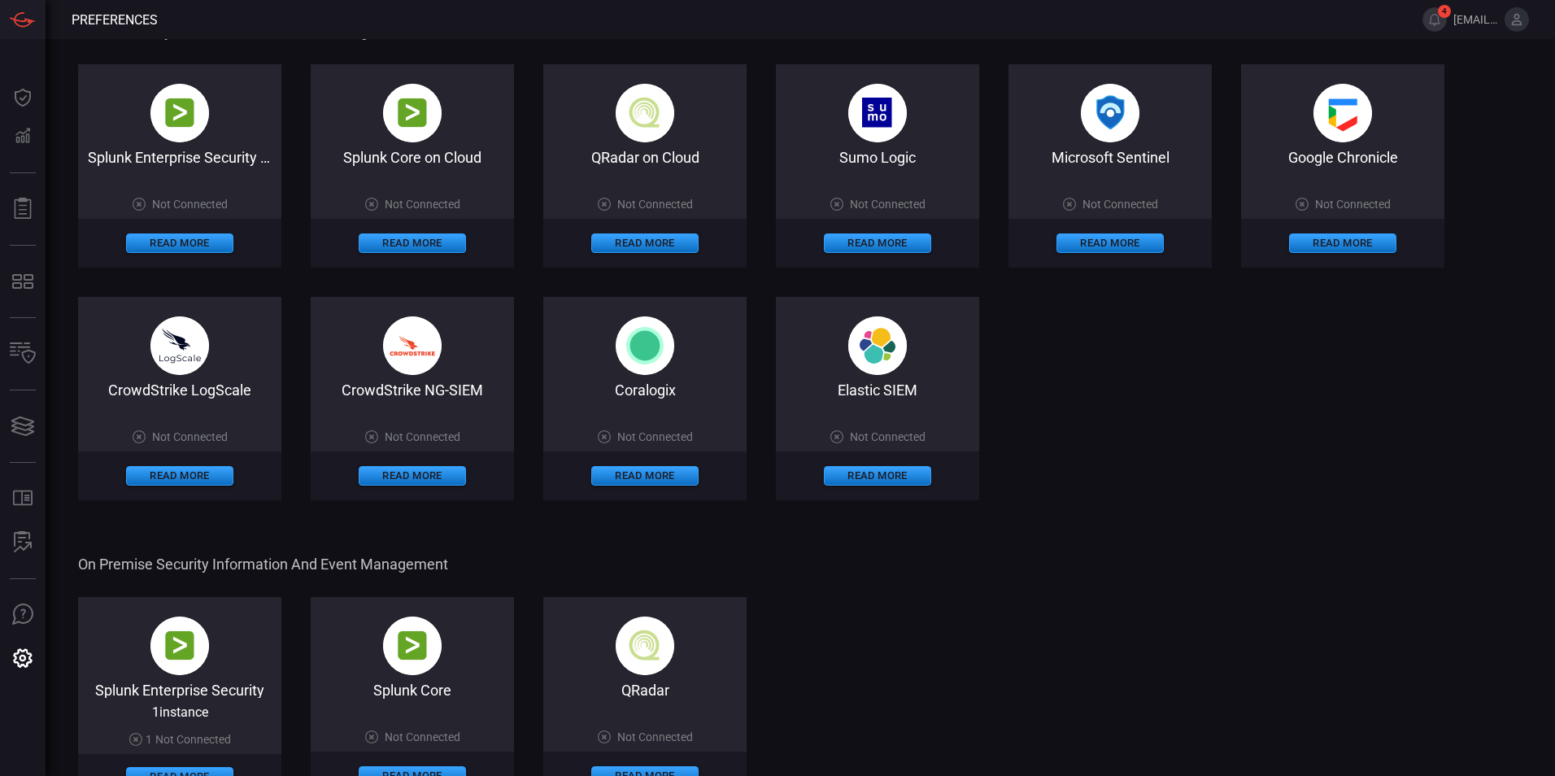
scroll to position [0, 0]
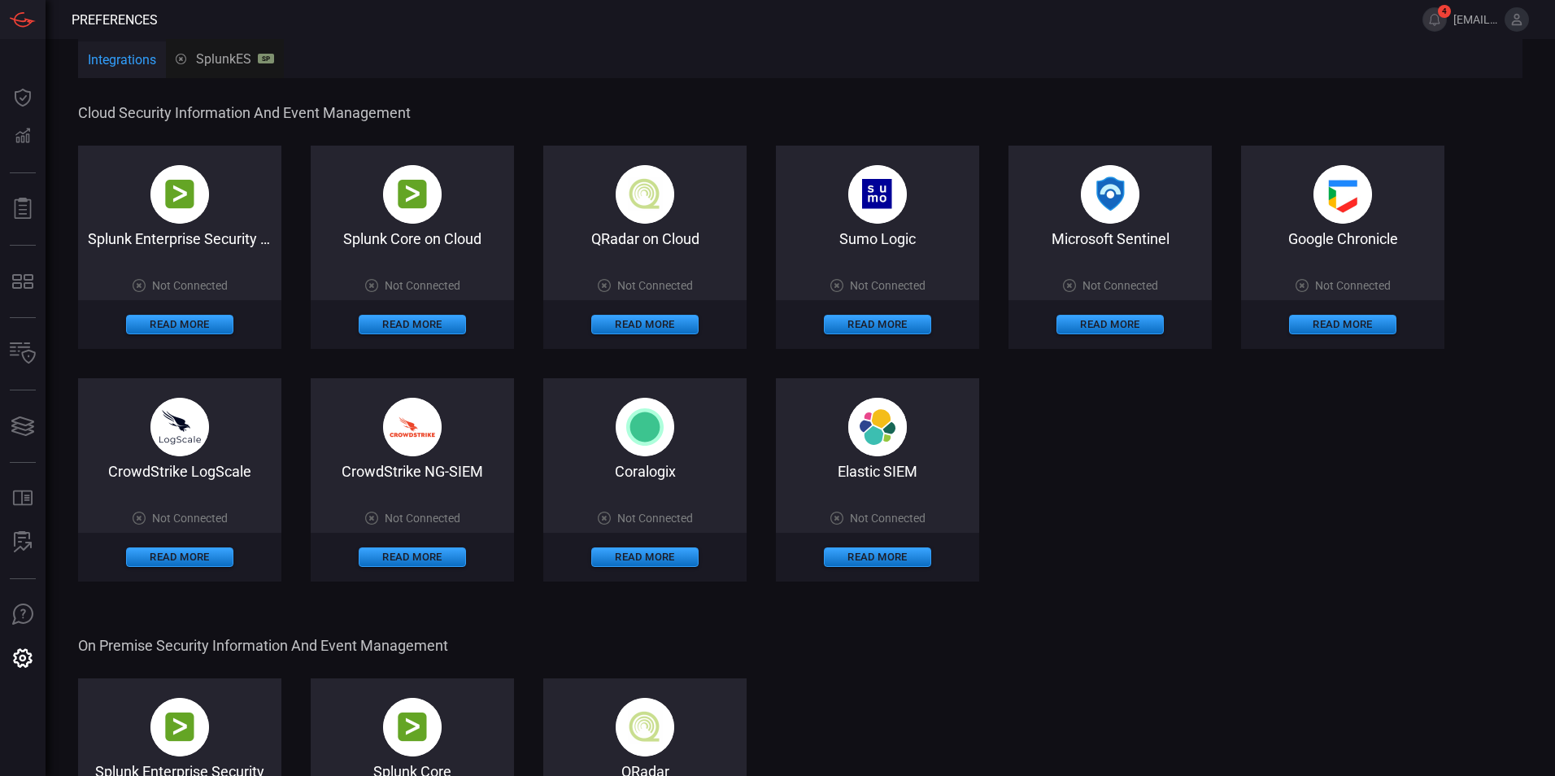
click at [1331, 241] on div "Google Chronicle" at bounding box center [1342, 238] width 203 height 17
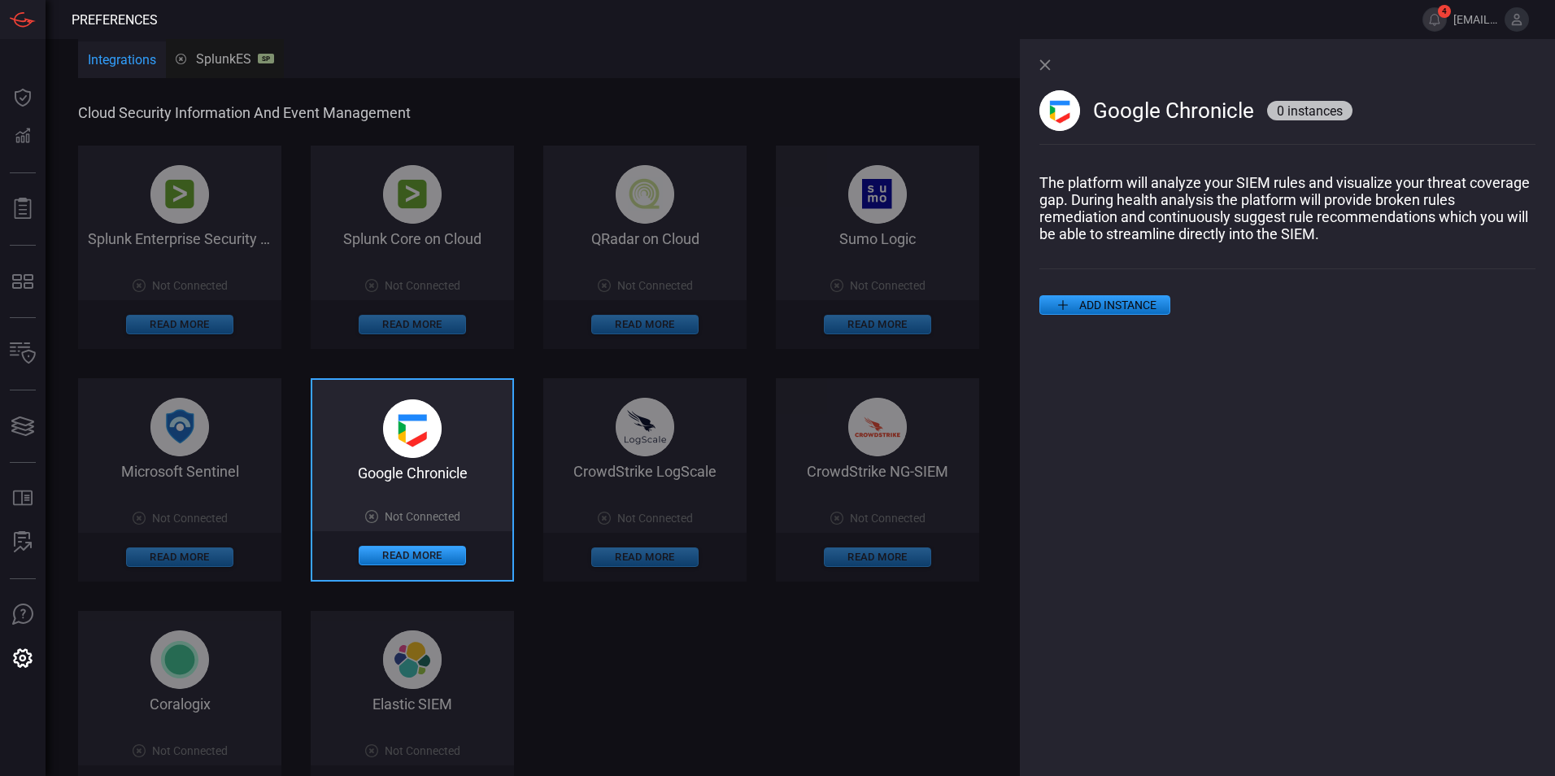
click at [1114, 309] on button "ADD INSTANCE" at bounding box center [1104, 305] width 131 height 20
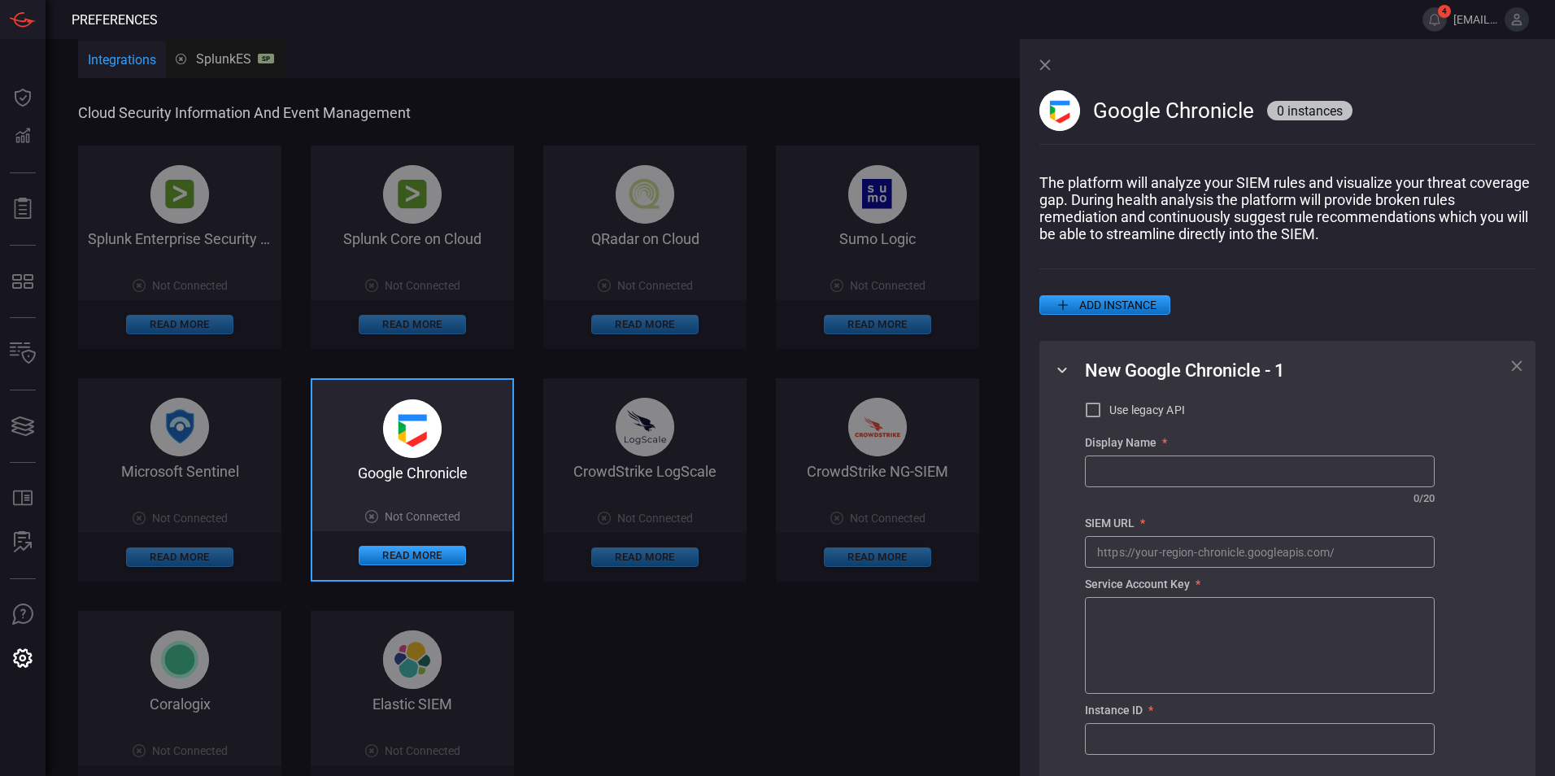
click at [1163, 620] on textarea at bounding box center [1259, 645] width 325 height 81
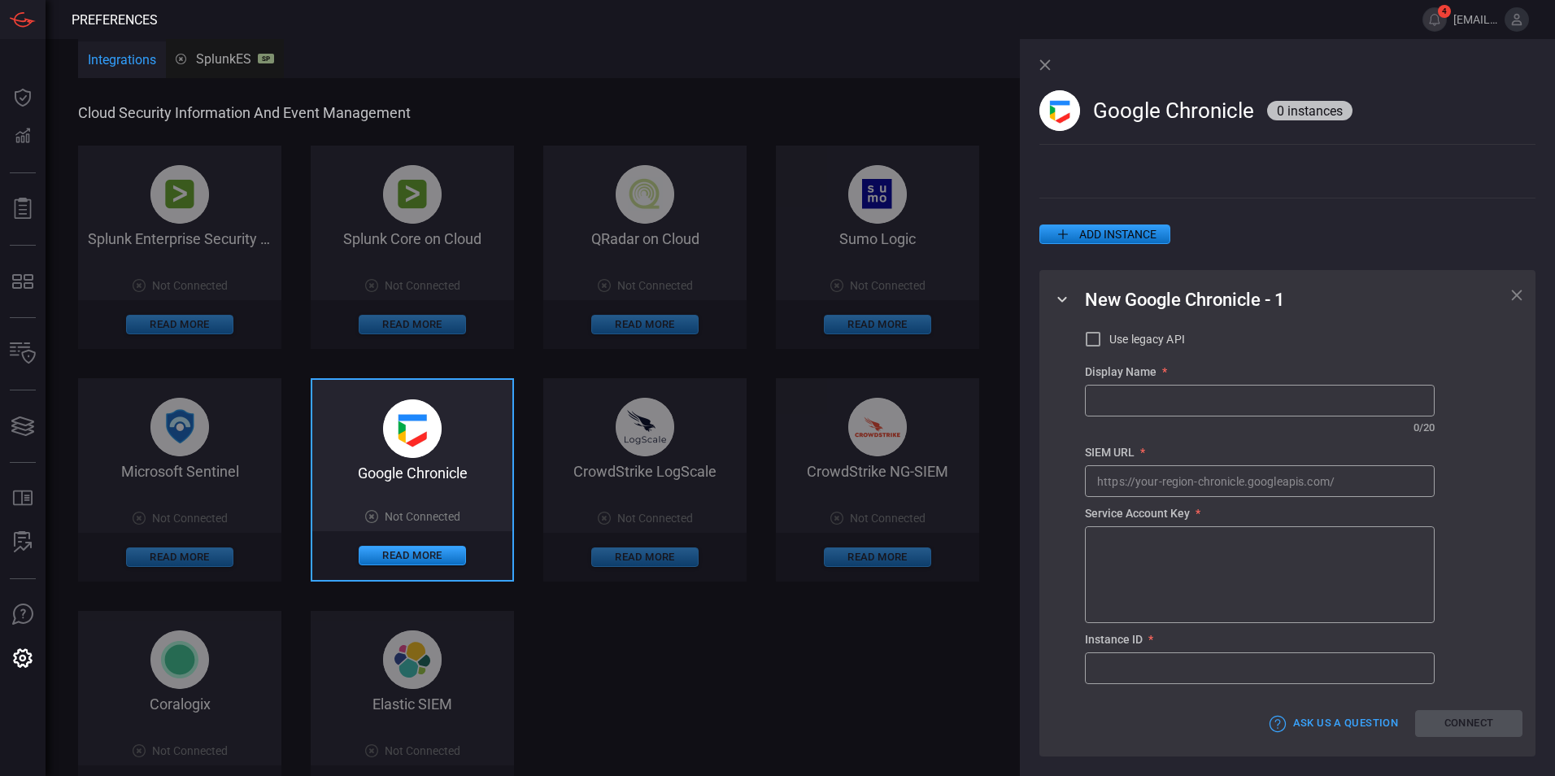
click at [1511, 292] on icon at bounding box center [1516, 294] width 11 height 11
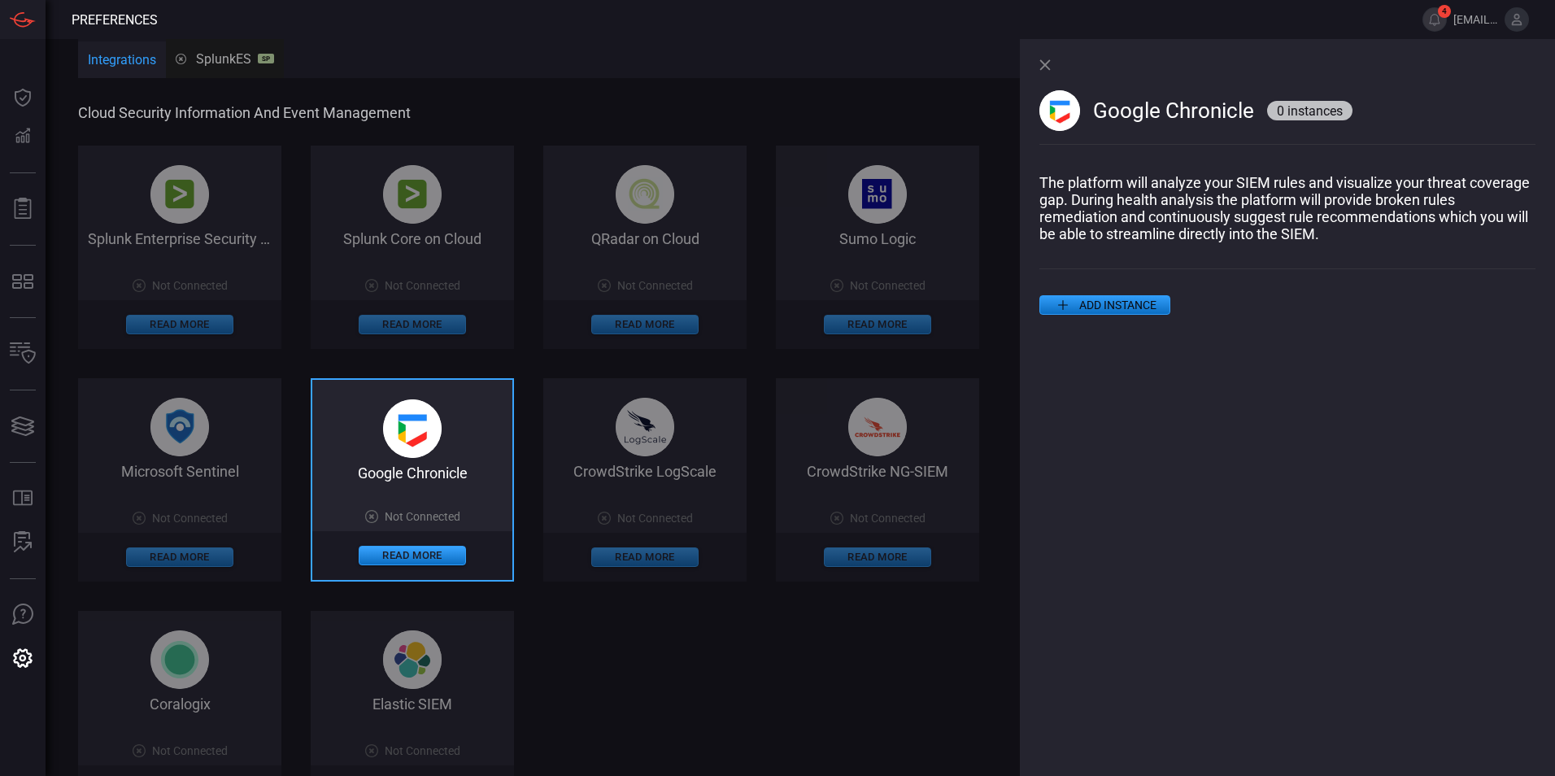
click at [1037, 60] on div "Google Chronicle 0 instances The platform will analyze your SIEM rules and visu…" at bounding box center [1287, 407] width 535 height 737
click at [1046, 63] on icon at bounding box center [1044, 64] width 11 height 11
